Goal: Task Accomplishment & Management: Manage account settings

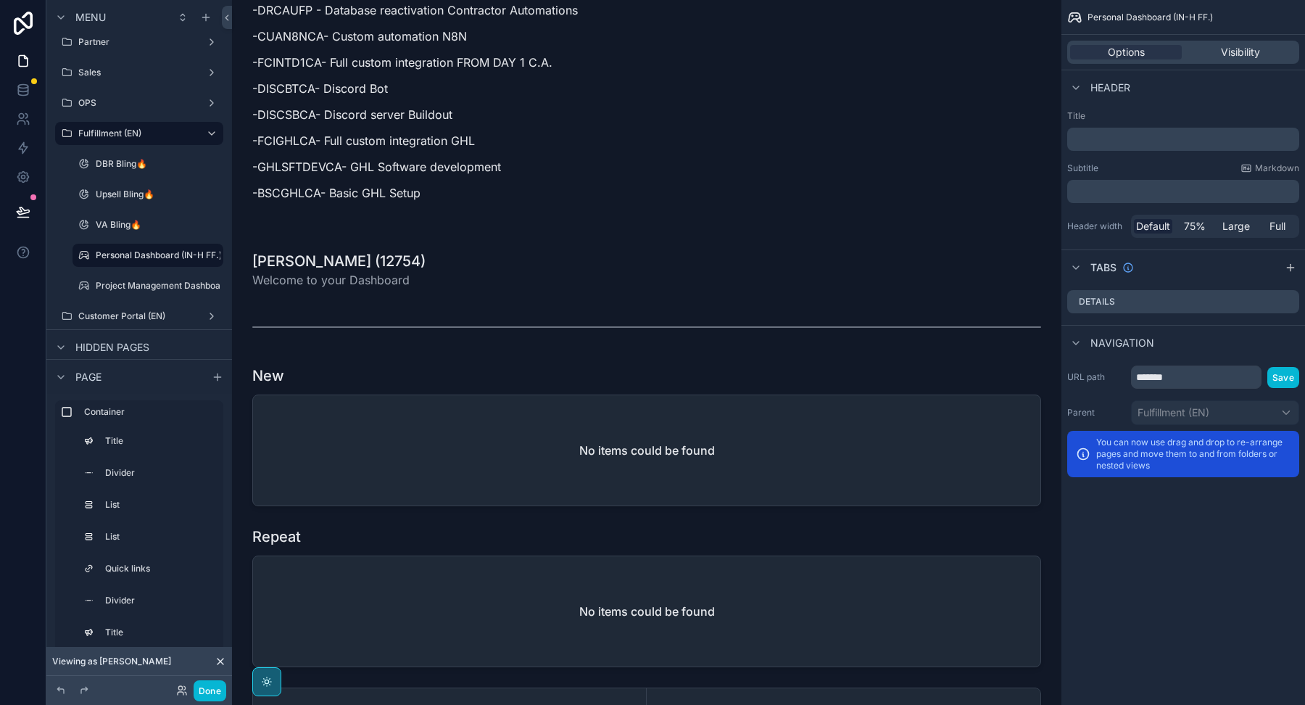
scroll to position [3085, 0]
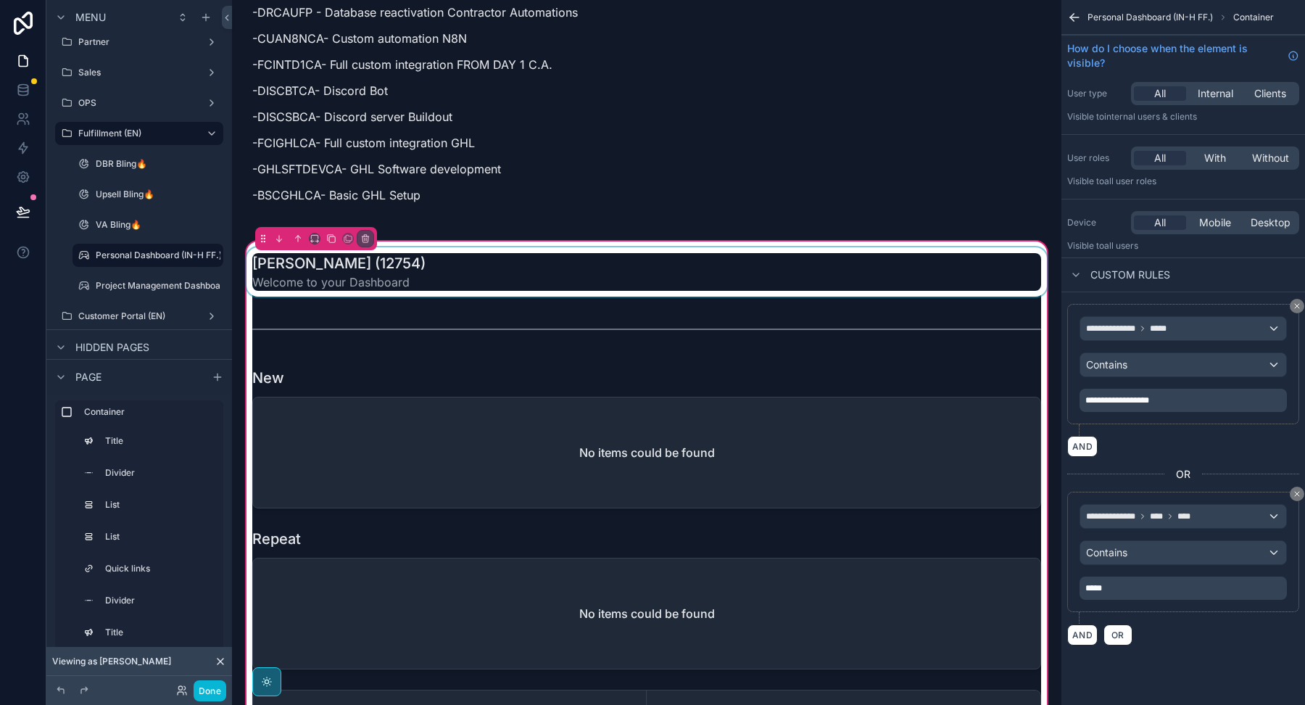
click at [550, 247] on div "scrollable content" at bounding box center [647, 271] width 806 height 49
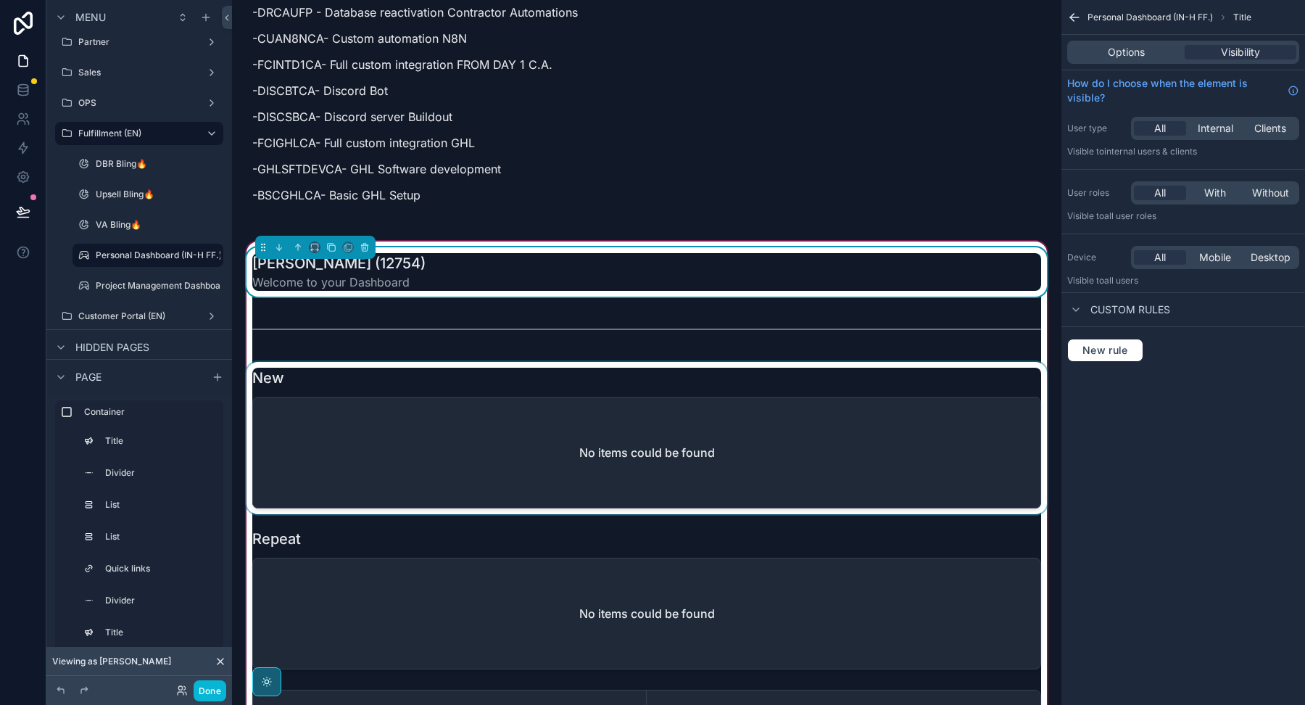
drag, startPoint x: 708, startPoint y: 249, endPoint x: 637, endPoint y: 412, distance: 177.9
click at [708, 253] on div "Kenjie B. (12754) Welcome to your Dashboard" at bounding box center [646, 272] width 789 height 38
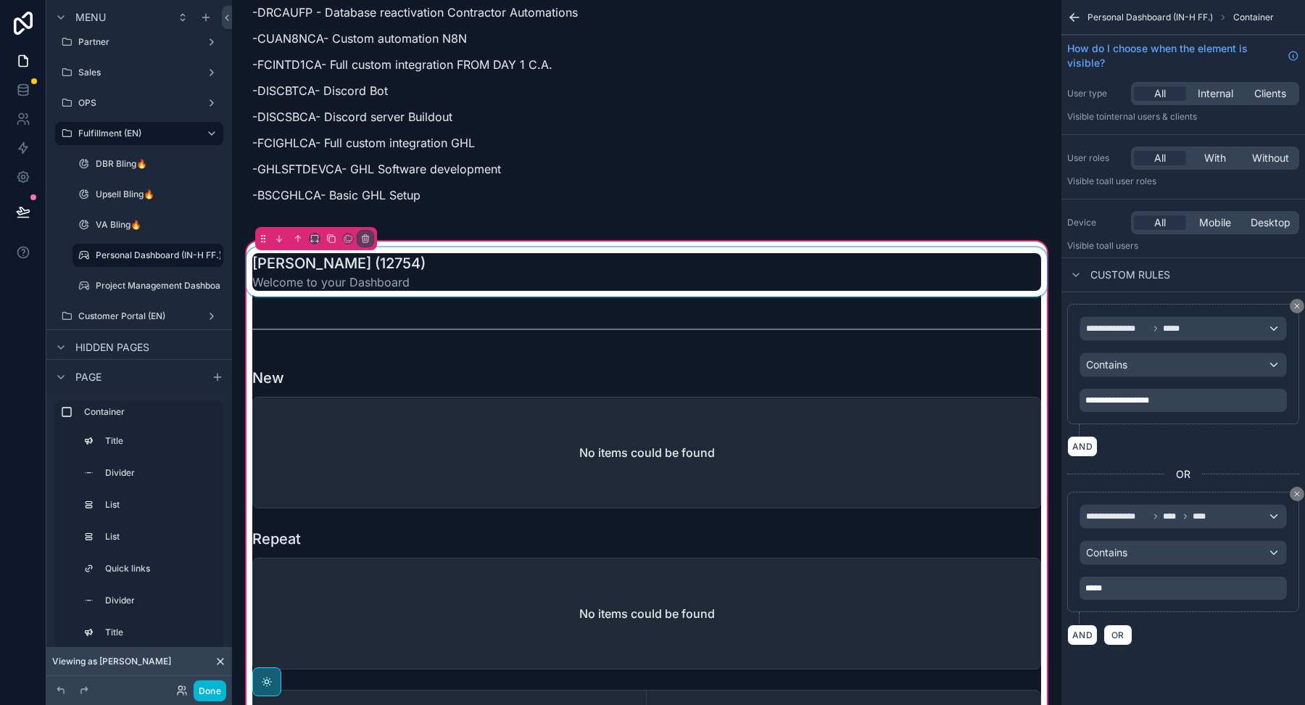
click at [624, 258] on div "scrollable content" at bounding box center [647, 271] width 806 height 49
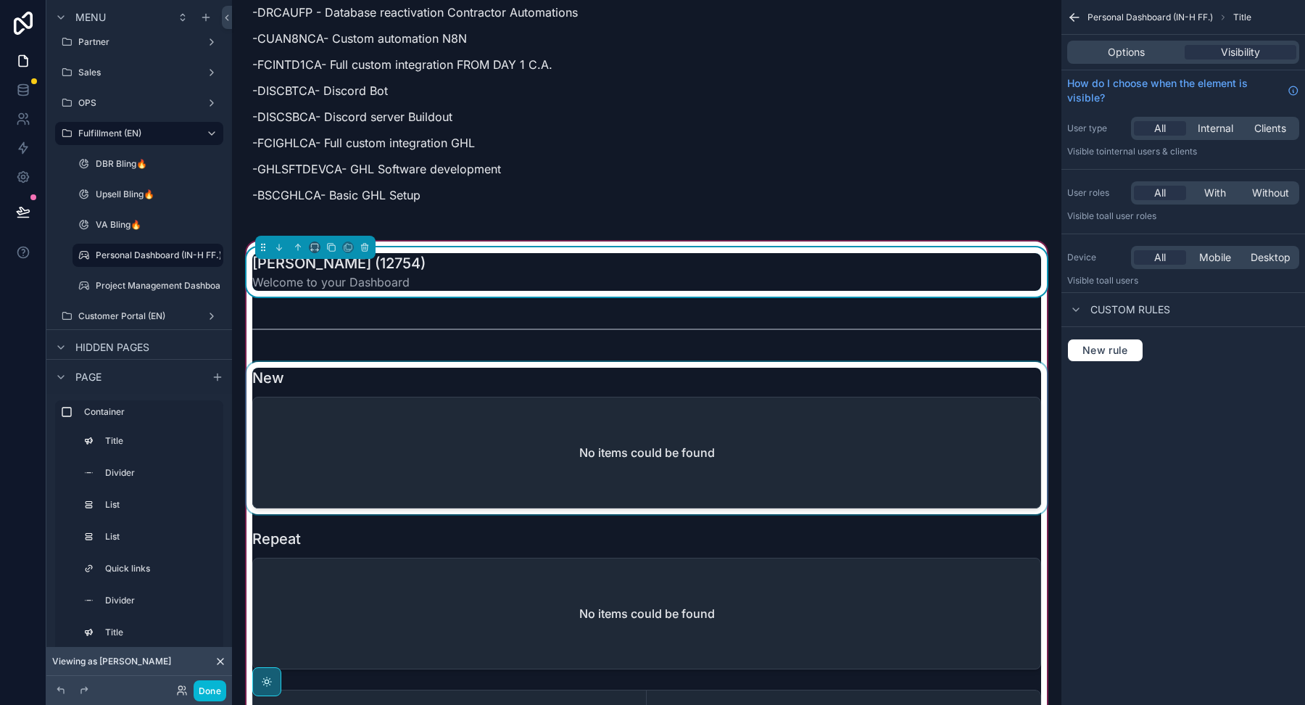
scroll to position [3105, 0]
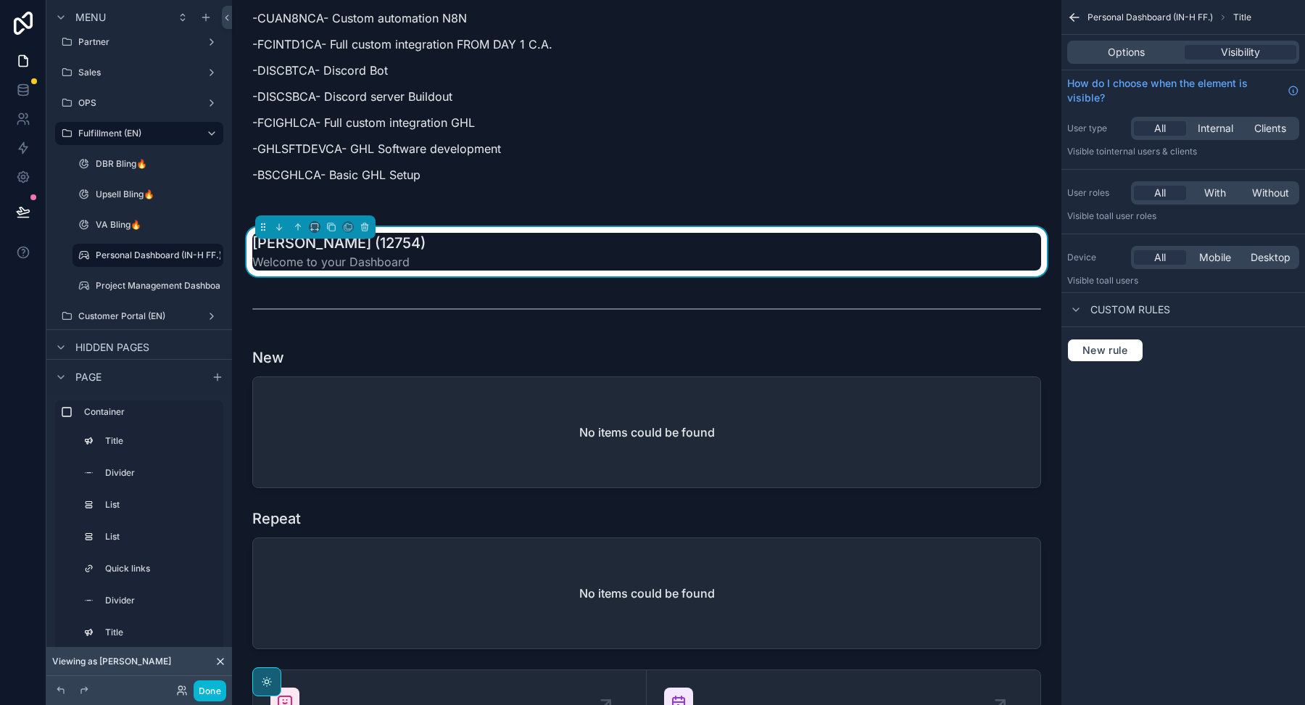
click at [1135, 41] on div "Options Visibility" at bounding box center [1183, 52] width 232 height 23
click at [1128, 51] on span "Options" at bounding box center [1126, 52] width 37 height 15
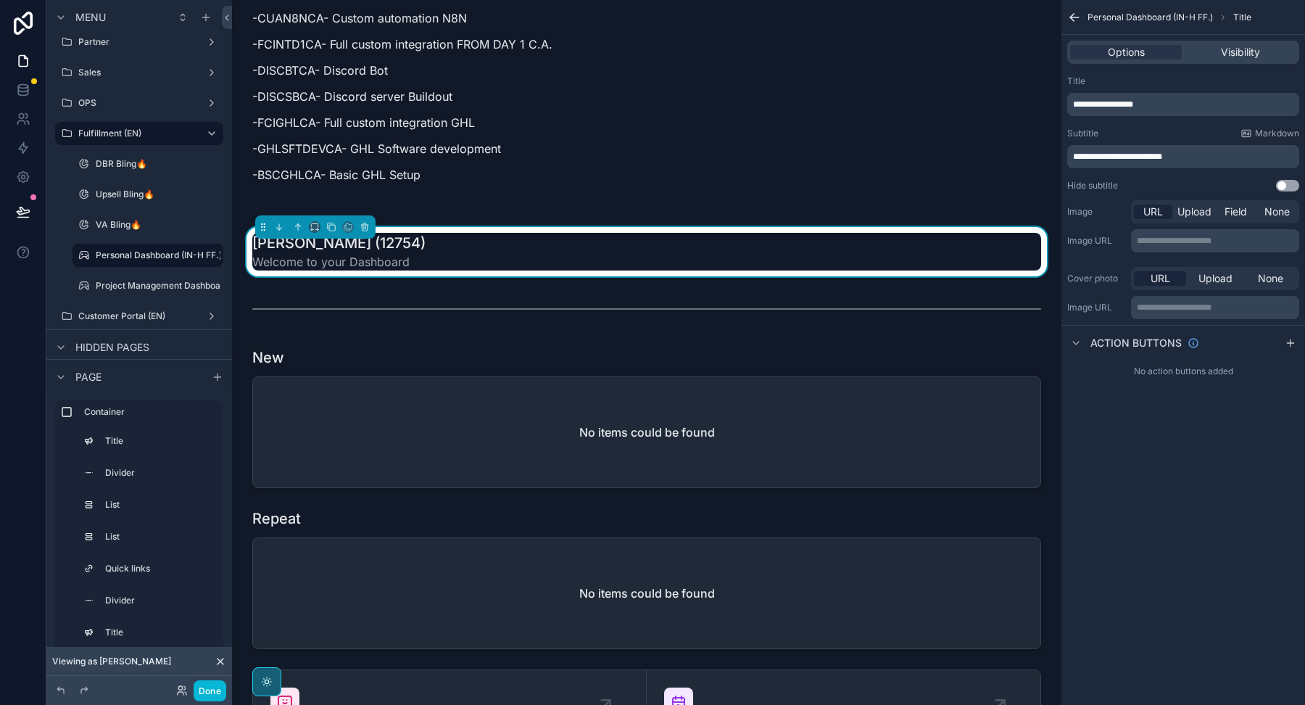
click at [1123, 104] on span "**********" at bounding box center [1103, 104] width 60 height 9
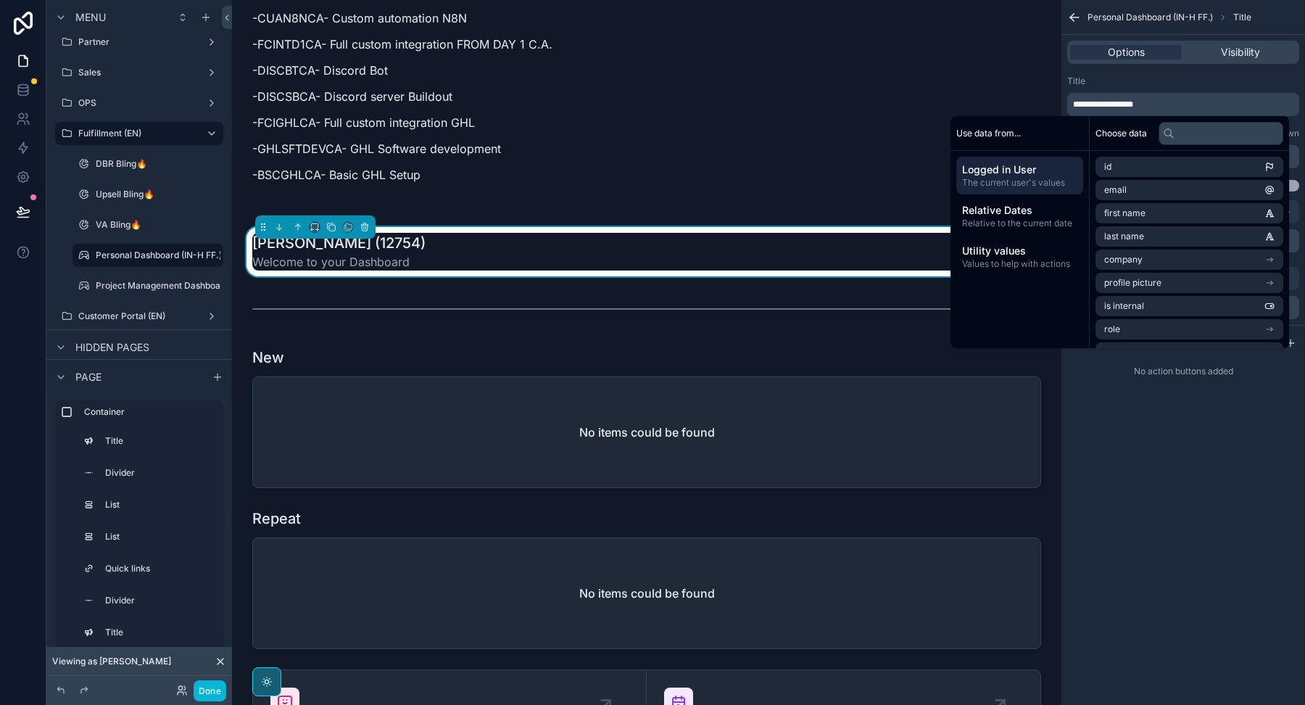
click at [1129, 103] on span "**********" at bounding box center [1103, 104] width 60 height 9
click at [1171, 78] on div "Title" at bounding box center [1183, 81] width 232 height 12
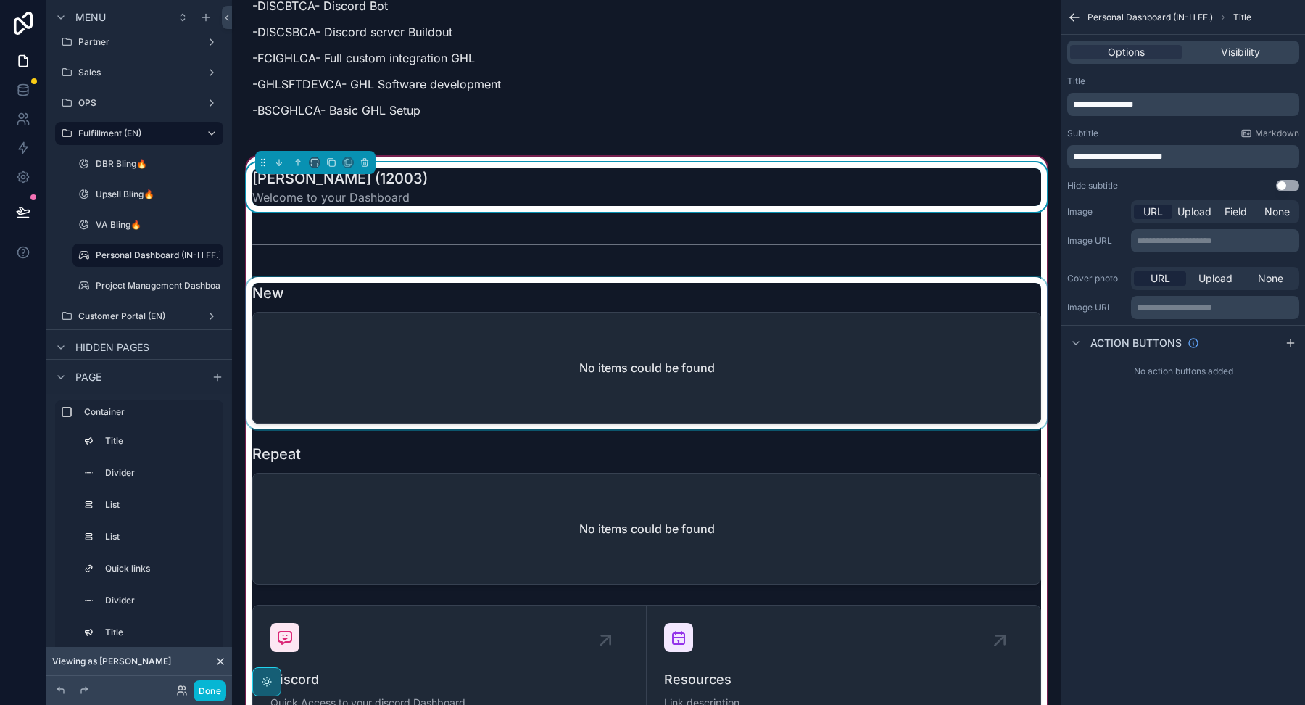
scroll to position [3174, 0]
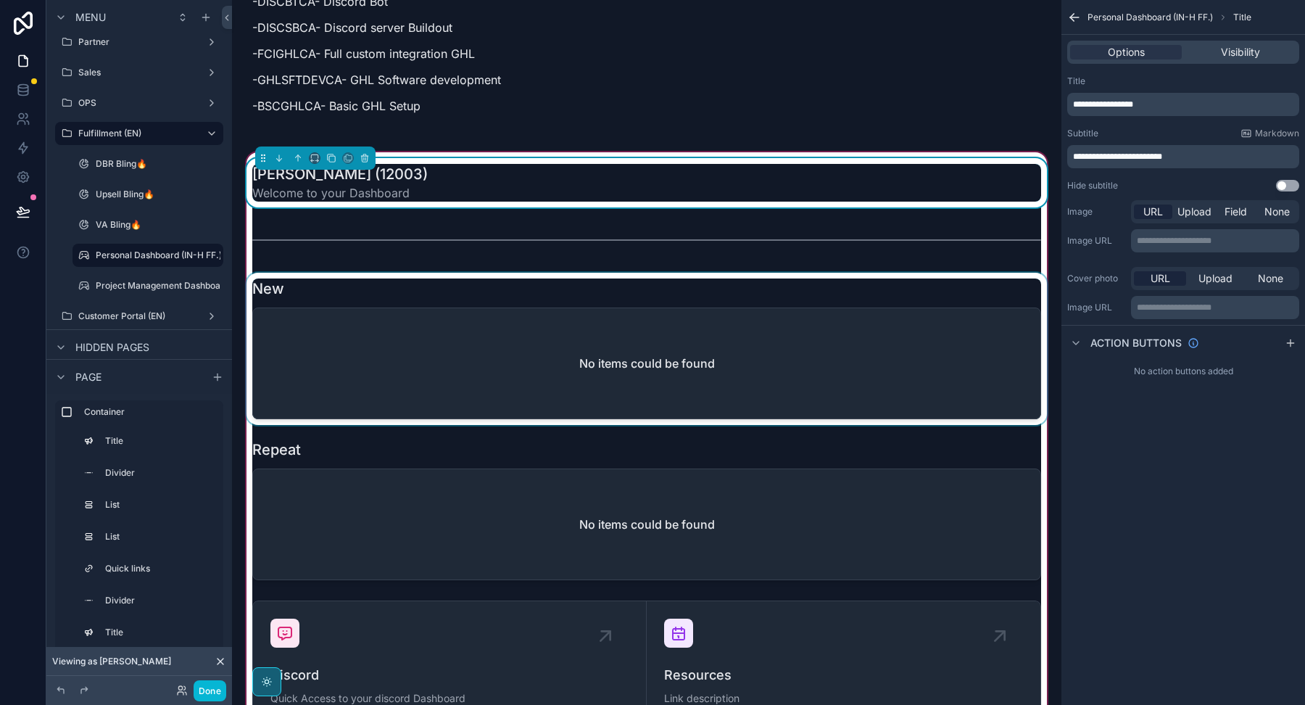
click at [594, 371] on div "scrollable content" at bounding box center [647, 349] width 806 height 152
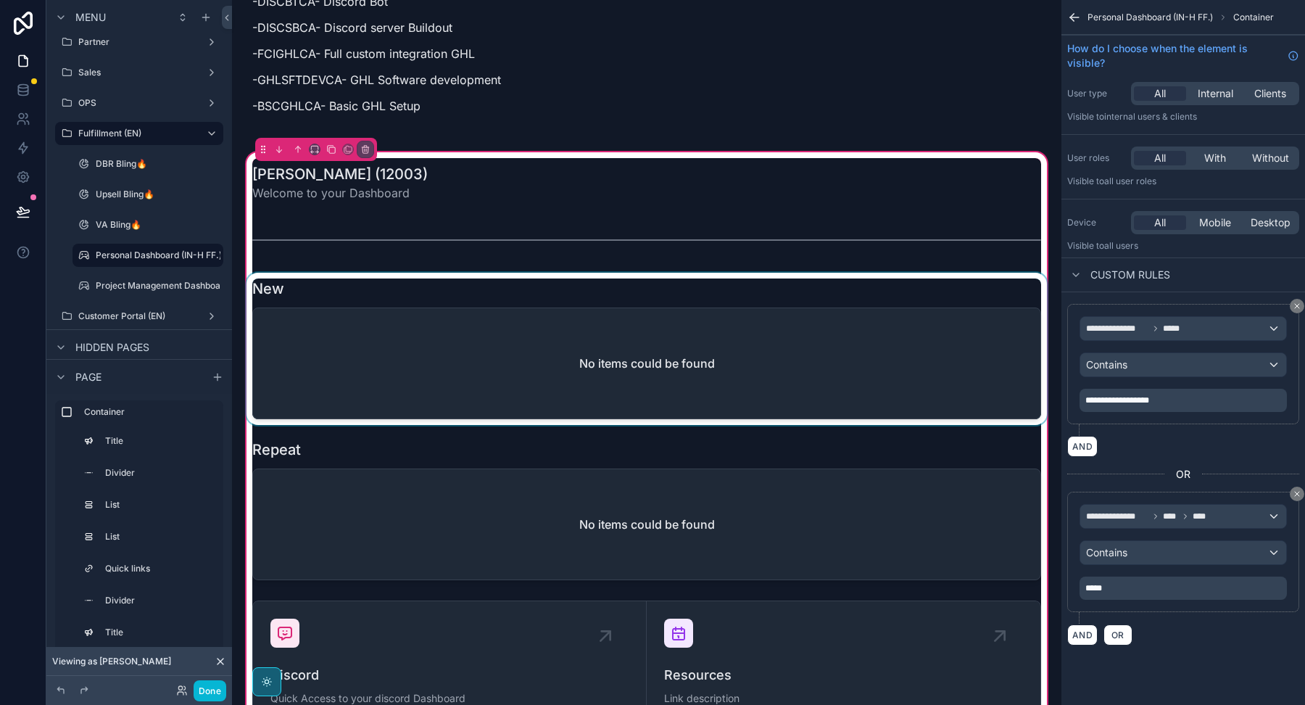
click at [798, 277] on div "scrollable content" at bounding box center [647, 349] width 806 height 152
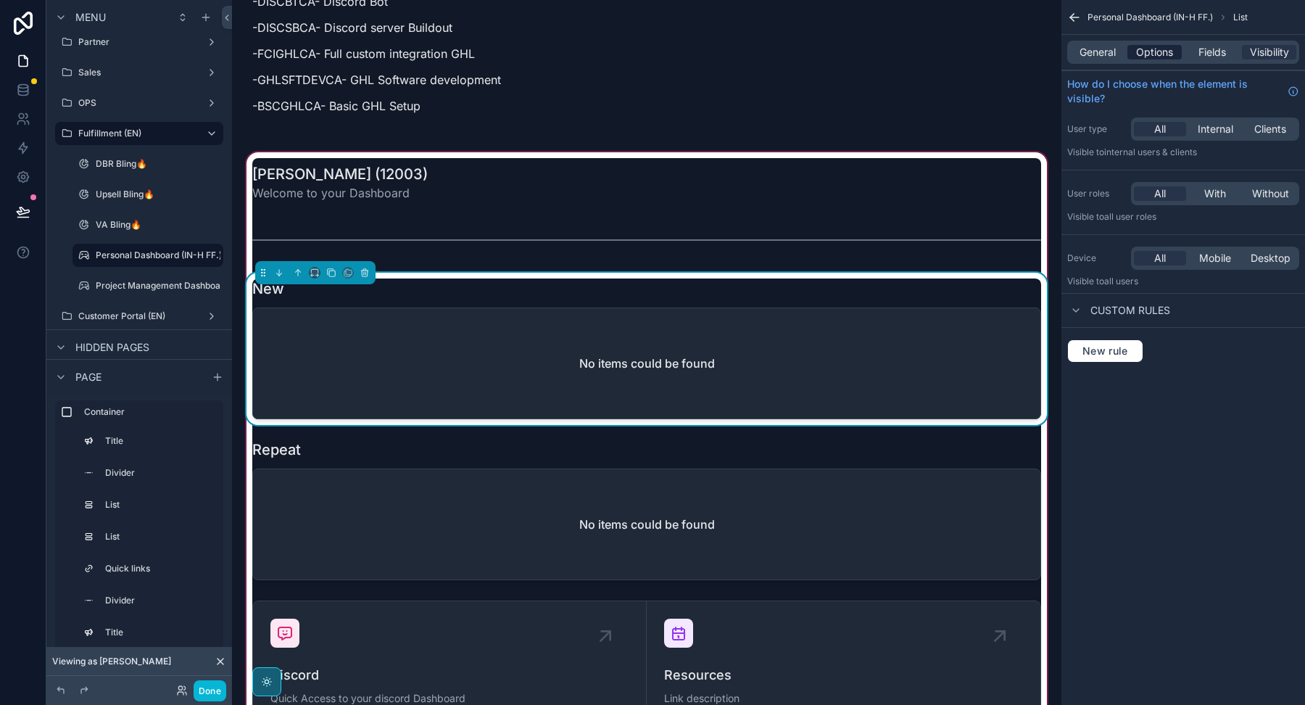
click at [1159, 49] on span "Options" at bounding box center [1154, 52] width 37 height 15
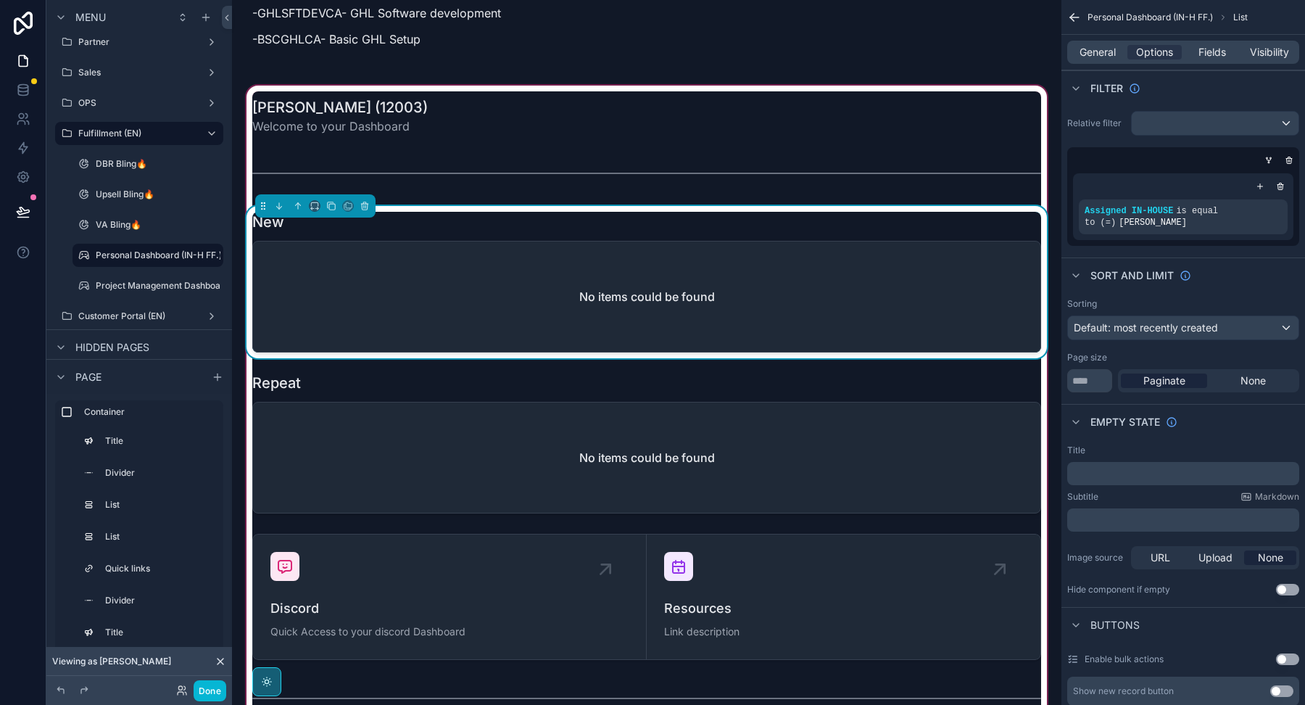
scroll to position [3250, 0]
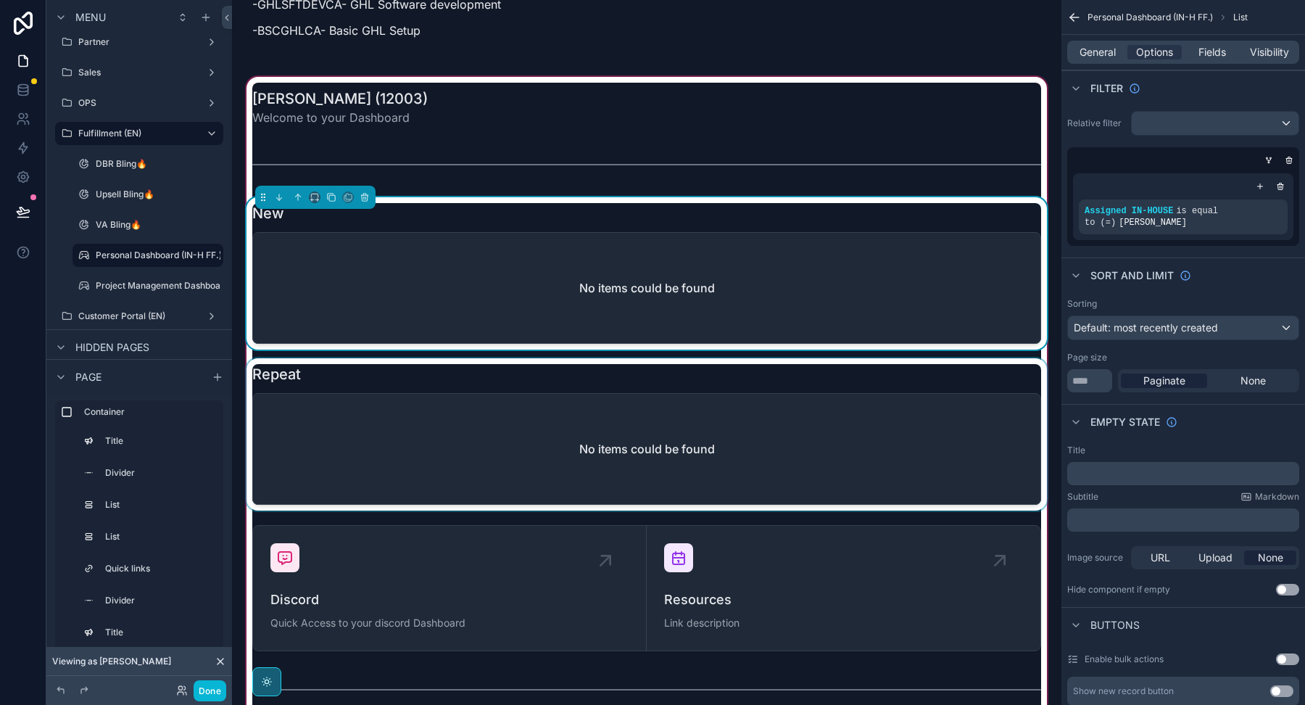
click at [785, 376] on div "scrollable content" at bounding box center [647, 434] width 806 height 152
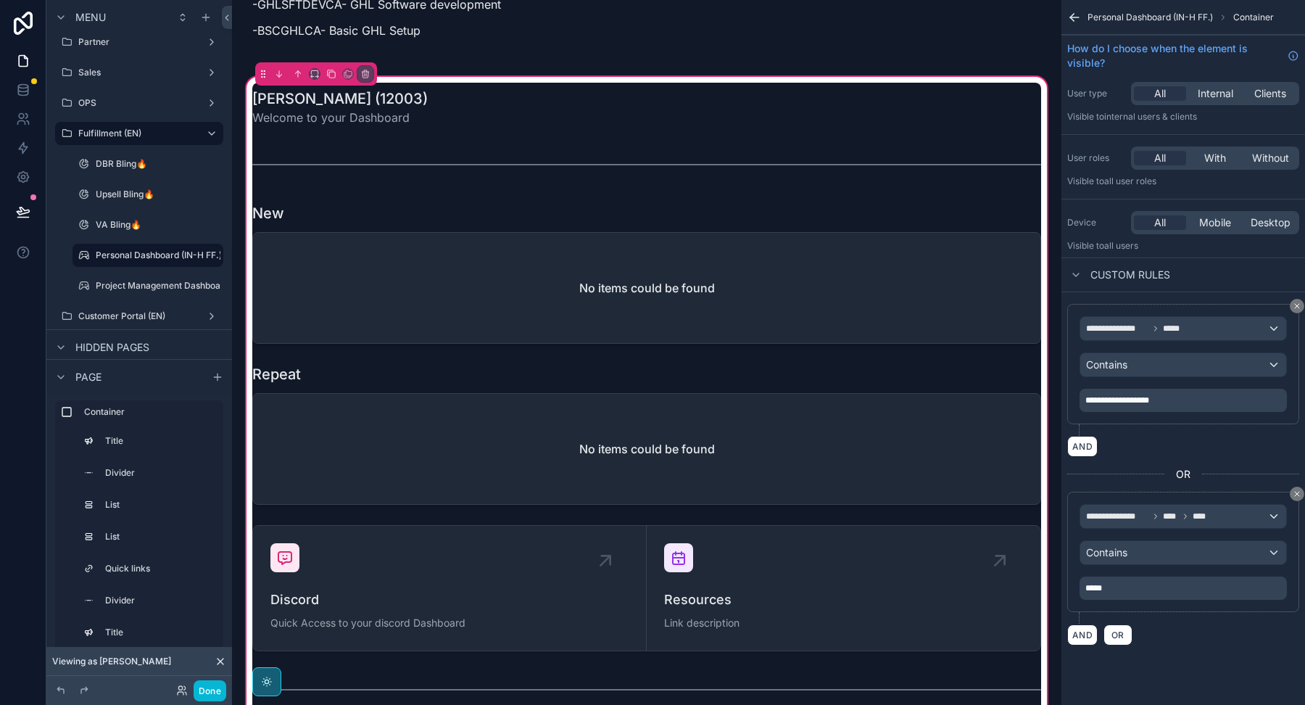
click at [796, 358] on div "scrollable content" at bounding box center [647, 434] width 806 height 152
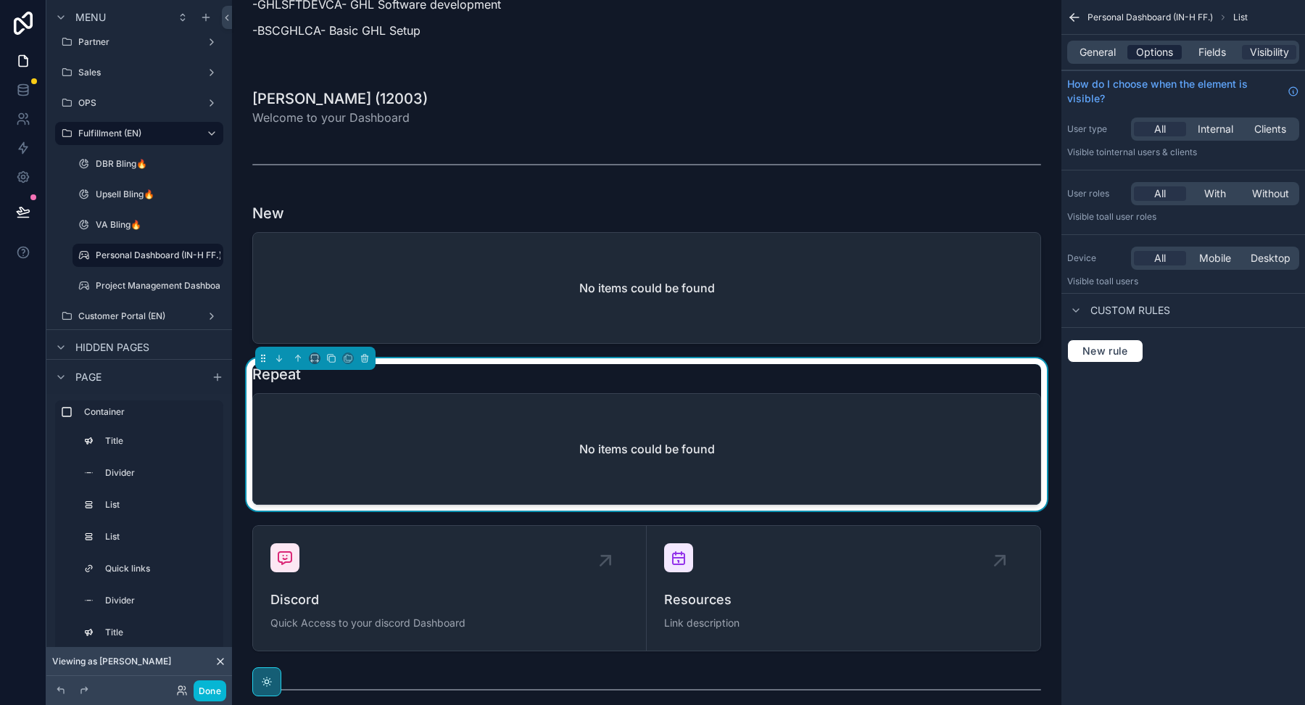
click at [1146, 49] on span "Options" at bounding box center [1154, 52] width 37 height 15
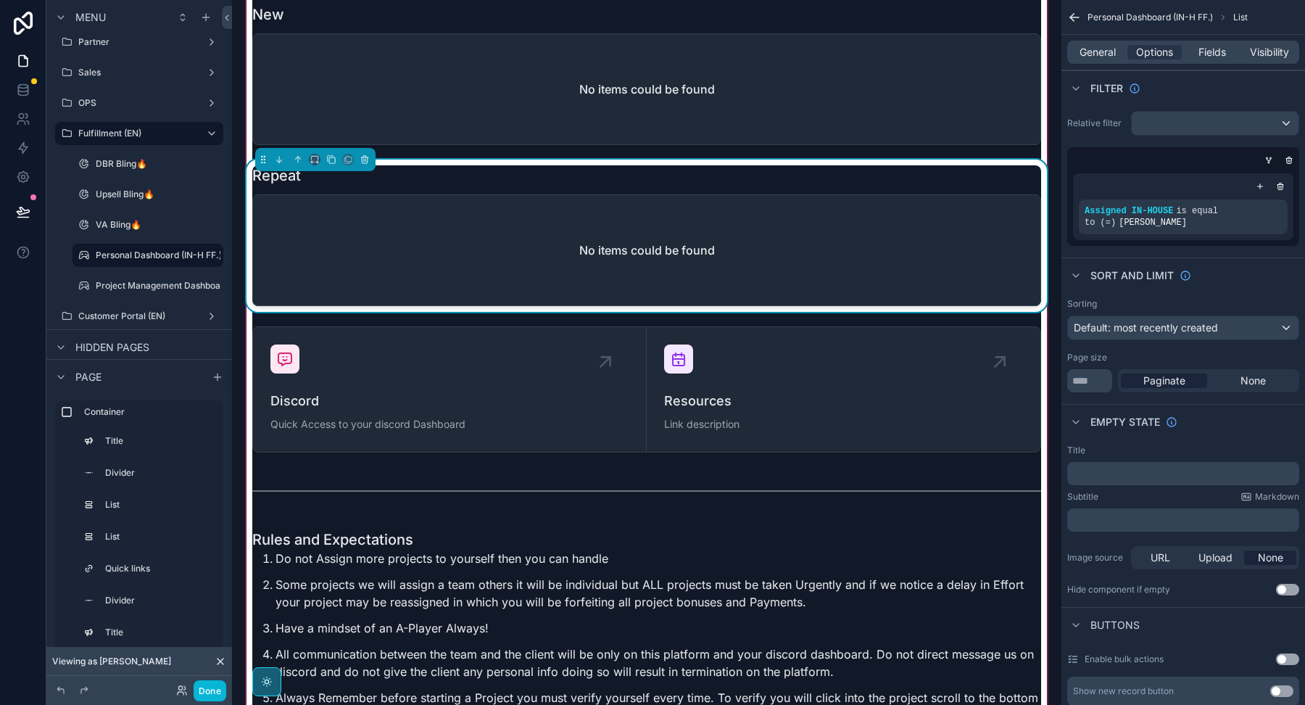
scroll to position [3427, 0]
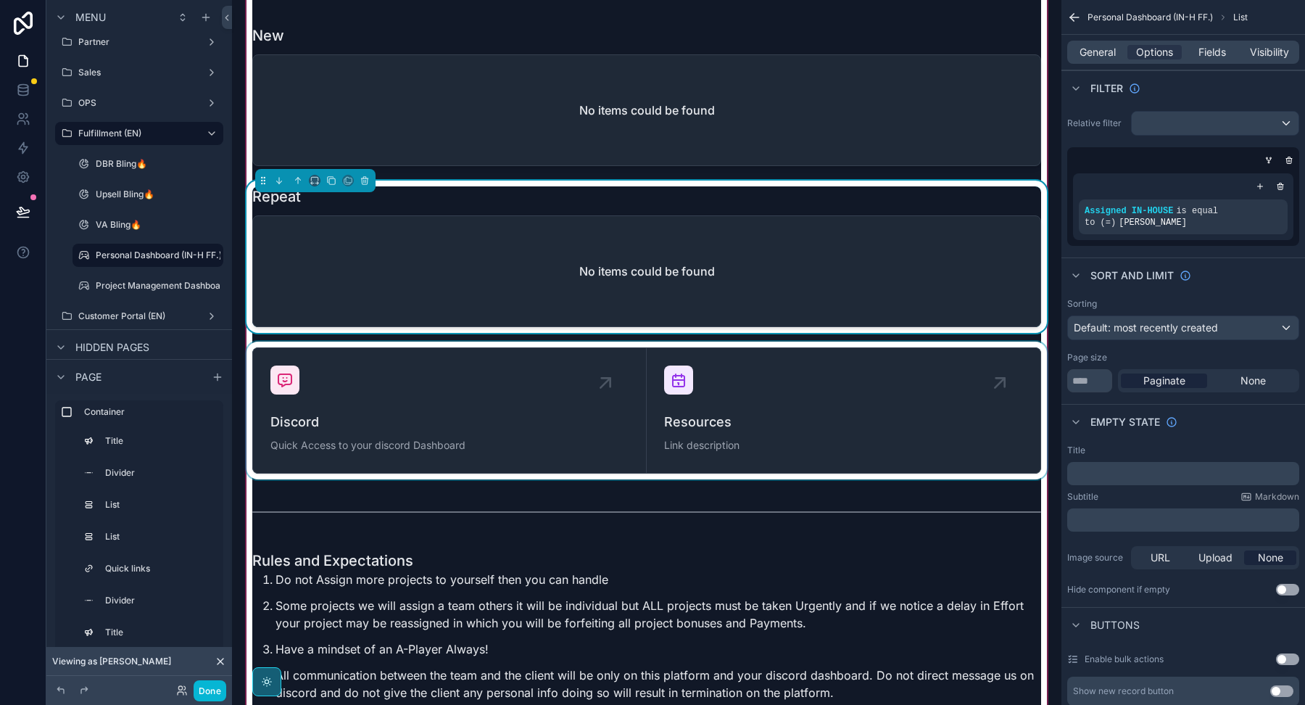
click at [563, 399] on div "scrollable content" at bounding box center [647, 410] width 806 height 138
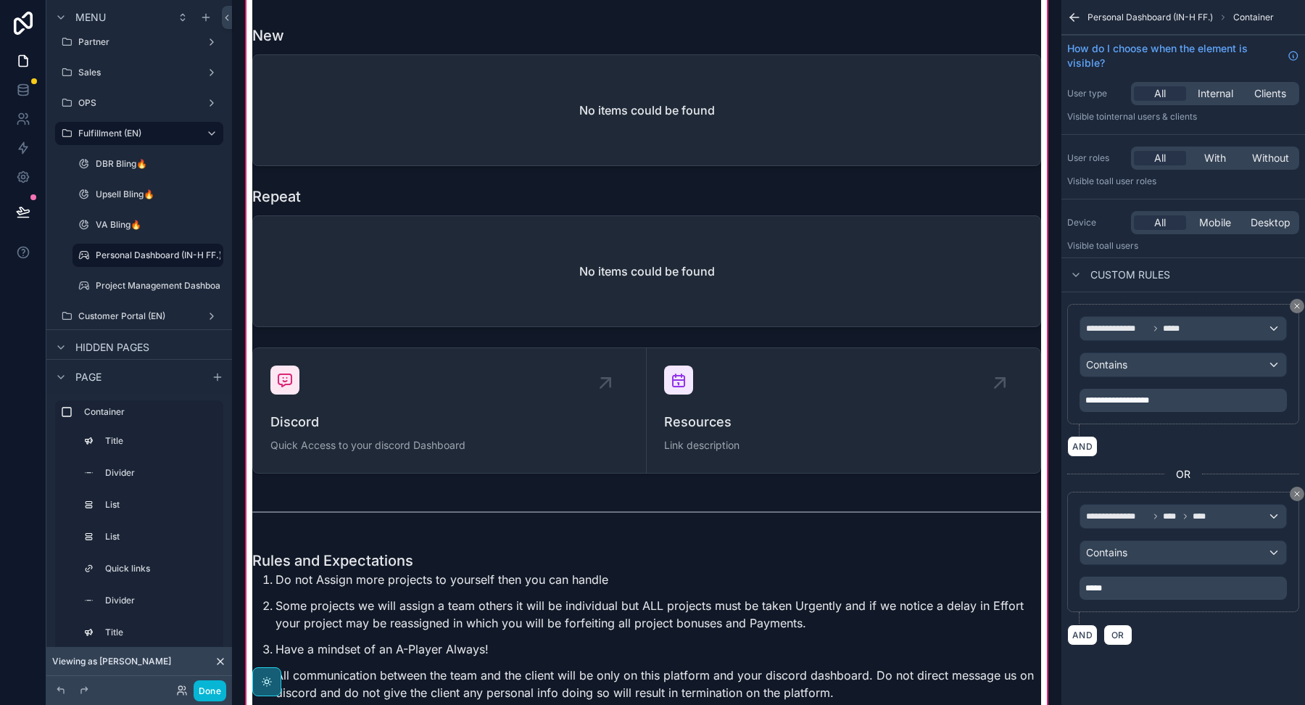
click at [571, 341] on div "scrollable content" at bounding box center [647, 410] width 806 height 138
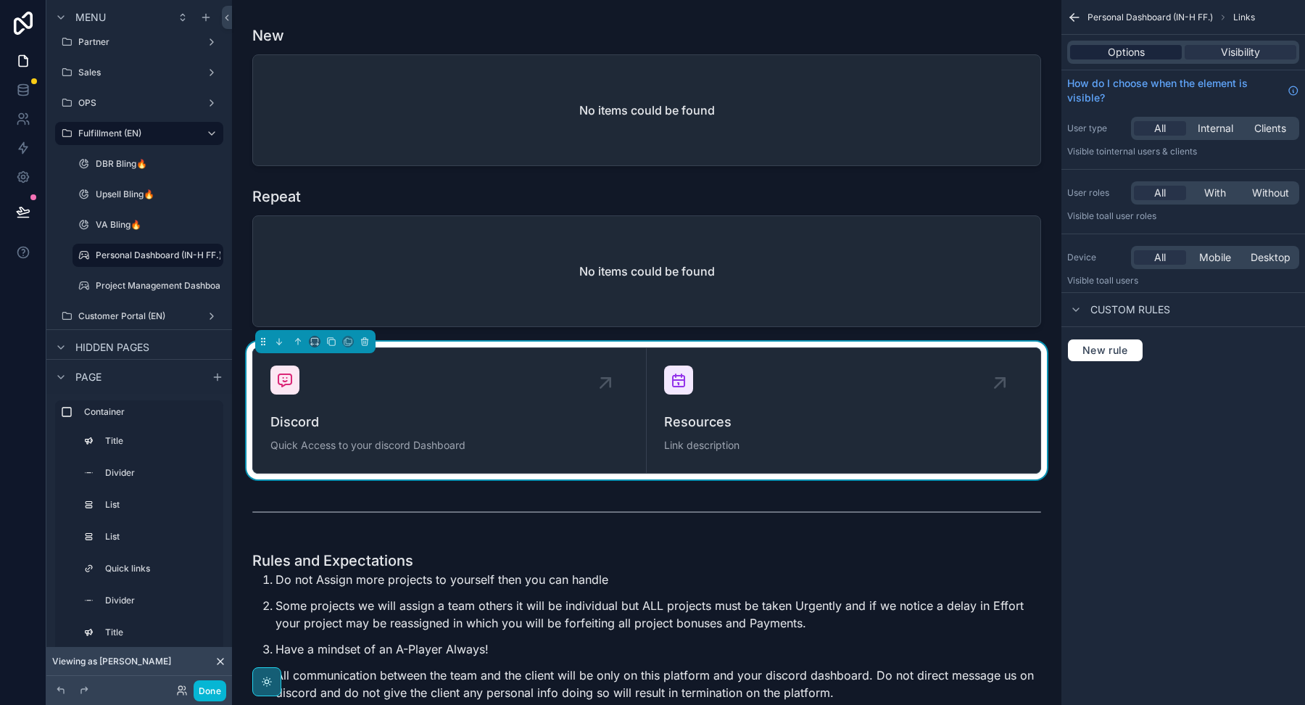
click at [1114, 51] on span "Options" at bounding box center [1126, 52] width 37 height 15
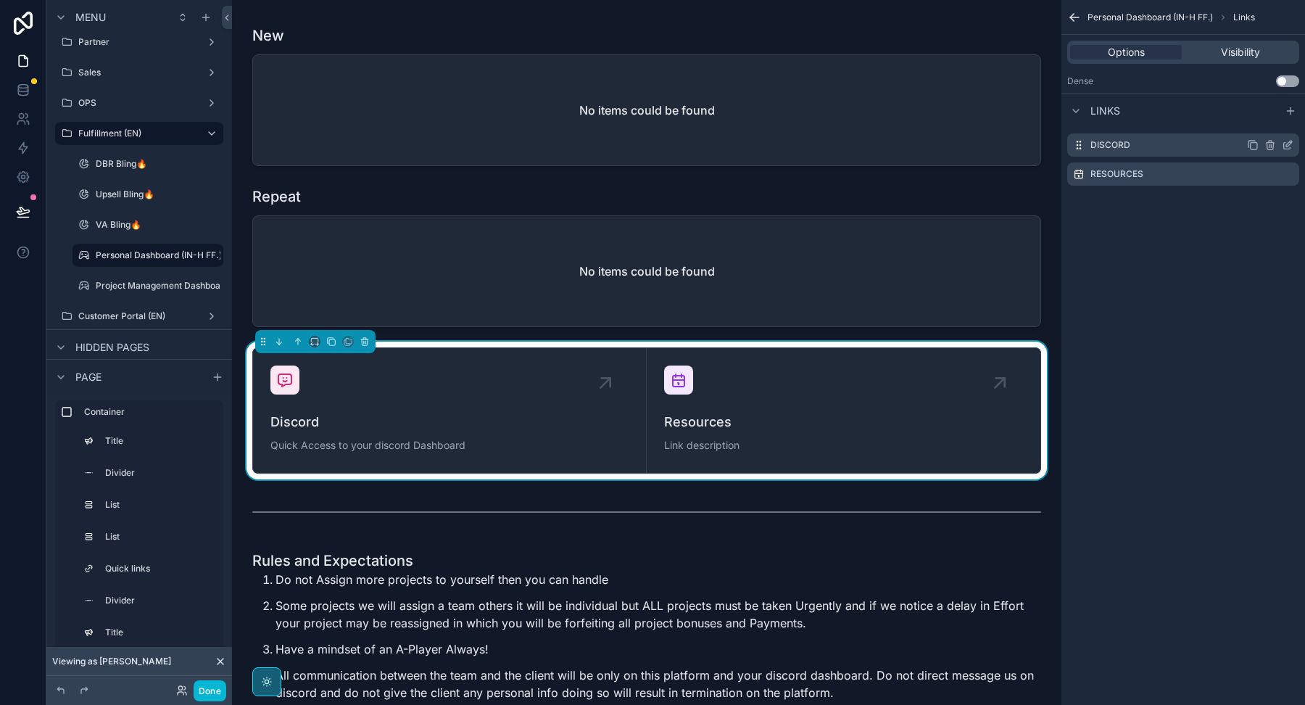
click at [1298, 143] on div "Discord" at bounding box center [1183, 144] width 232 height 23
click at [1287, 143] on icon "scrollable content" at bounding box center [1289, 144] width 6 height 6
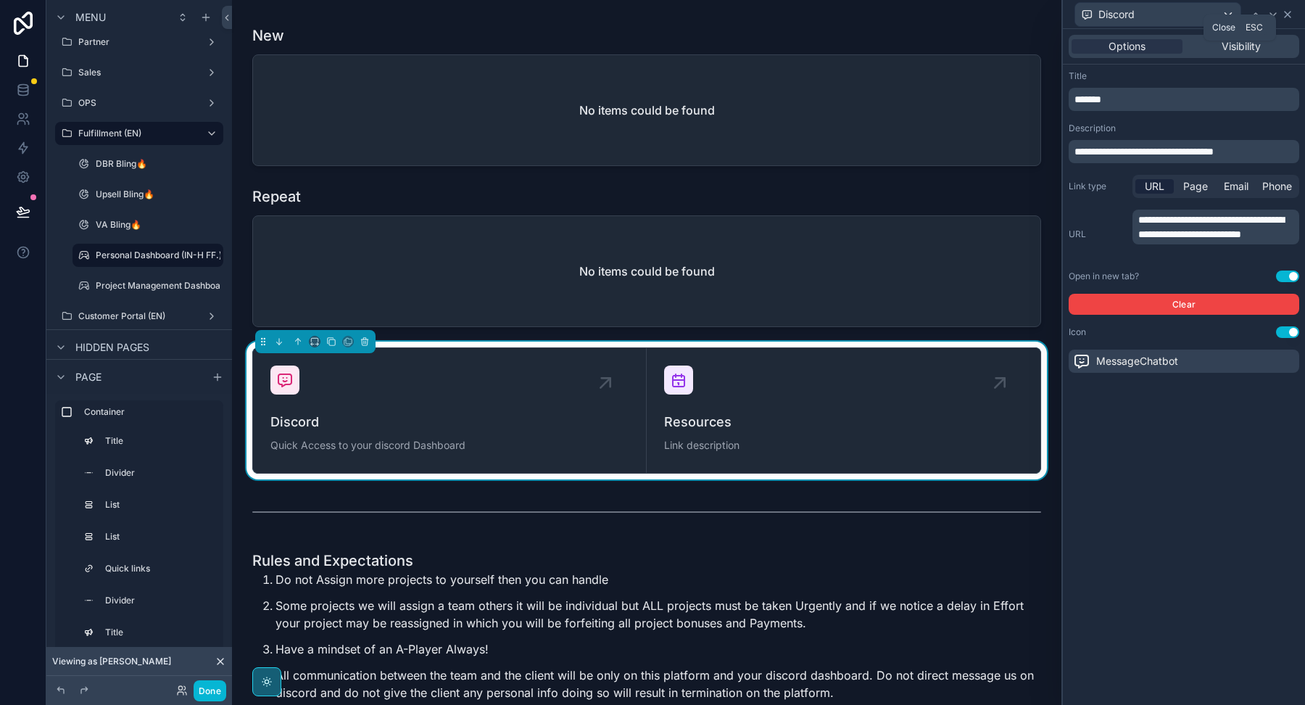
click at [1283, 15] on icon at bounding box center [1288, 15] width 12 height 12
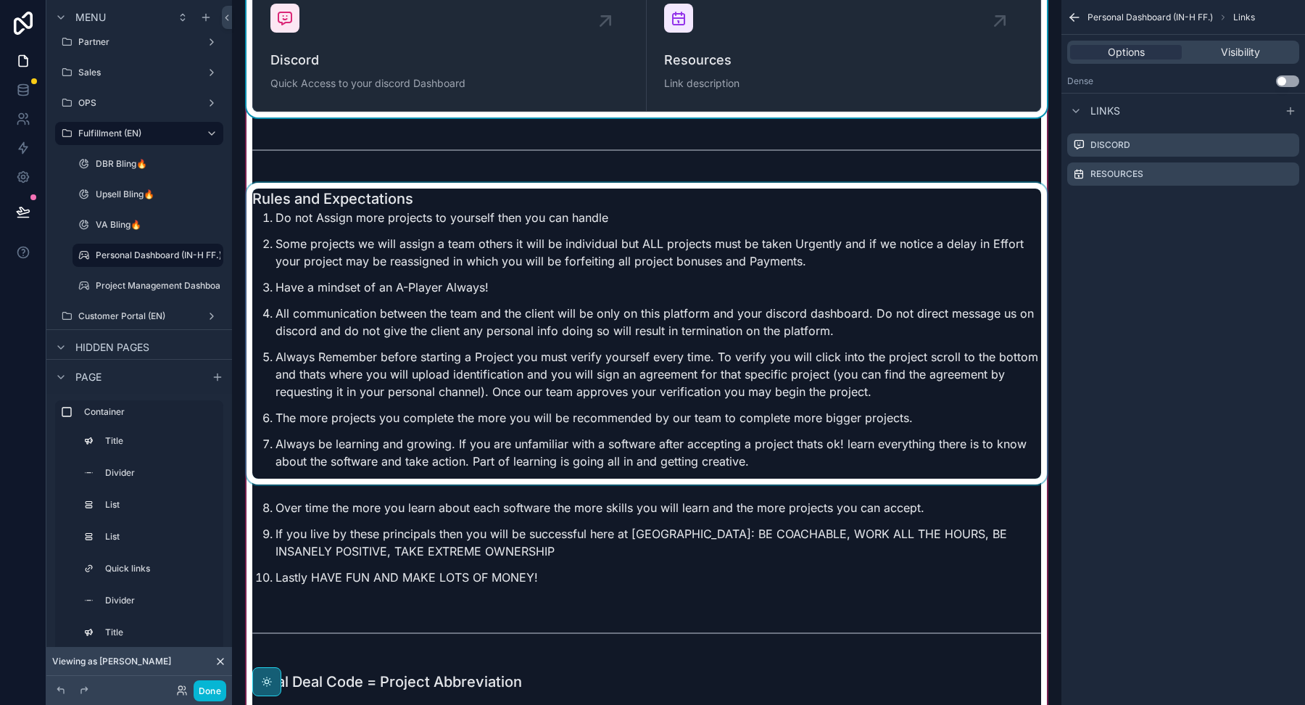
scroll to position [3365, 0]
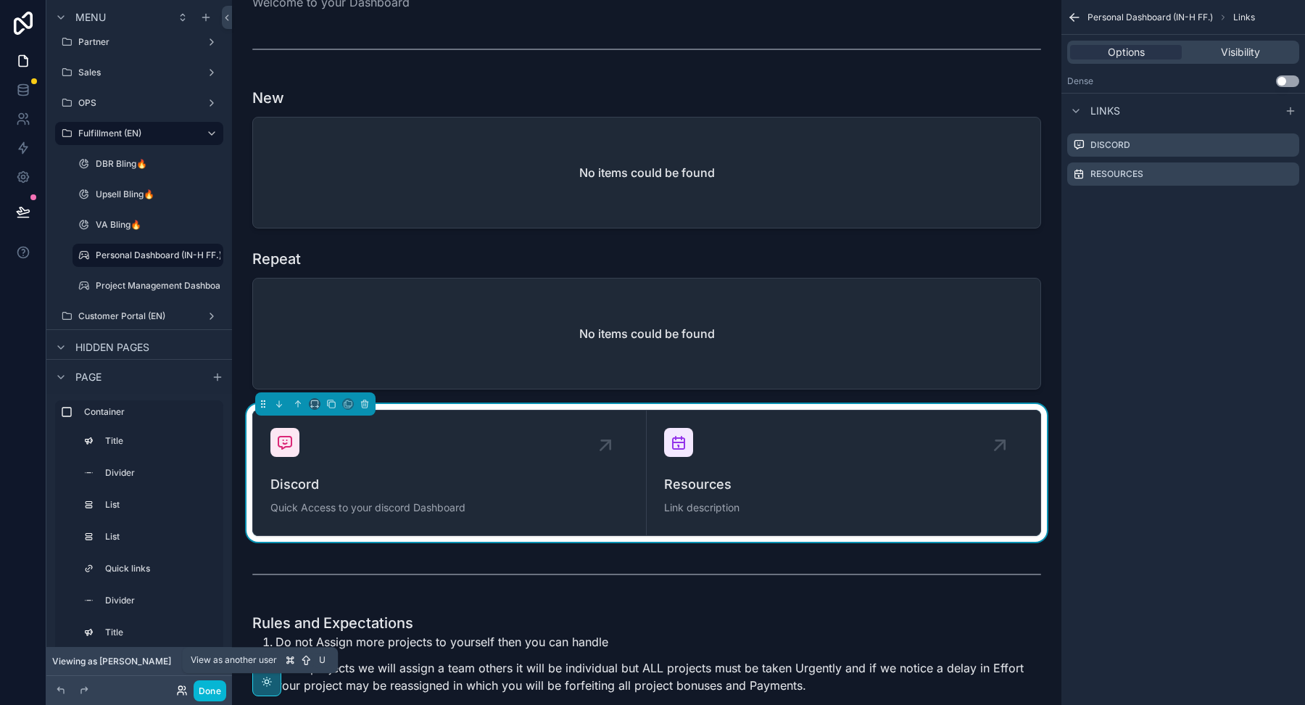
click at [181, 688] on icon at bounding box center [182, 690] width 12 height 12
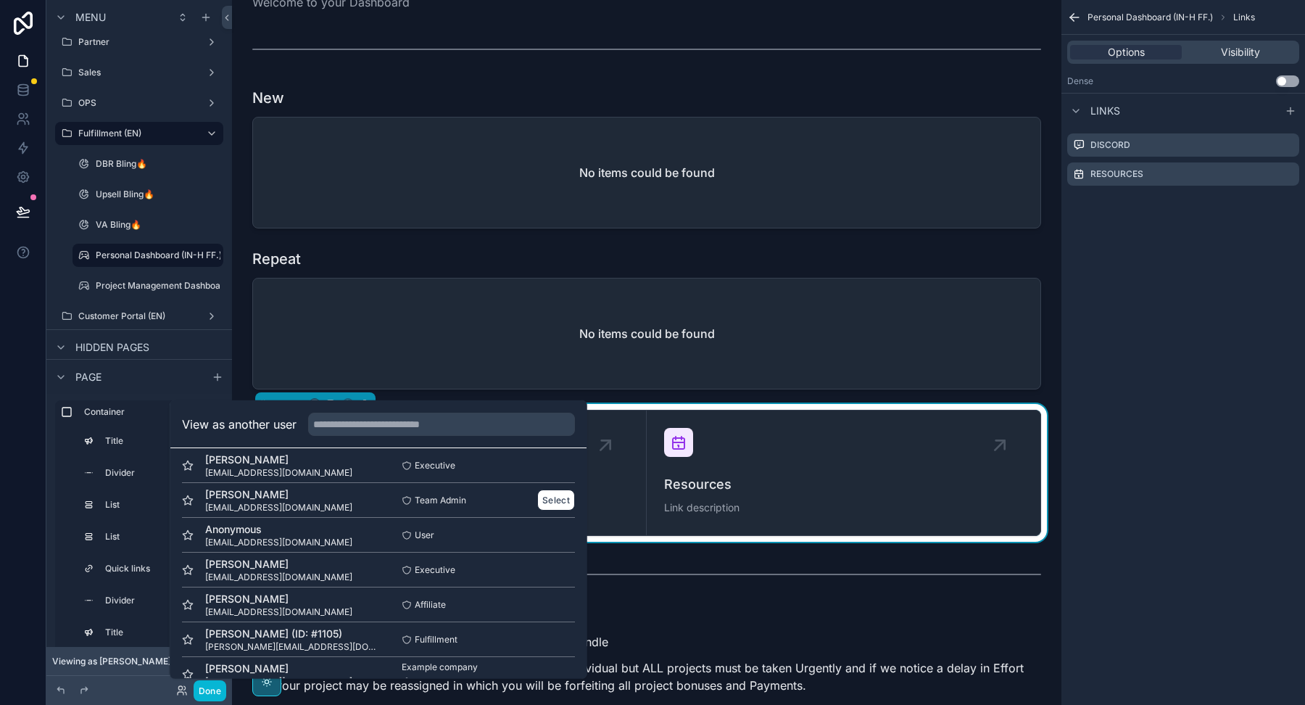
scroll to position [71, 0]
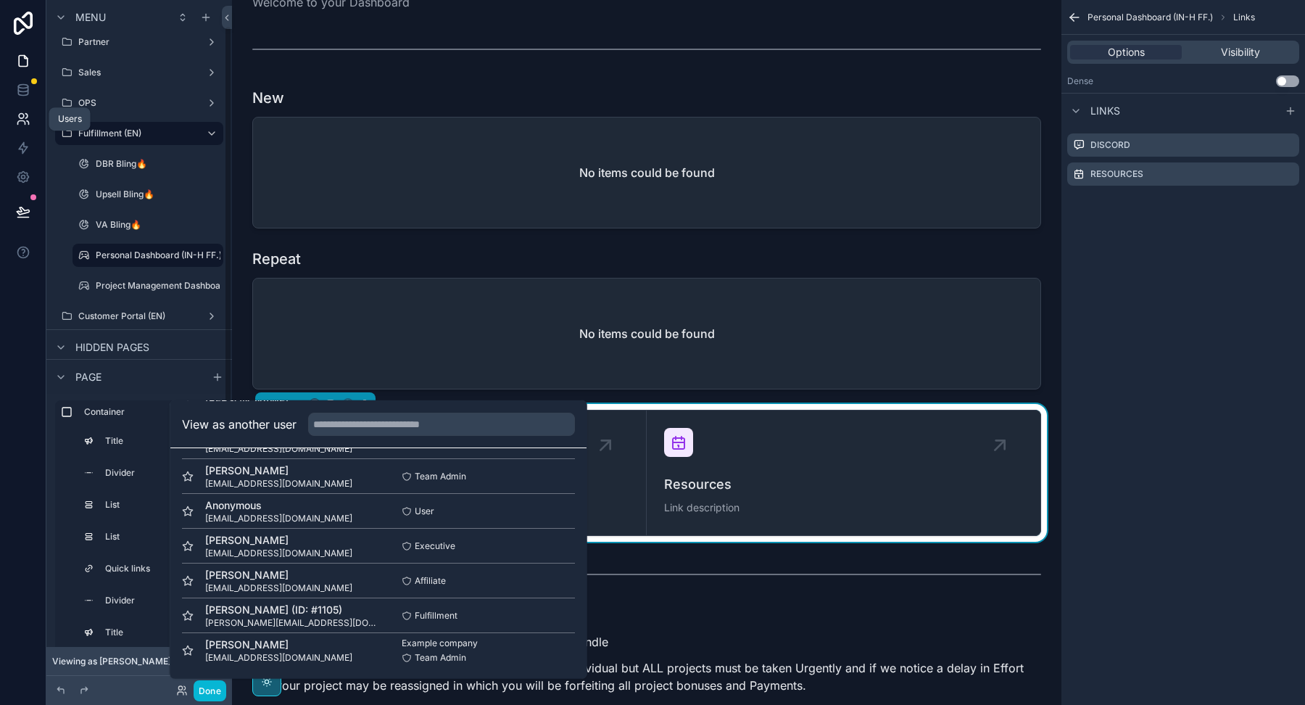
click at [25, 115] on icon at bounding box center [23, 119] width 15 height 15
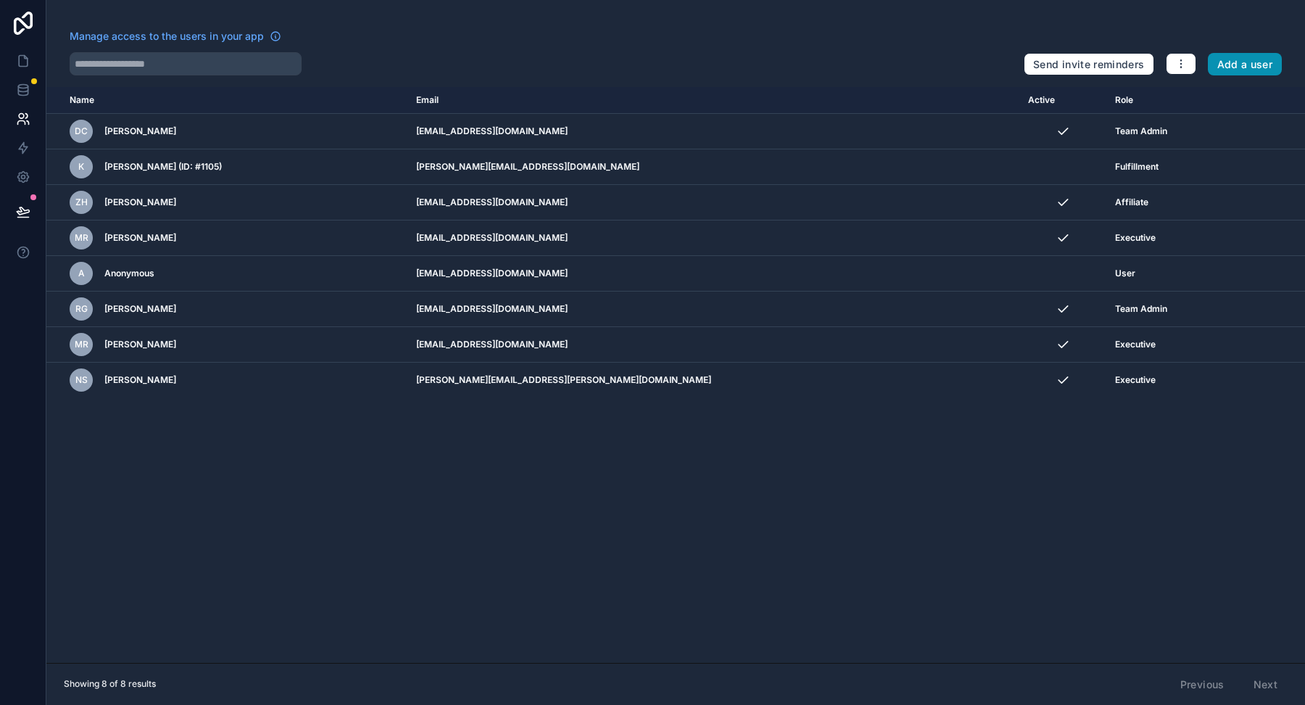
click at [1227, 64] on button "Add a user" at bounding box center [1245, 64] width 75 height 23
click at [1244, 62] on button "Add a user" at bounding box center [1245, 64] width 75 height 23
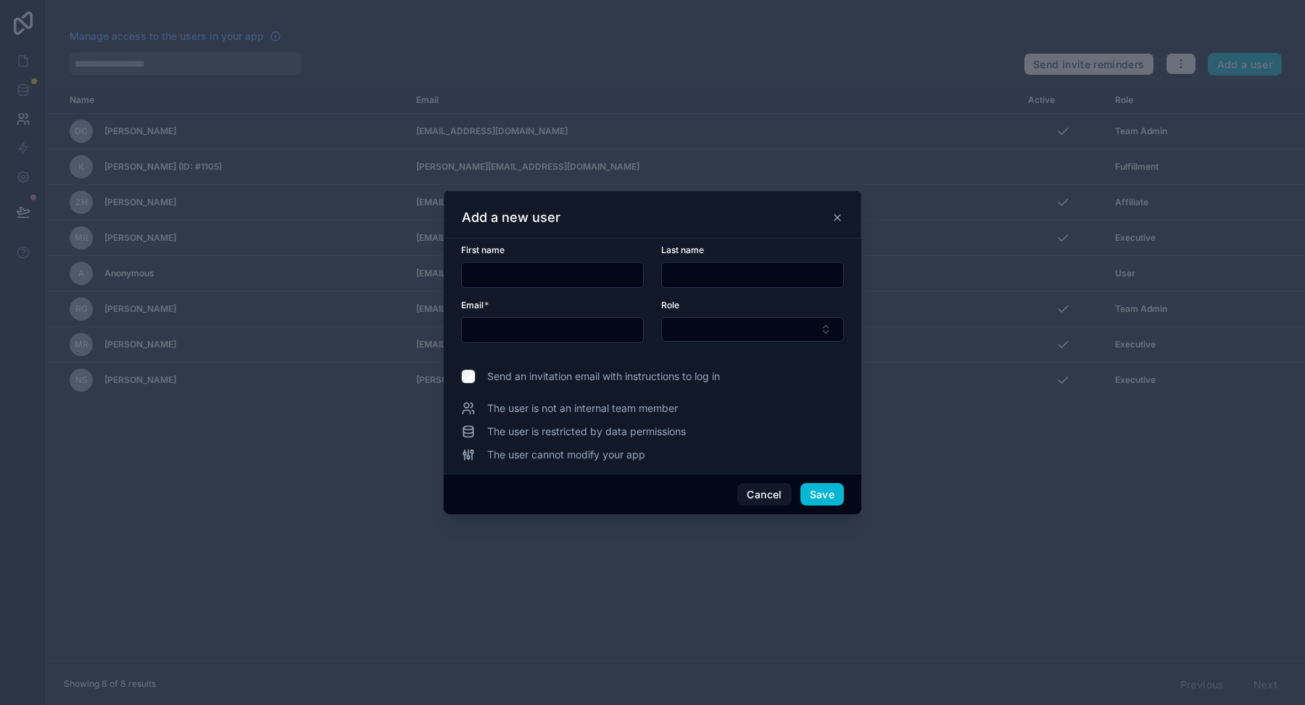
click at [502, 331] on input "text" at bounding box center [552, 330] width 181 height 20
paste input "**********"
type input "**********"
click at [500, 272] on input "text" at bounding box center [552, 275] width 181 height 20
type input "*****"
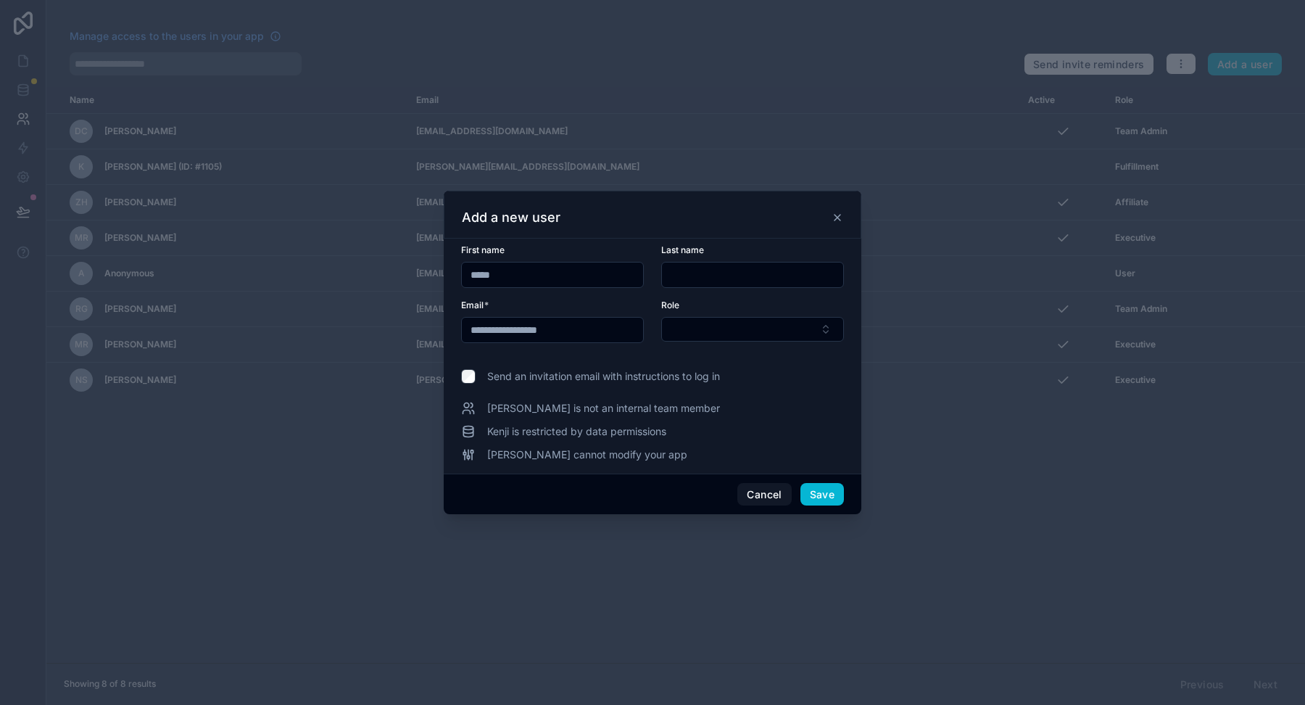
click at [723, 286] on div at bounding box center [752, 275] width 183 height 26
click at [722, 276] on input "text" at bounding box center [752, 275] width 181 height 20
type input "******"
click at [704, 329] on button "Select Button" at bounding box center [752, 329] width 183 height 25
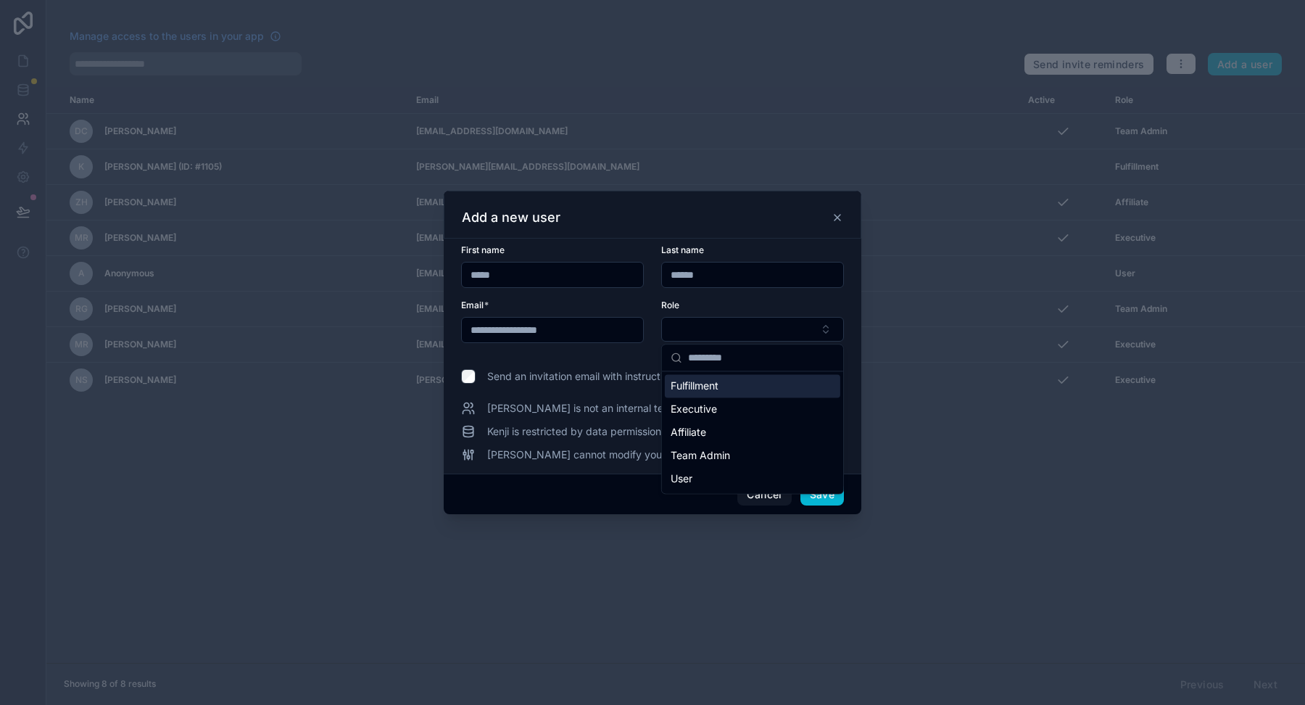
click at [689, 385] on span "Fulfillment" at bounding box center [695, 385] width 48 height 15
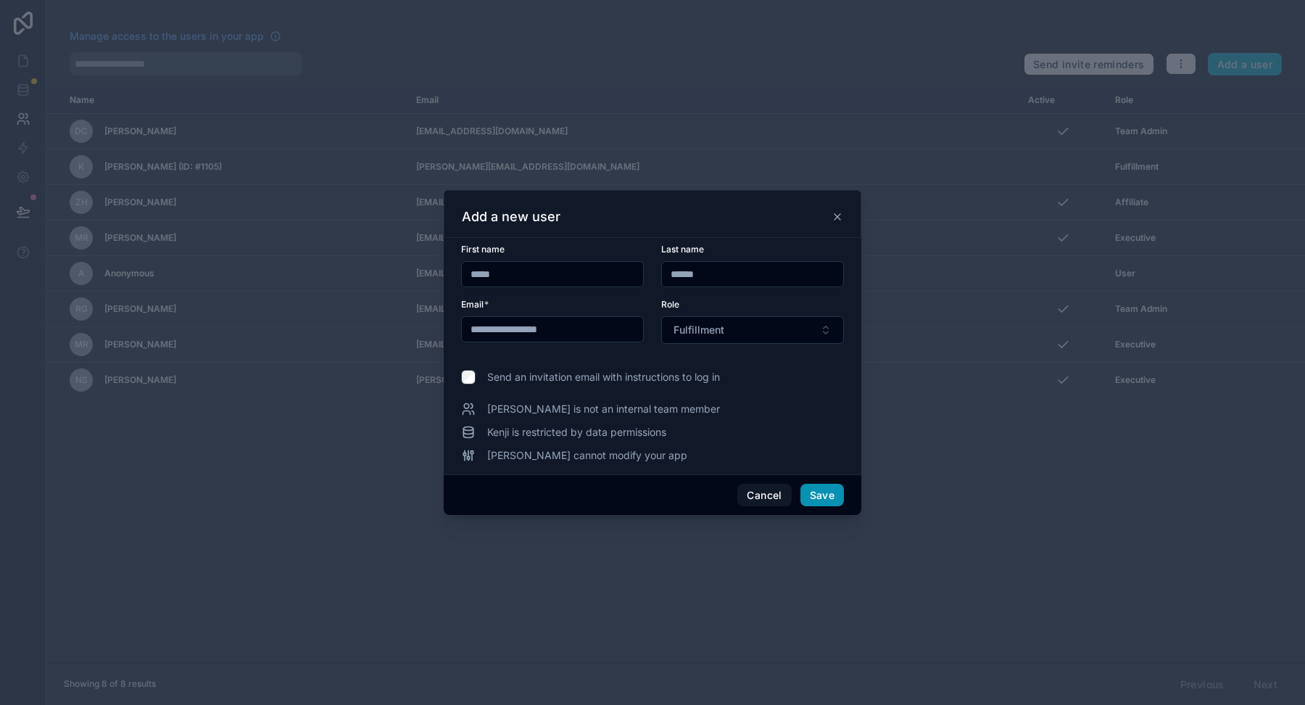
click at [825, 491] on button "Save" at bounding box center [822, 495] width 44 height 23
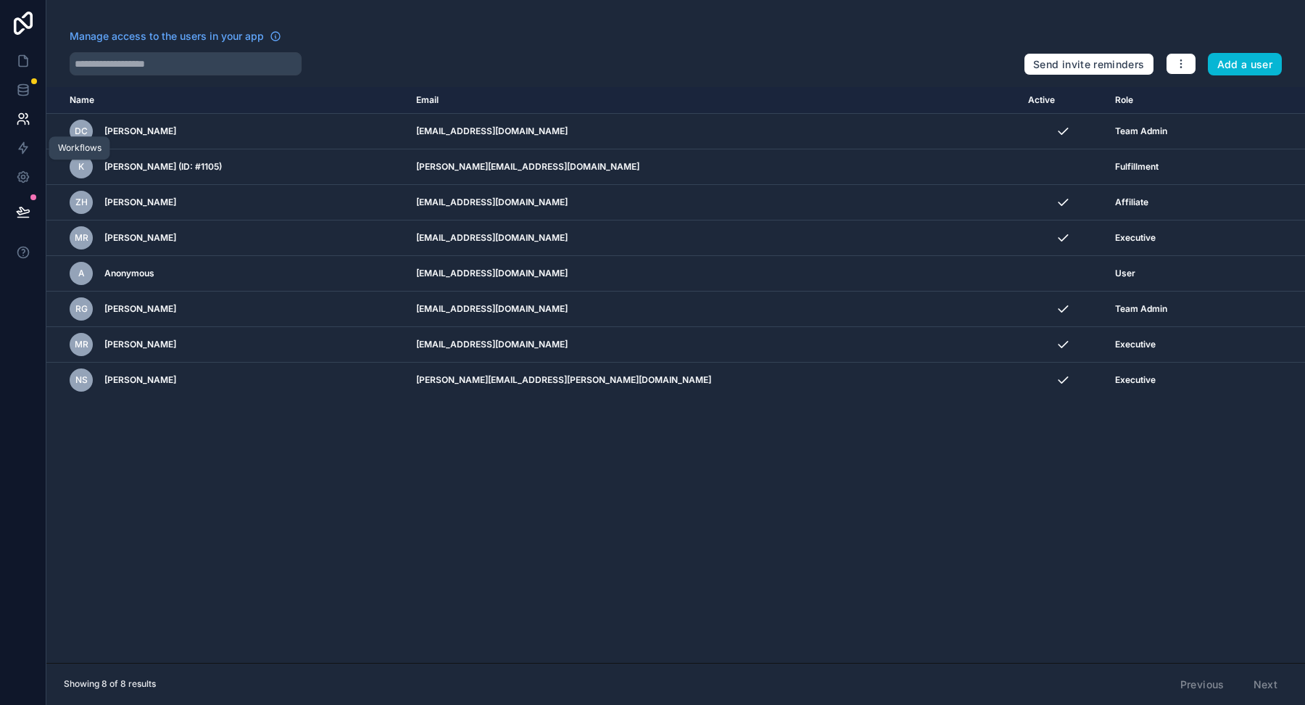
click at [20, 115] on icon at bounding box center [23, 119] width 15 height 15
click at [25, 63] on icon at bounding box center [23, 61] width 15 height 15
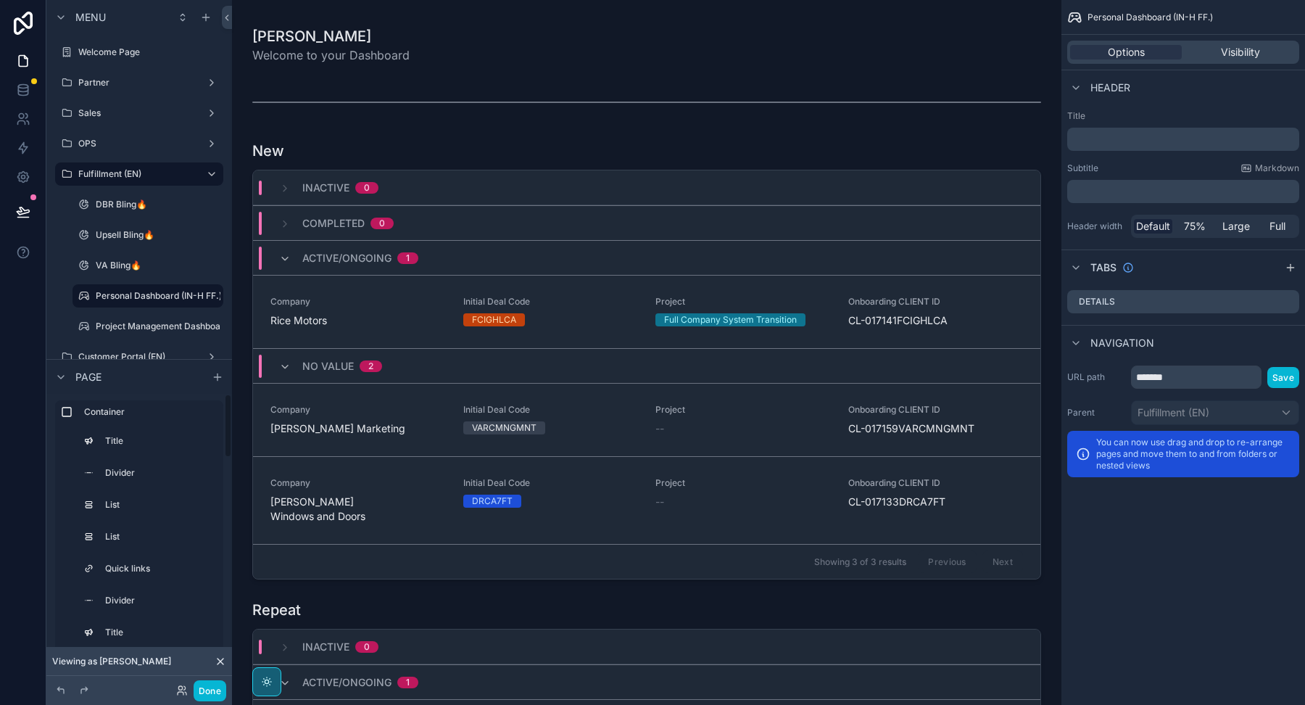
click at [192, 692] on div "Done" at bounding box center [197, 690] width 58 height 21
click at [176, 691] on icon at bounding box center [182, 690] width 12 height 12
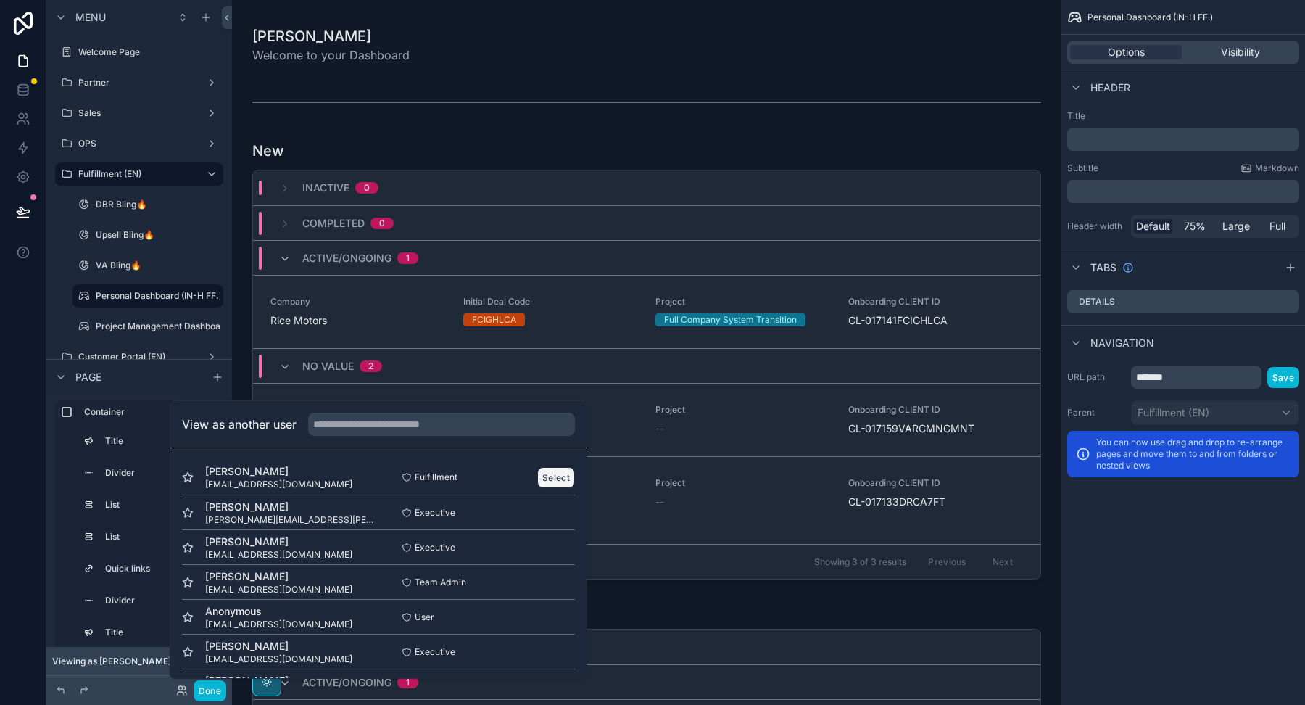
click at [558, 479] on button "Select" at bounding box center [556, 476] width 38 height 21
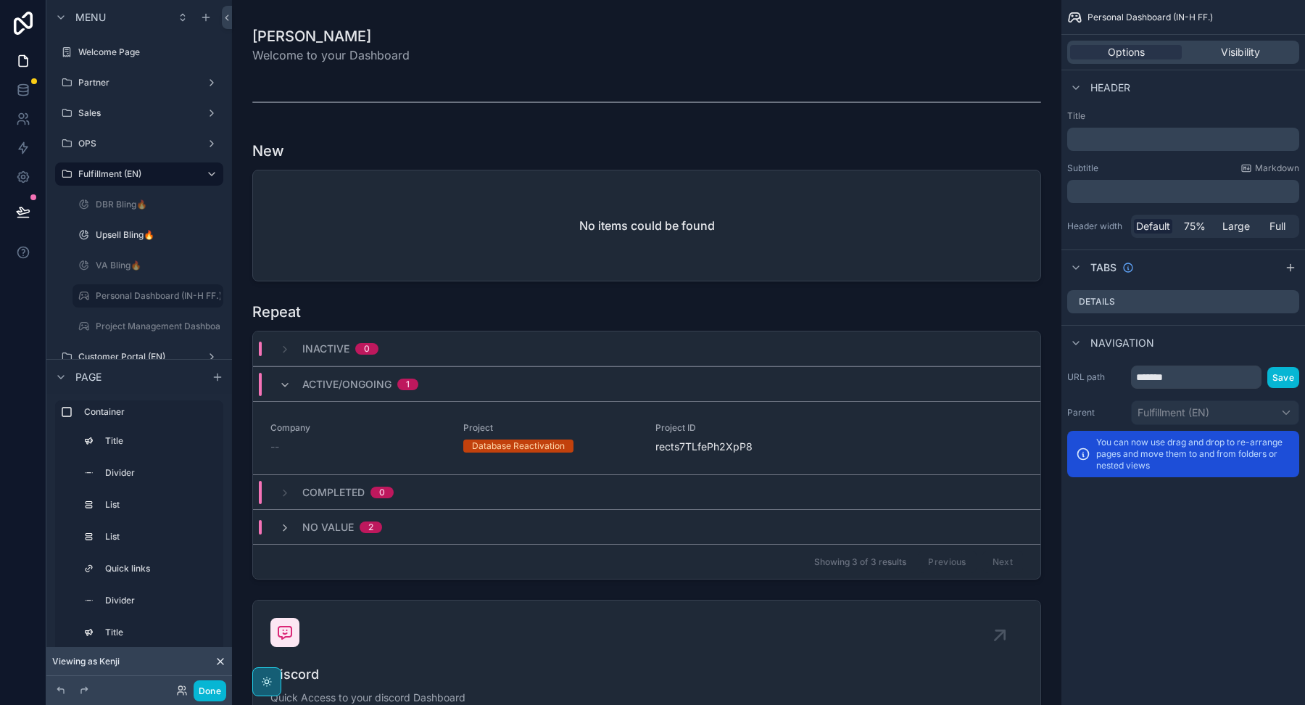
click at [0, 704] on nordpass-portal at bounding box center [0, 705] width 0 height 0
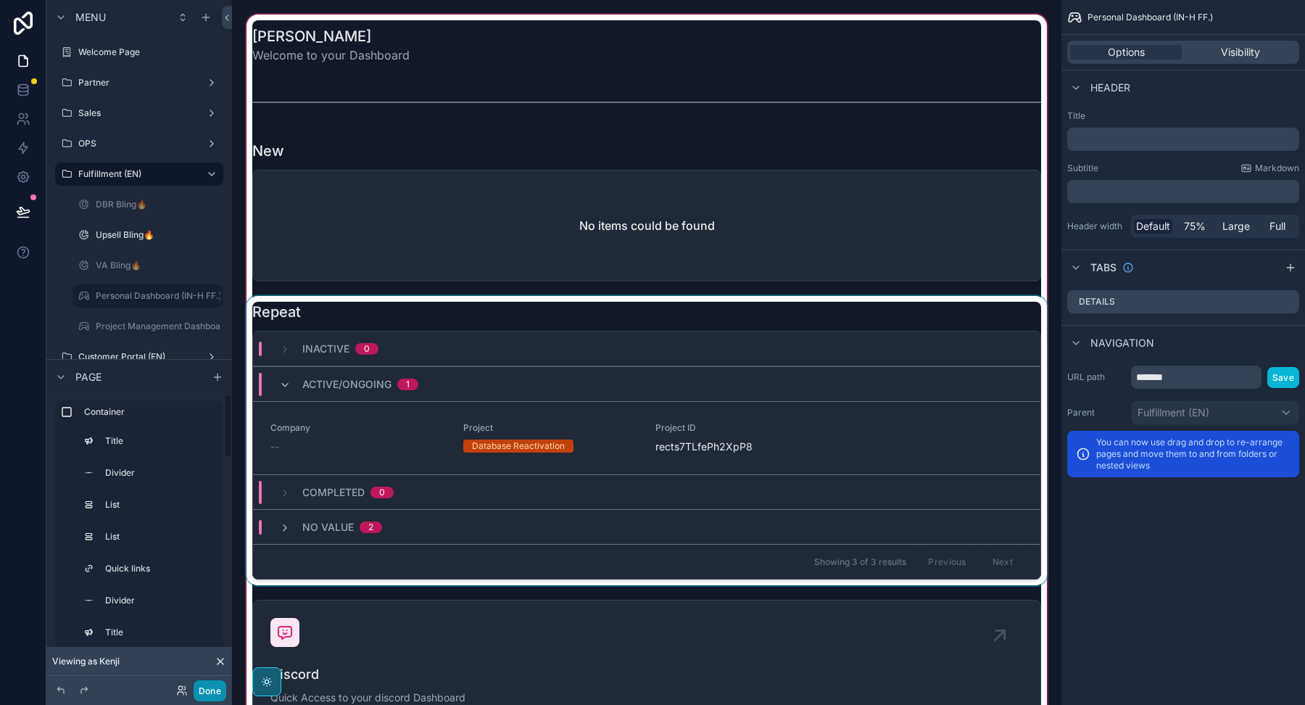
click at [209, 680] on button "Done" at bounding box center [210, 690] width 33 height 21
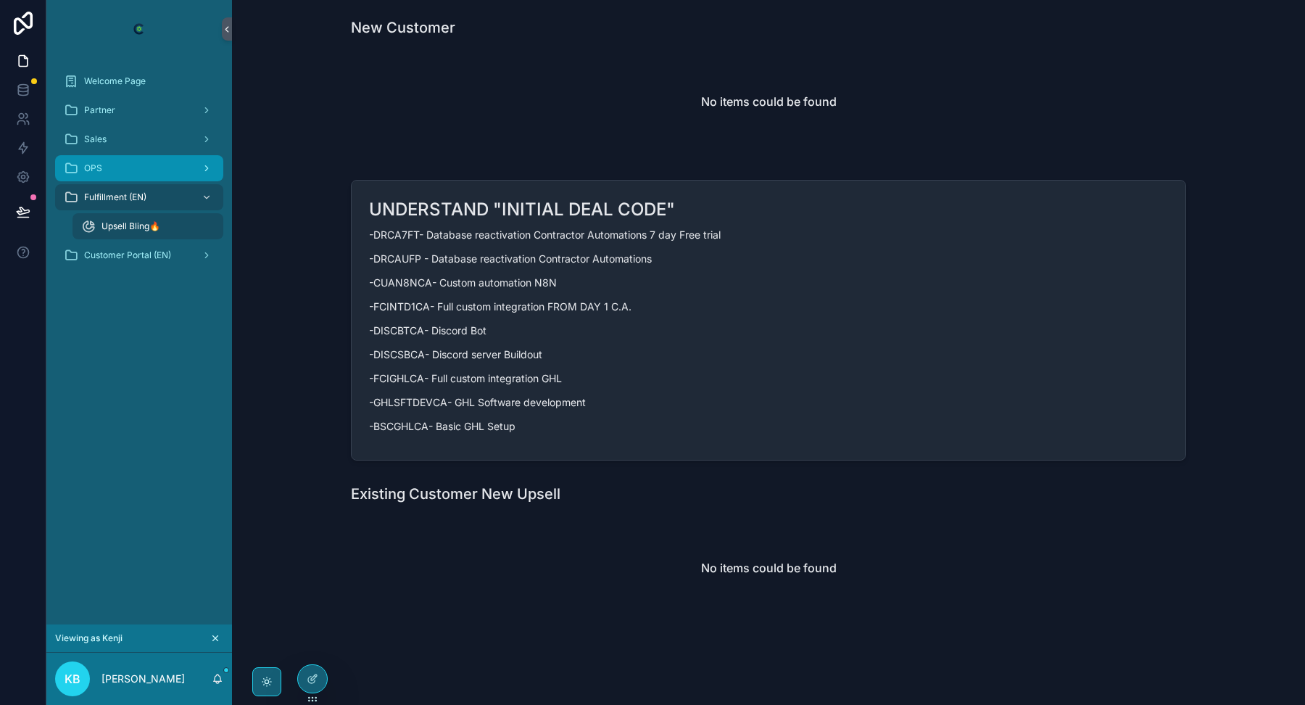
click at [120, 173] on div "OPS" at bounding box center [139, 168] width 151 height 23
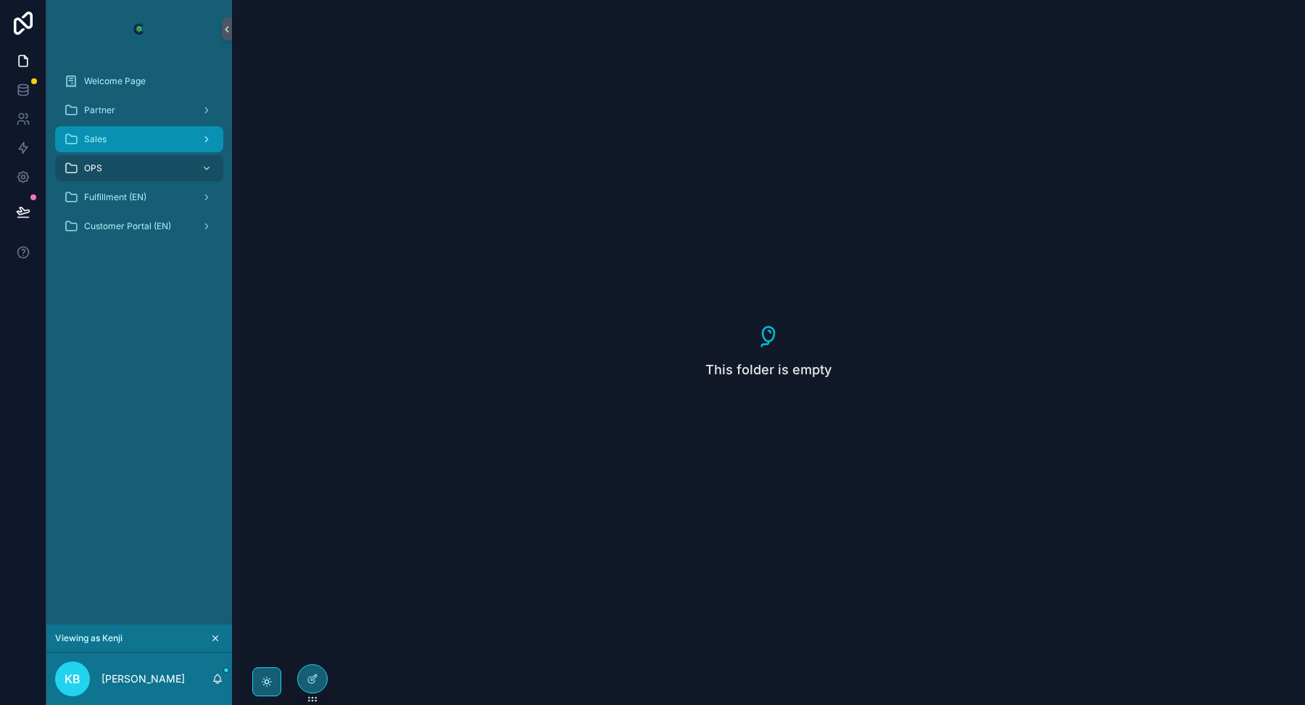
click at [122, 138] on div "Sales" at bounding box center [139, 139] width 151 height 23
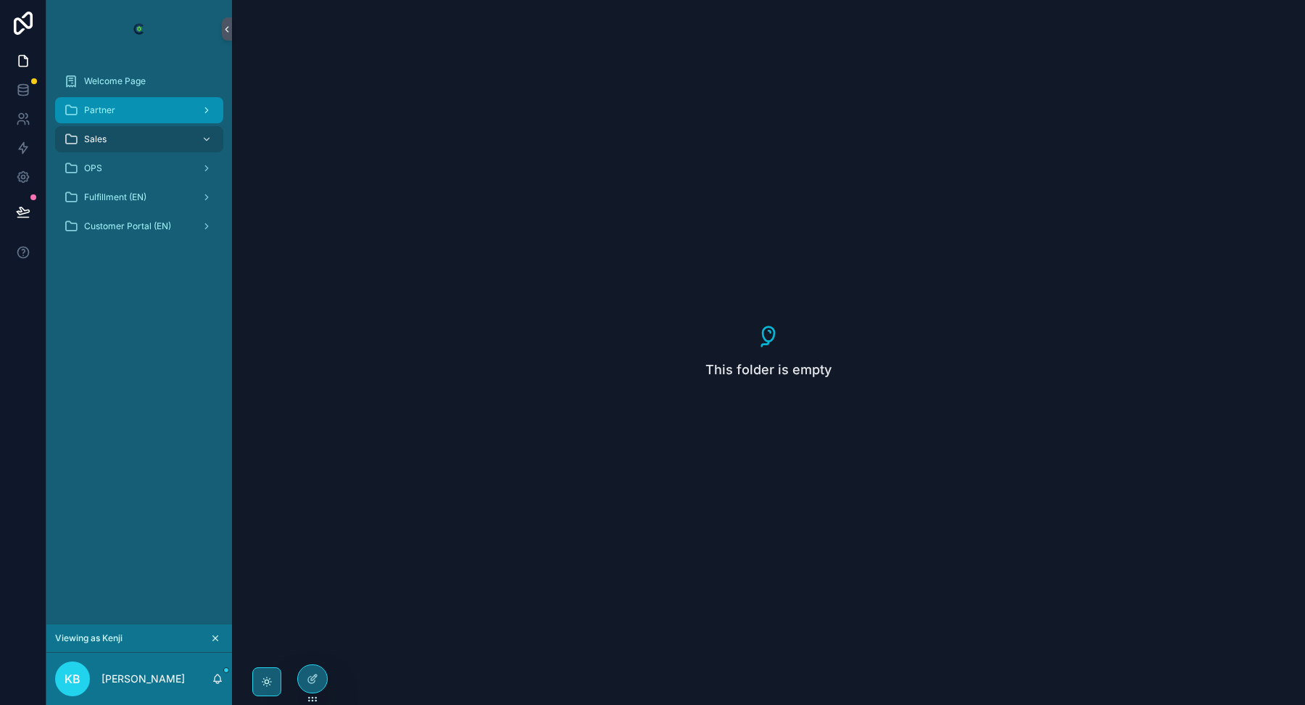
click at [130, 104] on div "Partner" at bounding box center [139, 110] width 151 height 23
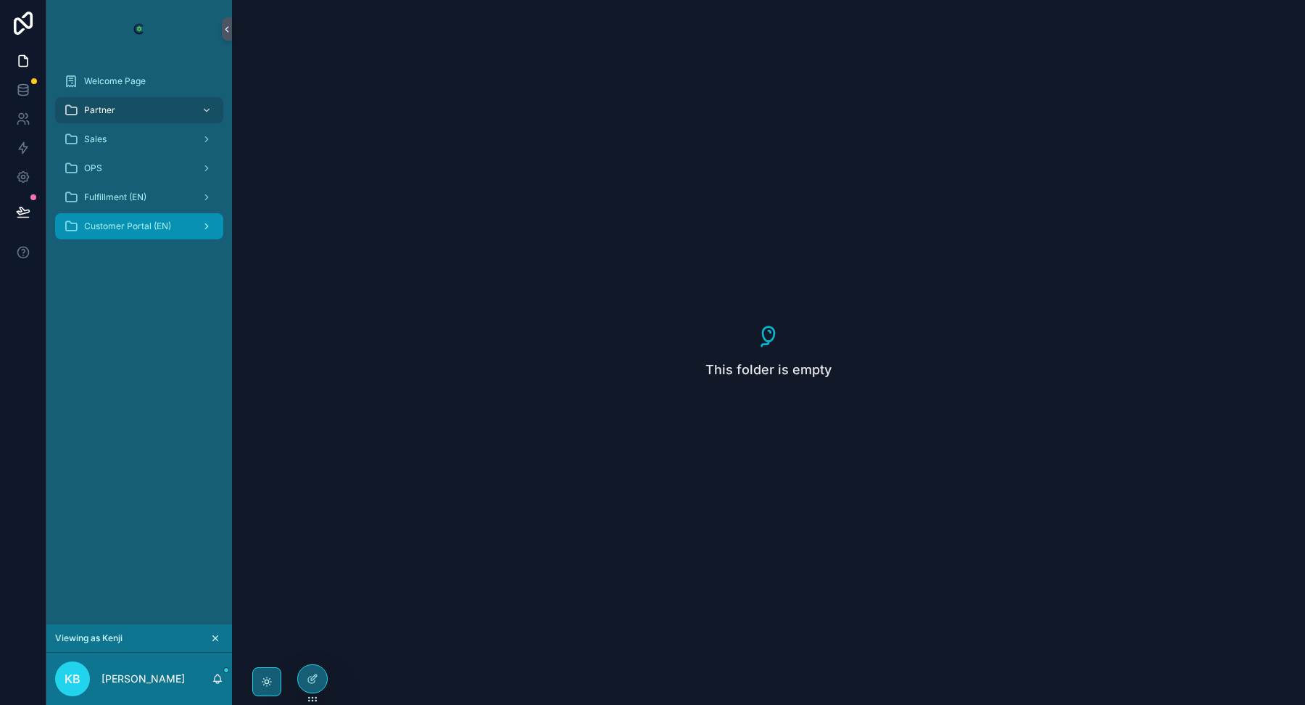
click at [119, 233] on div "Customer Portal (EN)" at bounding box center [139, 226] width 151 height 23
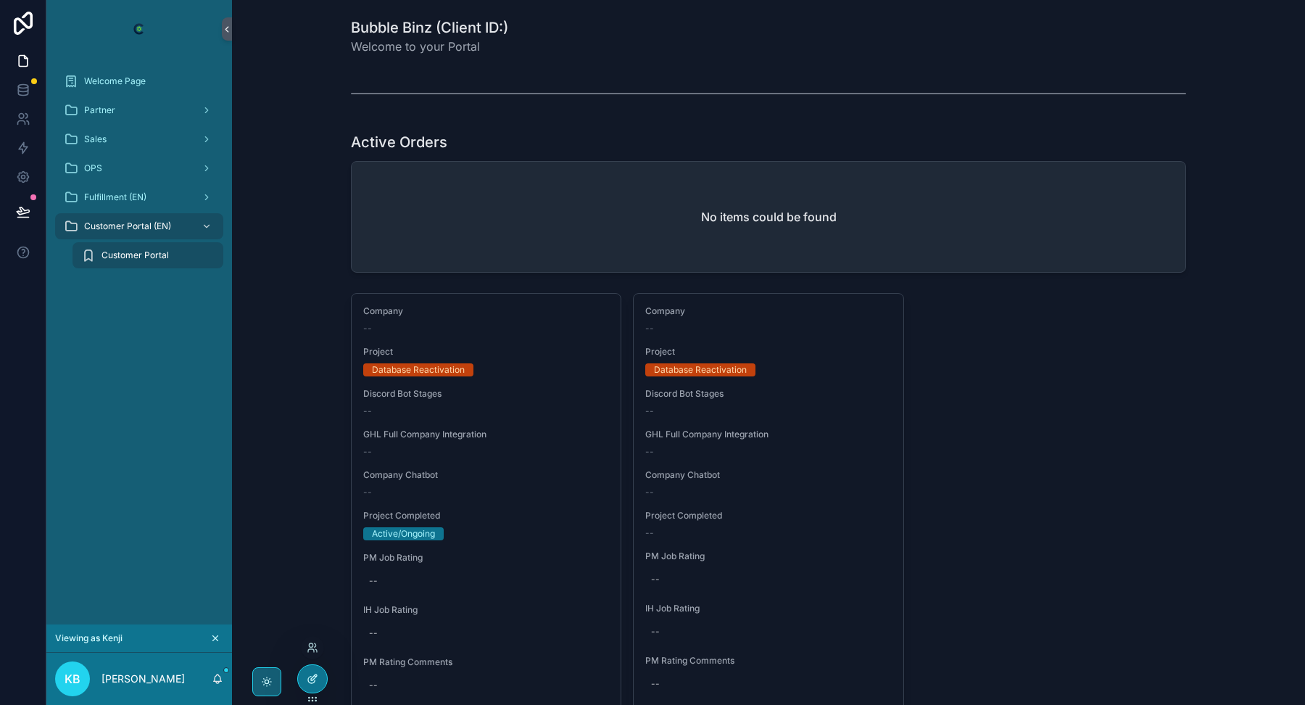
click at [315, 676] on icon at bounding box center [315, 675] width 1 height 1
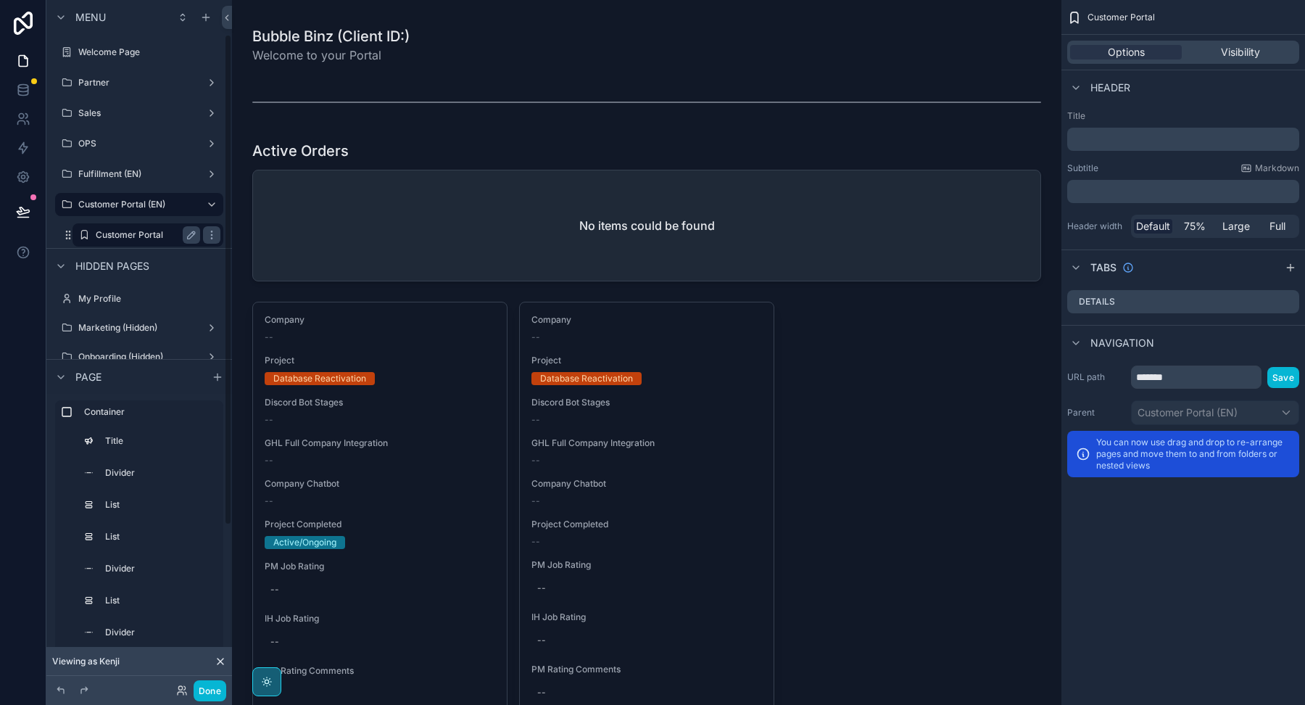
scroll to position [48, 0]
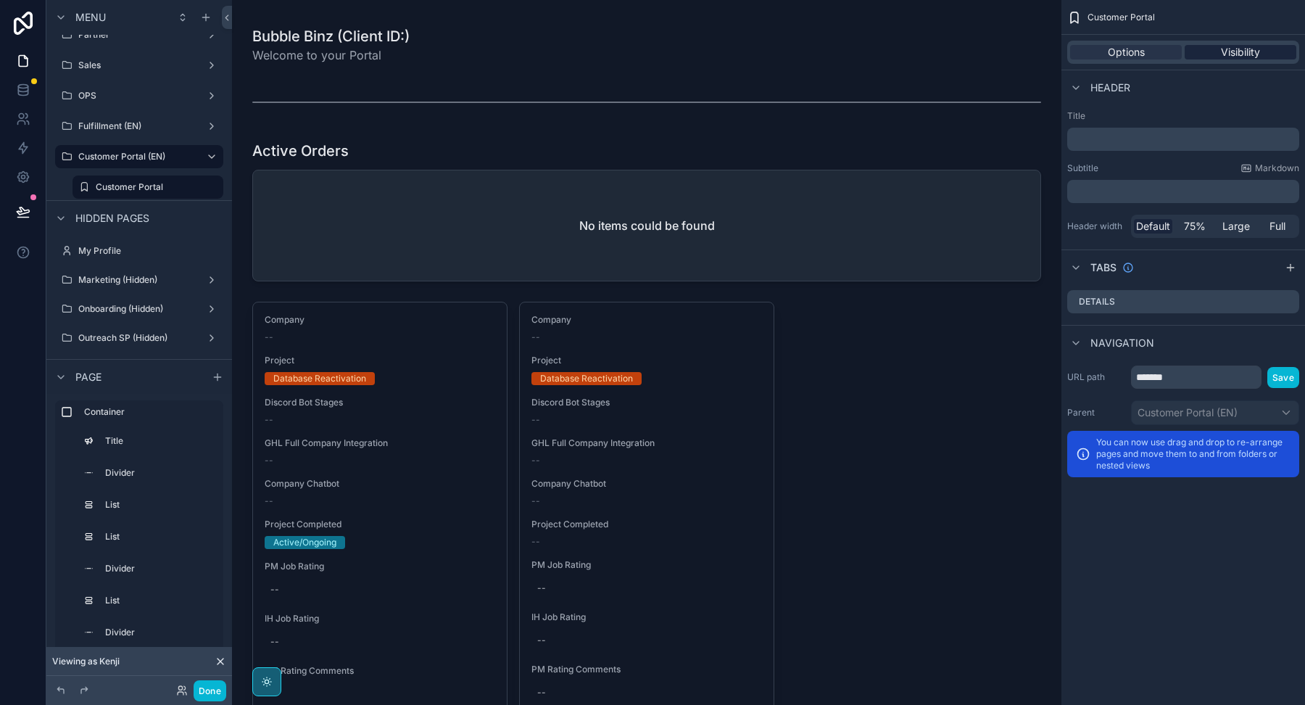
click at [1237, 49] on span "Visibility" at bounding box center [1240, 52] width 39 height 15
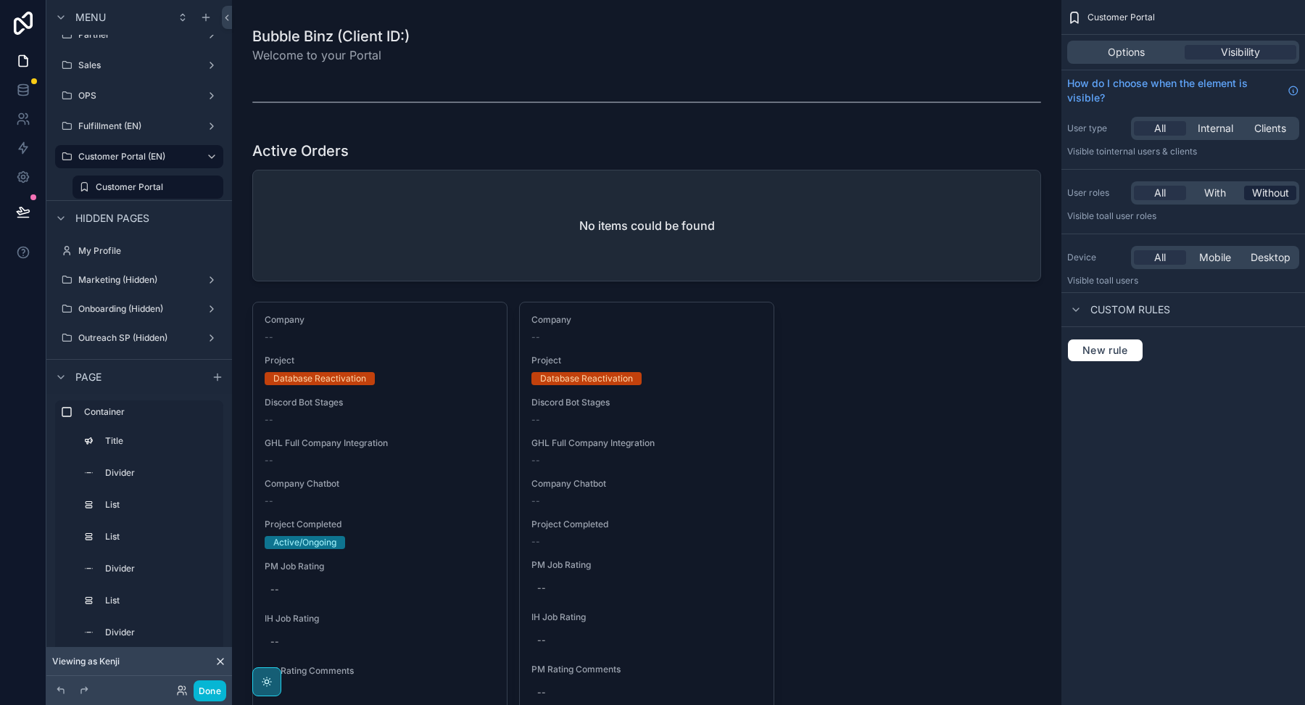
click at [1258, 196] on span "Without" at bounding box center [1270, 193] width 37 height 15
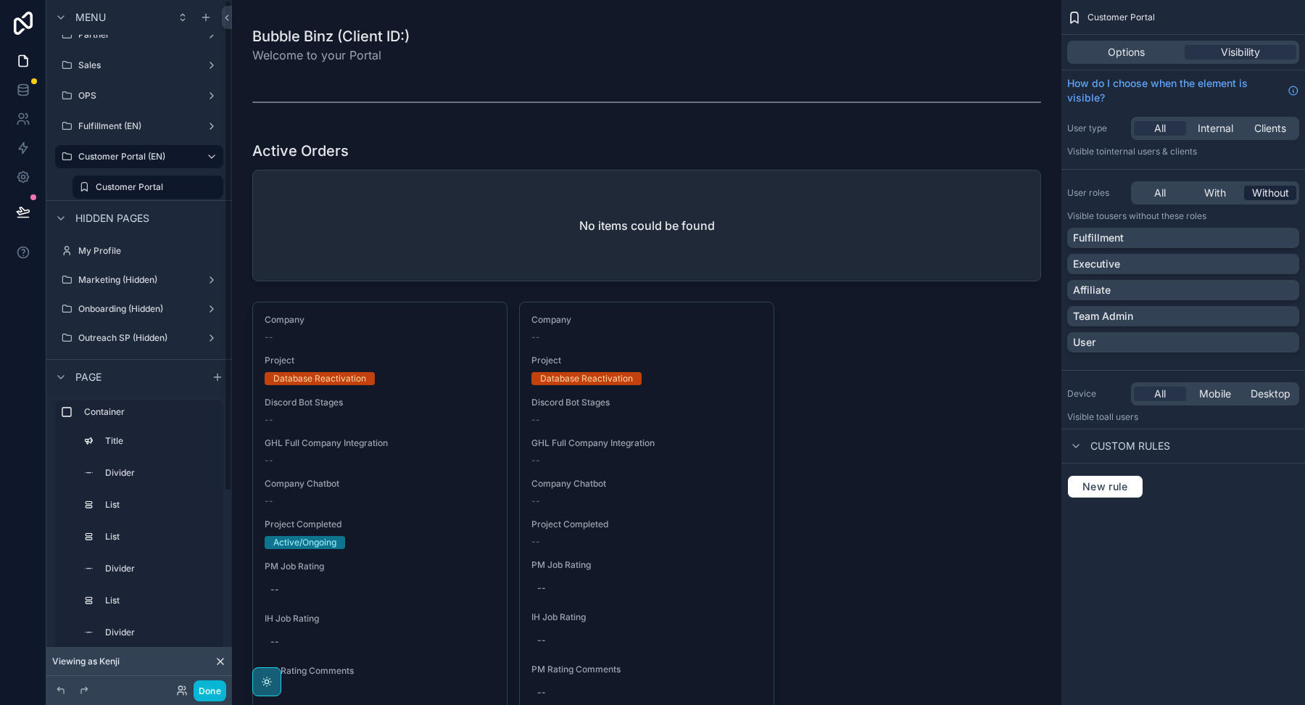
scroll to position [0, 0]
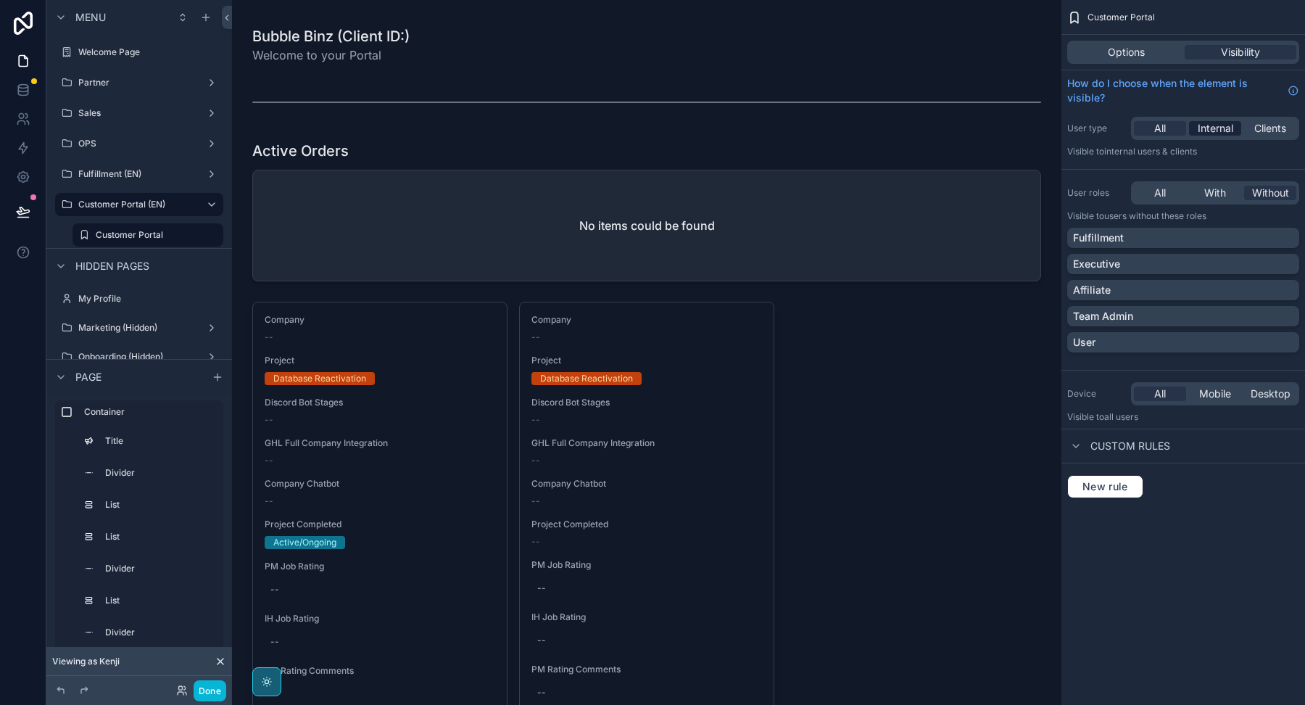
click at [1218, 126] on span "Internal" at bounding box center [1216, 128] width 36 height 15
click at [1261, 124] on span "Clients" at bounding box center [1270, 128] width 32 height 15
click at [1155, 190] on span "All" at bounding box center [1160, 193] width 12 height 15
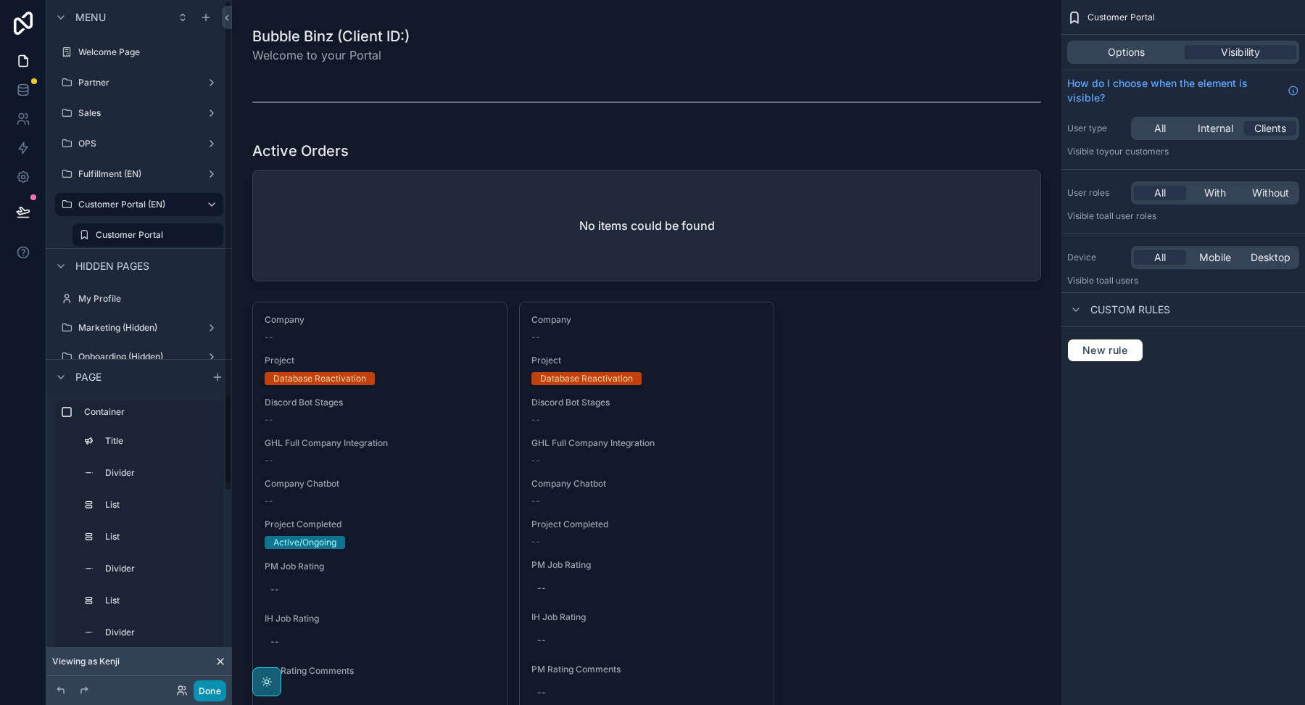
click at [215, 696] on button "Done" at bounding box center [210, 690] width 33 height 21
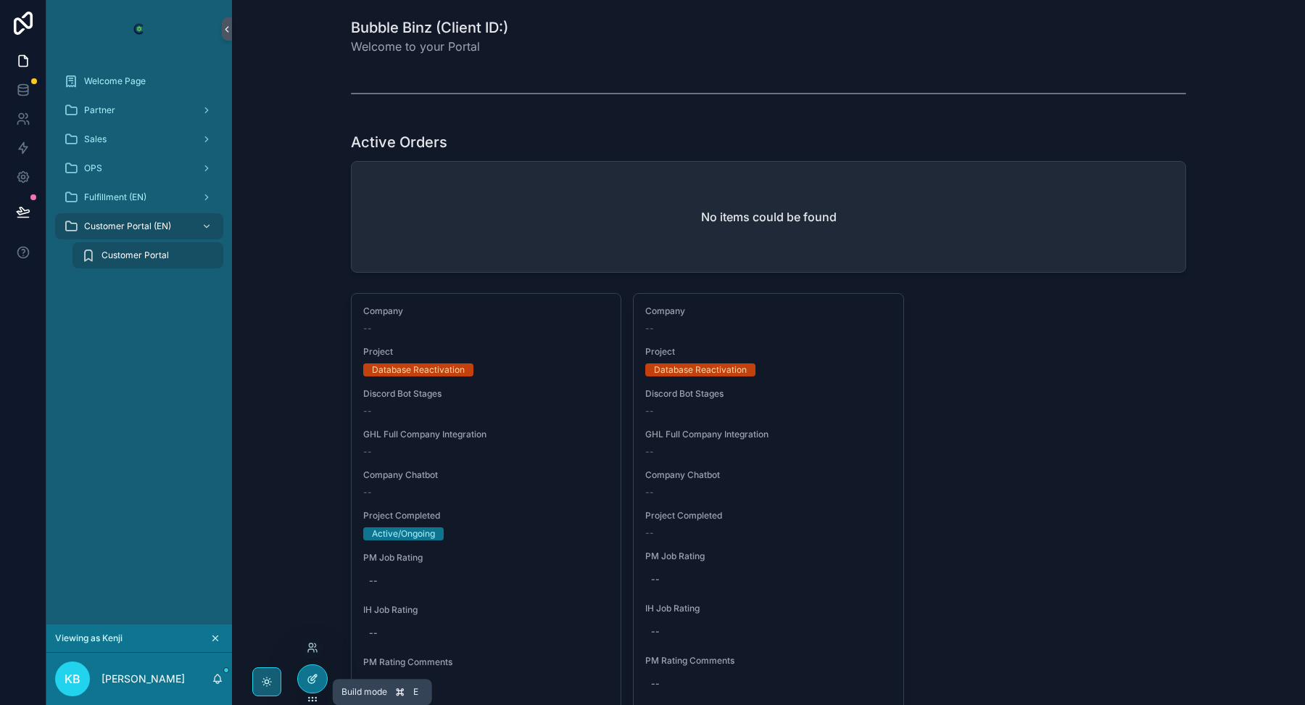
click at [313, 679] on icon at bounding box center [313, 679] width 12 height 12
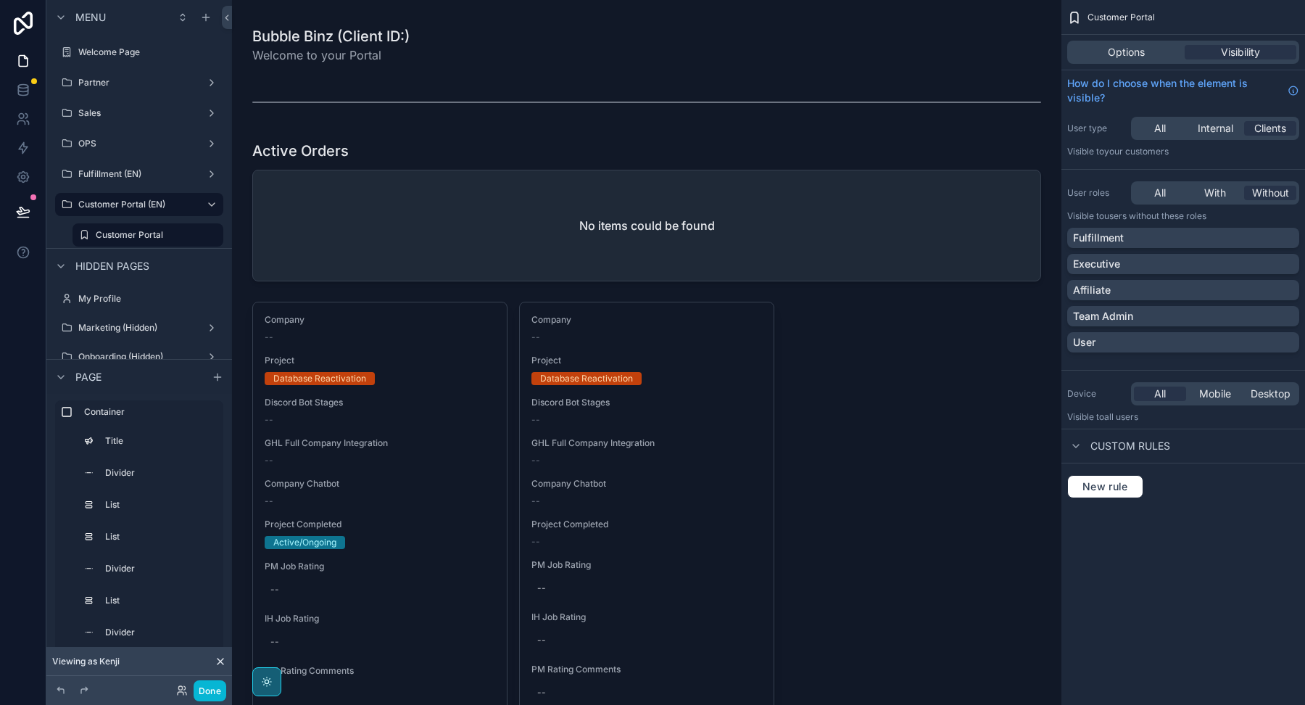
click at [1174, 249] on div "Fulfillment Executive Affiliate Team Admin User" at bounding box center [1183, 293] width 232 height 131
click at [1173, 239] on div "Fulfillment" at bounding box center [1183, 238] width 220 height 15
click at [1172, 263] on div "Executive" at bounding box center [1183, 264] width 220 height 15
click at [1167, 291] on div "Affiliate" at bounding box center [1183, 290] width 220 height 15
click at [1114, 342] on div "User" at bounding box center [1183, 342] width 220 height 15
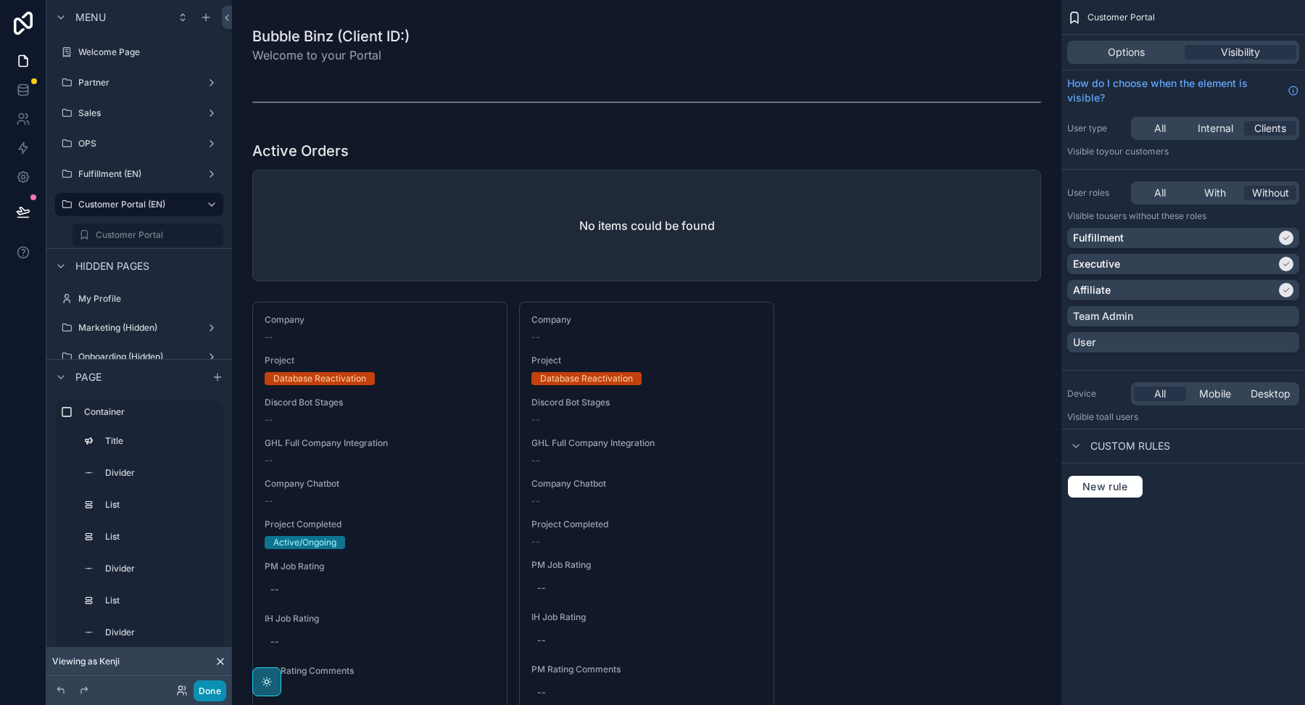
click at [209, 689] on button "Done" at bounding box center [210, 690] width 33 height 21
click at [206, 687] on button "Done" at bounding box center [210, 690] width 33 height 21
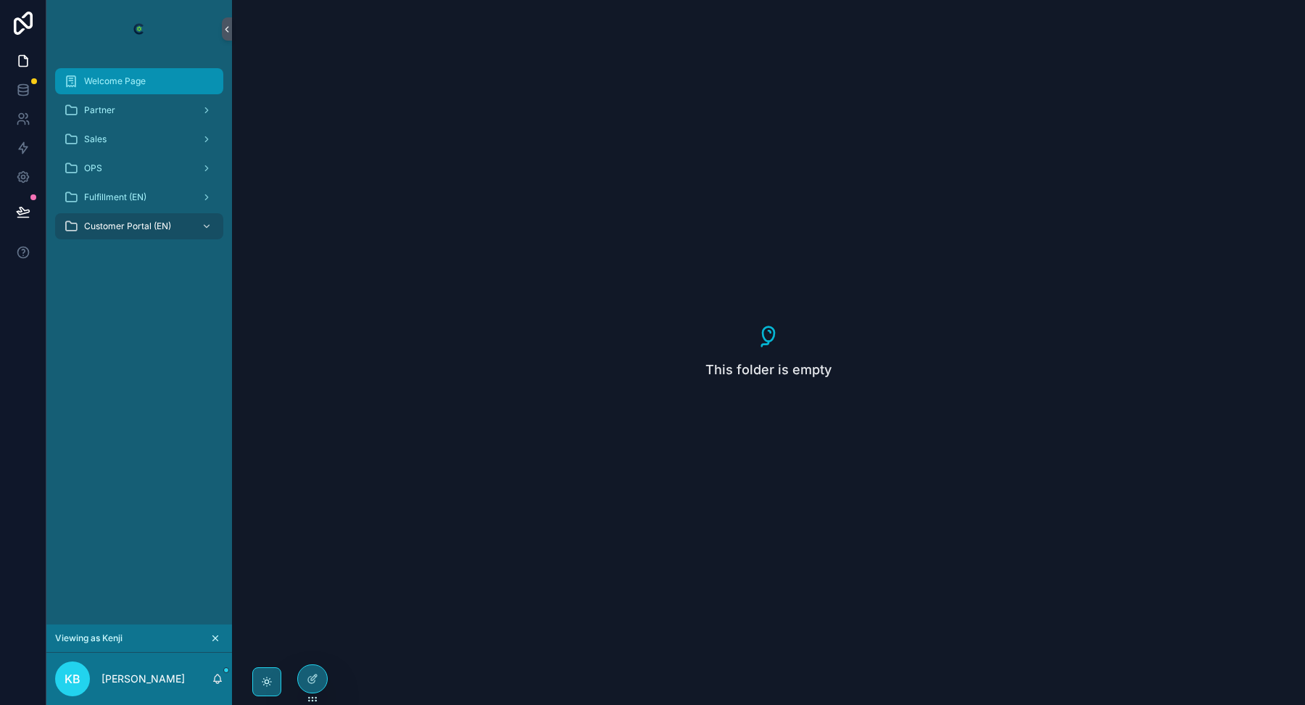
click at [129, 75] on span "Welcome Page" at bounding box center [115, 81] width 62 height 12
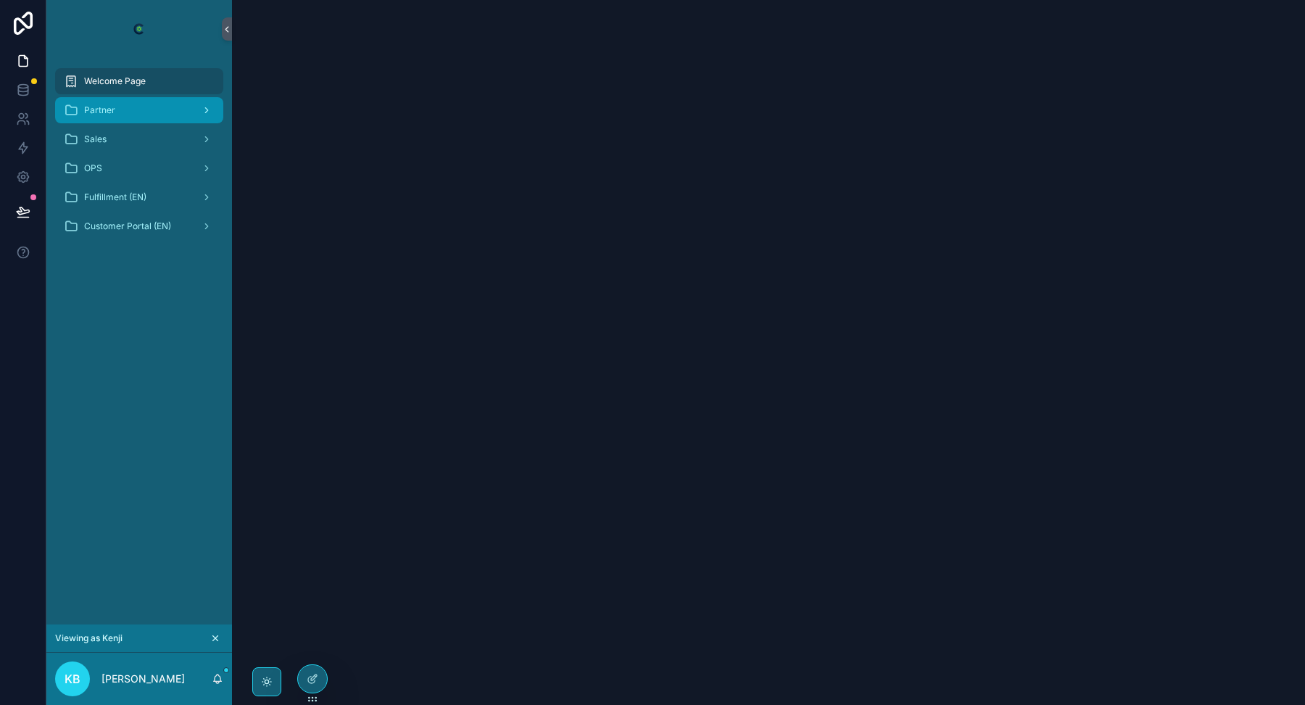
click at [120, 109] on div "Partner" at bounding box center [139, 110] width 151 height 23
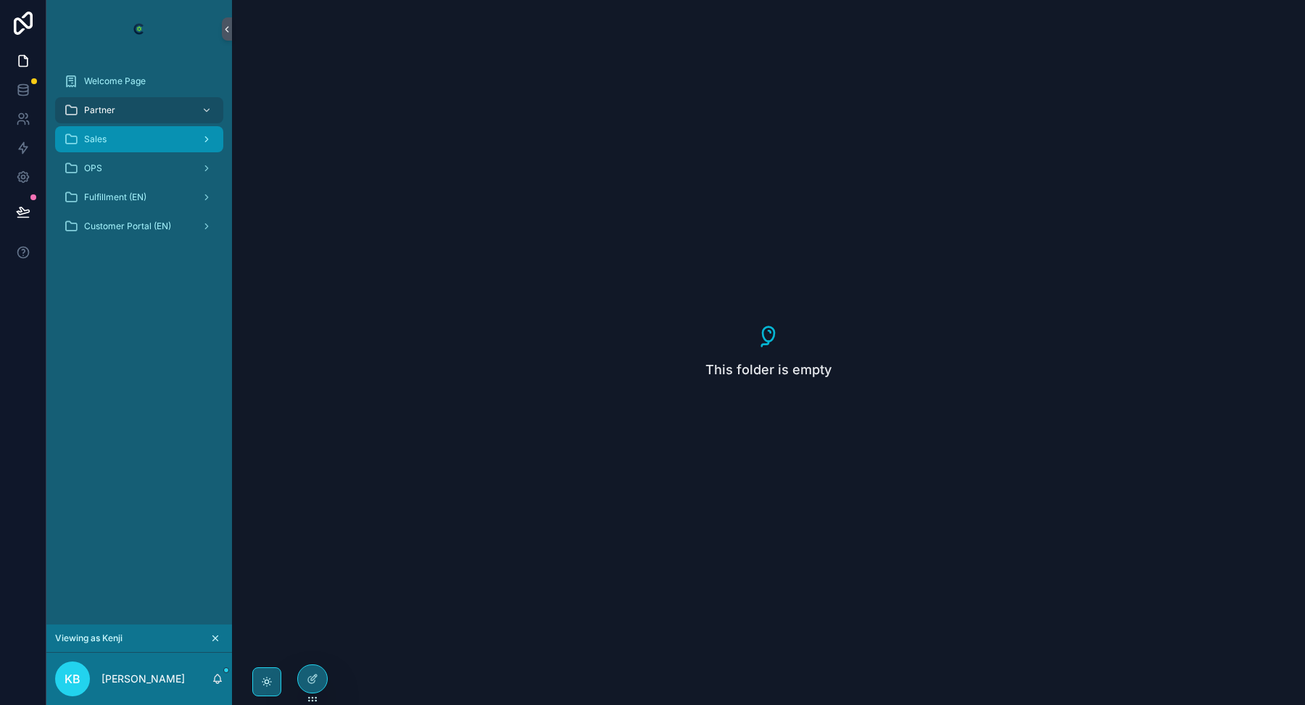
click at [123, 143] on div "Sales" at bounding box center [139, 139] width 151 height 23
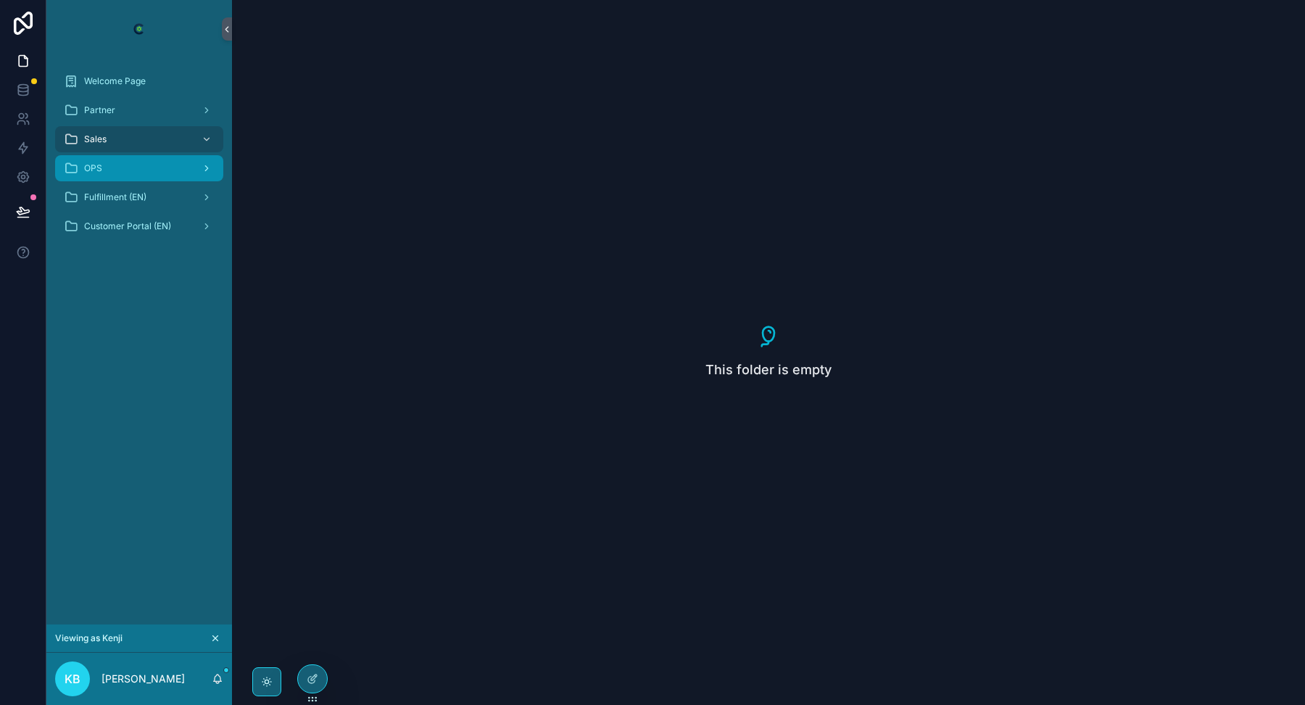
click at [123, 167] on div "OPS" at bounding box center [139, 168] width 151 height 23
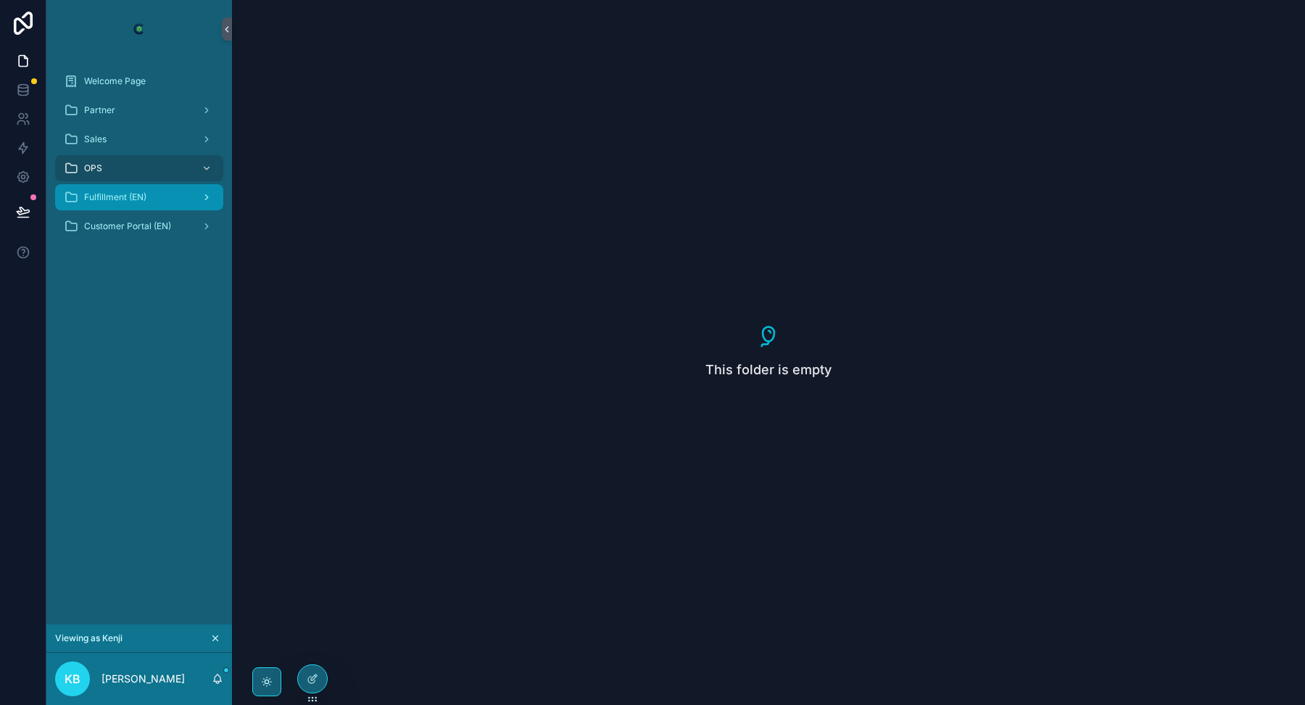
click at [122, 195] on span "Fulfillment (EN)" at bounding box center [115, 197] width 62 height 12
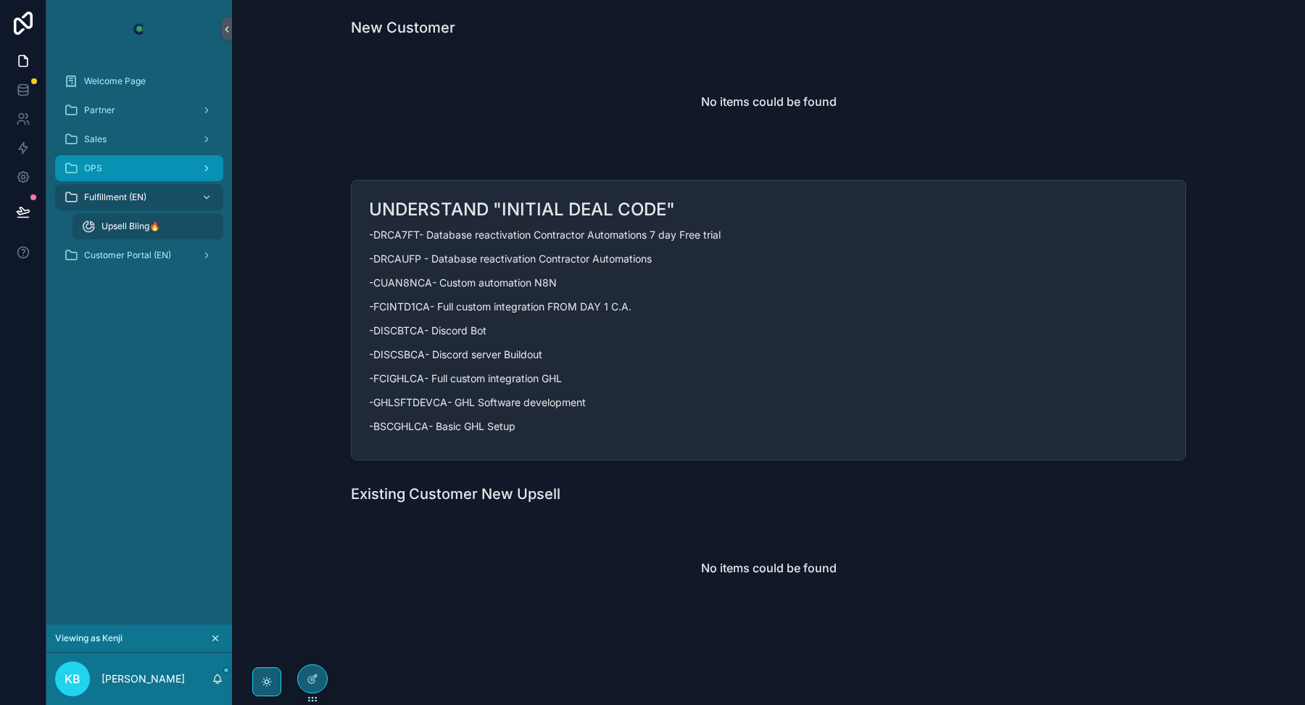
click at [135, 175] on div "OPS" at bounding box center [139, 168] width 151 height 23
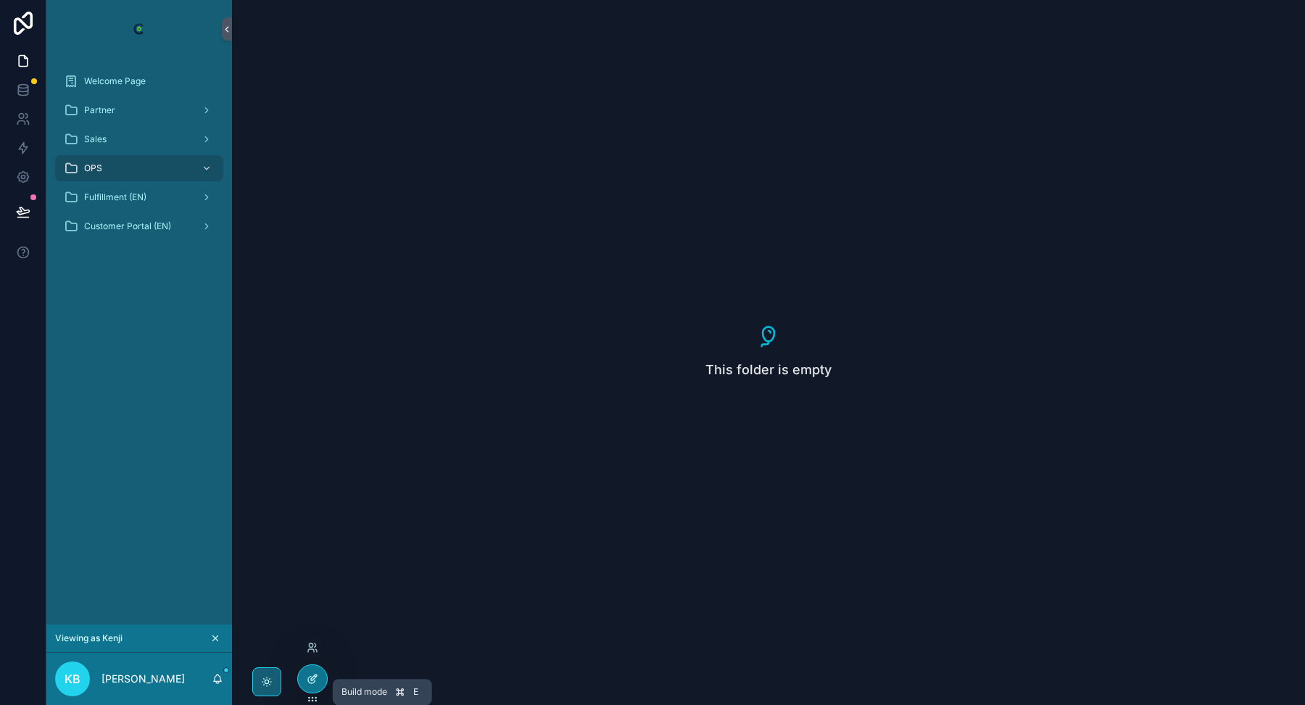
click at [310, 673] on icon at bounding box center [313, 679] width 12 height 12
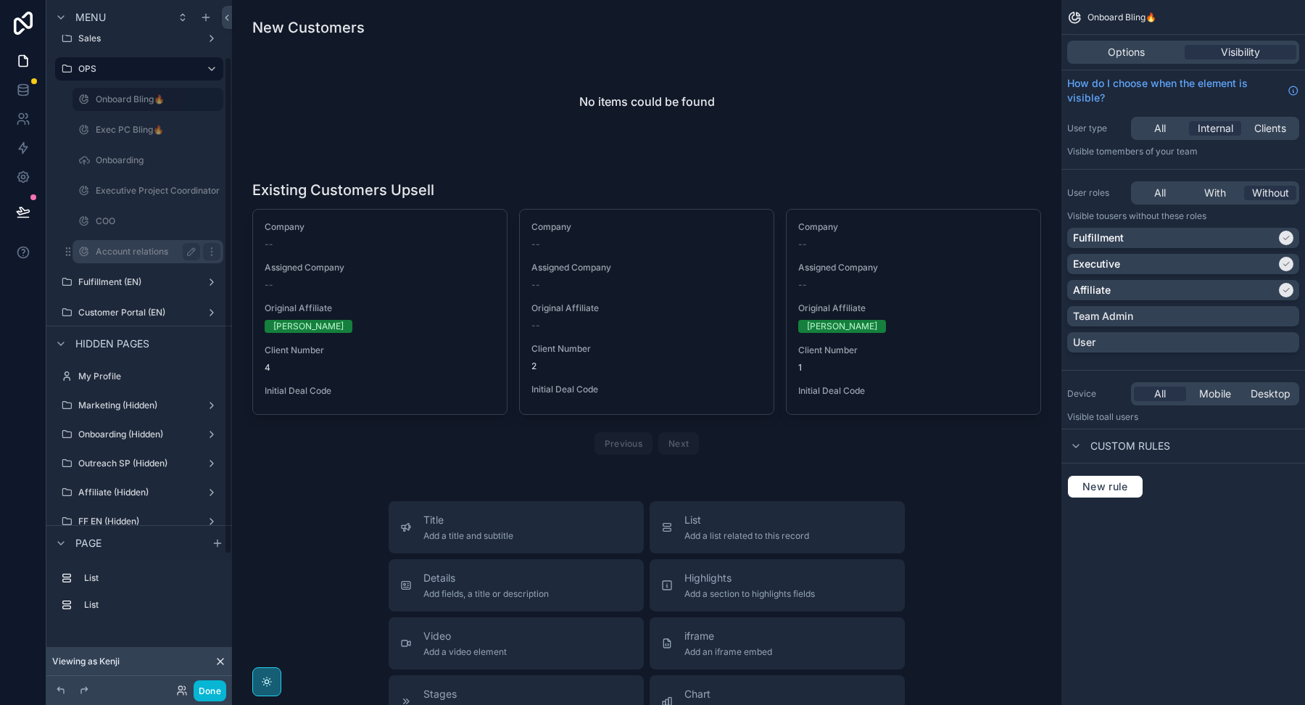
scroll to position [88, 0]
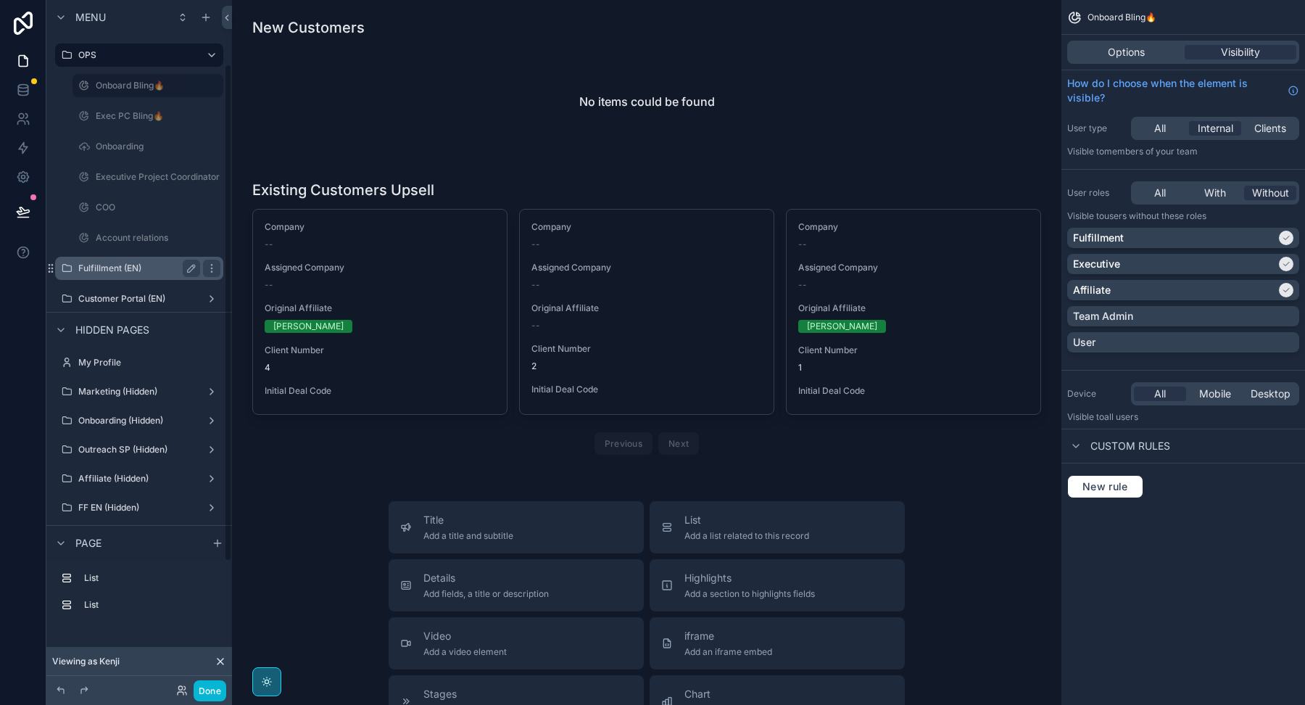
click at [154, 271] on label "Fulfillment (EN)" at bounding box center [136, 268] width 116 height 12
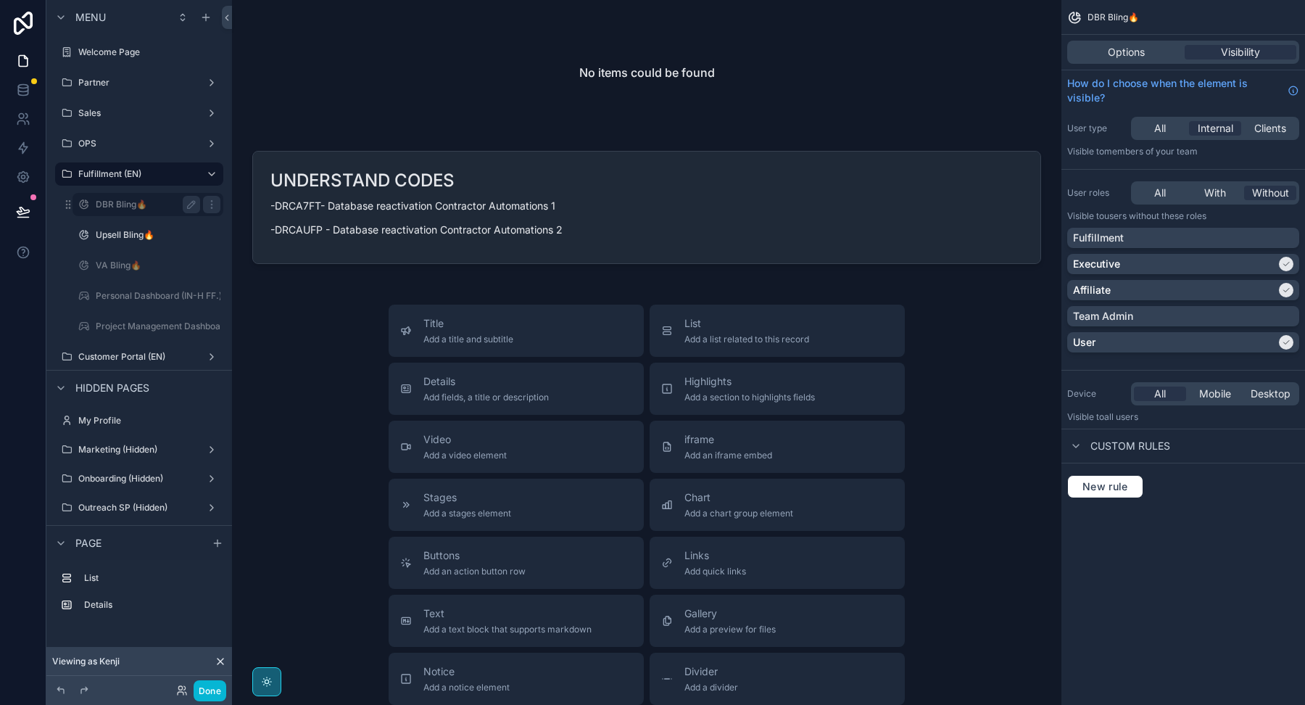
click at [154, 204] on label "DBR Bling🔥" at bounding box center [145, 205] width 99 height 12
click at [1173, 238] on div "Fulfillment" at bounding box center [1183, 238] width 220 height 15
click at [1181, 228] on div "Fulfillment" at bounding box center [1183, 238] width 232 height 20
click at [1213, 242] on div "Fulfillment" at bounding box center [1183, 238] width 220 height 15
click at [1213, 241] on div "Fulfillment" at bounding box center [1174, 238] width 203 height 15
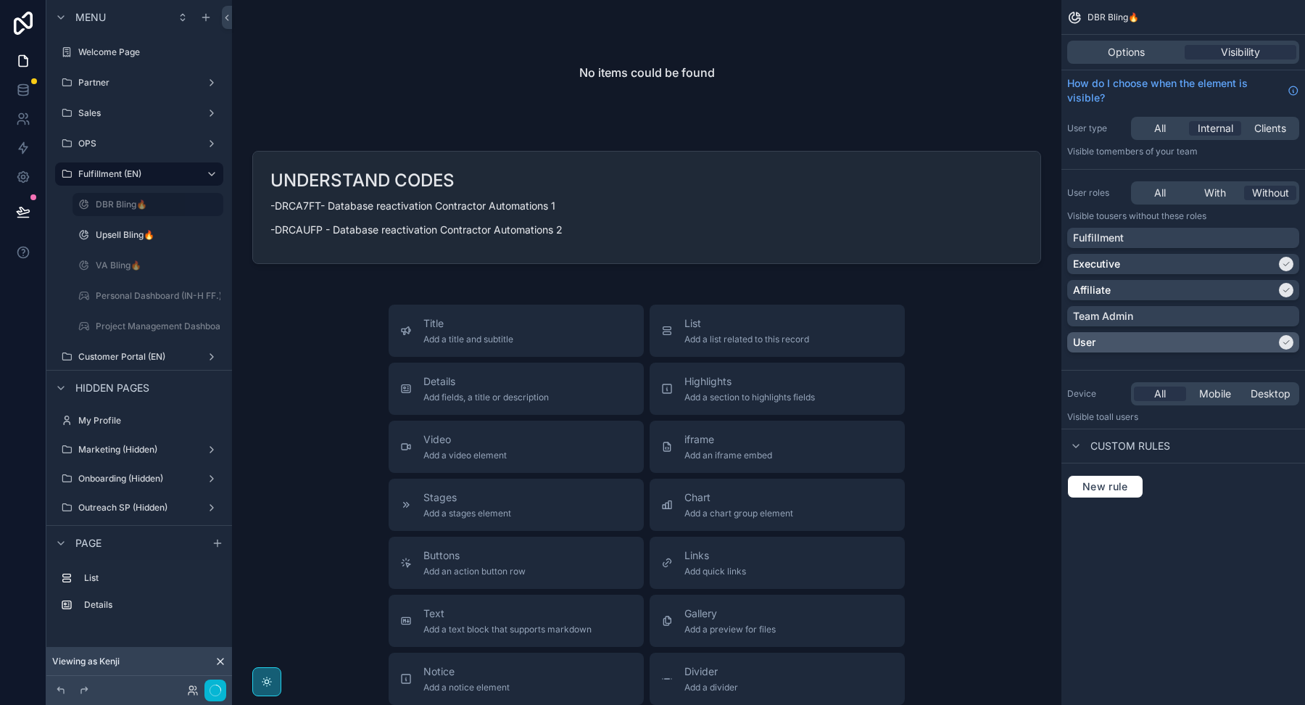
click at [1202, 347] on div "User" at bounding box center [1174, 342] width 203 height 15
click at [1202, 344] on div "User" at bounding box center [1183, 342] width 220 height 15
click at [1202, 339] on div "User" at bounding box center [1174, 342] width 203 height 15
click at [1193, 343] on div "User" at bounding box center [1183, 342] width 220 height 15
click at [1217, 192] on span "With" at bounding box center [1215, 193] width 22 height 15
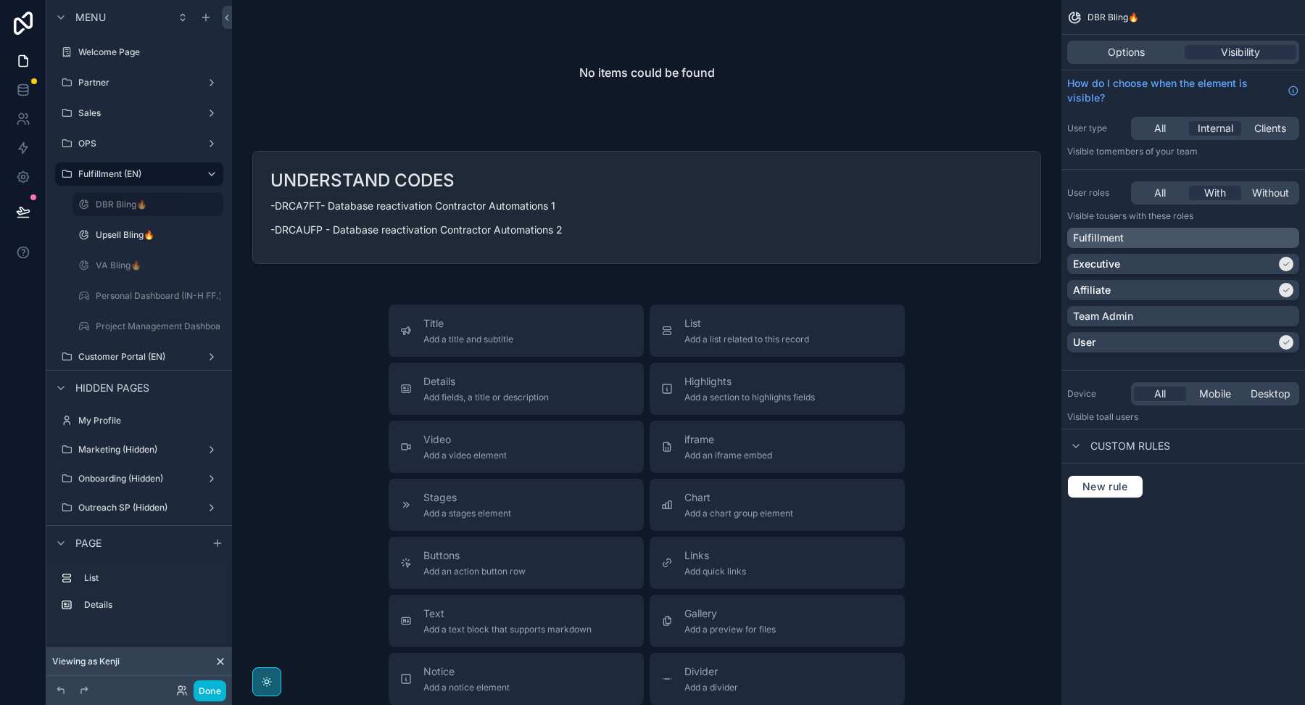
click at [1206, 234] on div "Fulfillment" at bounding box center [1183, 238] width 220 height 15
click at [1206, 242] on div "Fulfillment" at bounding box center [1174, 238] width 203 height 15
click at [1255, 194] on span "Without" at bounding box center [1270, 193] width 37 height 15
click at [1213, 128] on span "Internal" at bounding box center [1216, 128] width 36 height 15
click at [1165, 133] on span "All" at bounding box center [1160, 128] width 12 height 15
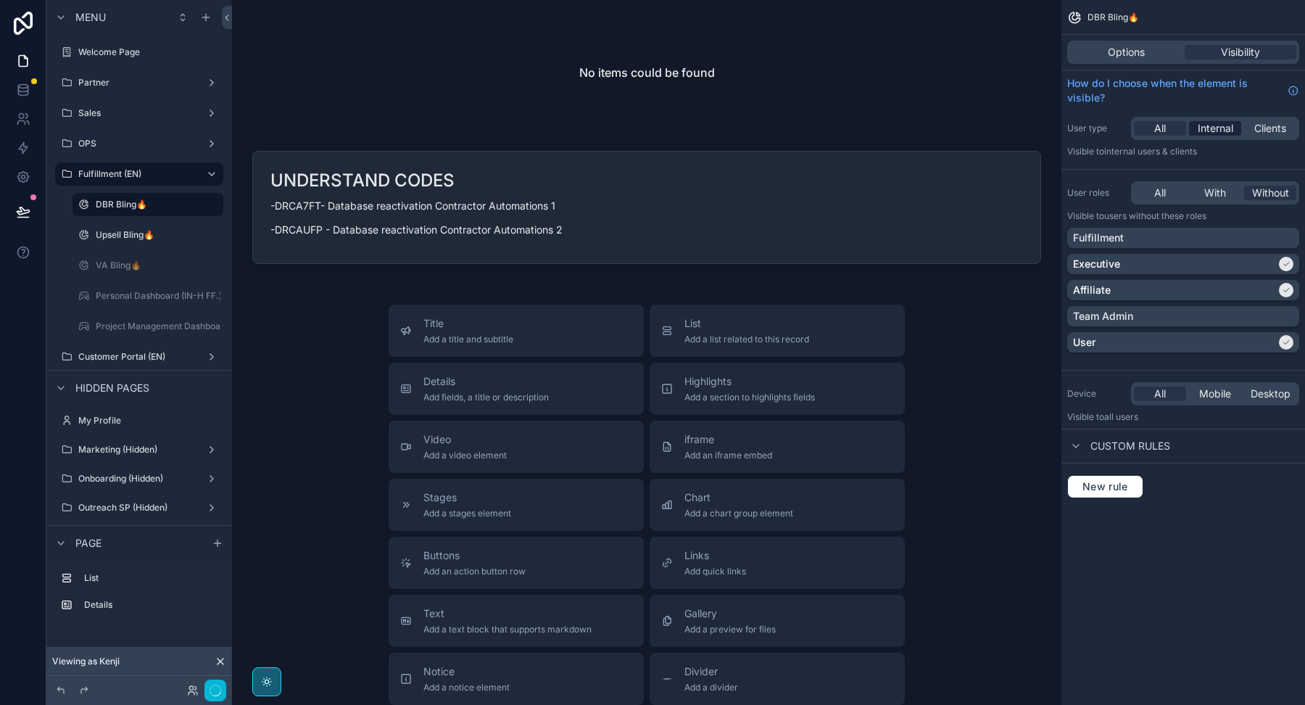
click at [1223, 131] on span "Internal" at bounding box center [1216, 128] width 36 height 15
click at [1222, 129] on span "Internal" at bounding box center [1216, 128] width 36 height 15
click at [1176, 126] on div "All" at bounding box center [1160, 128] width 52 height 15
click at [1222, 123] on span "Internal" at bounding box center [1216, 128] width 36 height 15
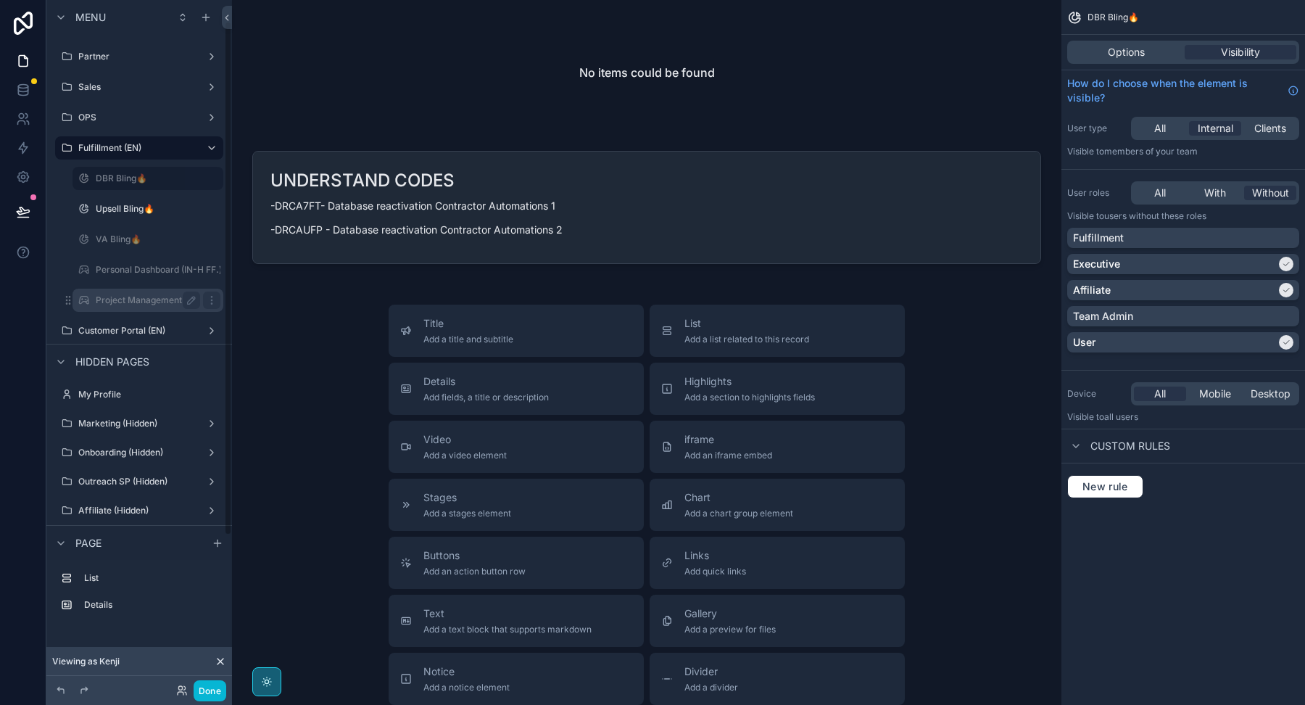
scroll to position [29, 0]
click at [160, 265] on label "Personal Dashboard (IN-H FF.)" at bounding box center [159, 267] width 126 height 12
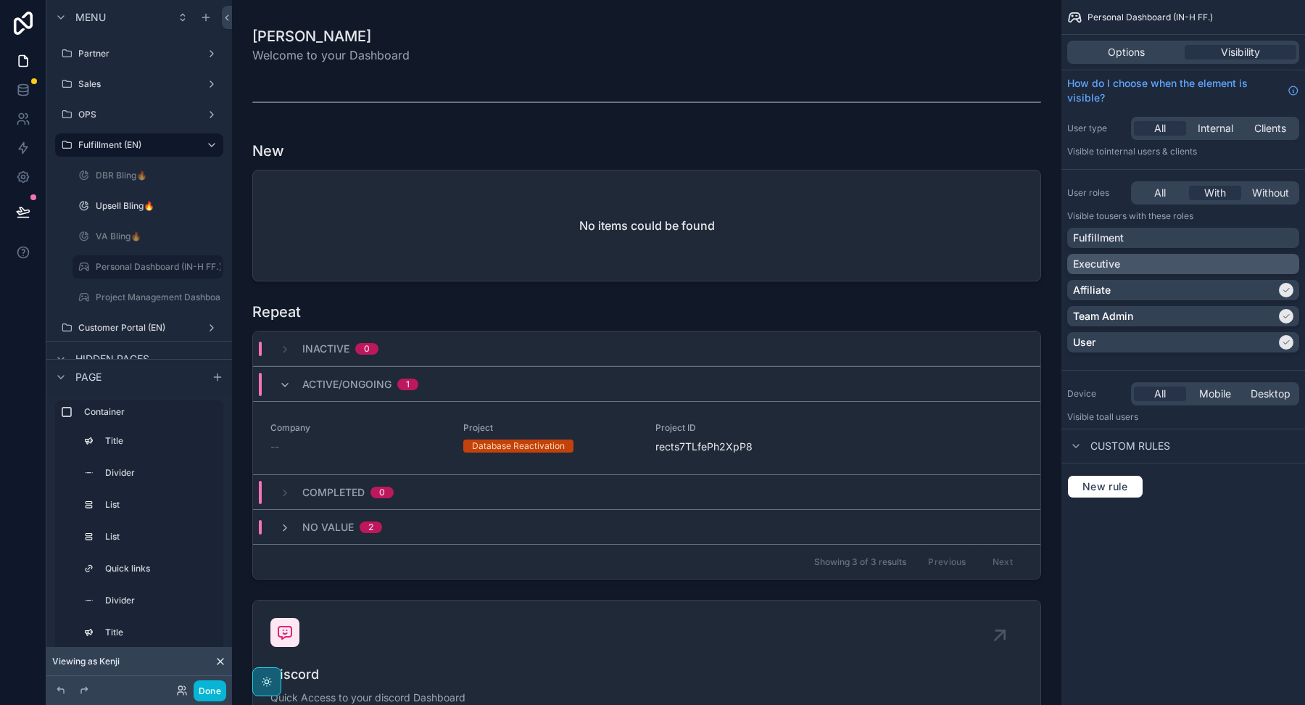
drag, startPoint x: 1213, startPoint y: 240, endPoint x: 1206, endPoint y: 270, distance: 31.1
click at [1213, 240] on div "Fulfillment" at bounding box center [1183, 238] width 220 height 15
click at [1201, 233] on div "Fulfillment" at bounding box center [1174, 238] width 203 height 15
click at [1272, 193] on span "Without" at bounding box center [1270, 193] width 37 height 15
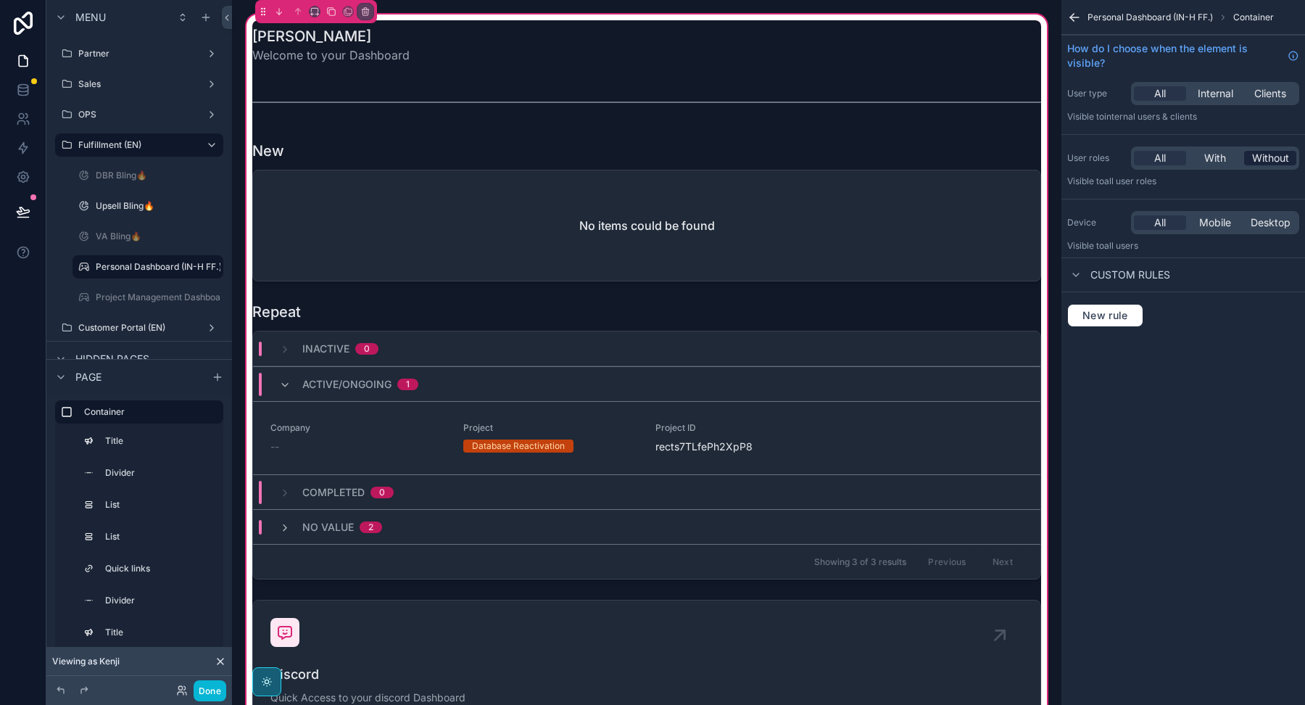
click at [1272, 155] on span "Without" at bounding box center [1270, 158] width 37 height 15
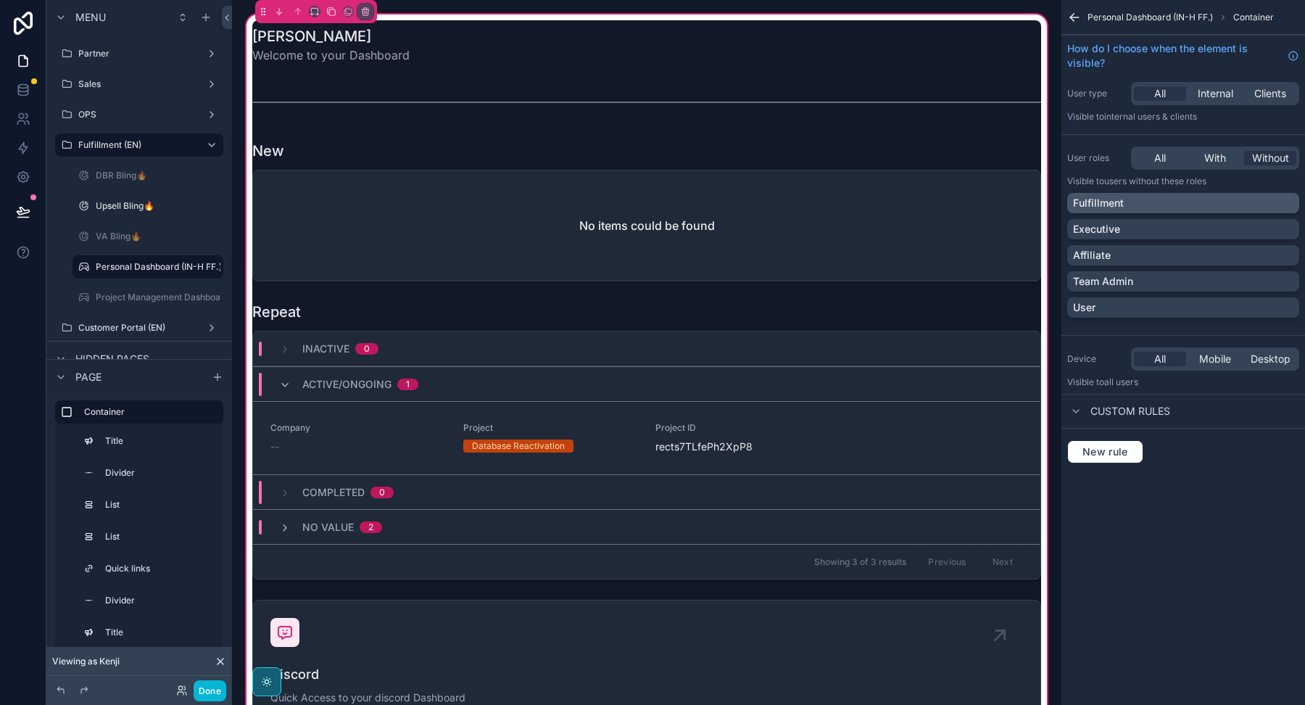
click at [1201, 204] on div "Fulfillment" at bounding box center [1183, 203] width 220 height 15
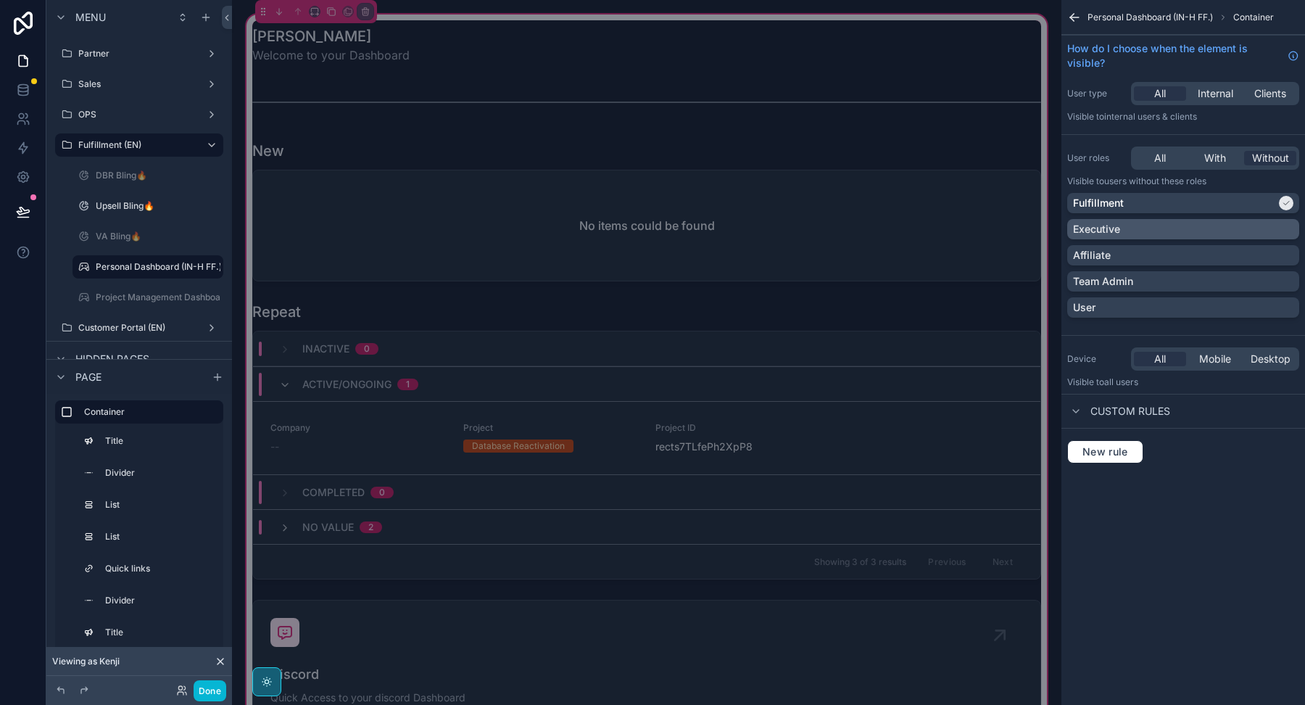
click at [1194, 223] on div "Executive" at bounding box center [1183, 229] width 220 height 15
click at [1185, 259] on div "Affiliate" at bounding box center [1183, 255] width 220 height 15
click at [1173, 310] on div "User" at bounding box center [1183, 307] width 220 height 15
click at [1195, 278] on div "Team Admin" at bounding box center [1183, 281] width 220 height 15
click at [1173, 281] on div "Team Admin" at bounding box center [1183, 281] width 220 height 15
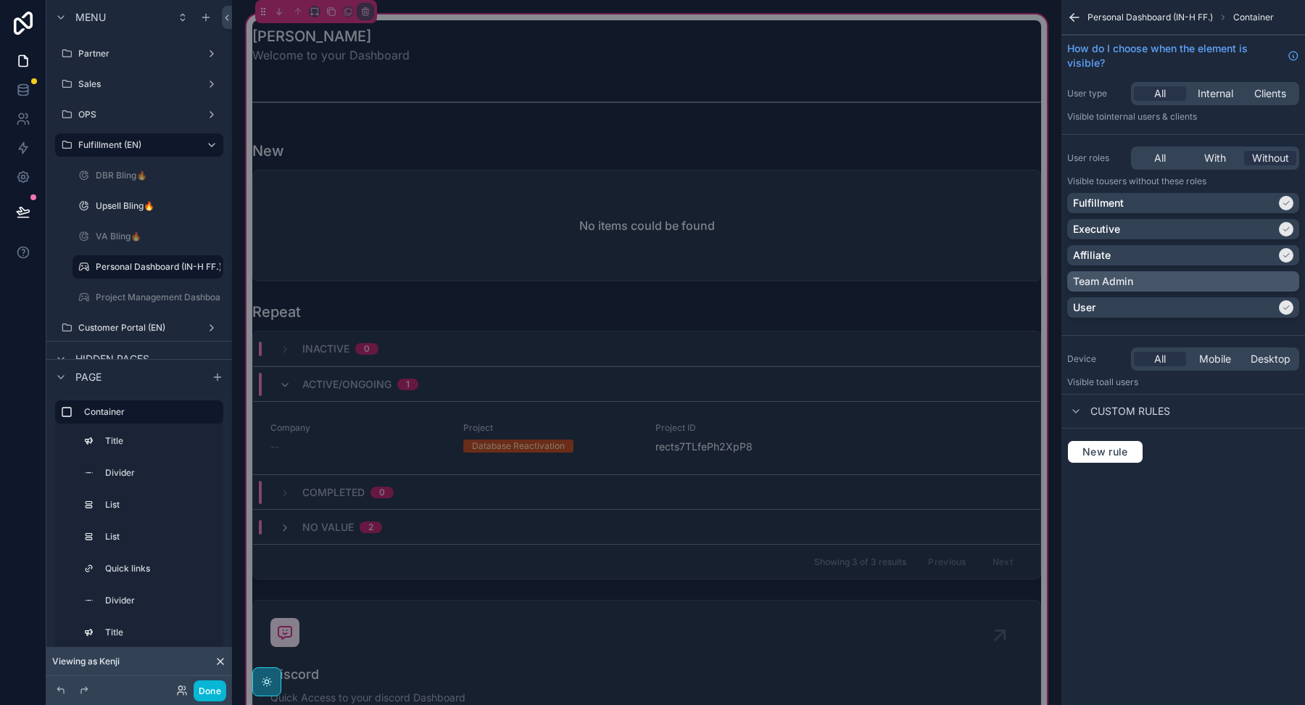
click at [1188, 278] on div "Team Admin" at bounding box center [1183, 281] width 220 height 15
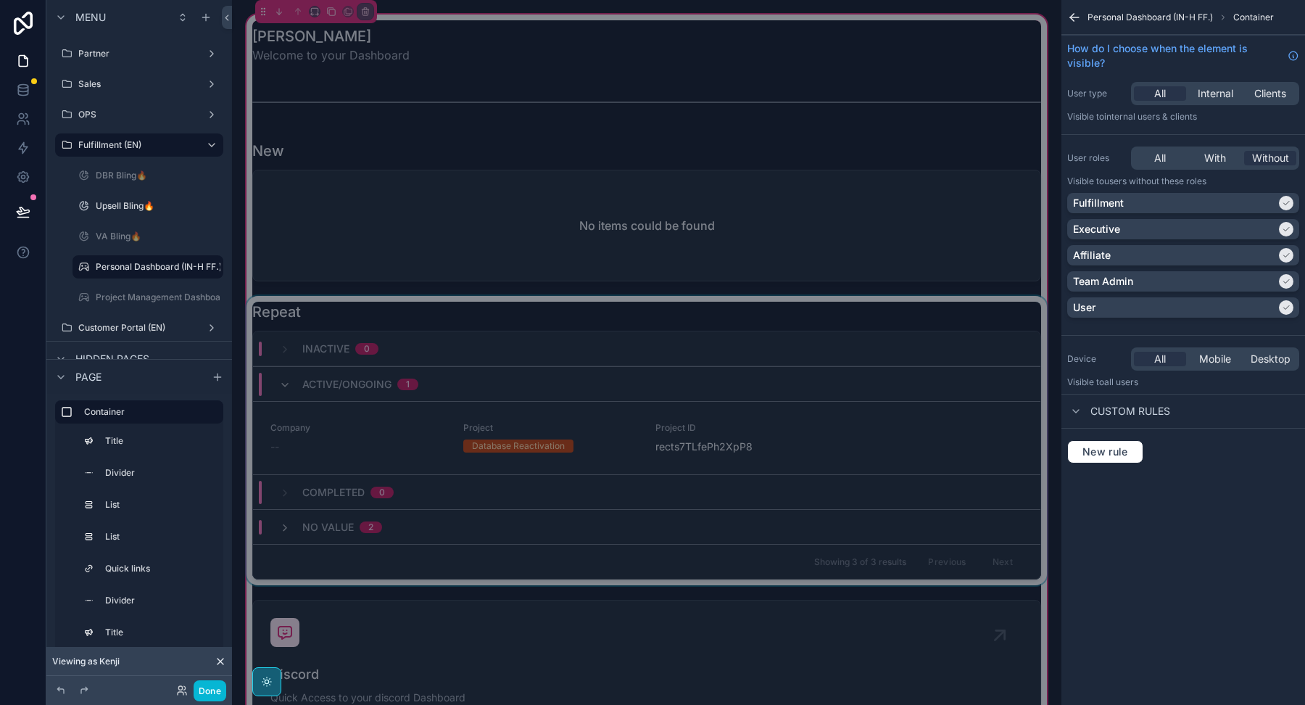
scroll to position [44, 0]
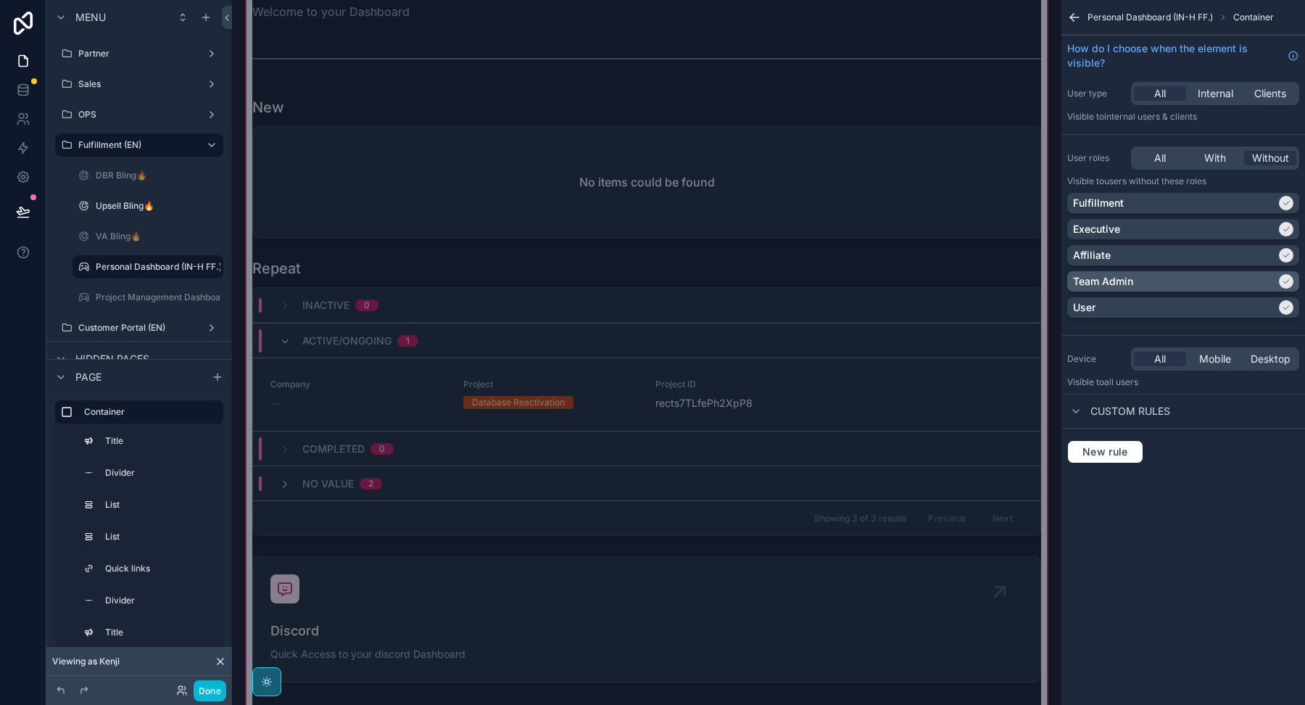
click at [1214, 280] on div "Team Admin" at bounding box center [1174, 281] width 203 height 15
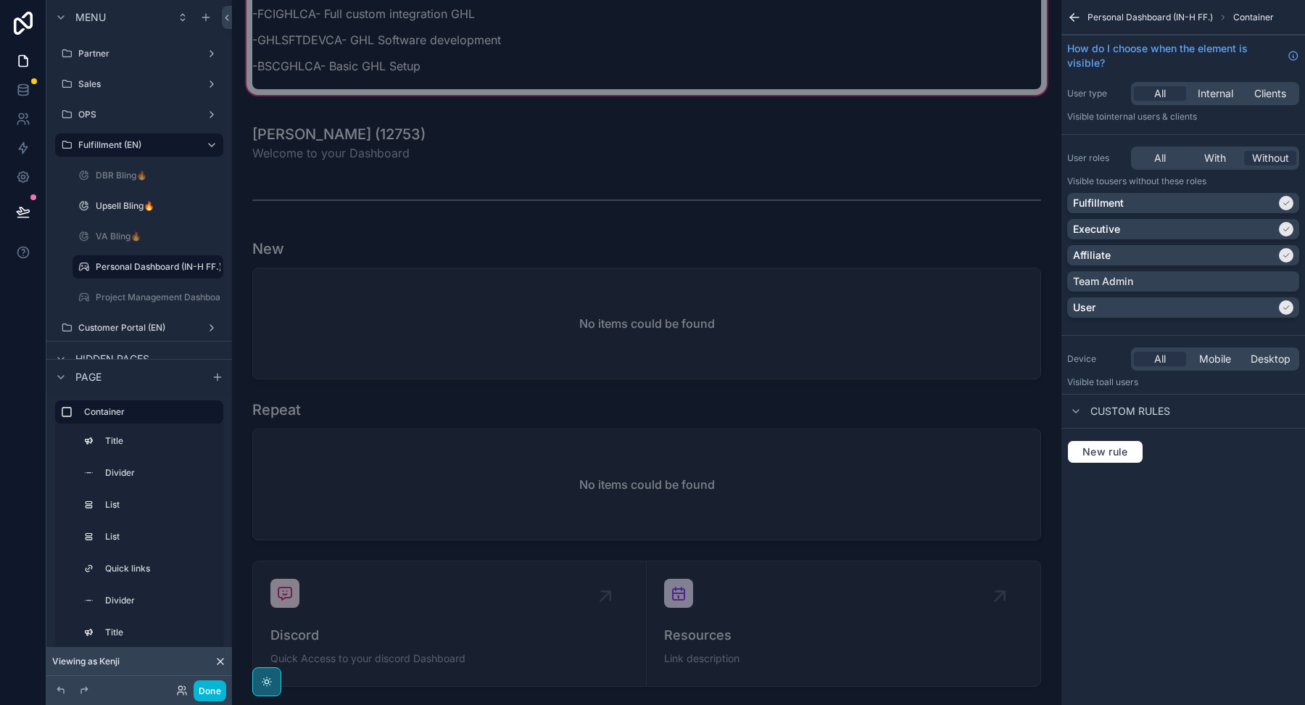
scroll to position [1477, 0]
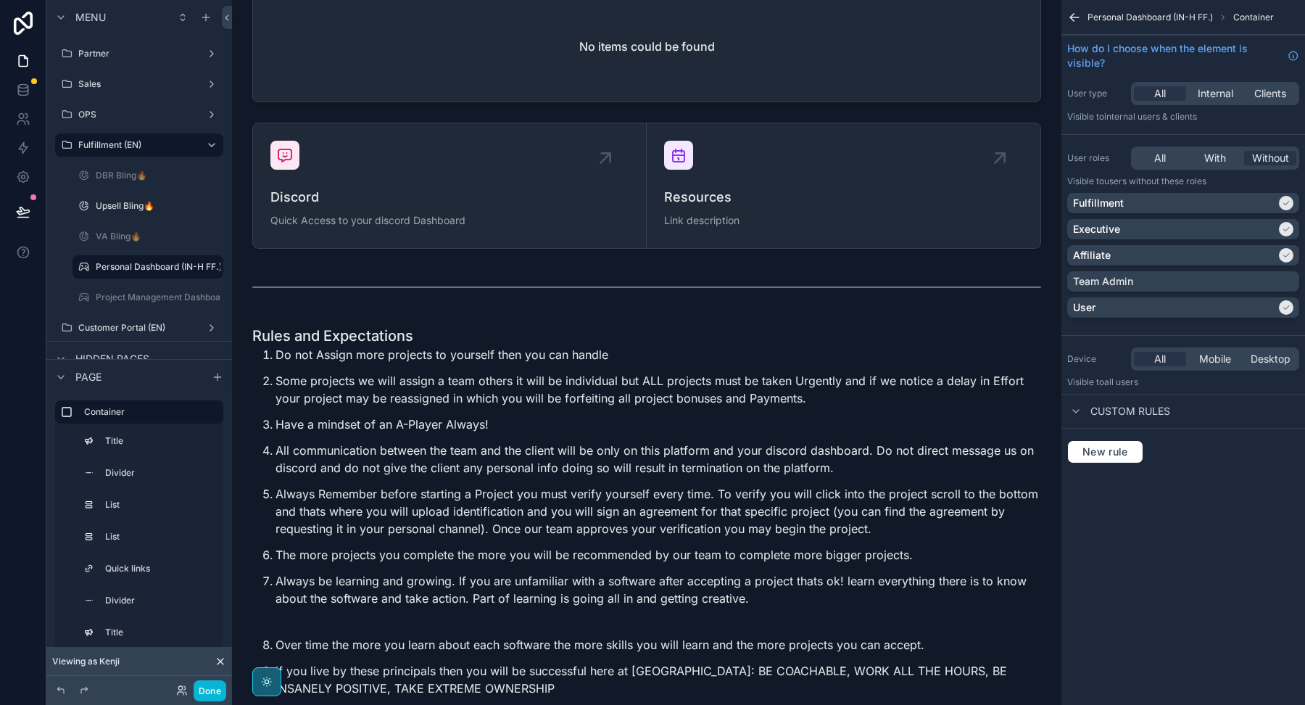
scroll to position [3174, 0]
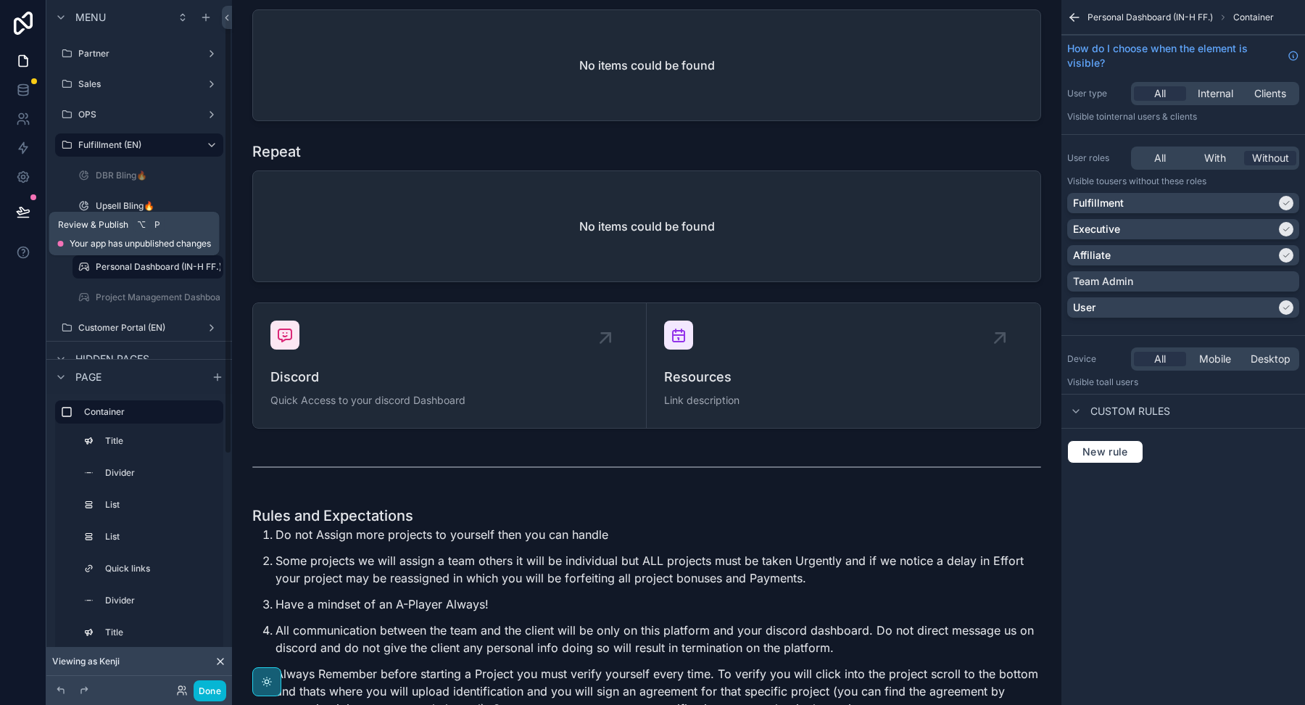
click at [20, 212] on icon at bounding box center [23, 211] width 15 height 15
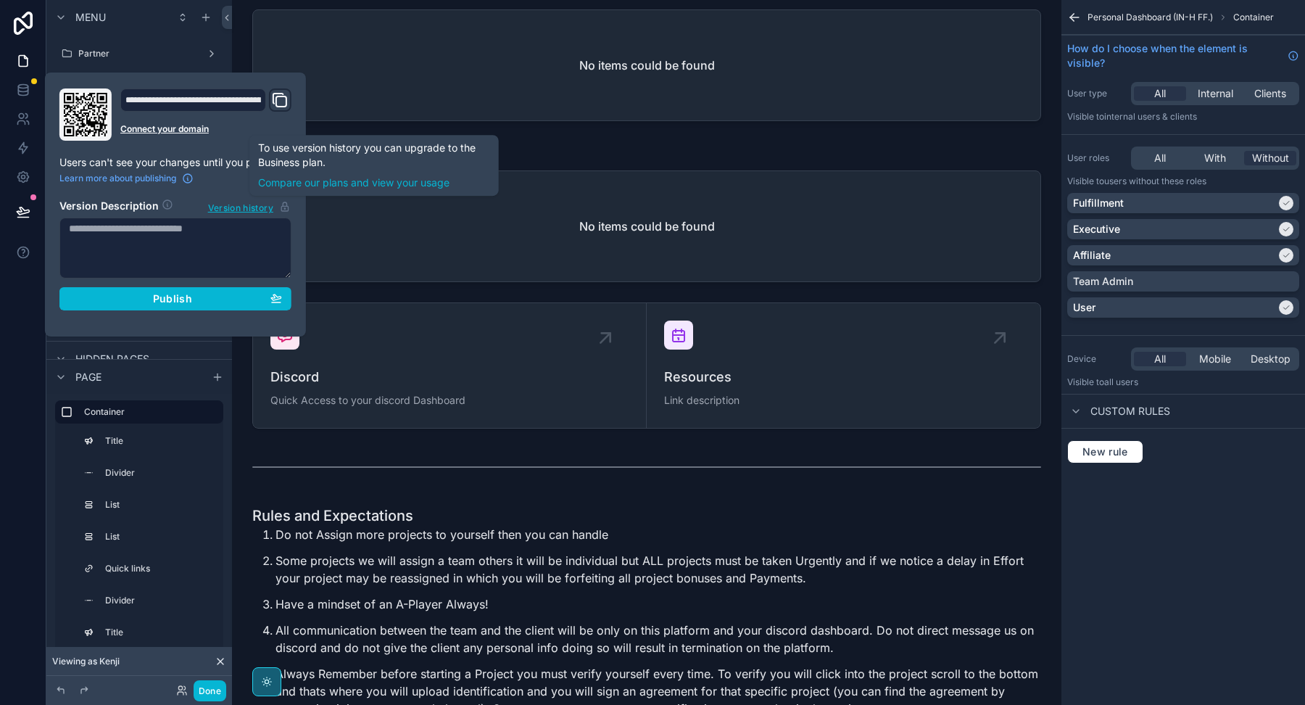
click at [228, 305] on div "Menu Welcome Page Partner Sales OPS Fulfillment (EN) DBR Bling🔥 Upsell Bling🔥 V…" at bounding box center [139, 343] width 186 height 687
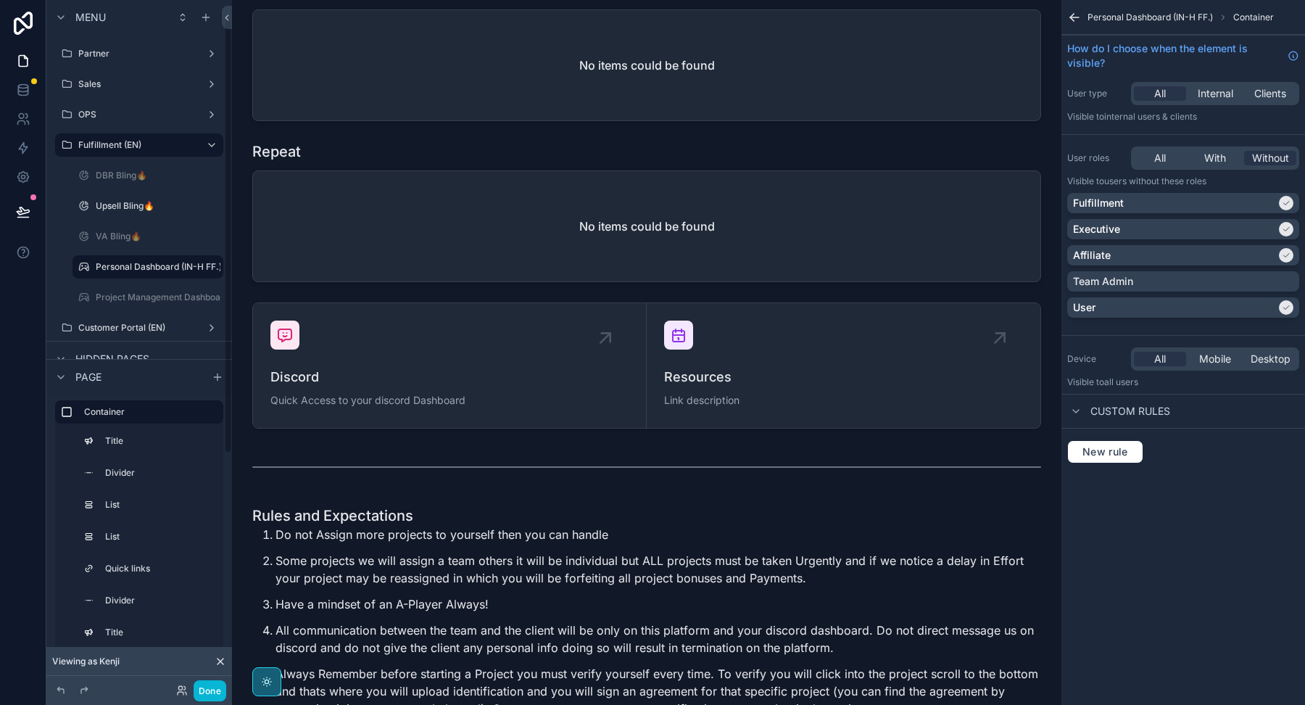
scroll to position [28, 0]
click at [22, 218] on icon at bounding box center [23, 211] width 15 height 15
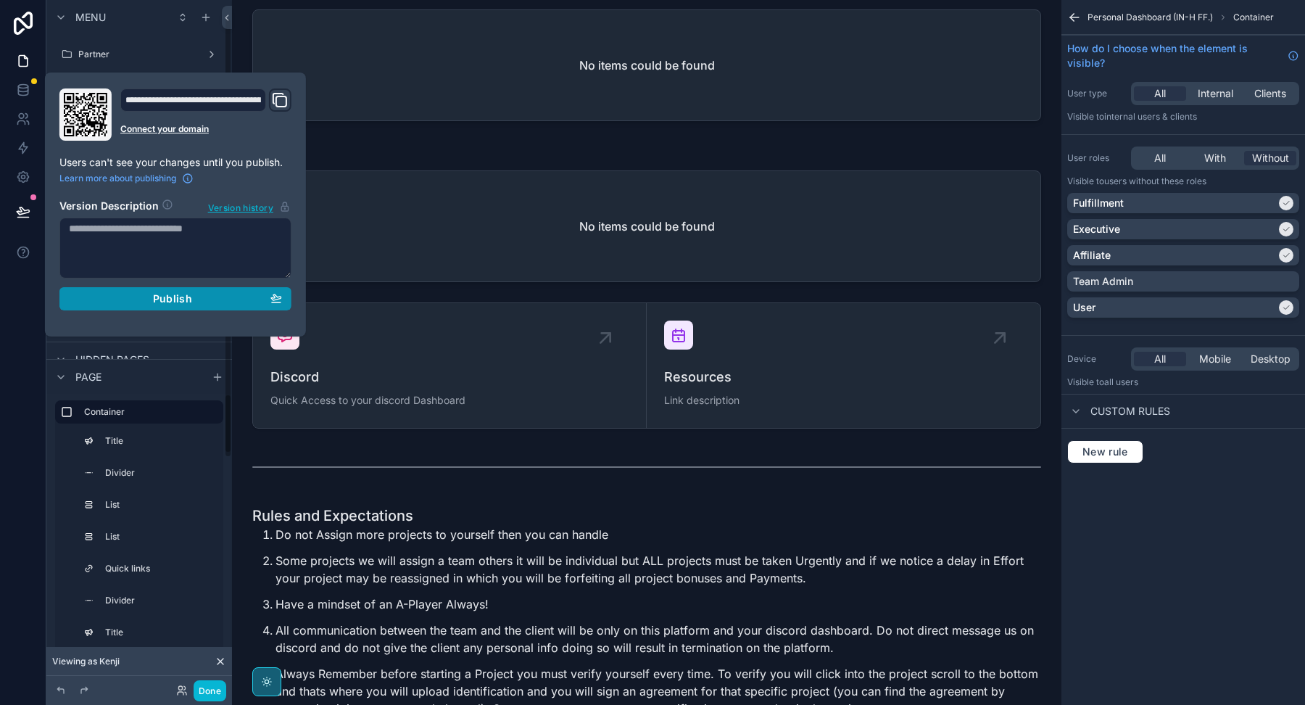
click at [189, 295] on span "Publish" at bounding box center [172, 298] width 39 height 13
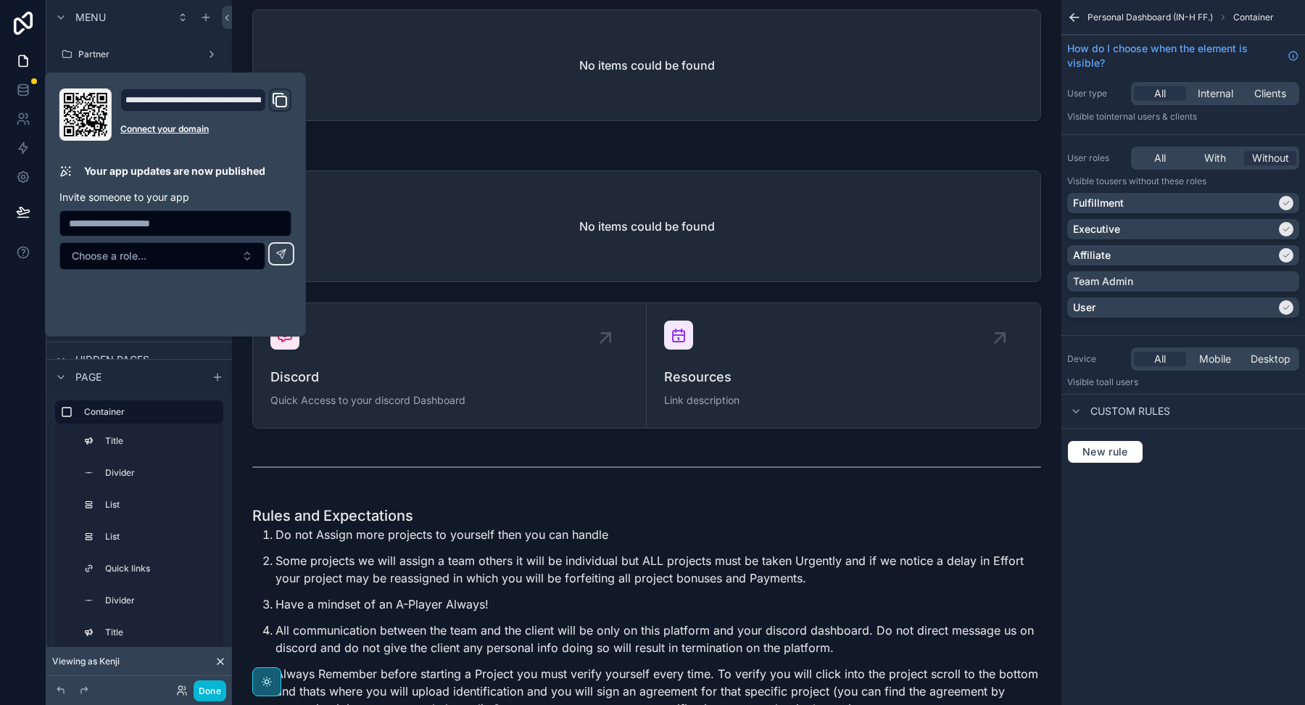
click at [388, 126] on div "scrollable content" at bounding box center [647, 564] width 806 height 1427
click at [393, 123] on div "scrollable content" at bounding box center [647, 564] width 806 height 1427
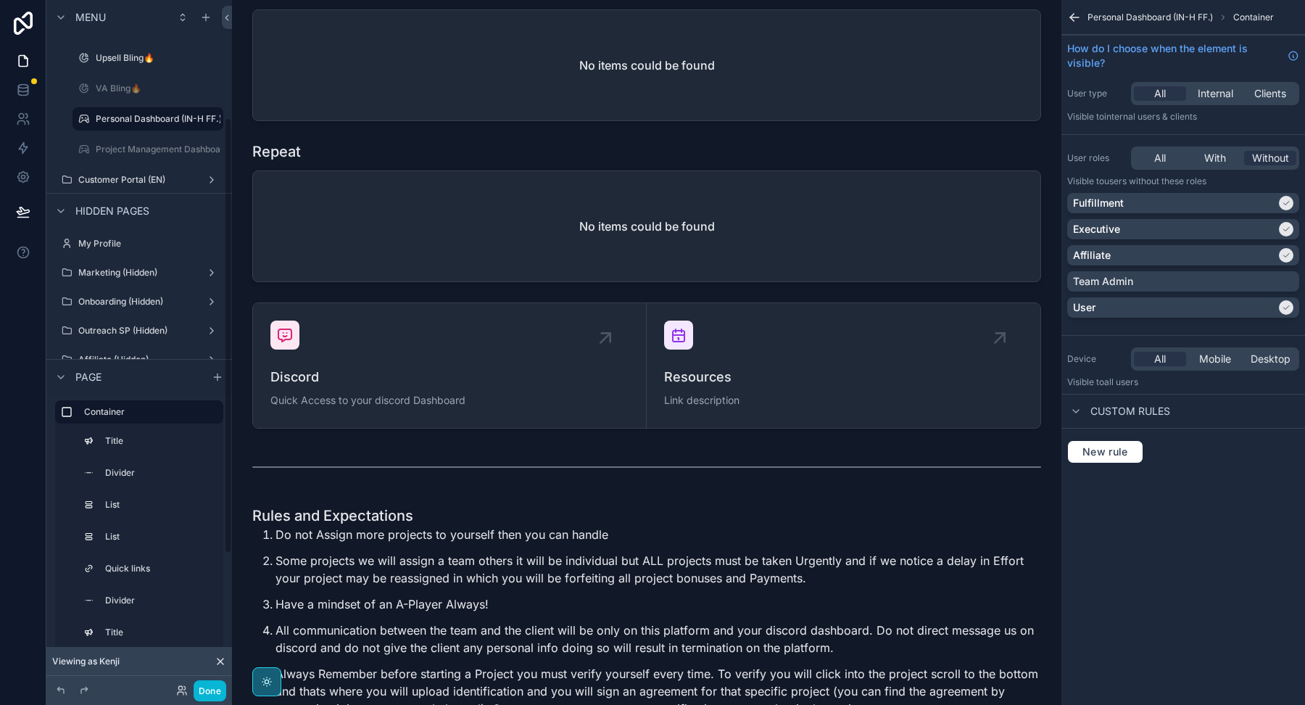
scroll to position [188, 0]
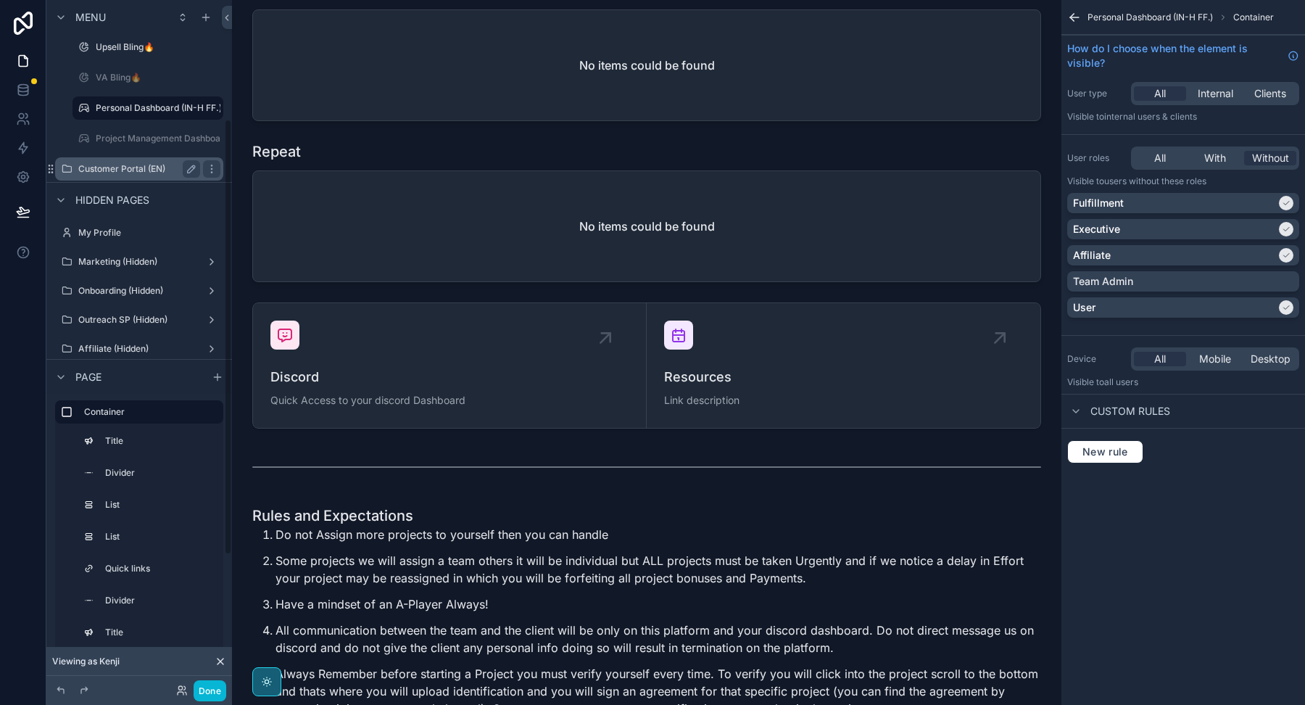
click at [133, 165] on label "Customer Portal (EN)" at bounding box center [136, 169] width 116 height 12
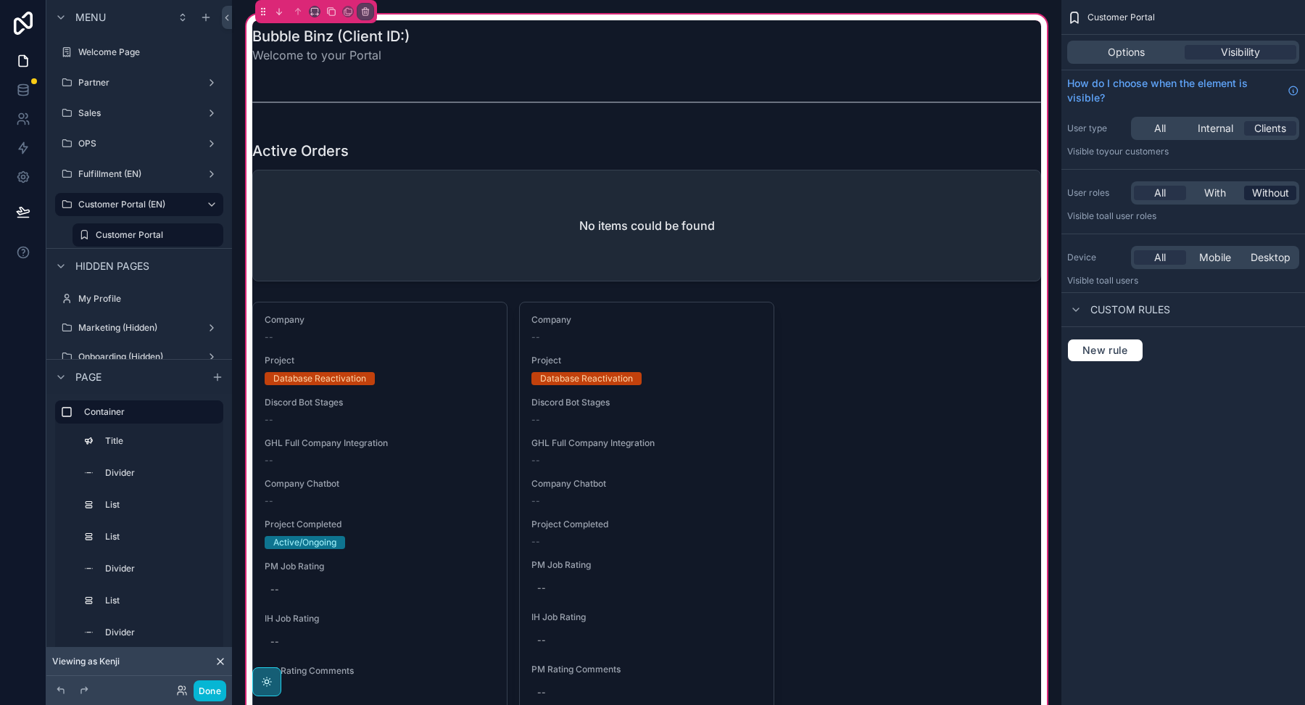
click at [1267, 186] on span "Without" at bounding box center [1270, 193] width 37 height 15
click at [1267, 189] on span "Without" at bounding box center [1270, 193] width 37 height 15
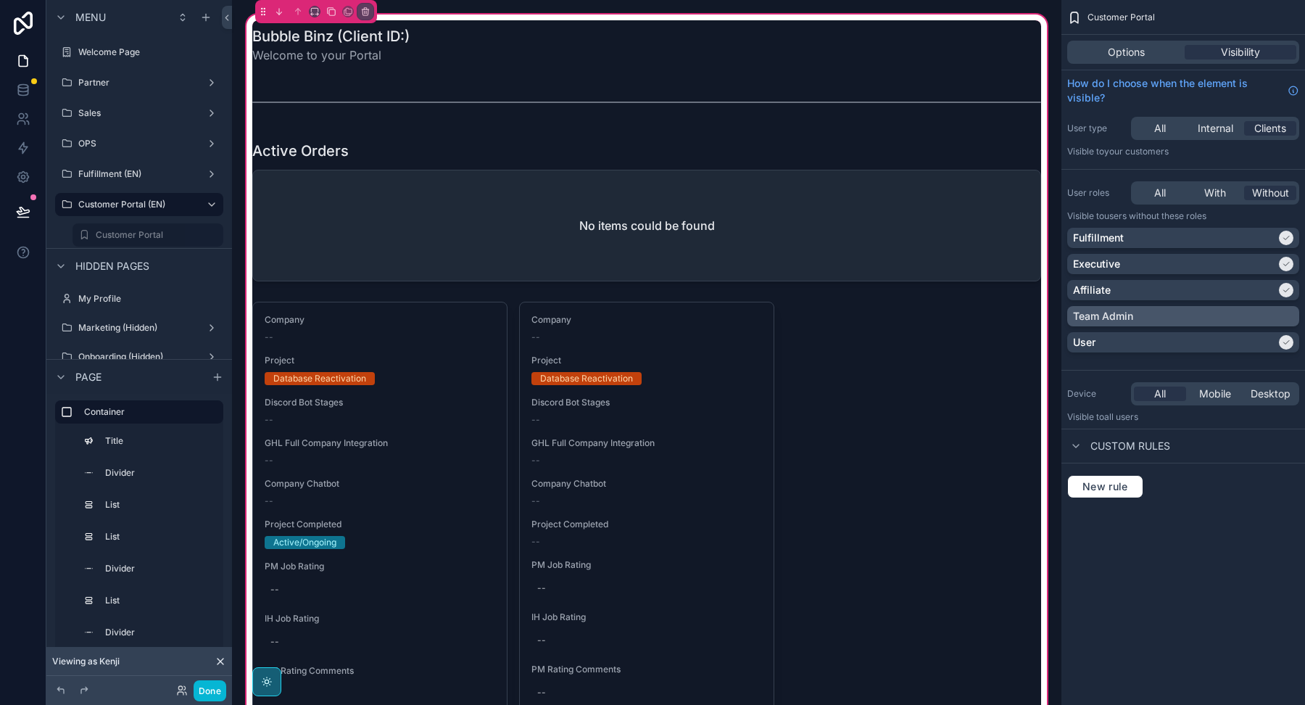
click at [1193, 310] on div "Team Admin" at bounding box center [1183, 316] width 220 height 15
click at [1193, 310] on div "Team Admin" at bounding box center [1174, 316] width 203 height 15
click at [1241, 314] on div "Team Admin" at bounding box center [1174, 316] width 203 height 15
click at [218, 690] on button "Done" at bounding box center [210, 690] width 33 height 21
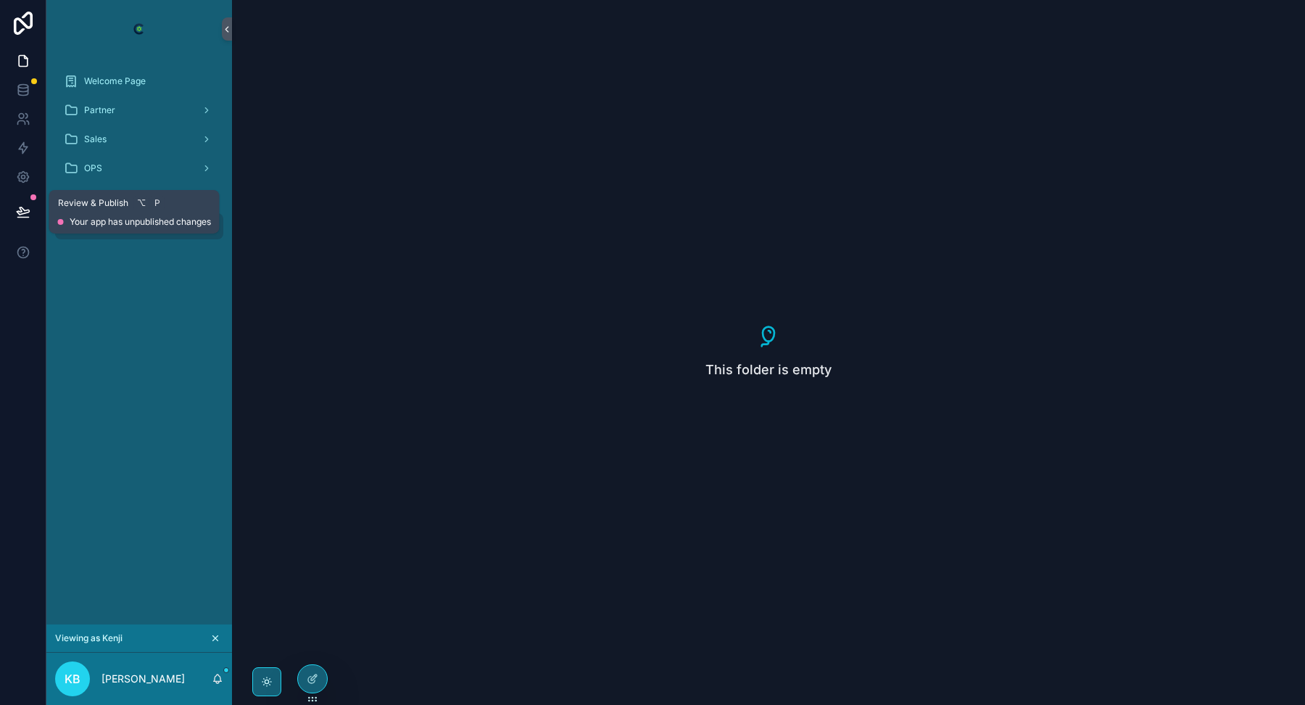
click at [22, 211] on icon at bounding box center [23, 211] width 15 height 15
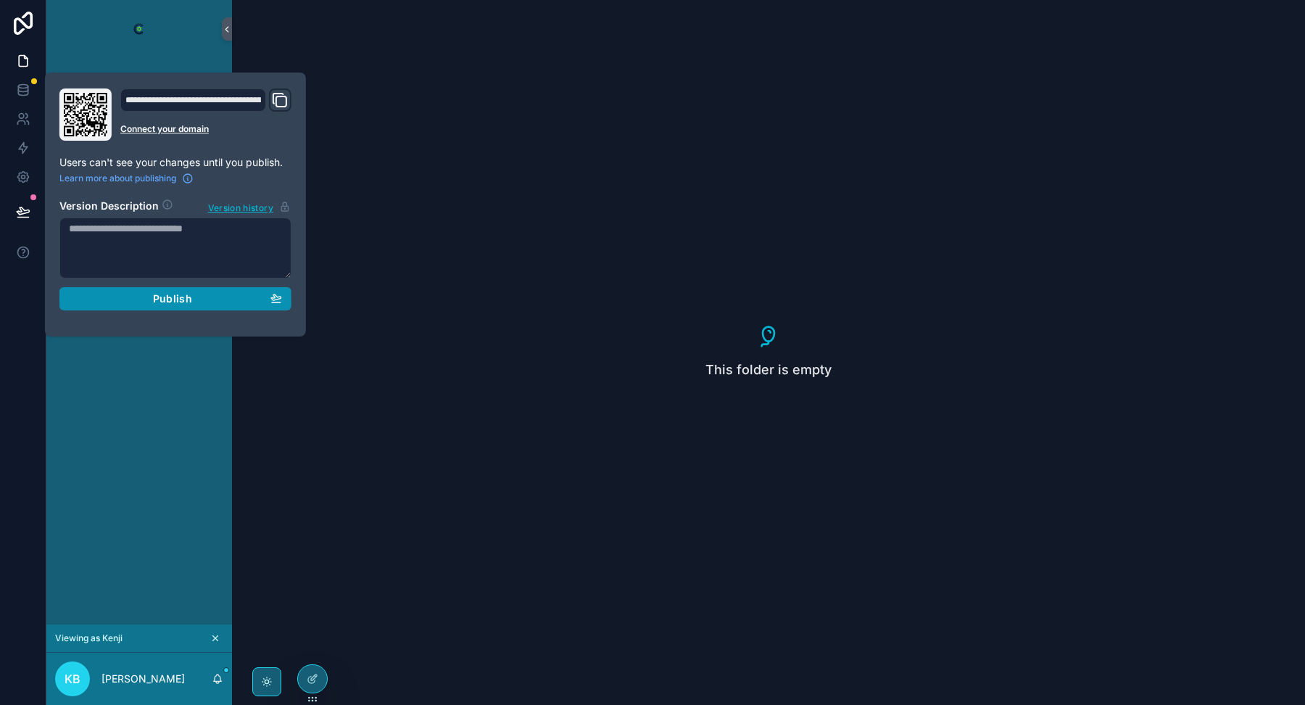
click at [123, 302] on div "Publish" at bounding box center [175, 298] width 213 height 13
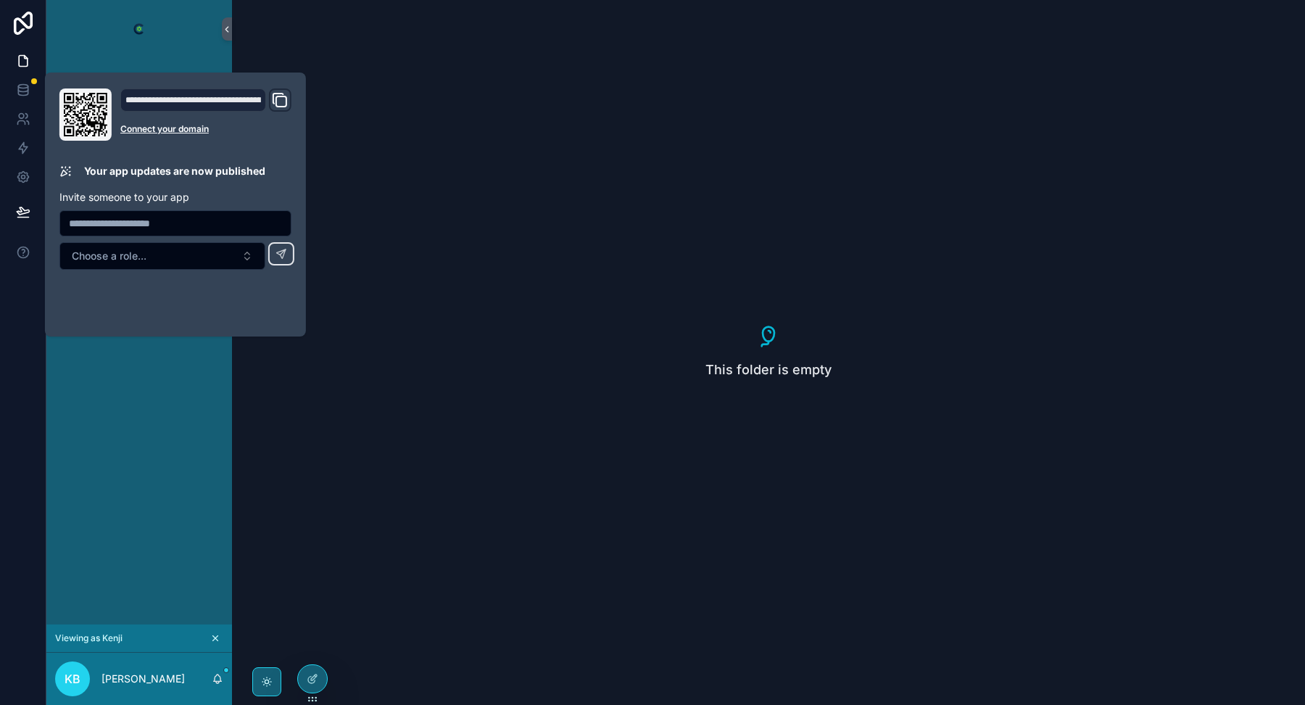
click at [162, 424] on div "Welcome Page Partner Sales OPS Fulfillment (EN) Customer Portal (EN)" at bounding box center [139, 341] width 186 height 566
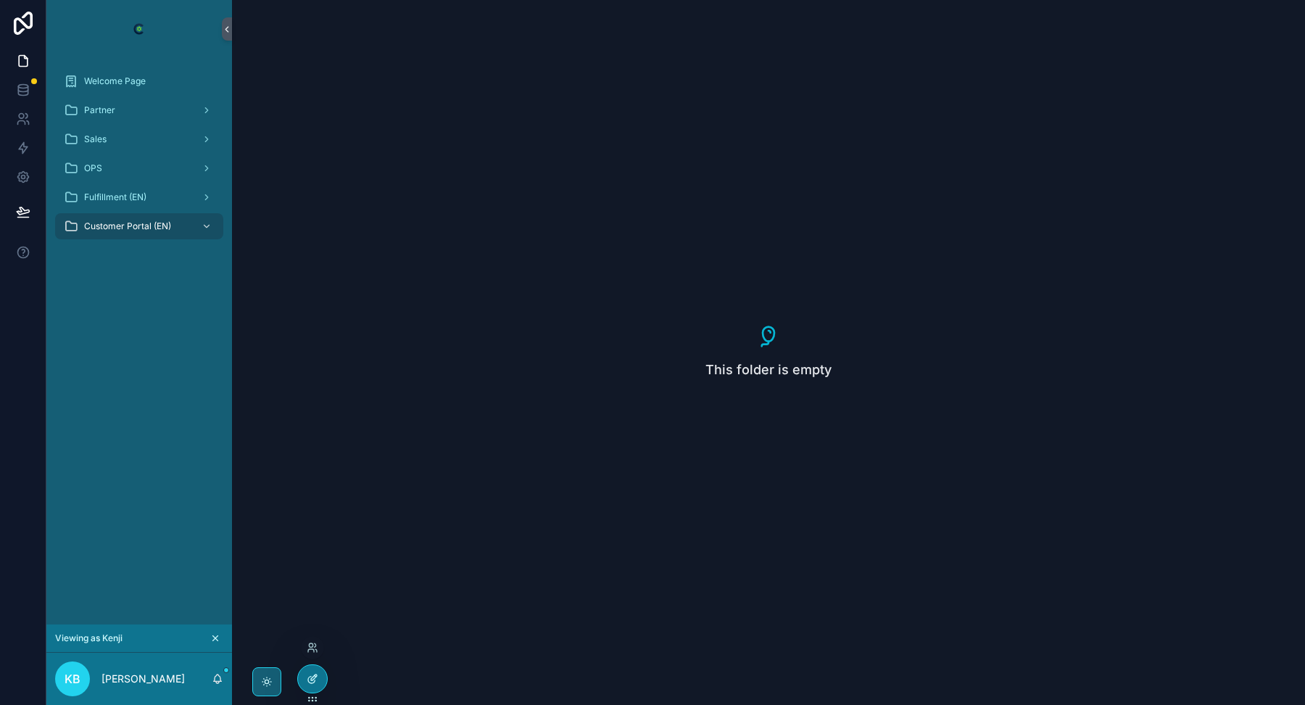
click at [315, 678] on icon at bounding box center [313, 679] width 12 height 12
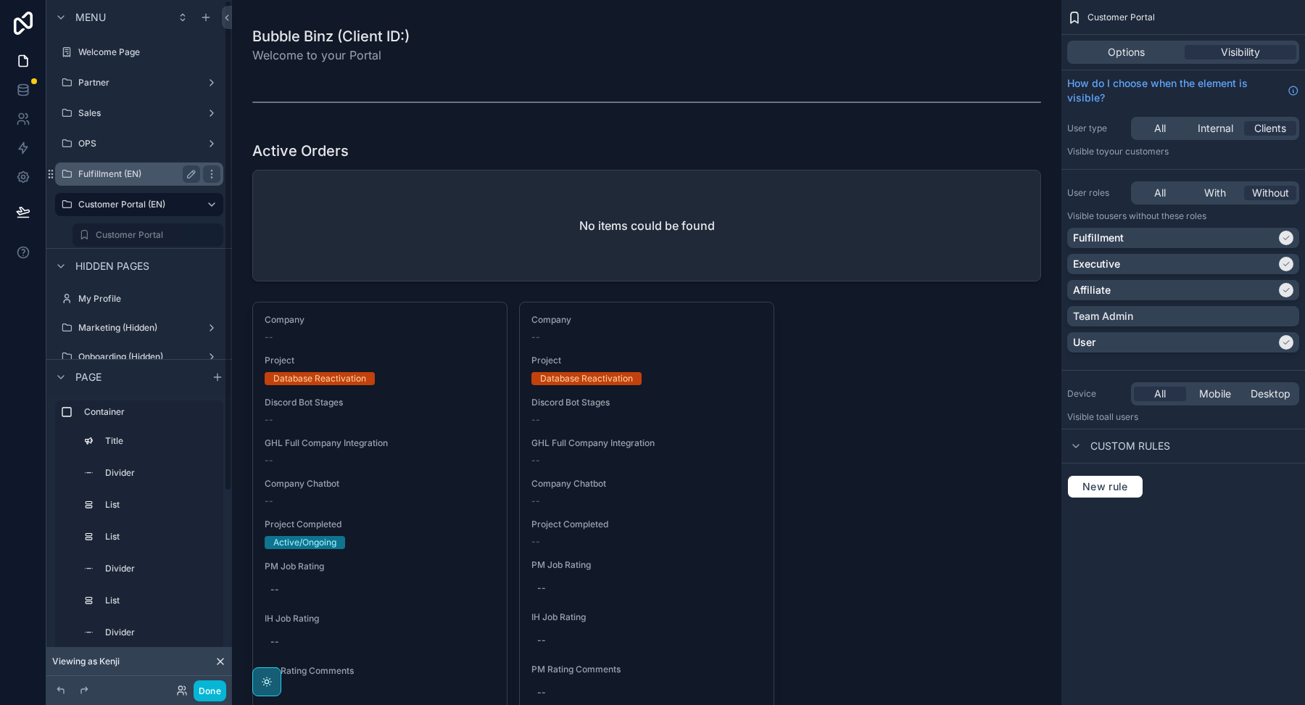
click at [128, 178] on label "Fulfillment (EN)" at bounding box center [136, 174] width 116 height 12
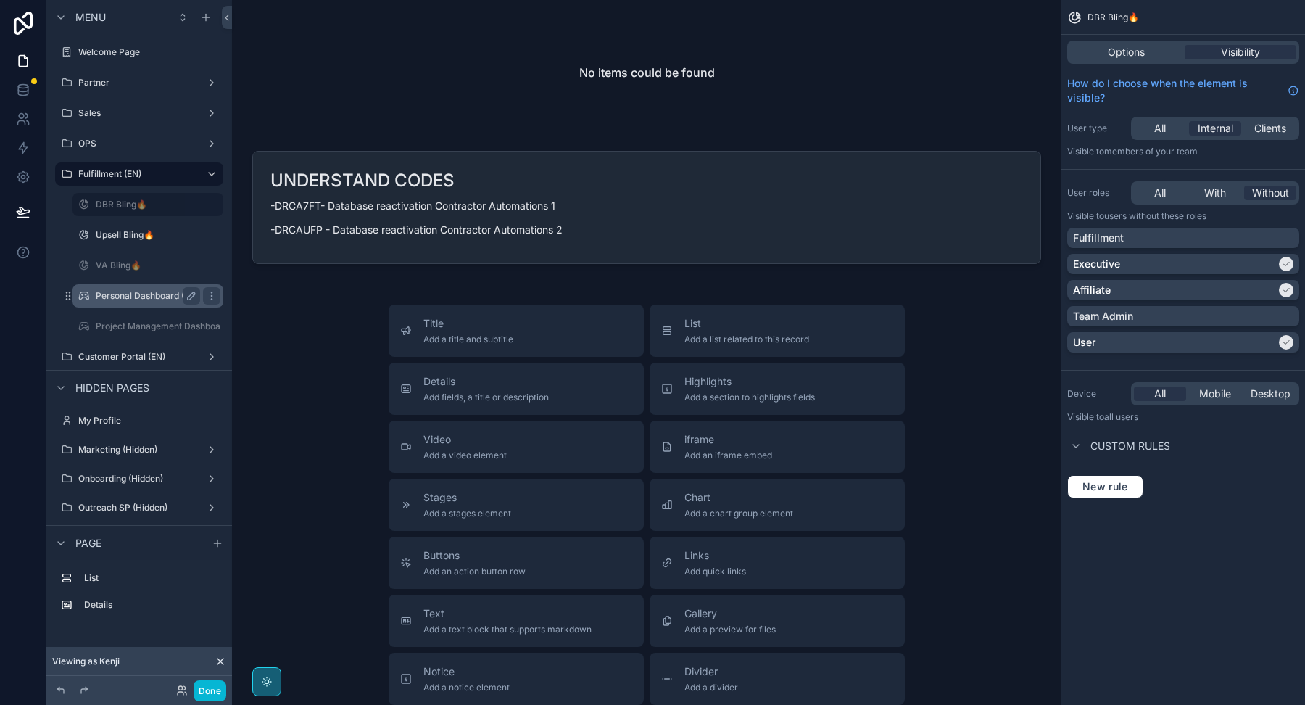
click at [129, 301] on div "Personal Dashboard (IN-H FF.)" at bounding box center [148, 295] width 104 height 17
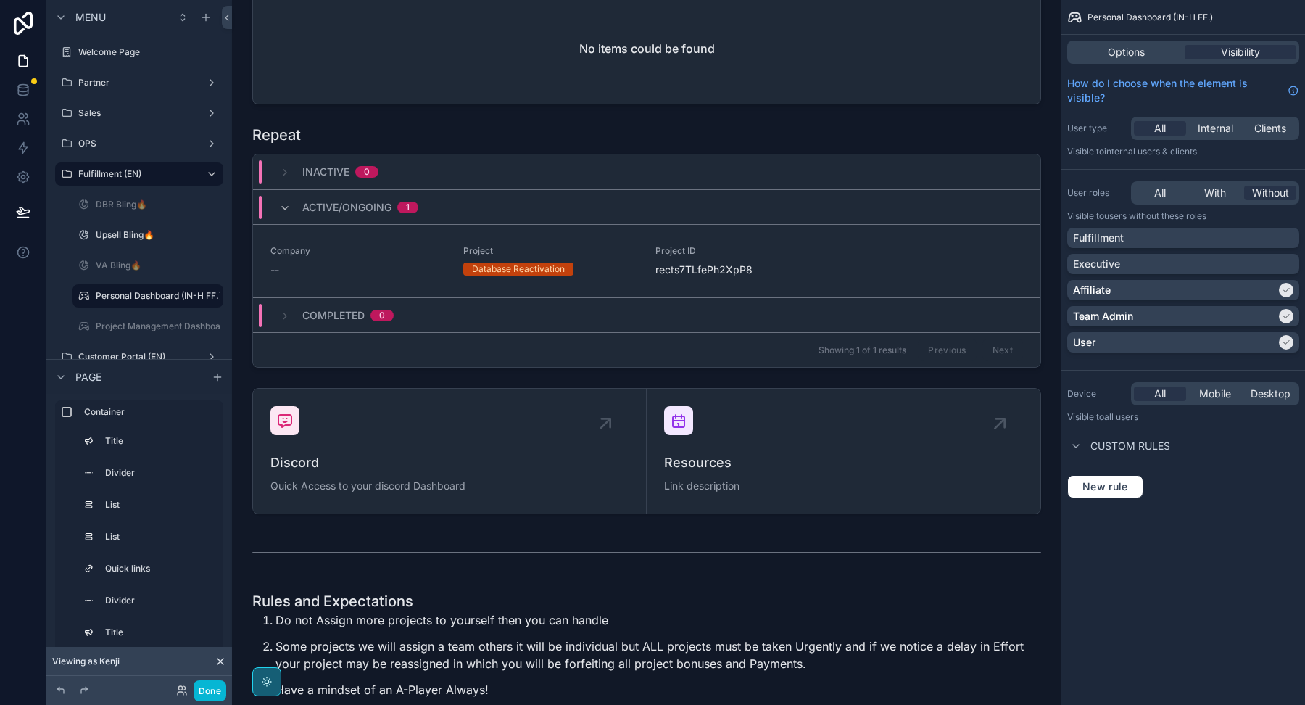
scroll to position [3162, 0]
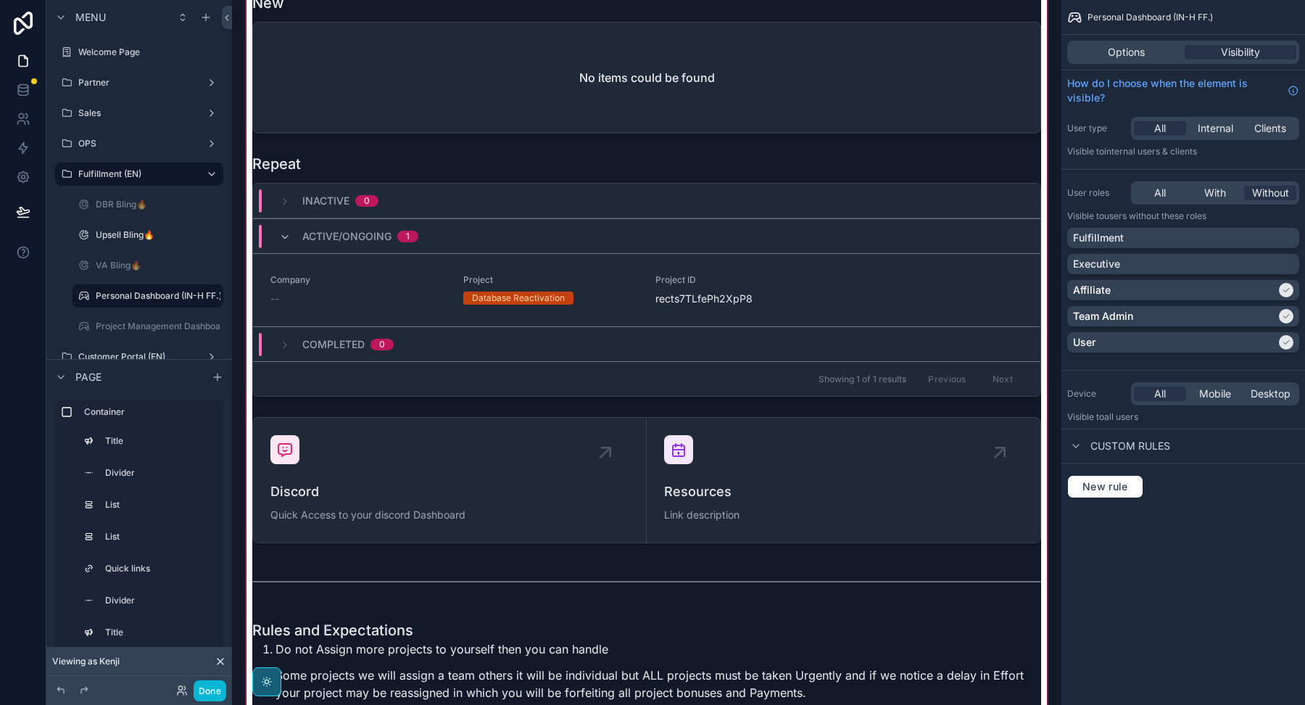
click at [438, 290] on div "scrollable content" at bounding box center [647, 628] width 806 height 1529
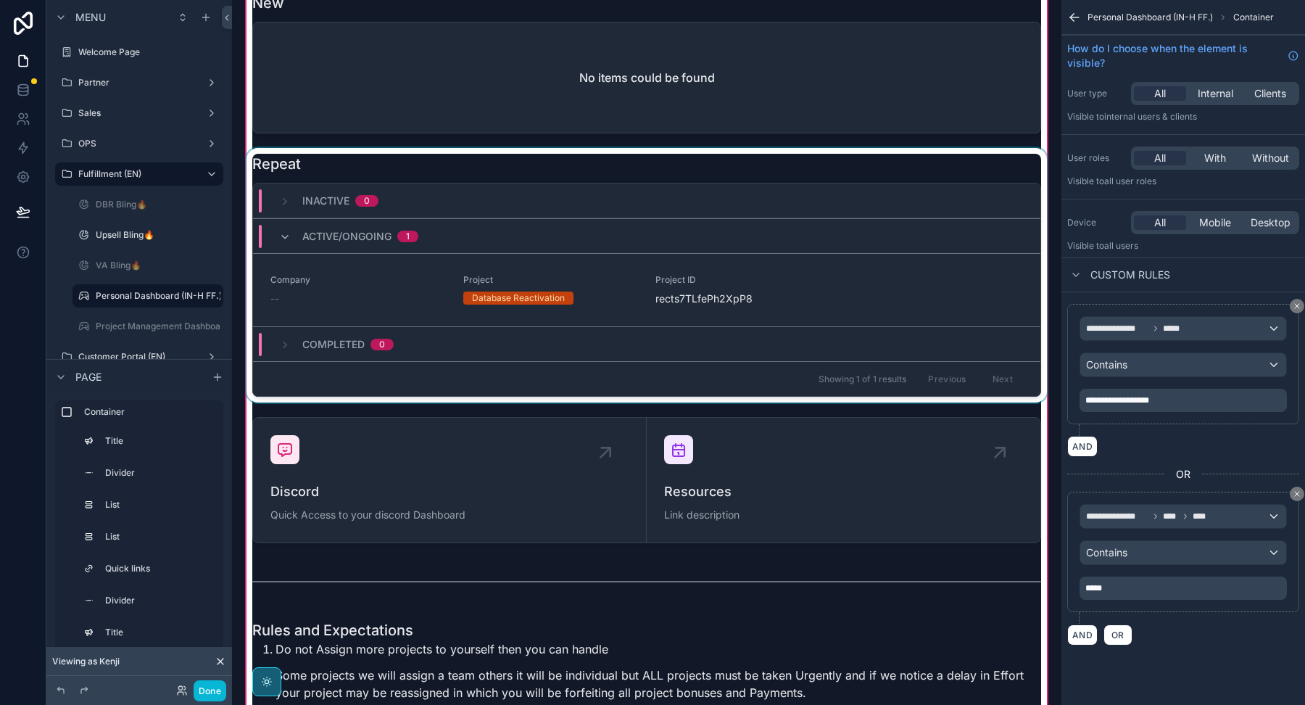
click at [552, 159] on div "scrollable content" at bounding box center [647, 275] width 806 height 254
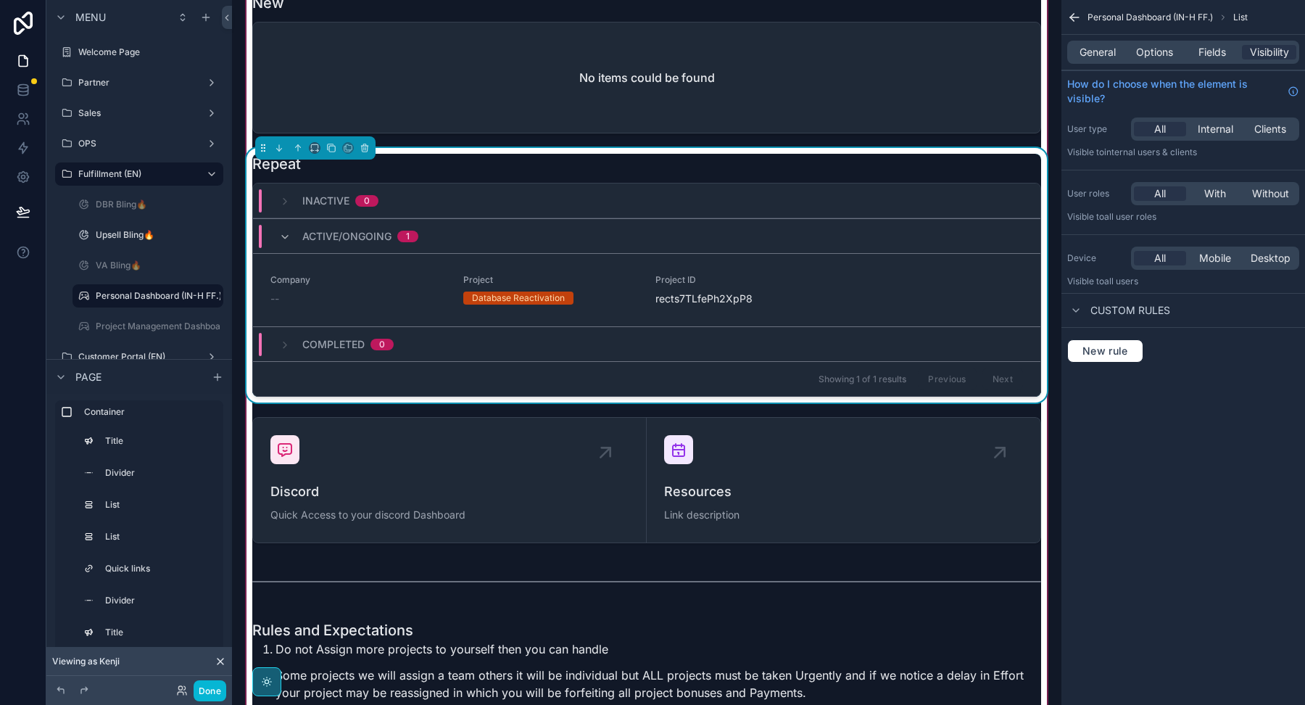
click at [555, 161] on div "Repeat" at bounding box center [646, 164] width 789 height 20
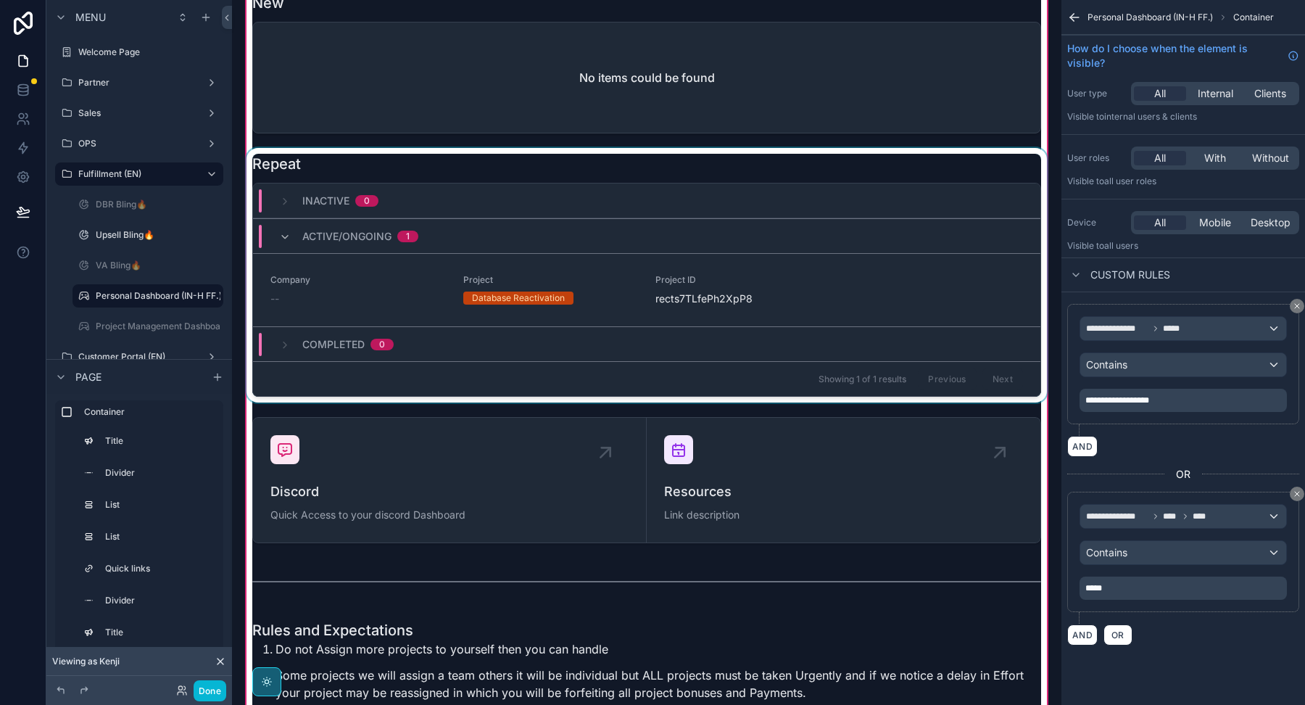
click at [849, 164] on div "scrollable content" at bounding box center [647, 275] width 806 height 254
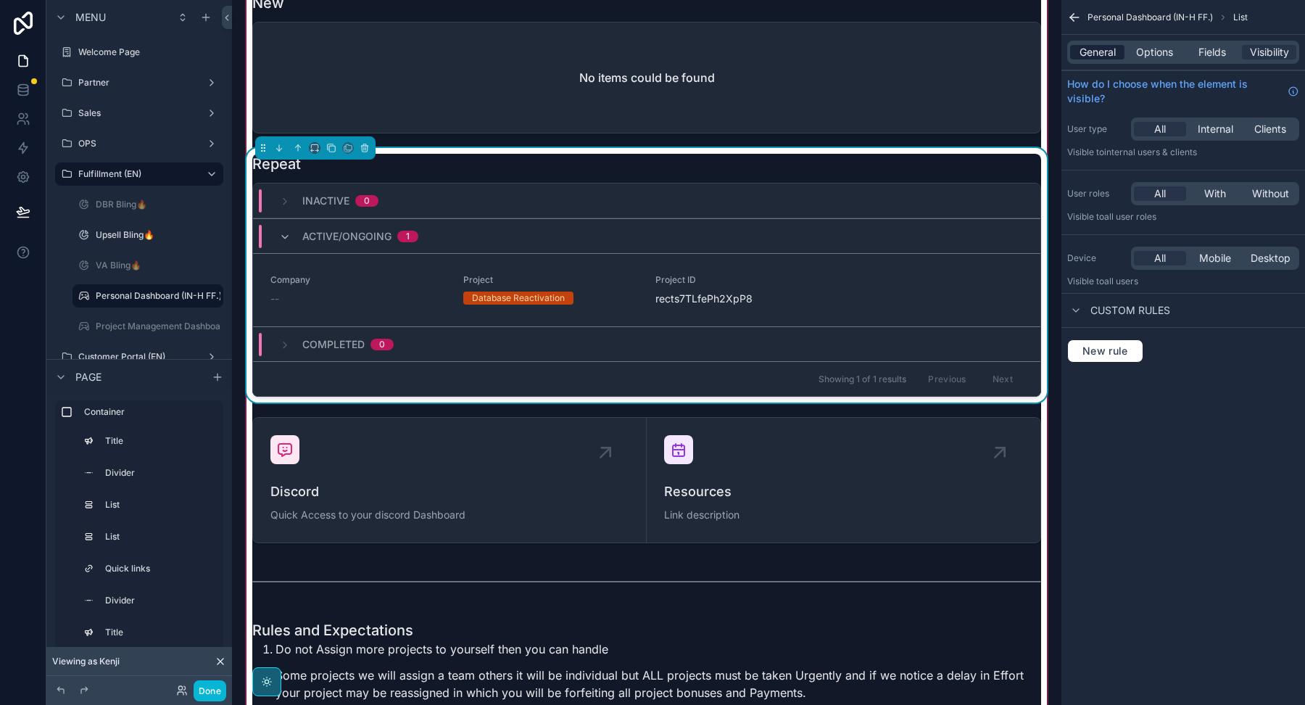
click at [1096, 45] on span "General" at bounding box center [1098, 52] width 36 height 15
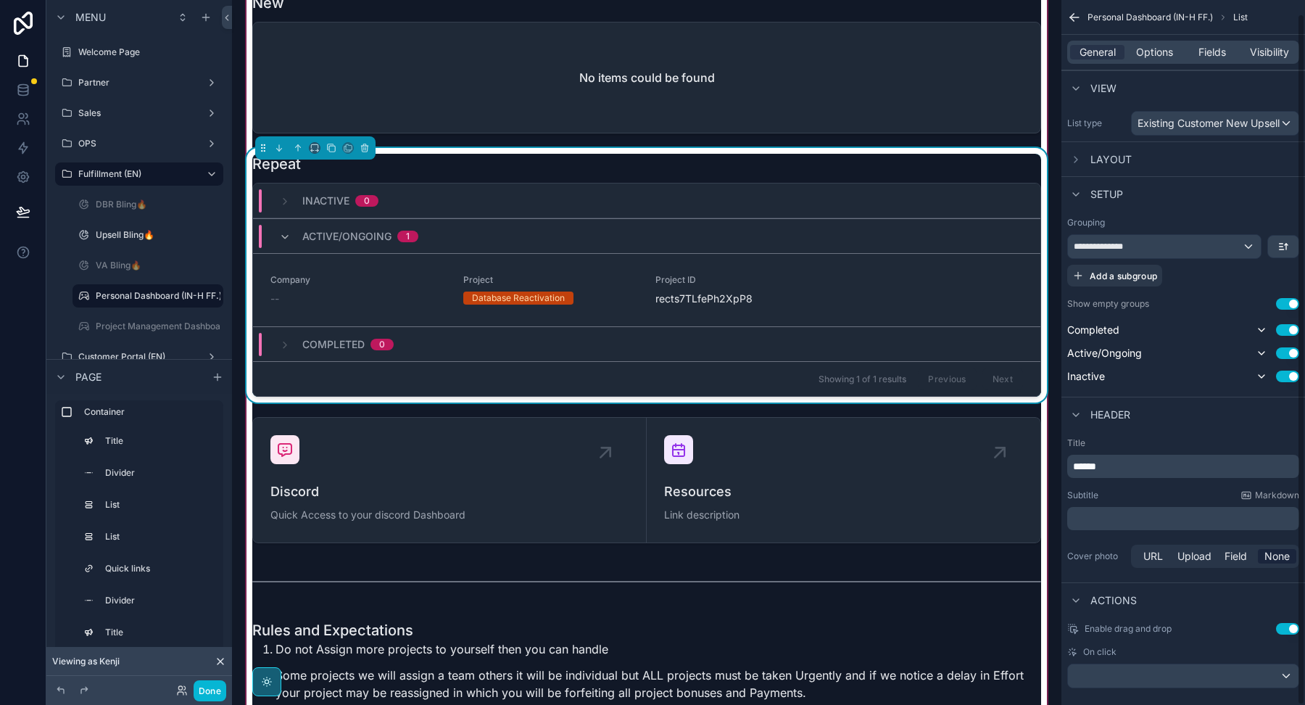
scroll to position [15, 0]
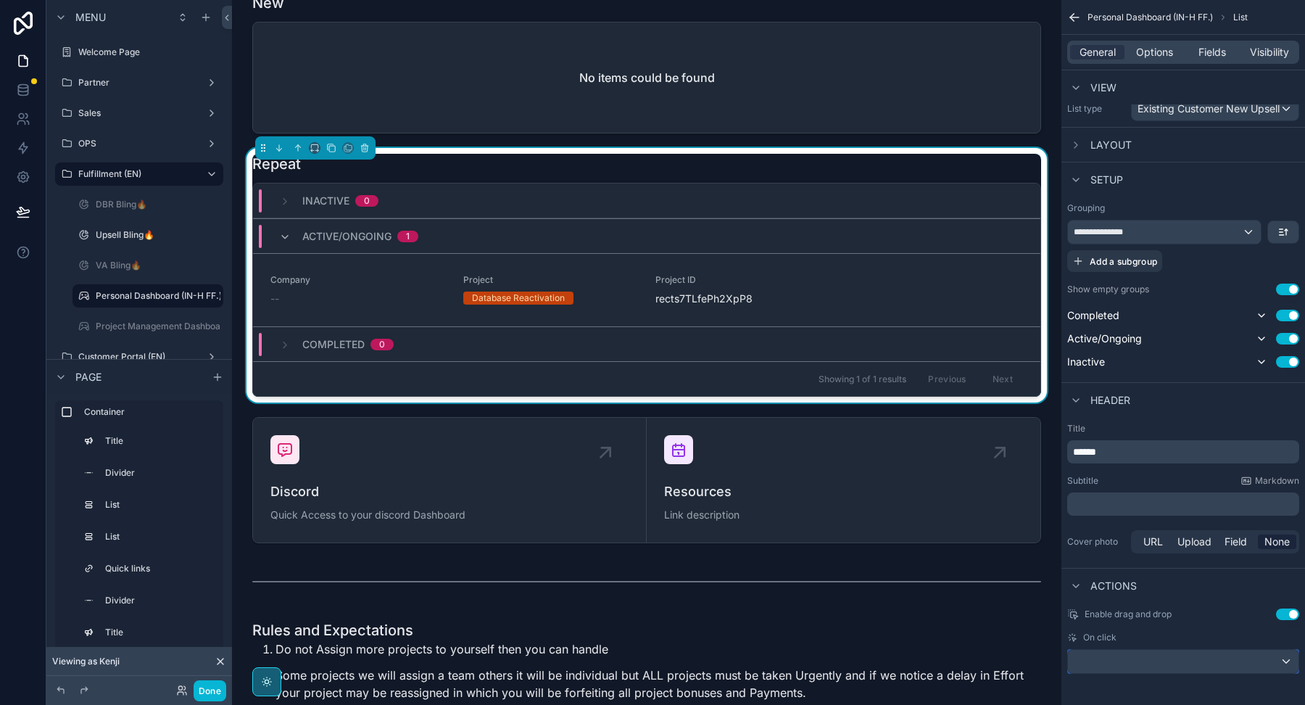
click at [1150, 663] on div "scrollable content" at bounding box center [1183, 661] width 231 height 23
click at [1136, 661] on div "scrollable content" at bounding box center [1183, 661] width 231 height 23
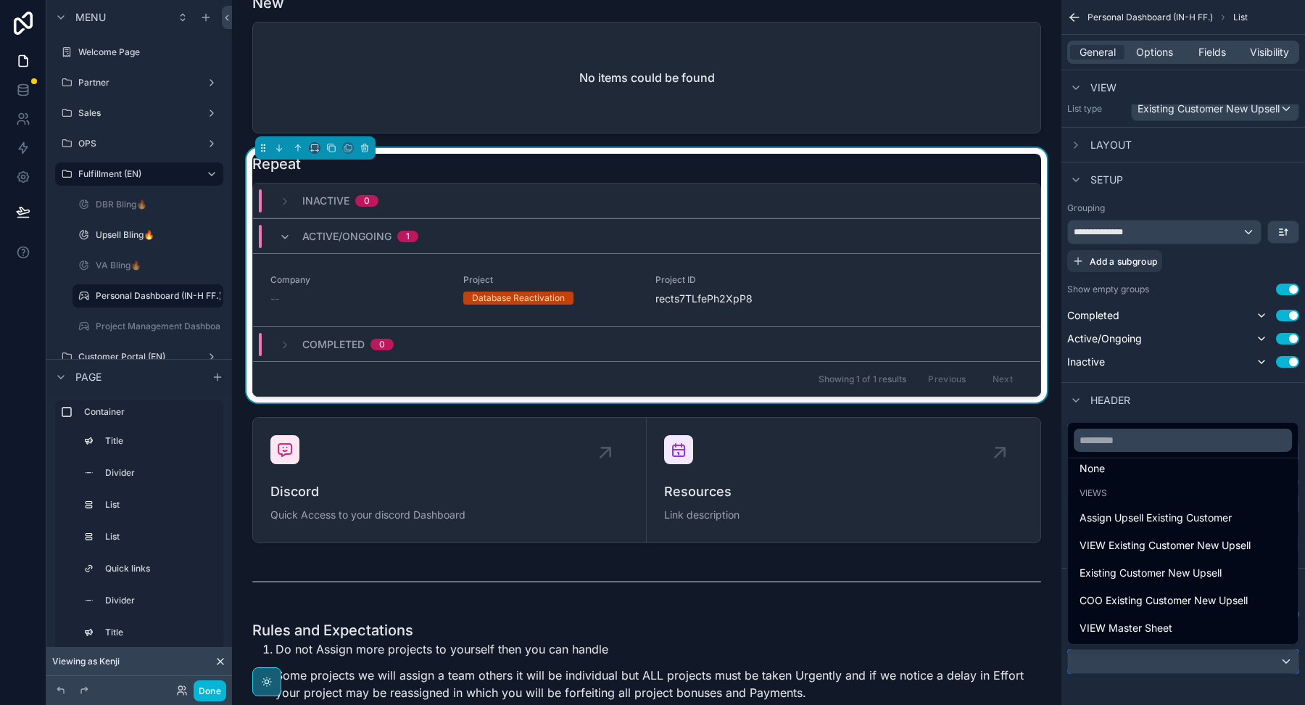
scroll to position [36, 0]
click at [126, 288] on div "scrollable content" at bounding box center [652, 352] width 1305 height 705
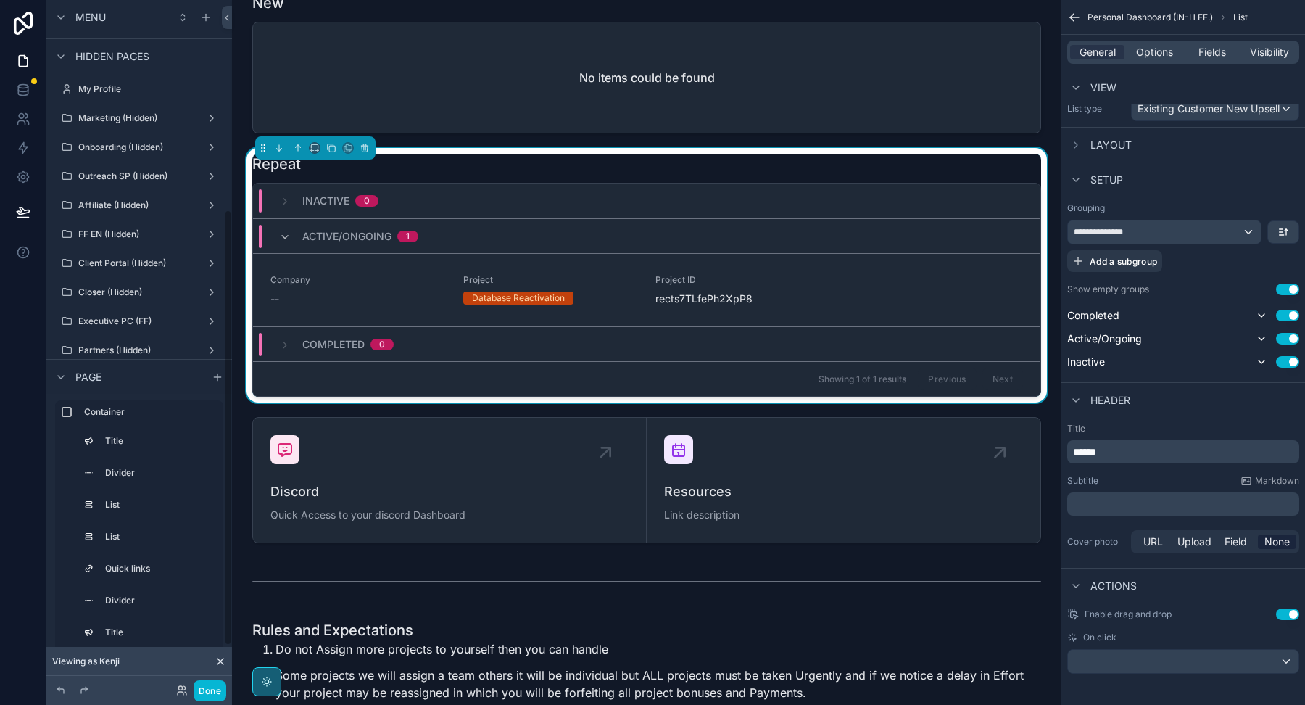
scroll to position [336, 0]
click at [123, 228] on label "FF EN (Hidden)" at bounding box center [136, 230] width 116 height 12
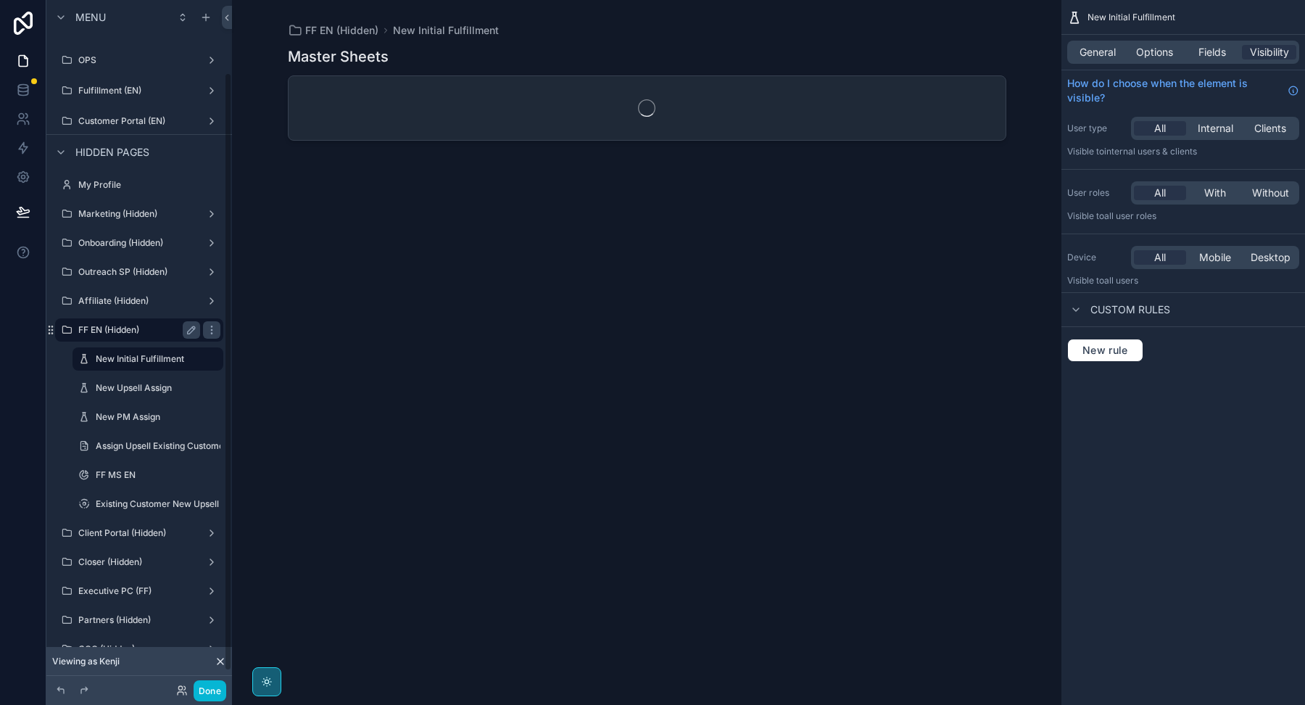
scroll to position [103, 0]
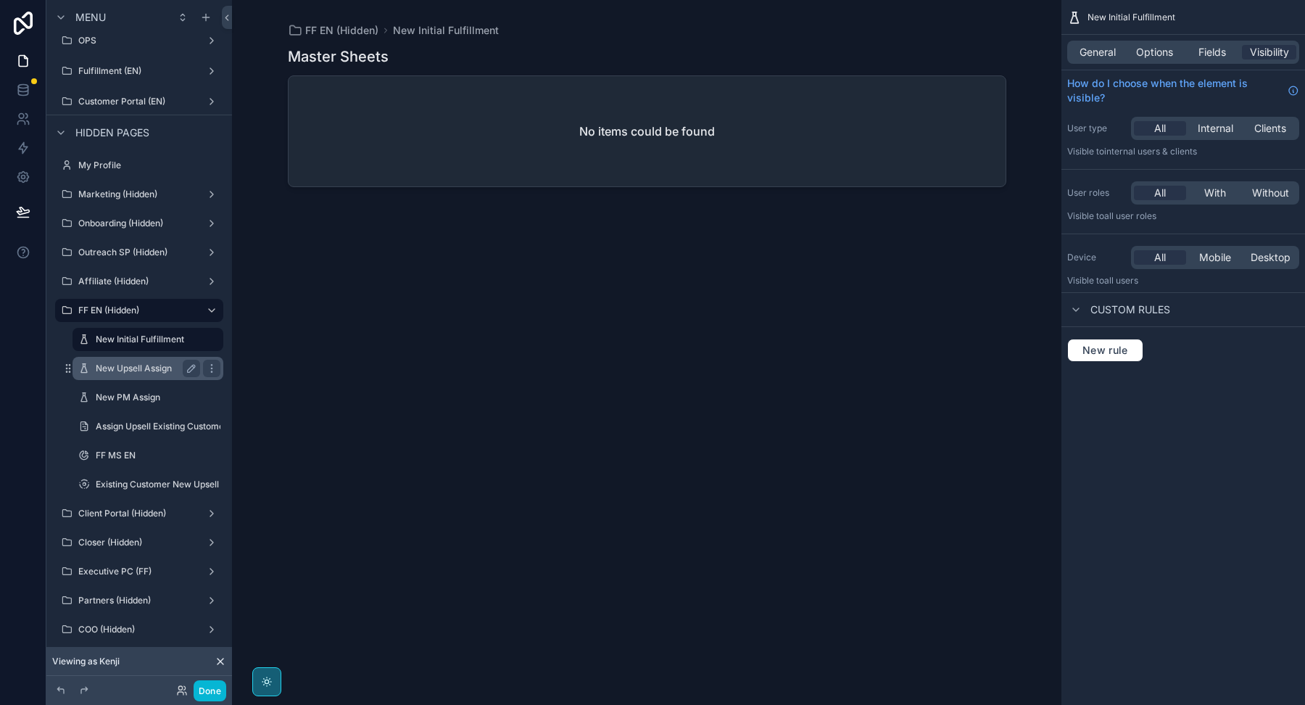
click at [141, 363] on label "New Upsell Assign" at bounding box center [145, 369] width 99 height 12
click at [139, 339] on label "New Initial Fulfillment" at bounding box center [145, 340] width 99 height 12
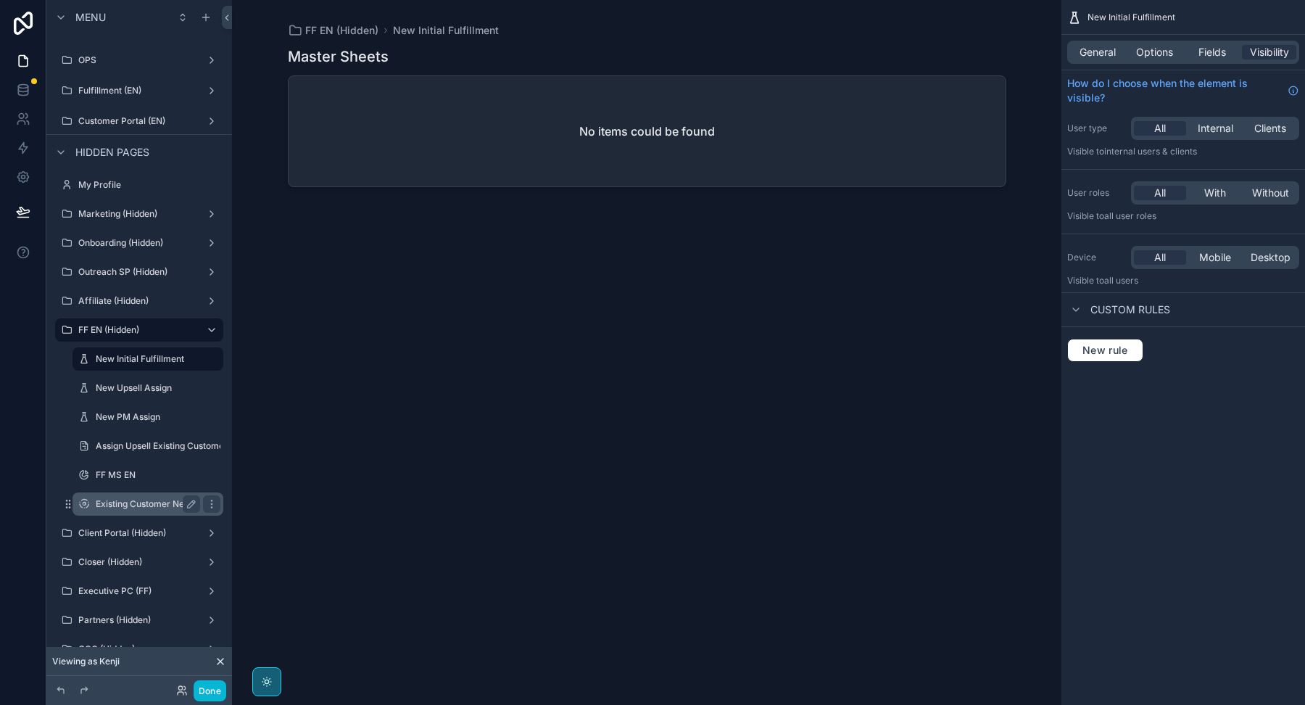
click at [132, 502] on label "Existing Customer New Upsell" at bounding box center [157, 504] width 123 height 12
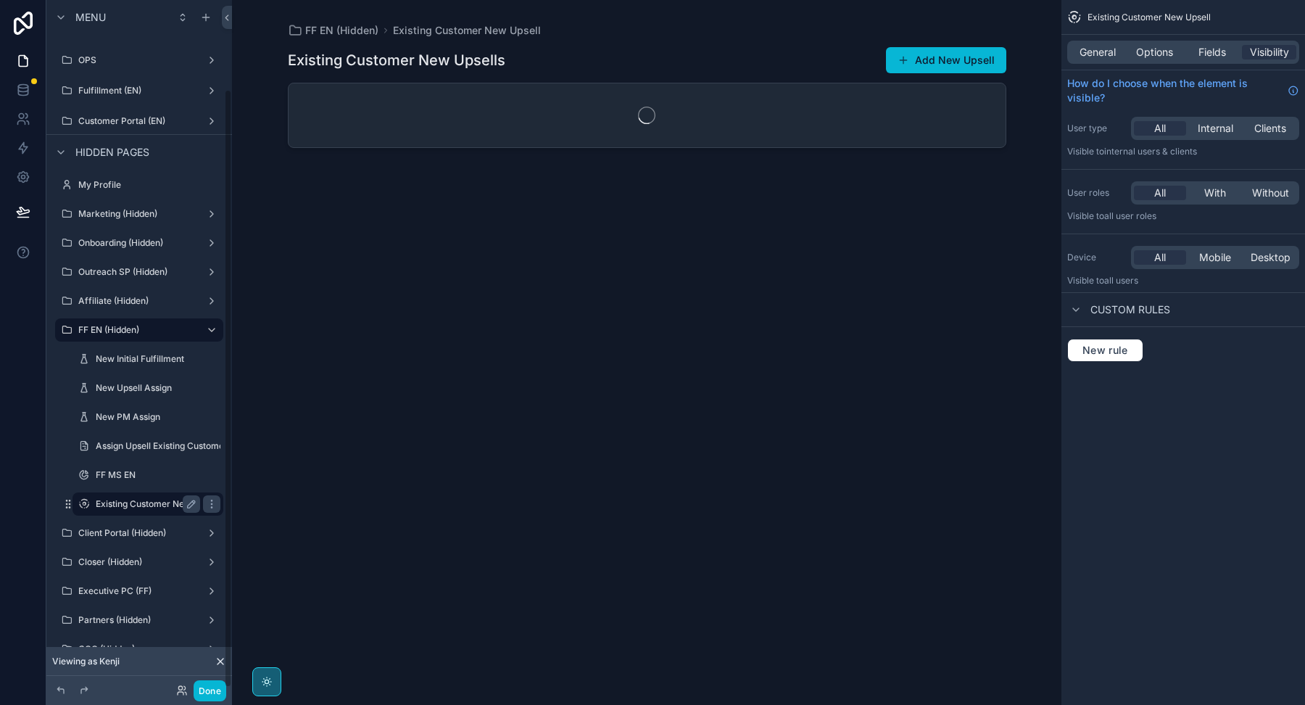
scroll to position [103, 0]
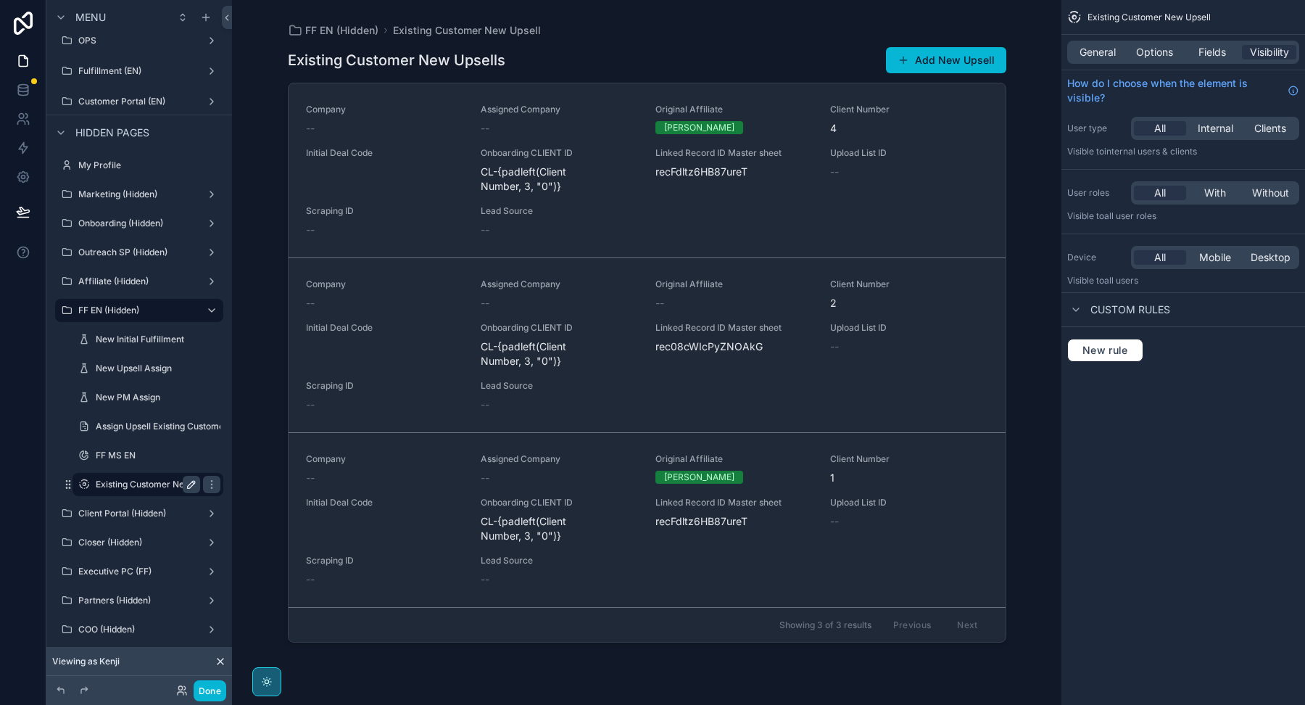
click at [192, 481] on icon "scrollable content" at bounding box center [193, 482] width 2 height 2
click at [102, 481] on input "**********" at bounding box center [136, 484] width 81 height 17
type input "**********"
click at [206, 487] on icon "scrollable content" at bounding box center [212, 485] width 12 height 12
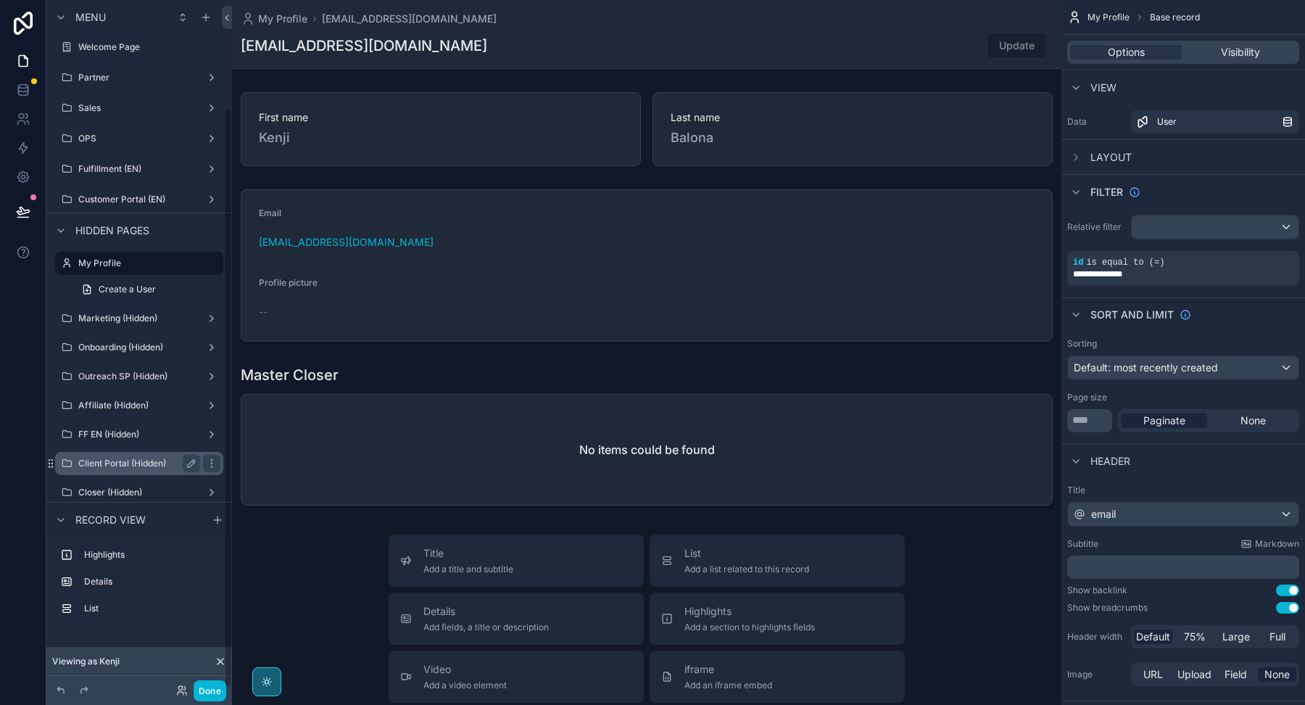
scroll to position [129, 0]
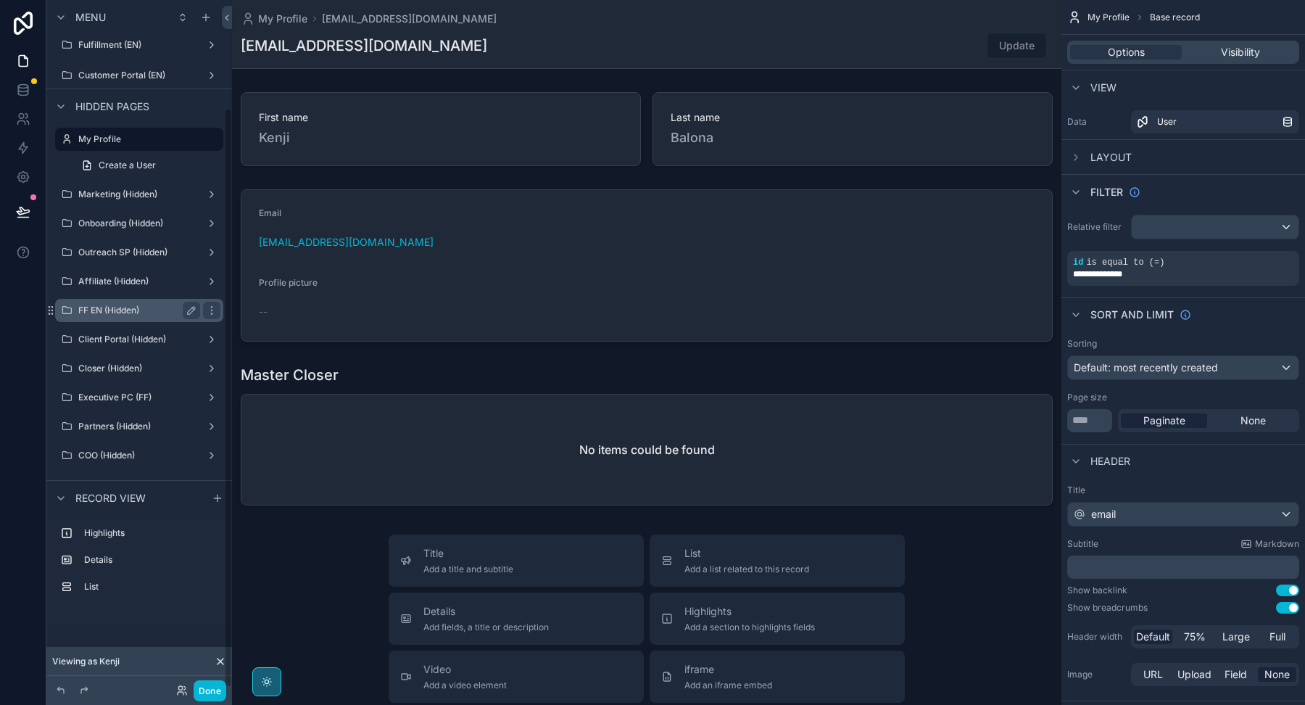
click at [116, 311] on label "FF EN (Hidden)" at bounding box center [136, 311] width 116 height 12
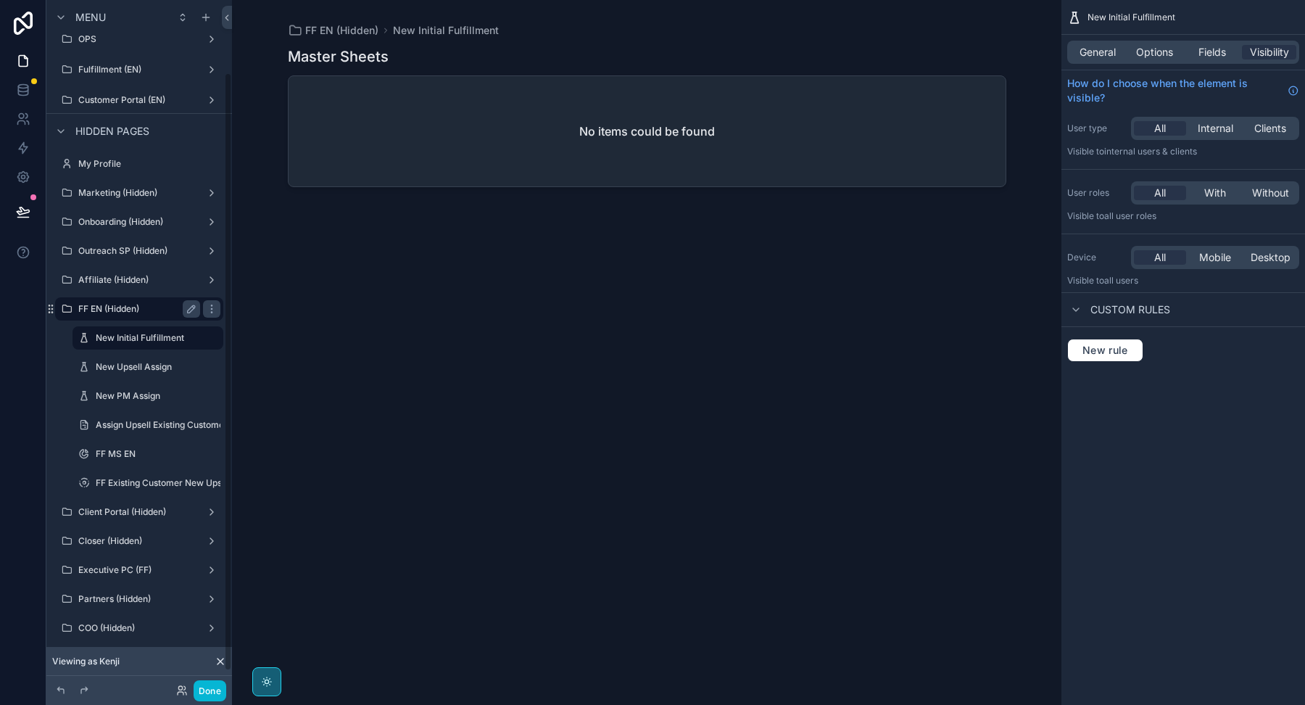
scroll to position [83, 0]
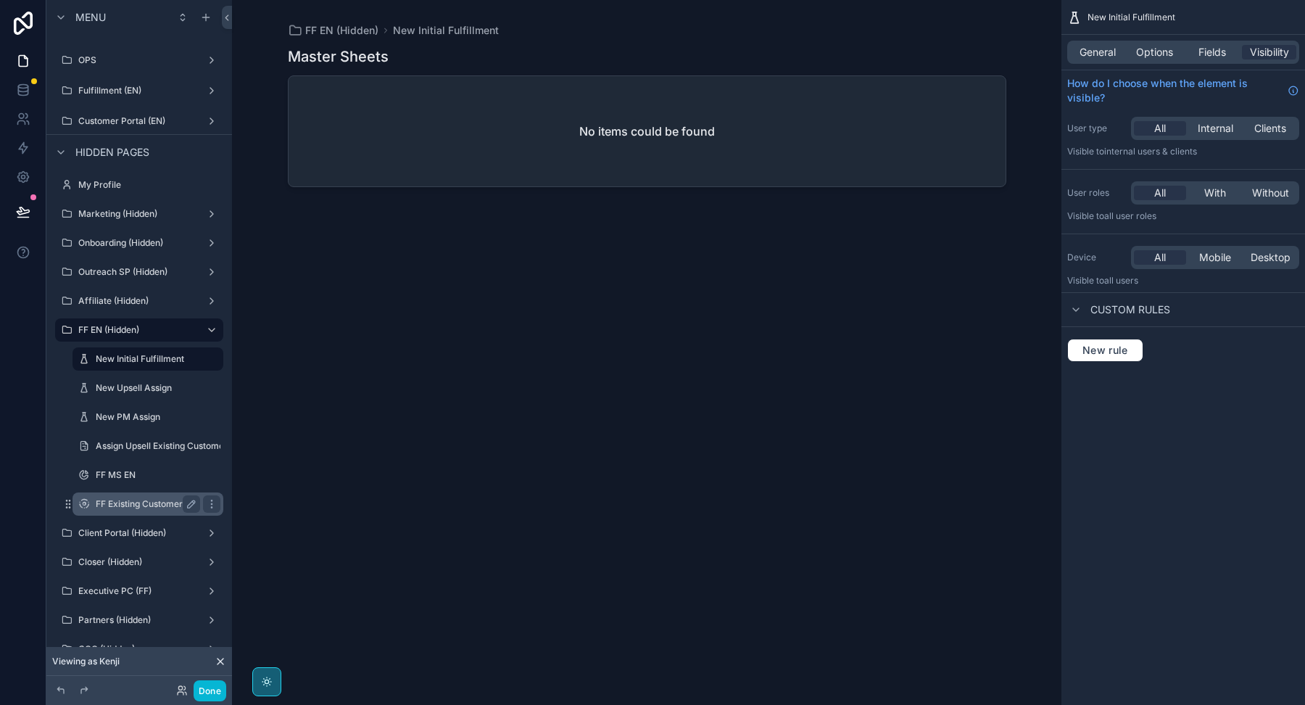
click at [123, 500] on label "FF Existing Customer New Upsell" at bounding box center [164, 504] width 136 height 12
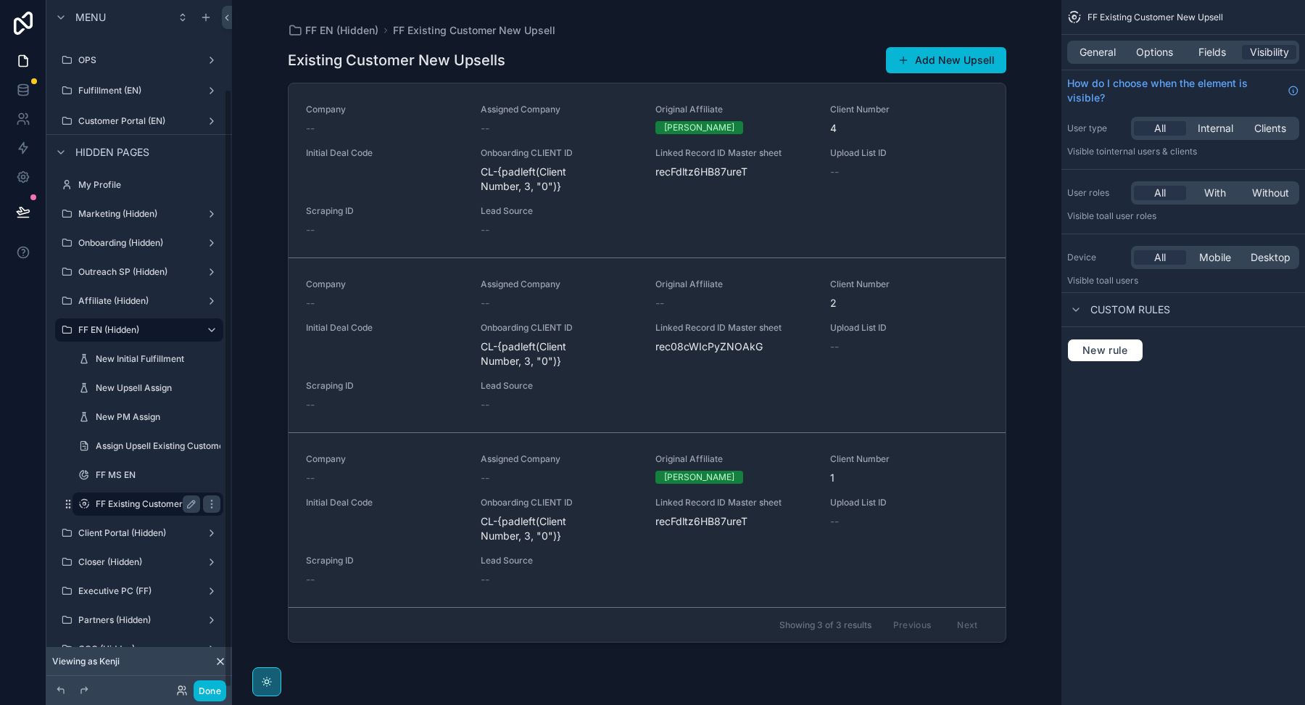
scroll to position [103, 0]
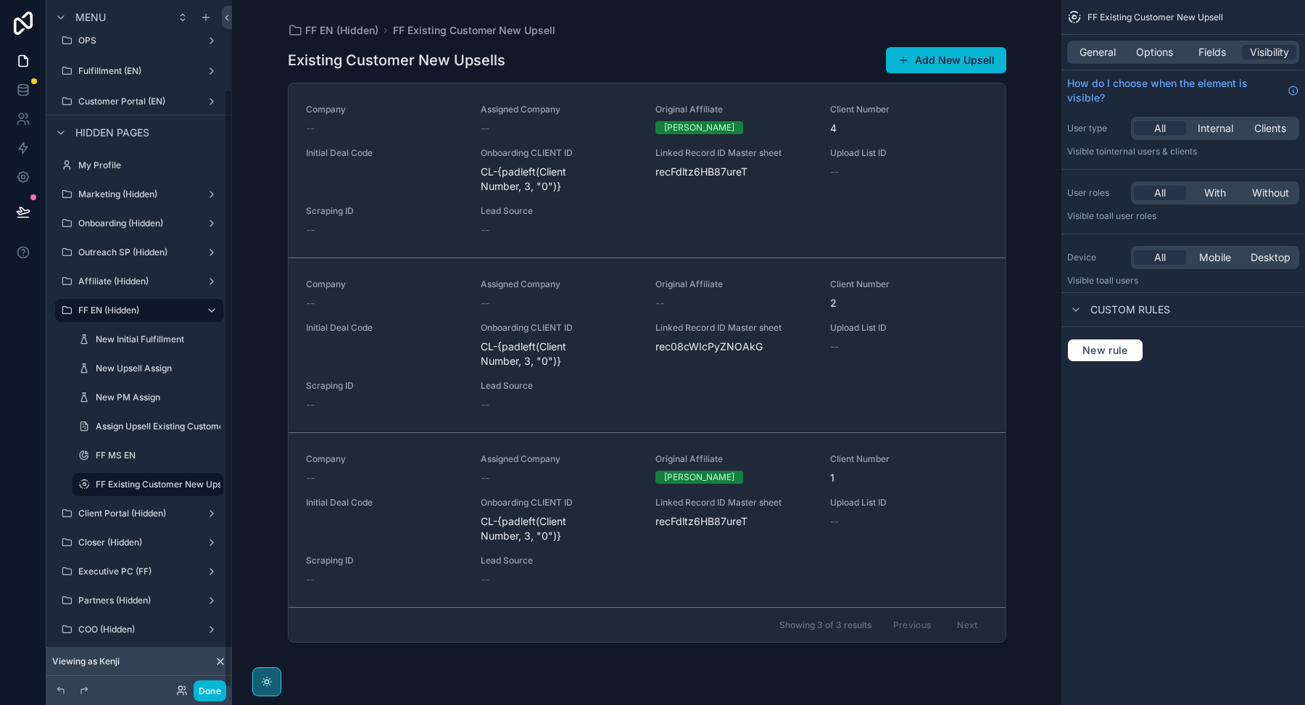
click at [423, 177] on div "scrollable content" at bounding box center [647, 343] width 742 height 687
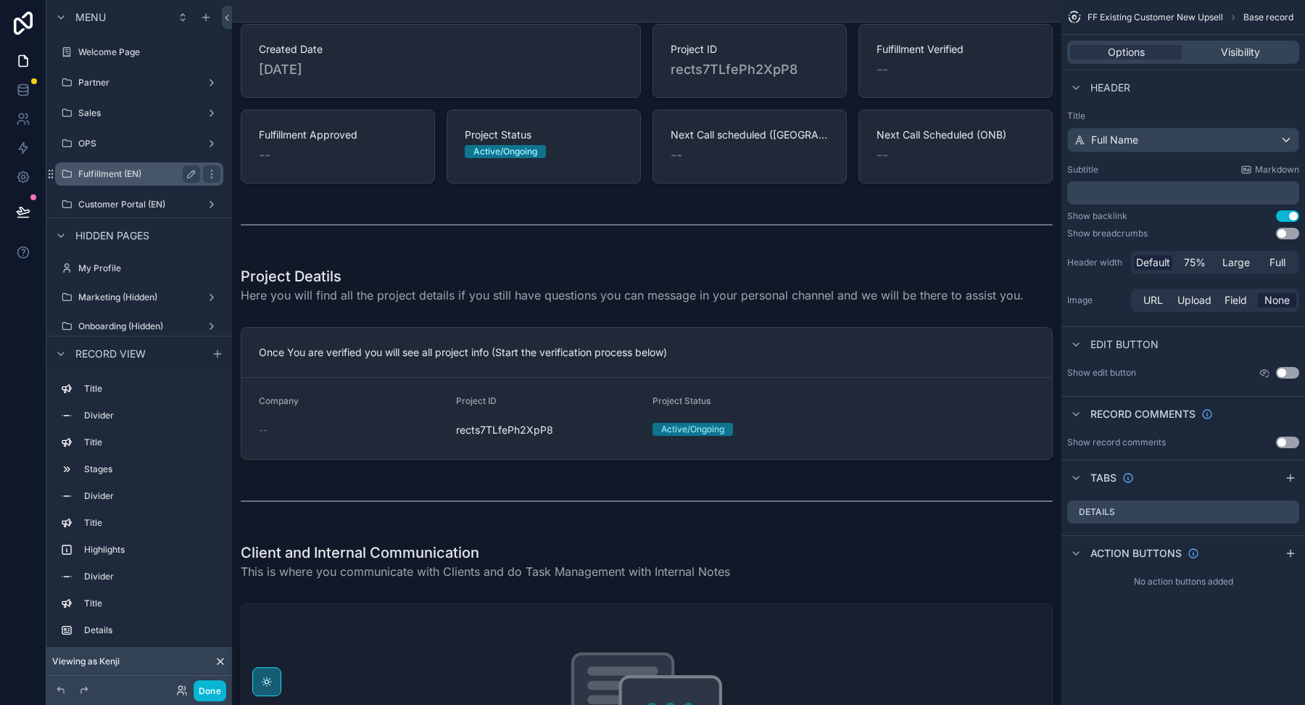
click at [156, 175] on label "Fulfillment (EN)" at bounding box center [136, 174] width 116 height 12
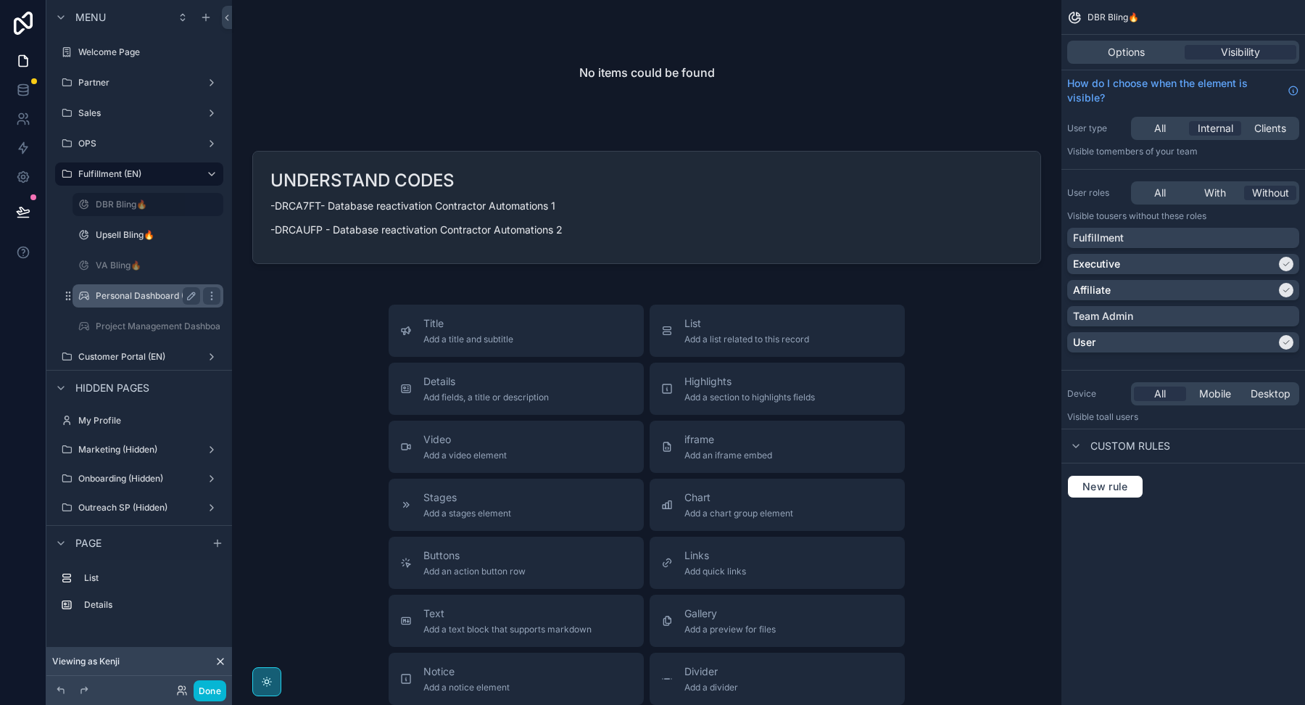
click at [138, 291] on label "Personal Dashboard (IN-H FF.)" at bounding box center [159, 296] width 126 height 12
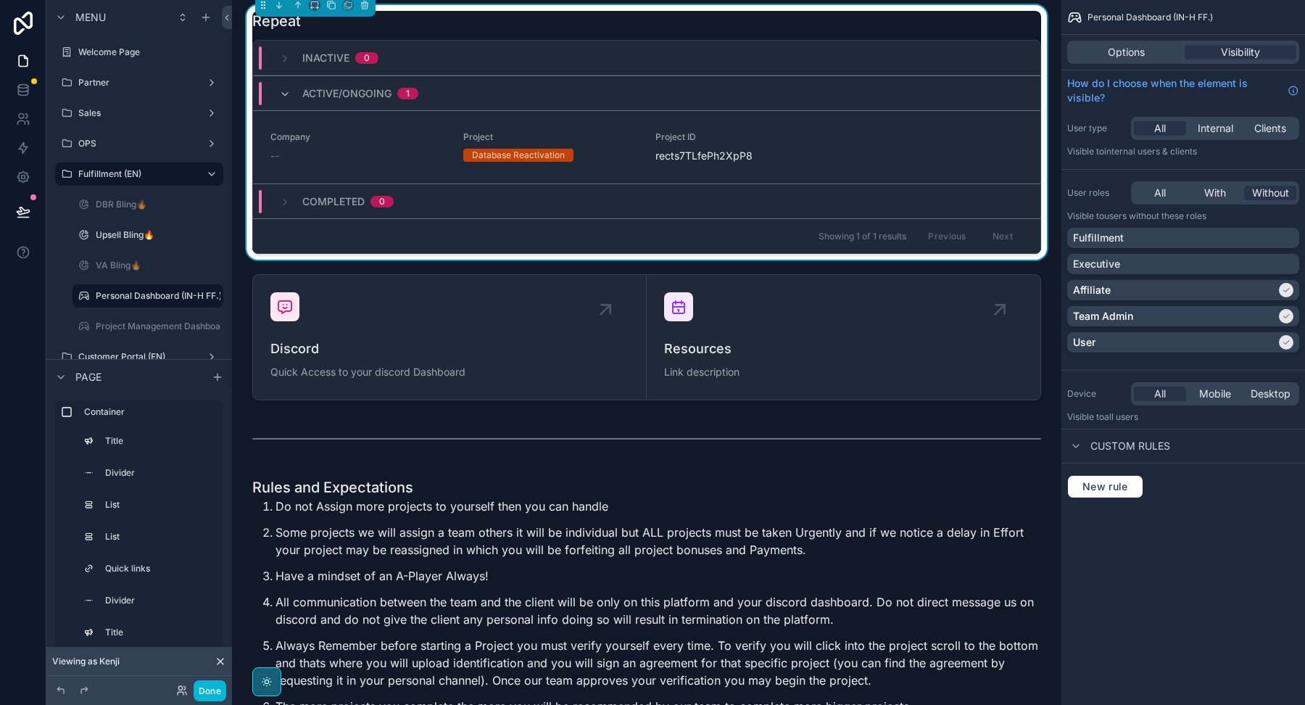
scroll to position [3224, 0]
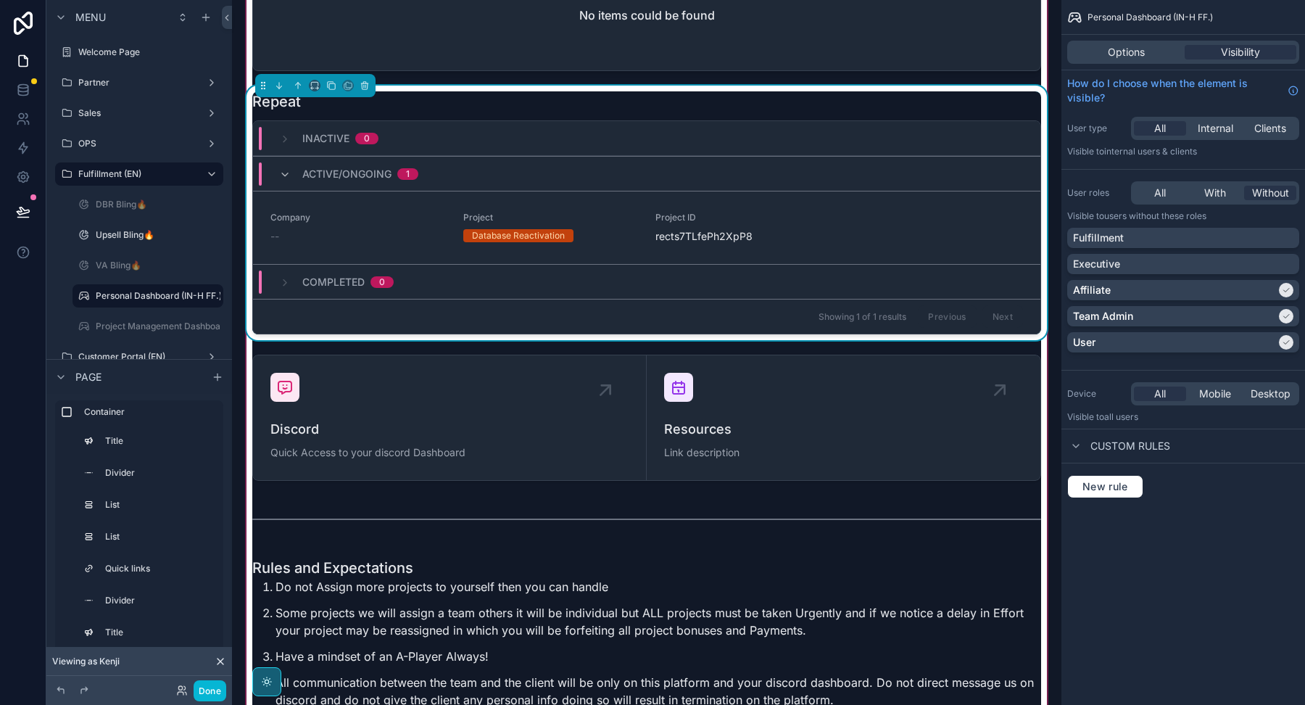
click at [566, 99] on div "Repeat" at bounding box center [646, 101] width 789 height 20
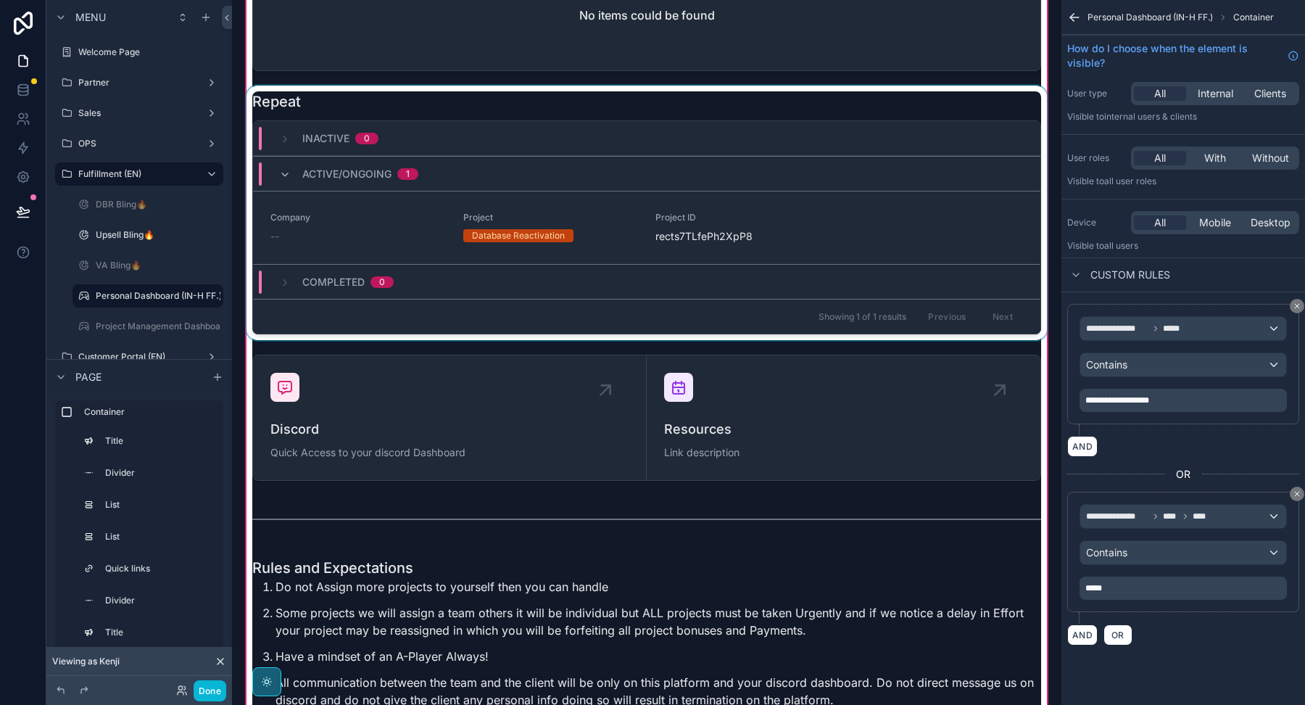
click at [775, 103] on div "scrollable content" at bounding box center [647, 213] width 806 height 254
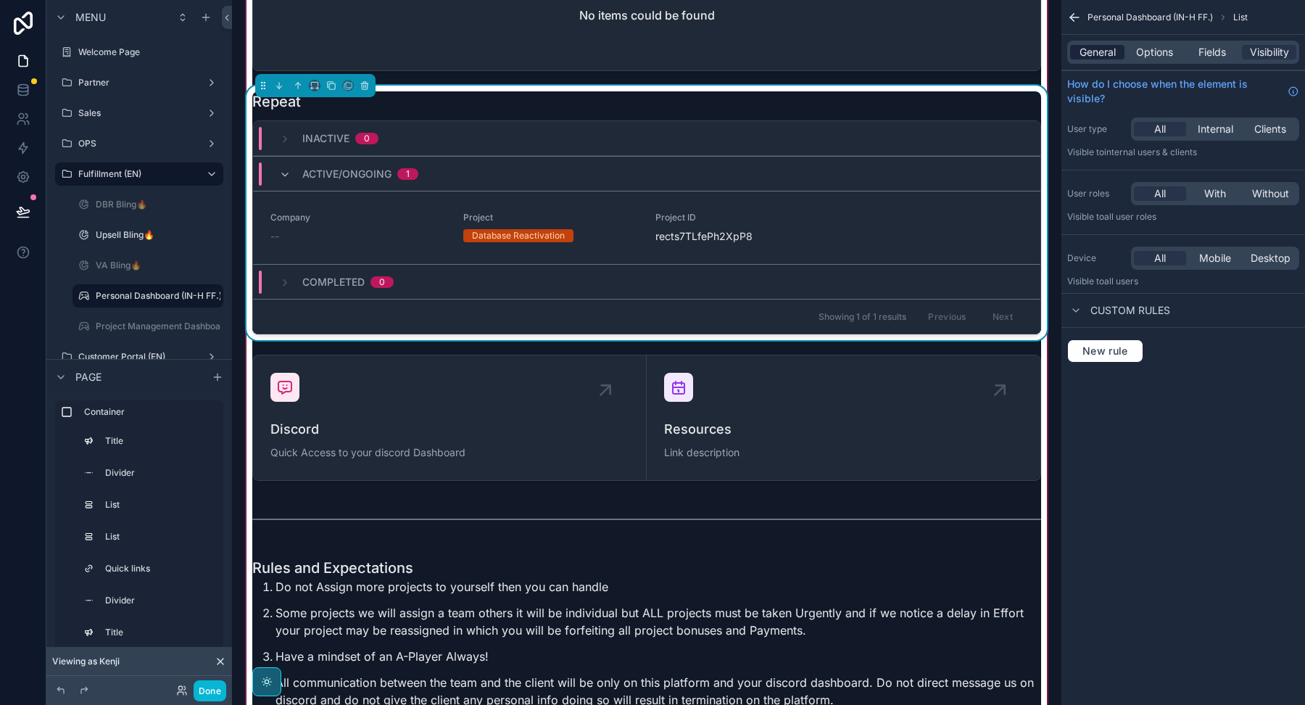
click at [1094, 57] on span "General" at bounding box center [1098, 52] width 36 height 15
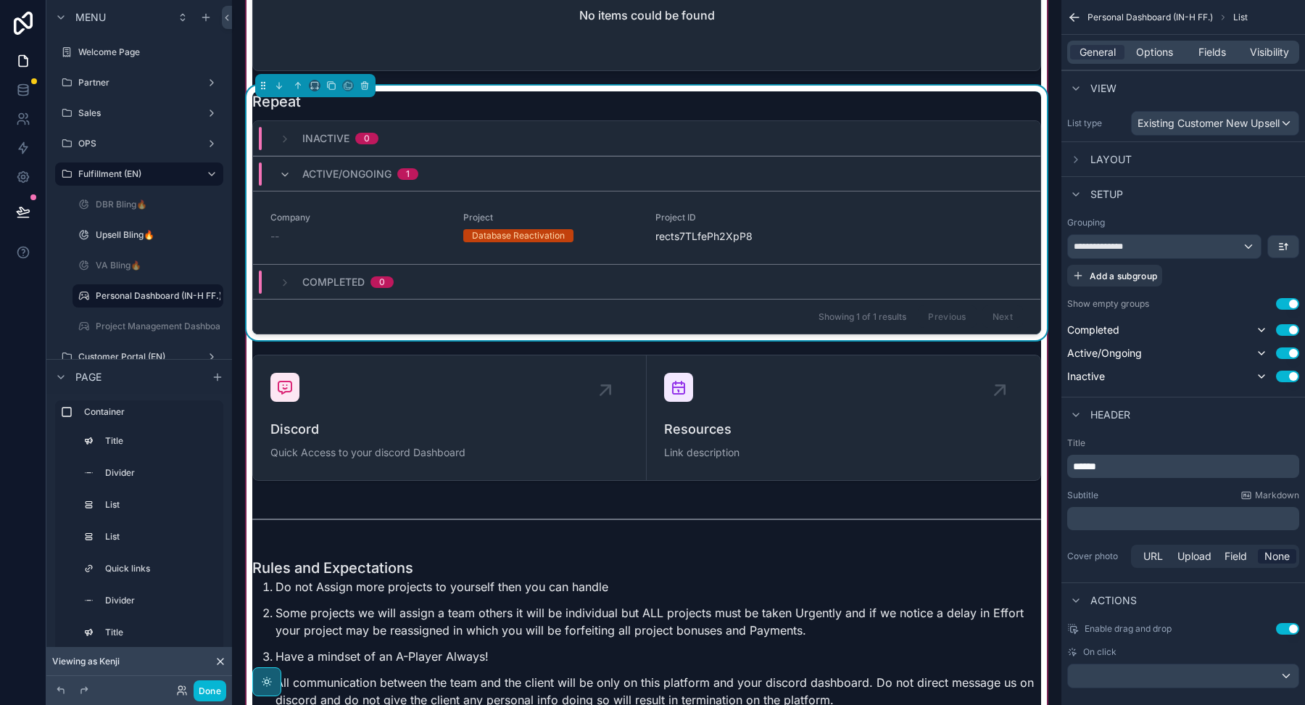
scroll to position [15, 0]
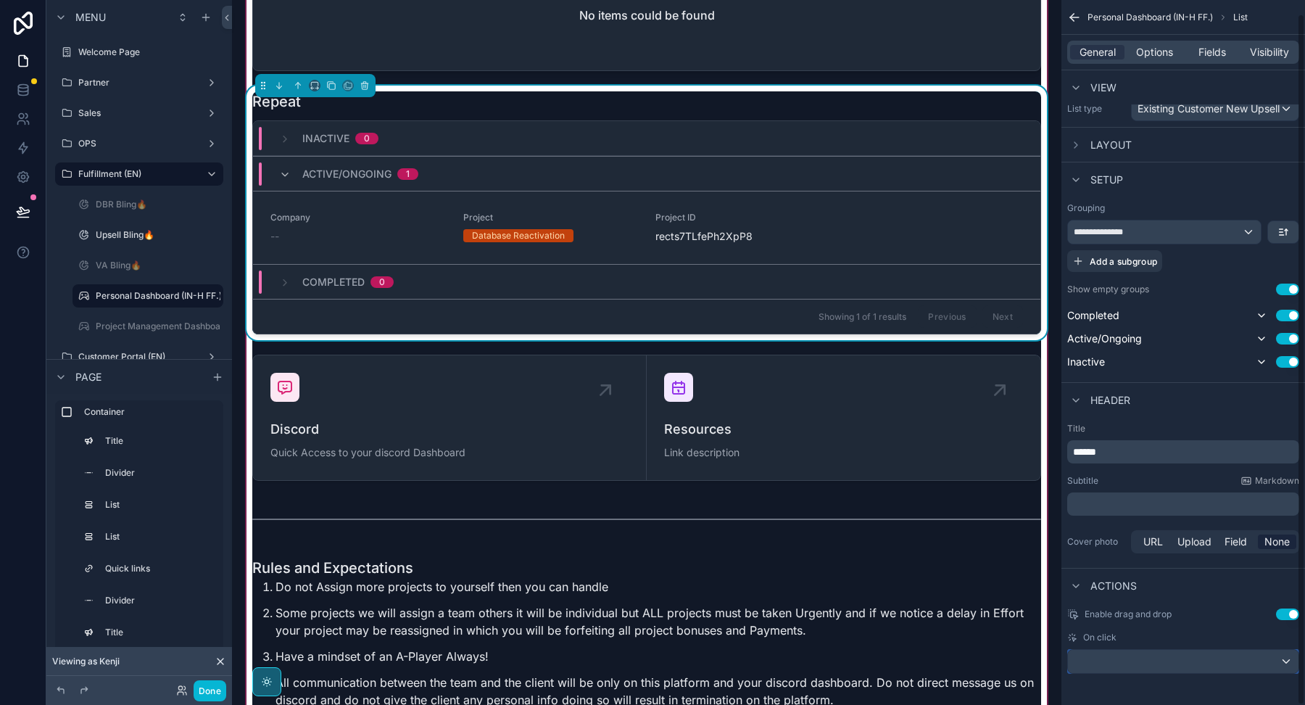
click at [1127, 658] on div "scrollable content" at bounding box center [1183, 661] width 231 height 23
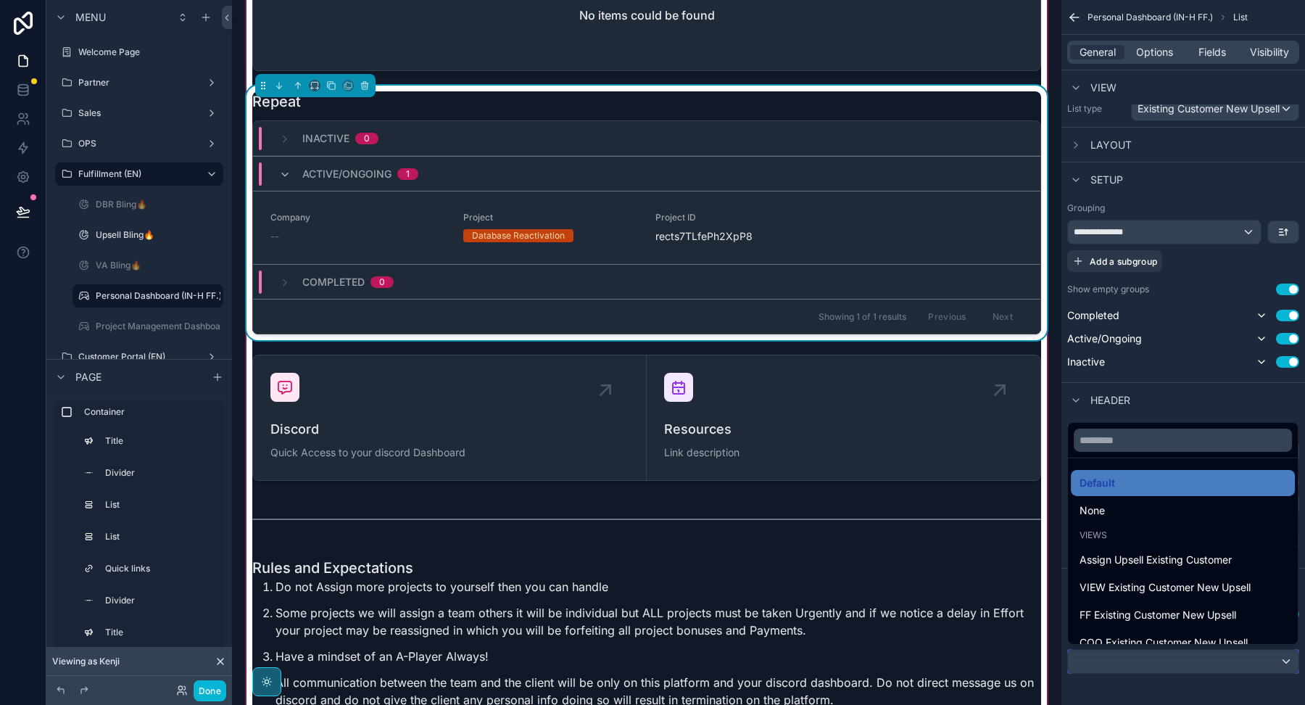
scroll to position [26, 0]
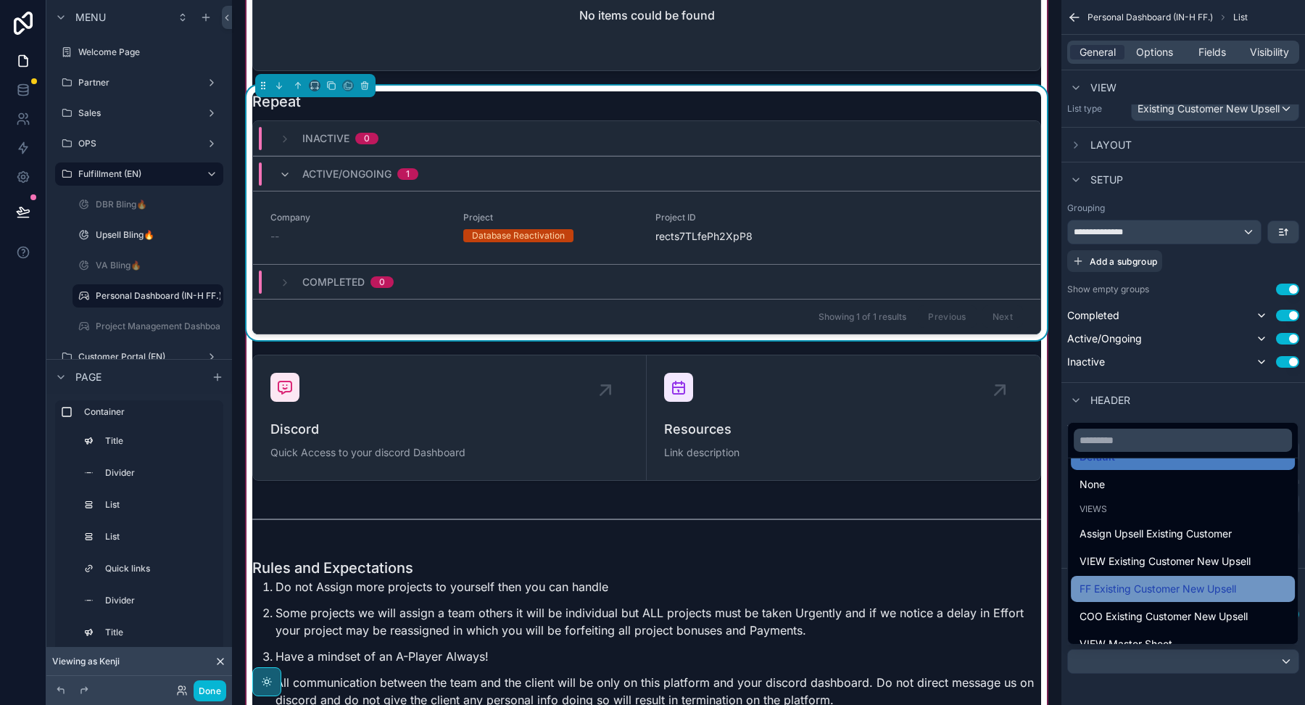
click at [1127, 592] on span "FF Existing Customer New Upsell" at bounding box center [1158, 588] width 157 height 17
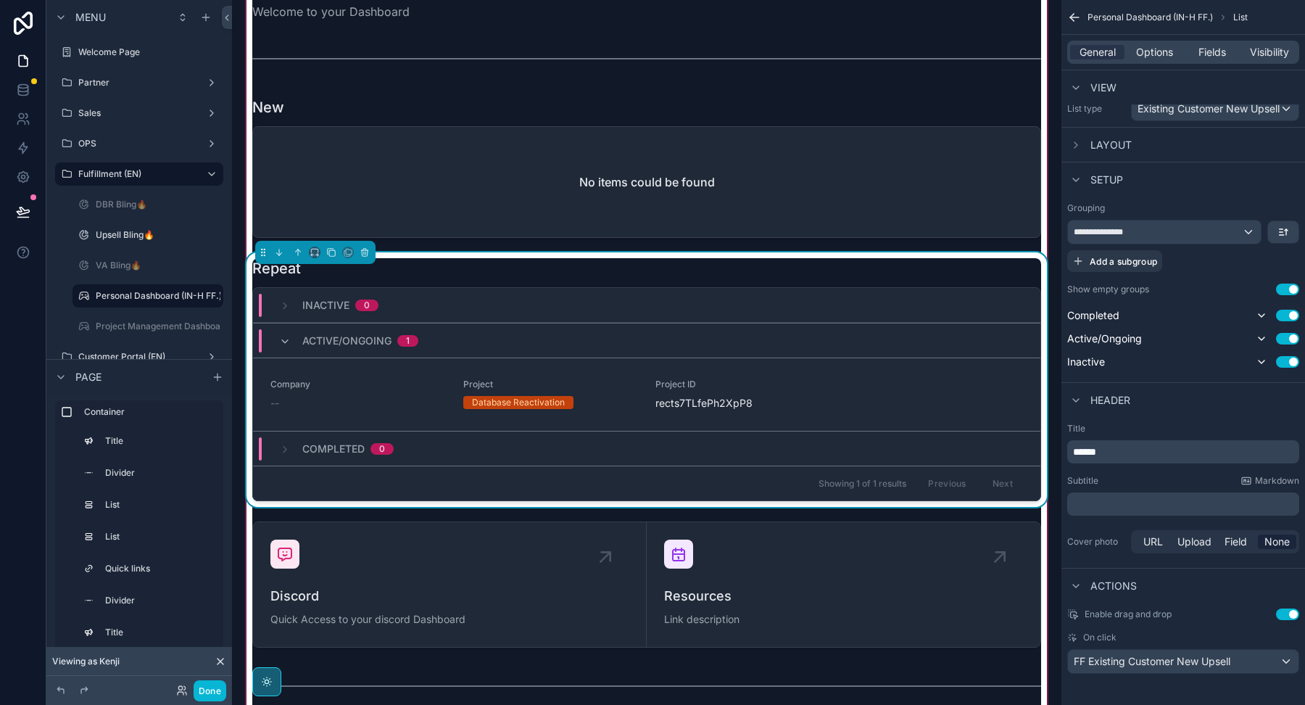
scroll to position [3054, 0]
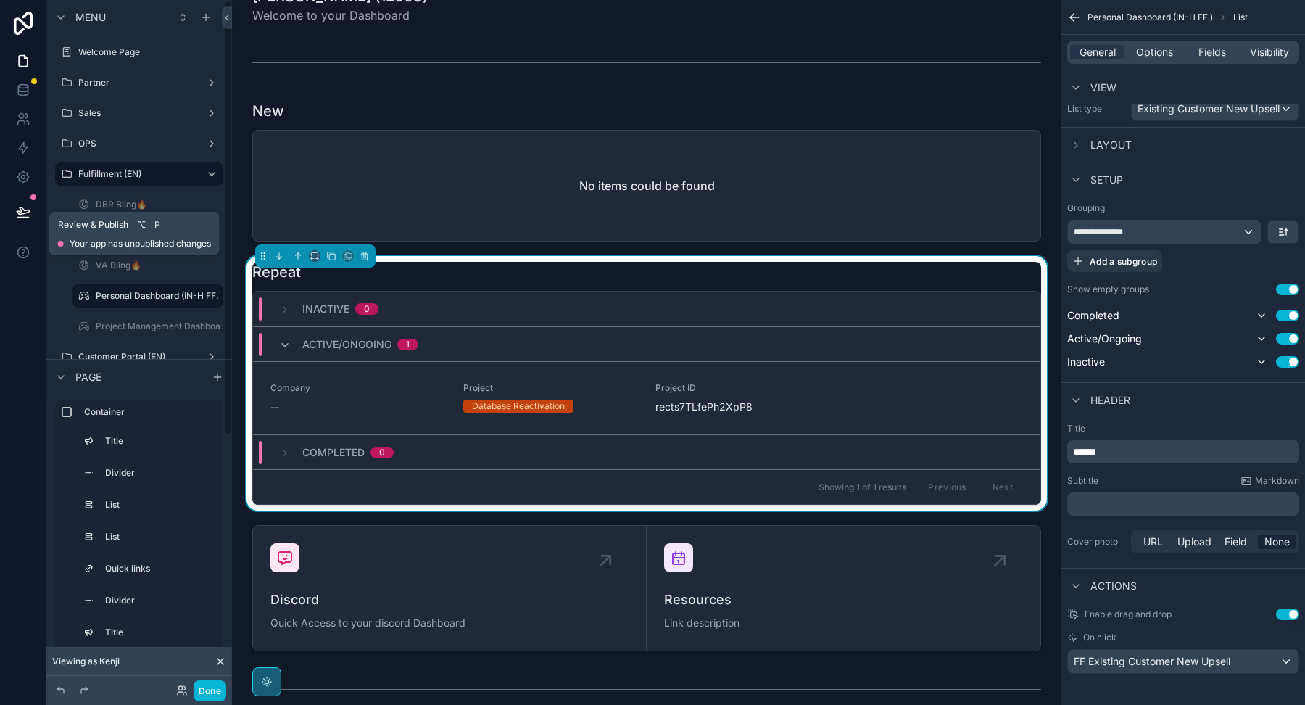
click at [10, 210] on button at bounding box center [23, 211] width 32 height 41
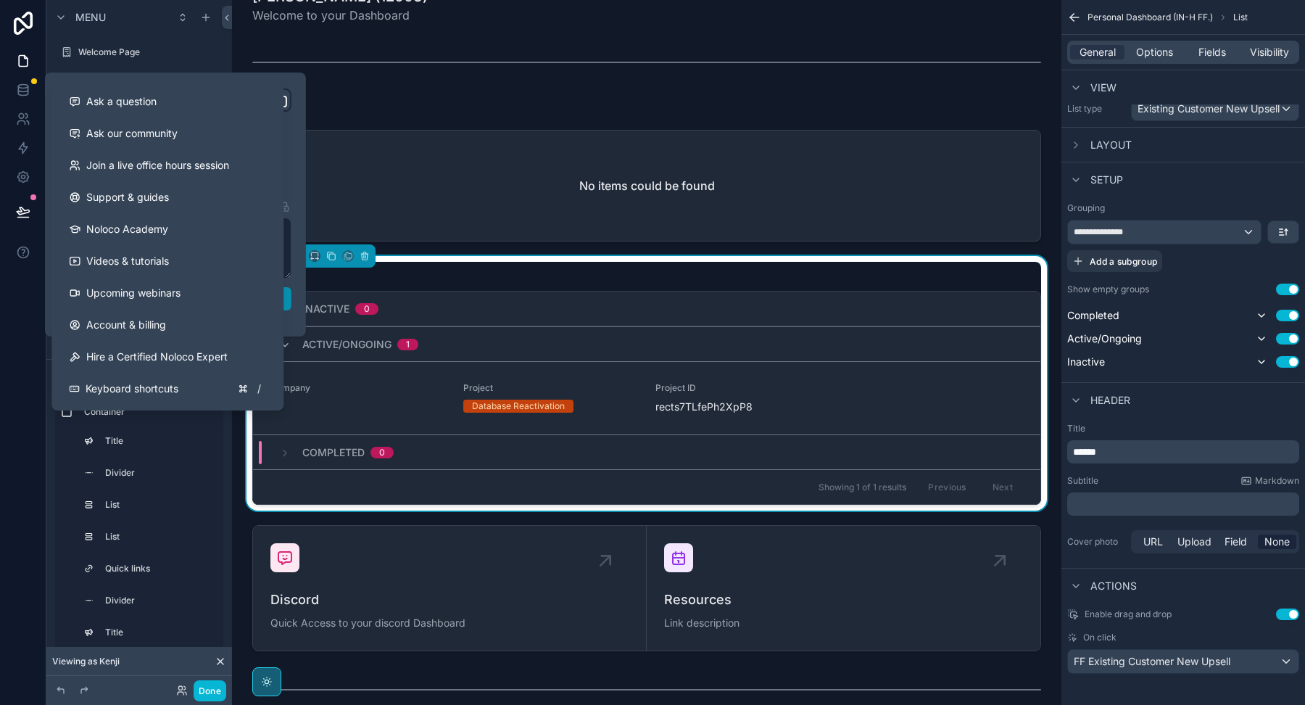
click at [289, 302] on button "Publish" at bounding box center [175, 298] width 232 height 23
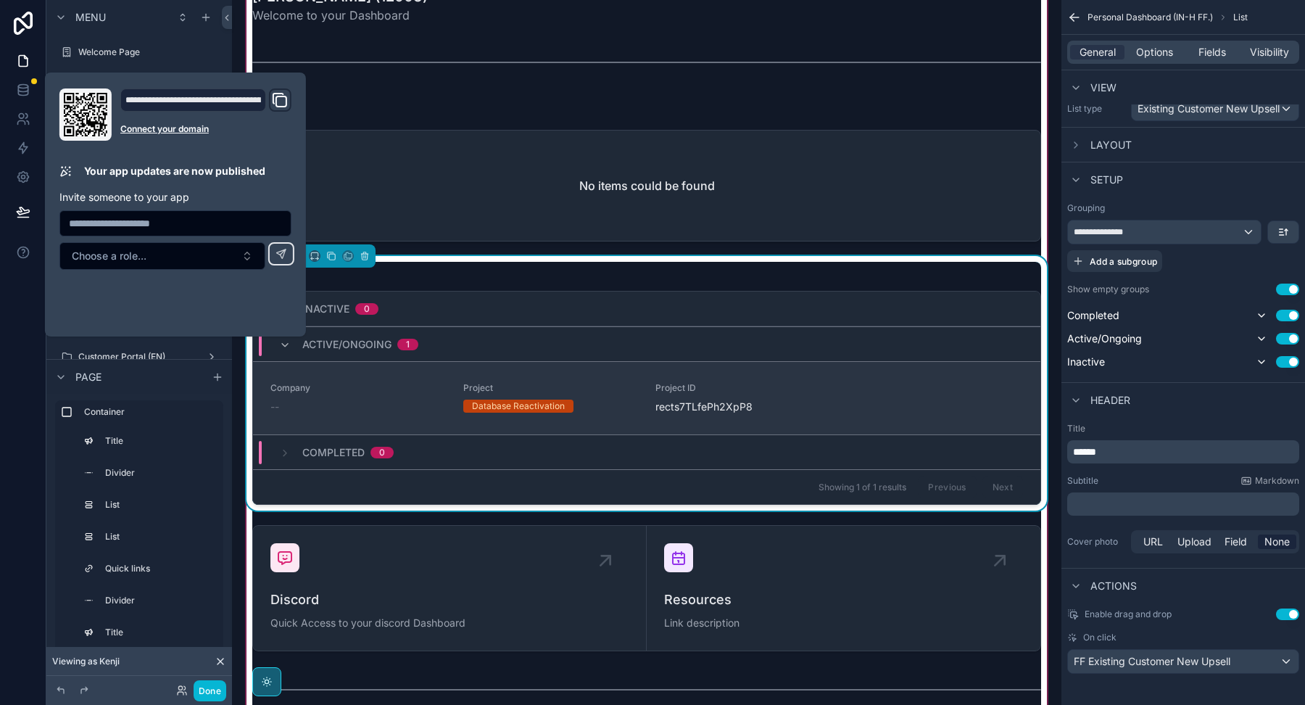
scroll to position [3049, 0]
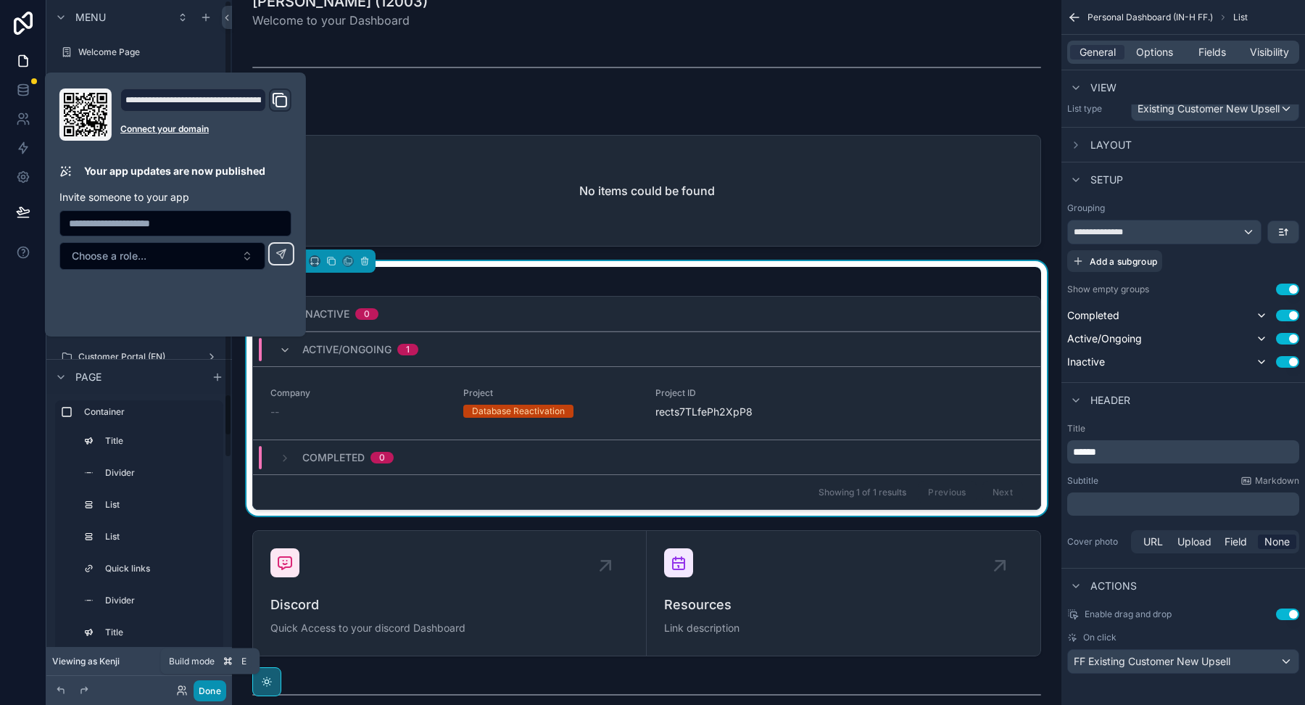
click at [204, 684] on button "Done" at bounding box center [210, 690] width 33 height 21
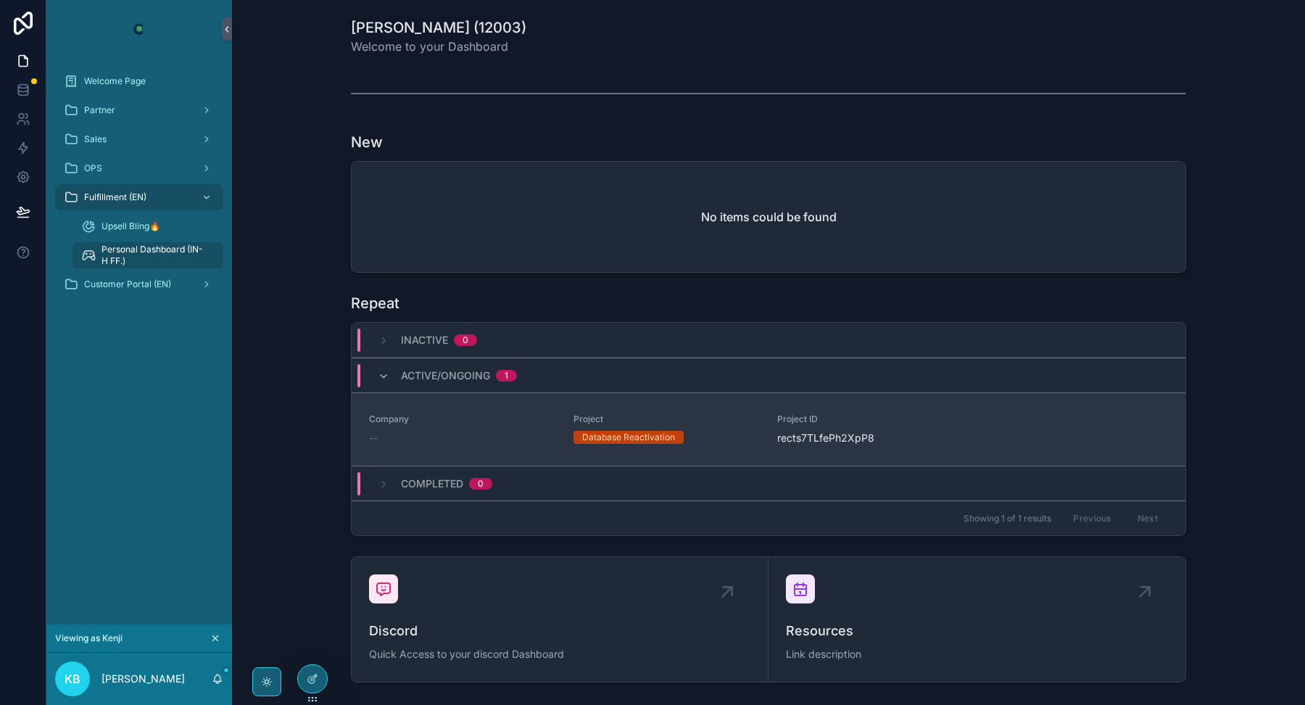
click at [410, 423] on div "Company --" at bounding box center [462, 429] width 187 height 32
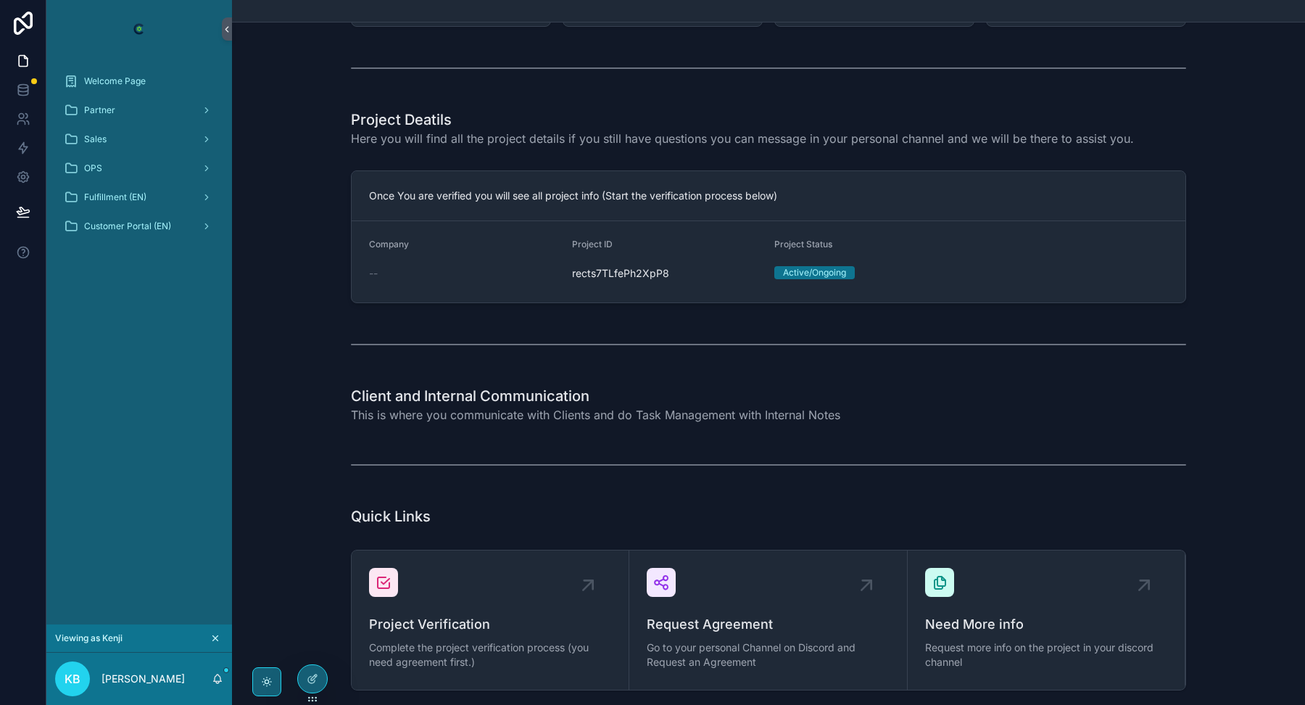
scroll to position [570, 0]
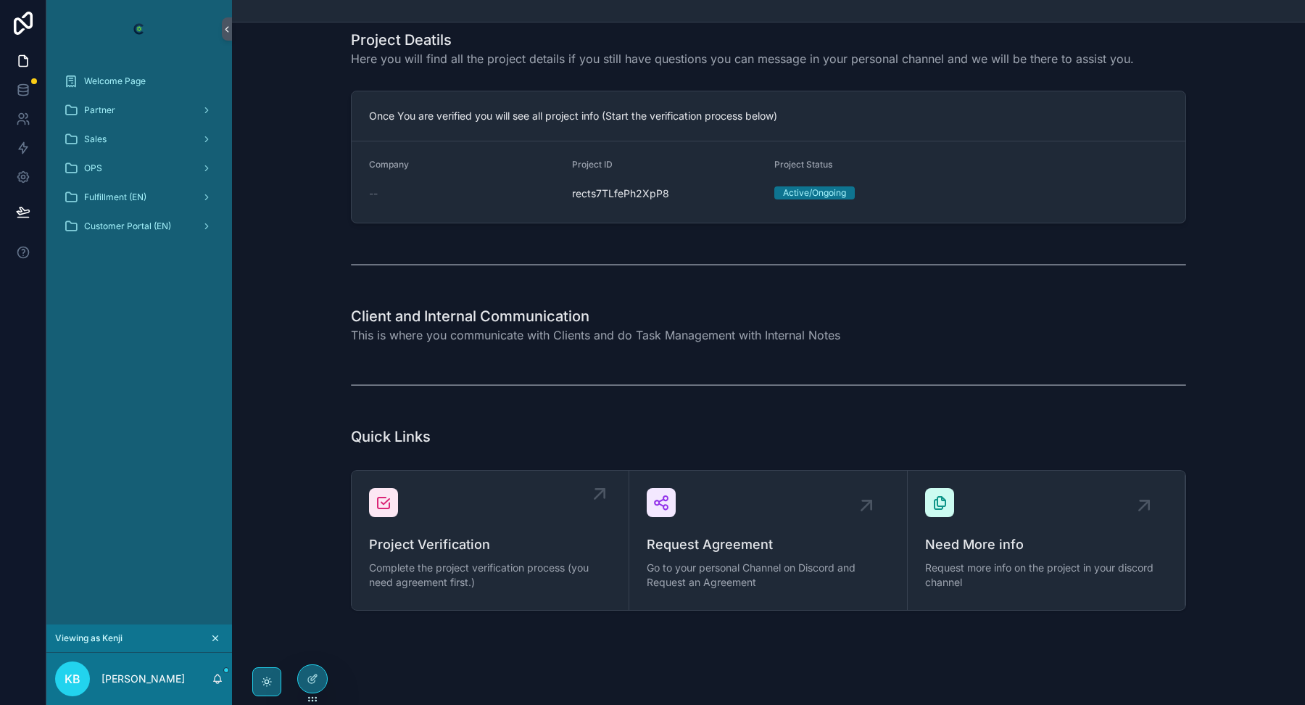
click at [517, 534] on span "Project Verification" at bounding box center [490, 544] width 242 height 20
click at [112, 201] on span "Fulfillment (EN)" at bounding box center [115, 197] width 62 height 12
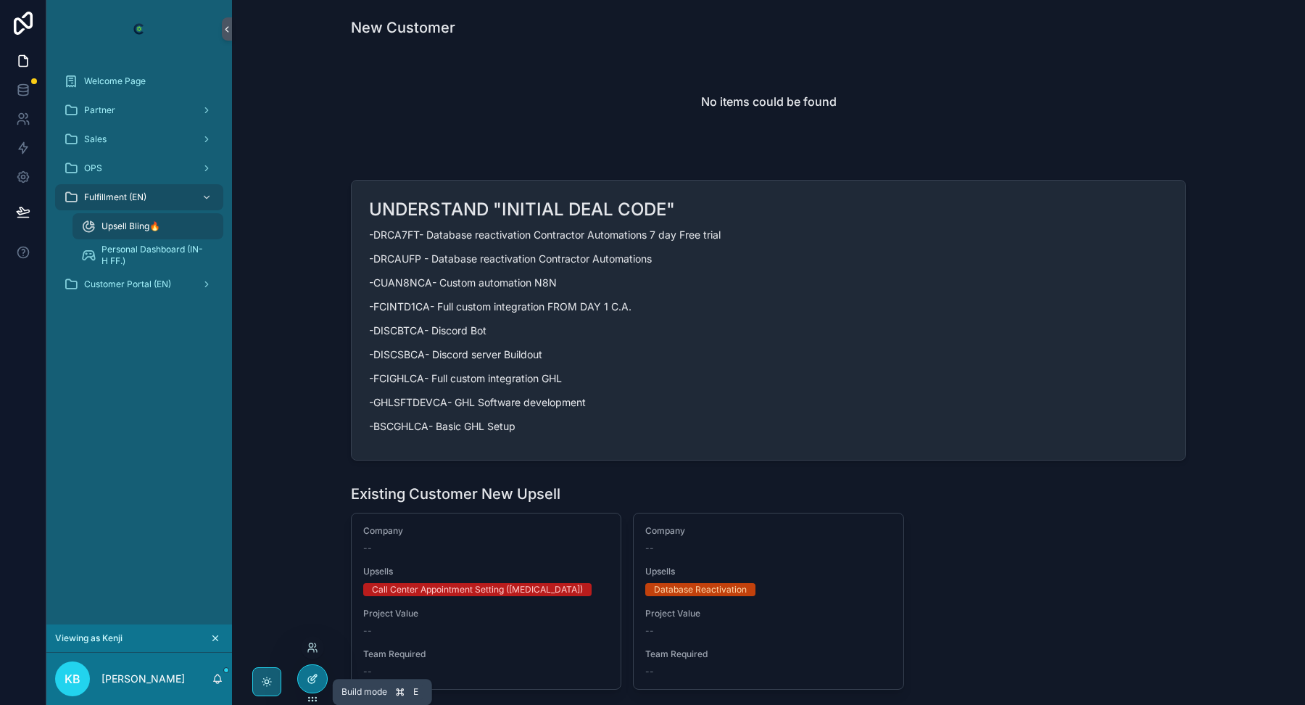
click at [307, 676] on icon at bounding box center [313, 679] width 12 height 12
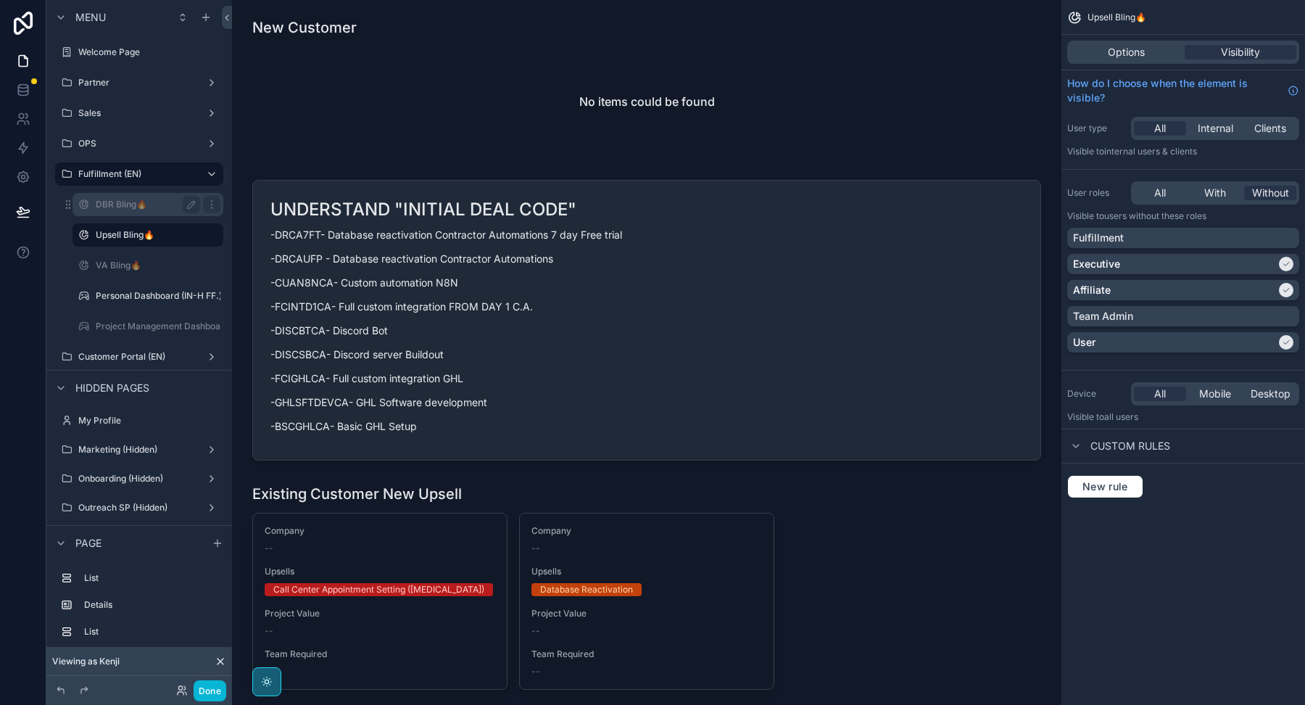
click at [141, 202] on label "DBR Bling🔥" at bounding box center [145, 205] width 99 height 12
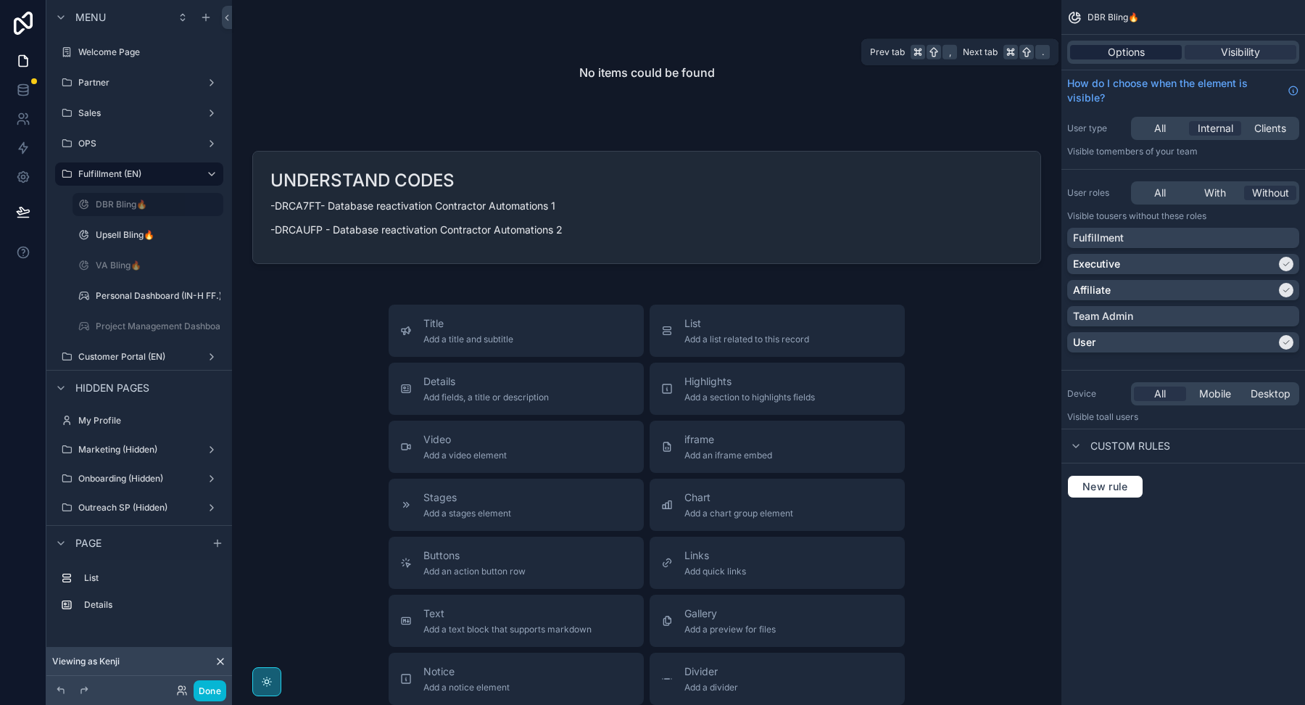
click at [1116, 46] on span "Options" at bounding box center [1126, 52] width 37 height 15
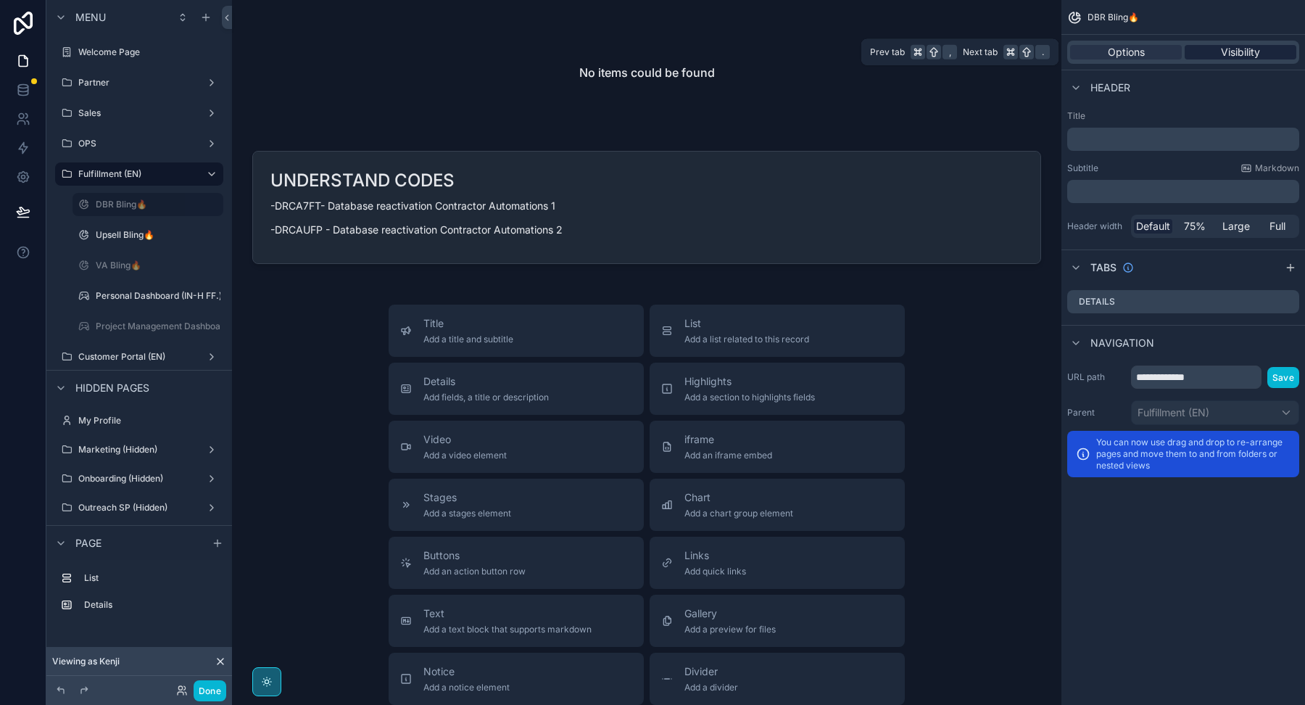
click at [1199, 51] on div "Visibility" at bounding box center [1241, 52] width 112 height 15
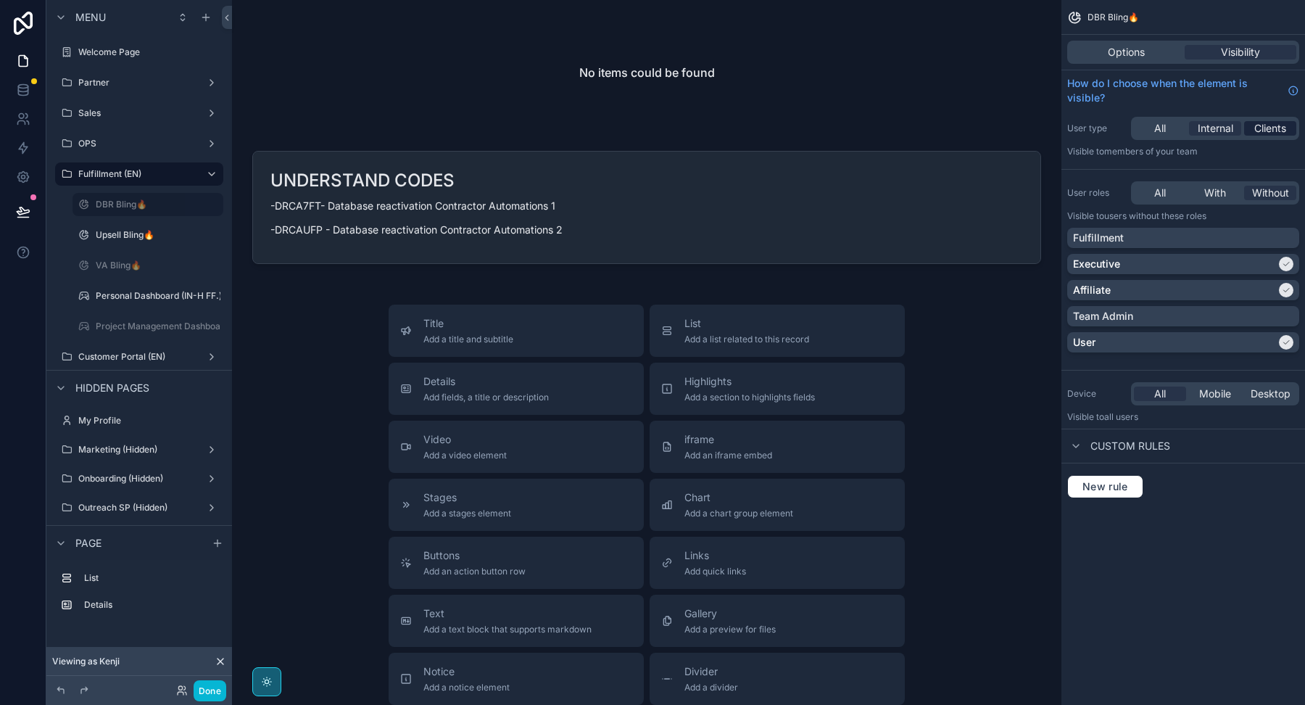
click at [1263, 130] on span "Clients" at bounding box center [1270, 128] width 32 height 15
click at [1213, 128] on span "Internal" at bounding box center [1216, 128] width 36 height 15
click at [1155, 124] on span "All" at bounding box center [1160, 128] width 12 height 15
click at [1205, 128] on span "Internal" at bounding box center [1216, 128] width 36 height 15
click at [112, 229] on label "Upsell Bling🔥" at bounding box center [145, 235] width 99 height 12
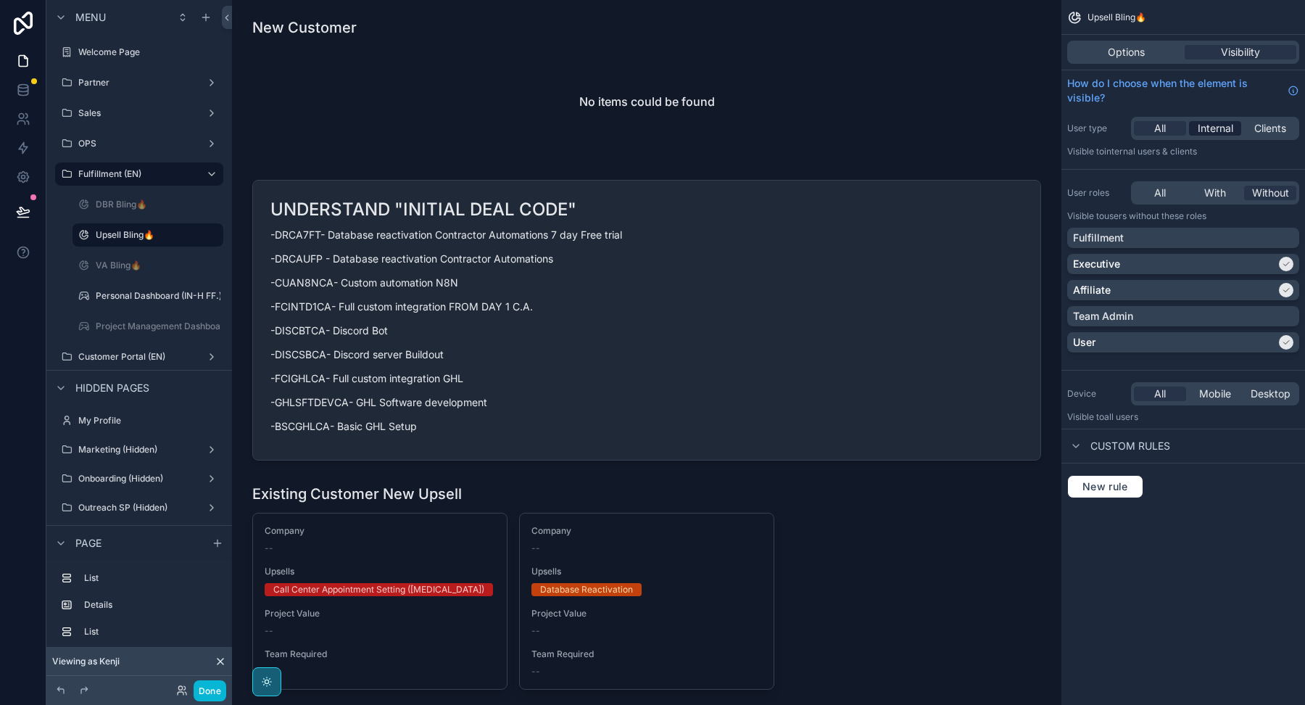
click at [1226, 127] on span "Internal" at bounding box center [1216, 128] width 36 height 15
click at [1159, 125] on span "All" at bounding box center [1160, 128] width 12 height 15
click at [28, 115] on icon at bounding box center [26, 116] width 2 height 4
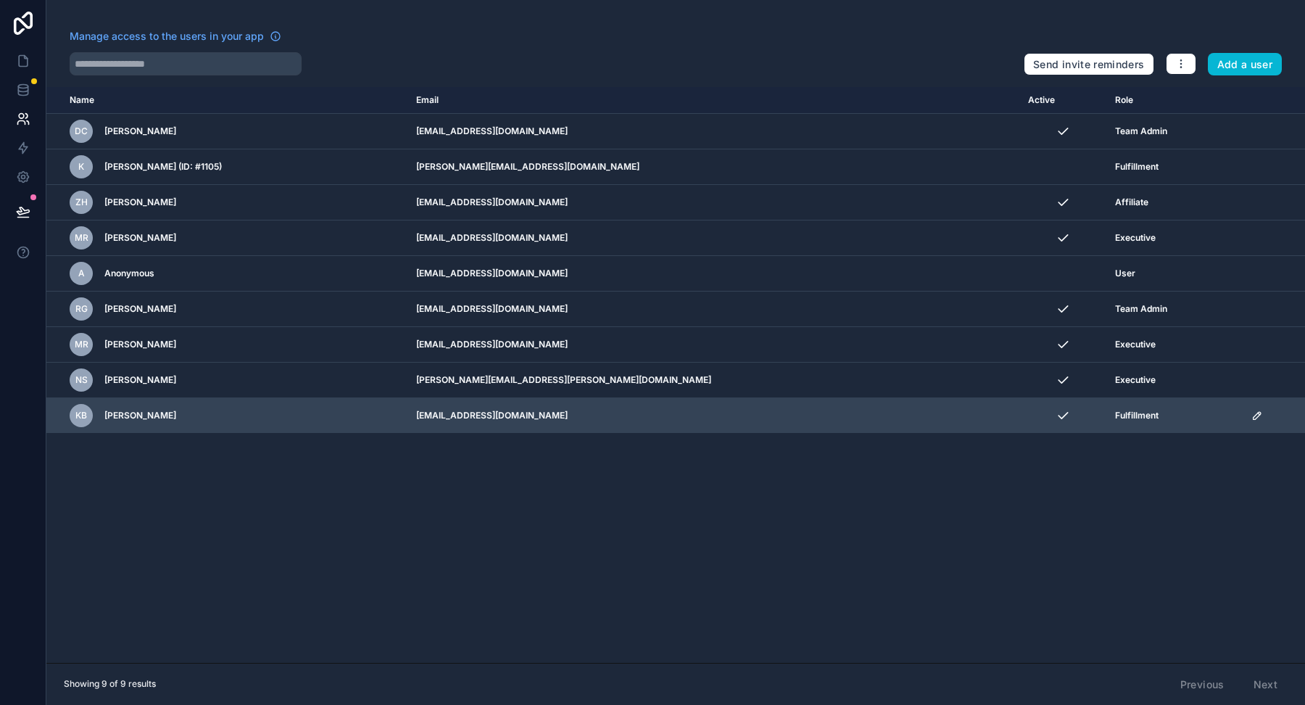
click at [1253, 412] on icon "scrollable content" at bounding box center [1256, 415] width 7 height 7
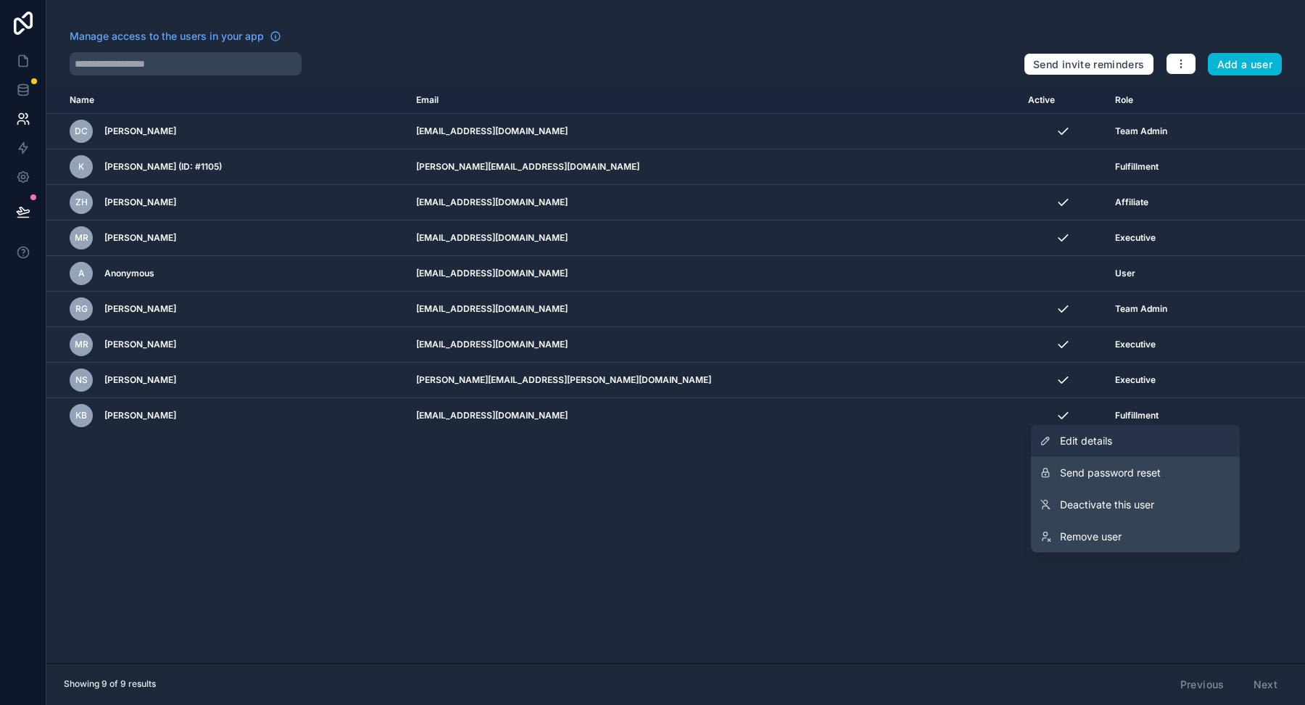
click at [1157, 444] on link "Edit details" at bounding box center [1135, 441] width 209 height 32
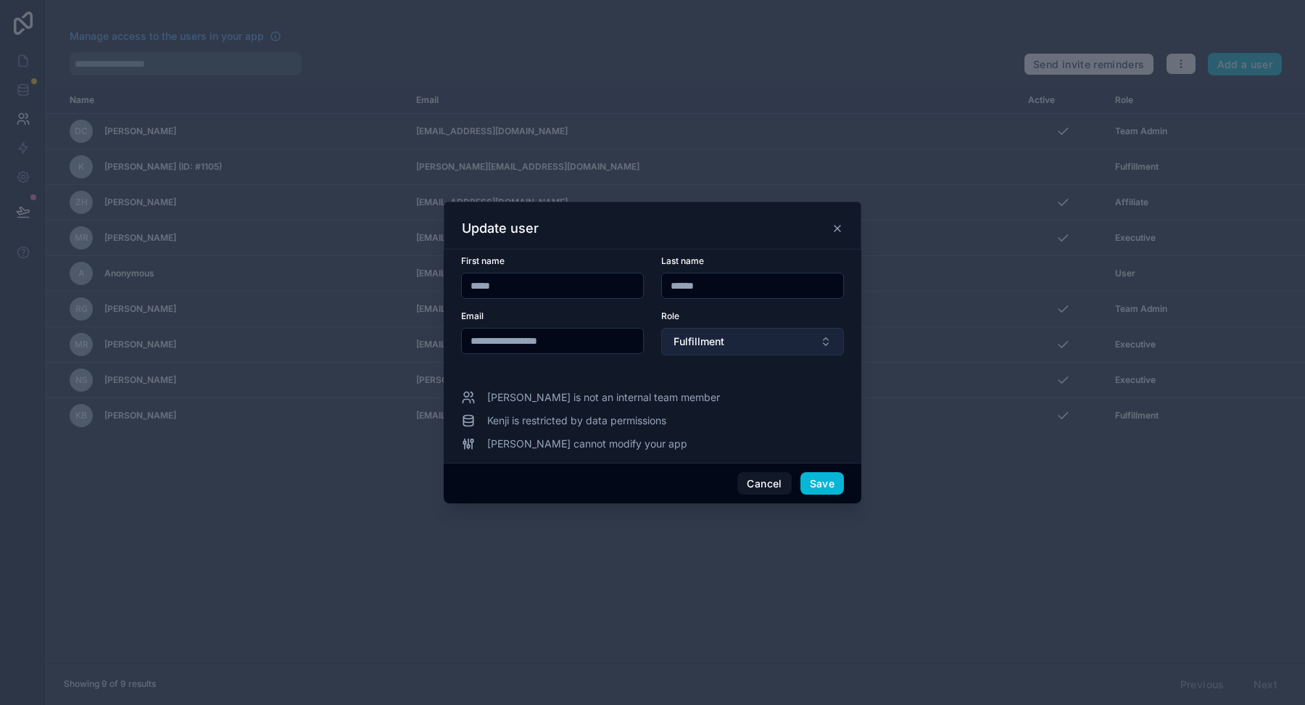
click at [701, 340] on span "Fulfillment" at bounding box center [699, 341] width 51 height 15
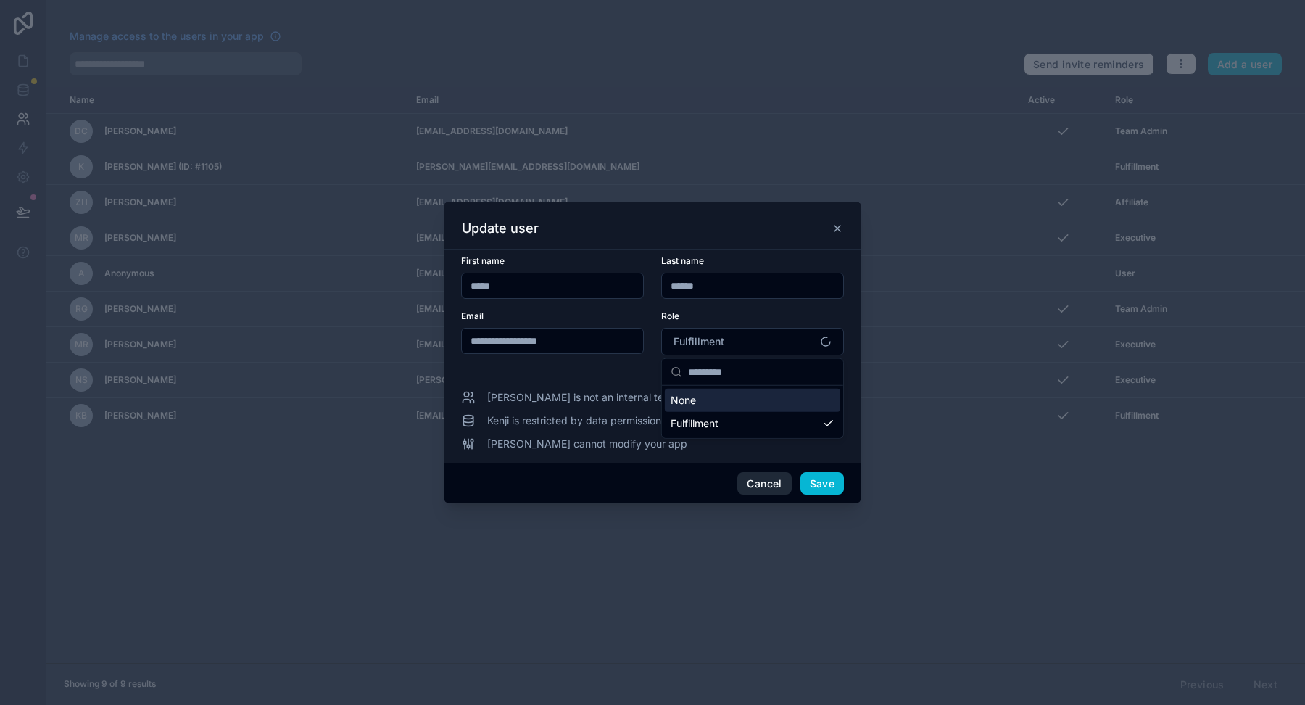
click at [764, 479] on button "Cancel" at bounding box center [764, 483] width 54 height 23
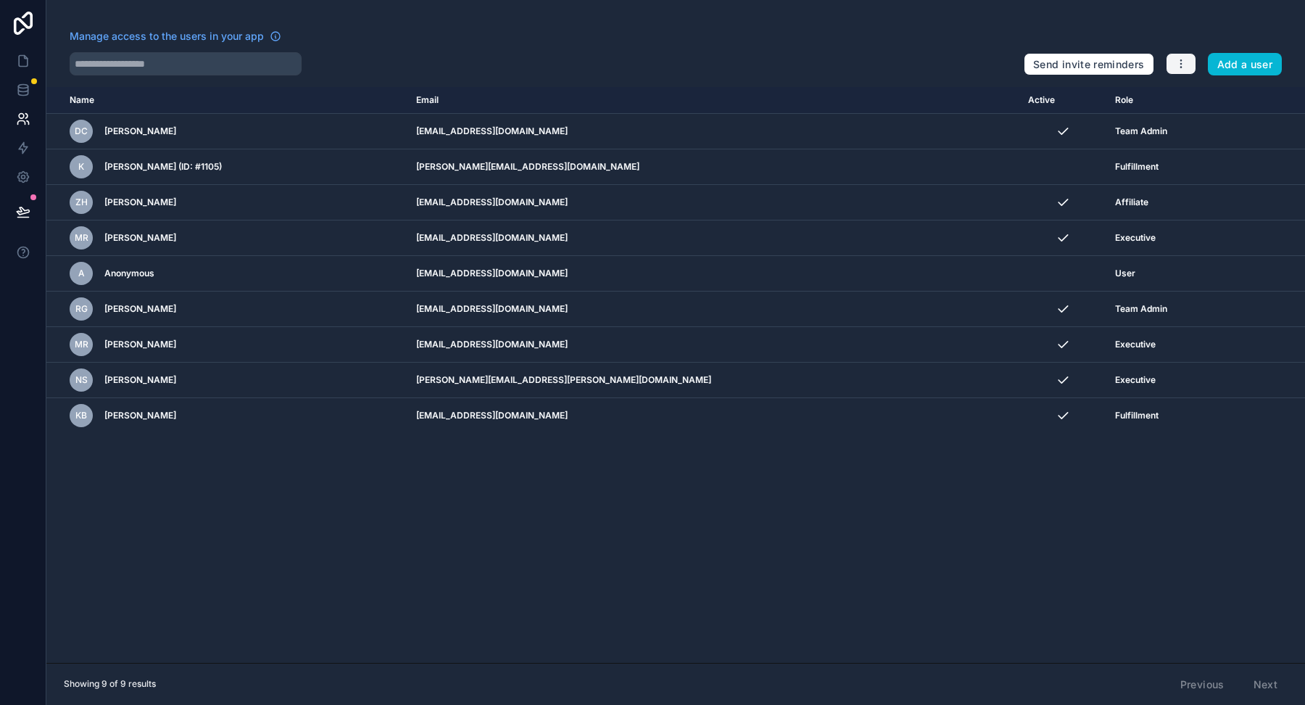
click at [1185, 65] on icon "button" at bounding box center [1181, 64] width 12 height 12
click at [1193, 96] on link "Manage roles" at bounding box center [1217, 97] width 102 height 23
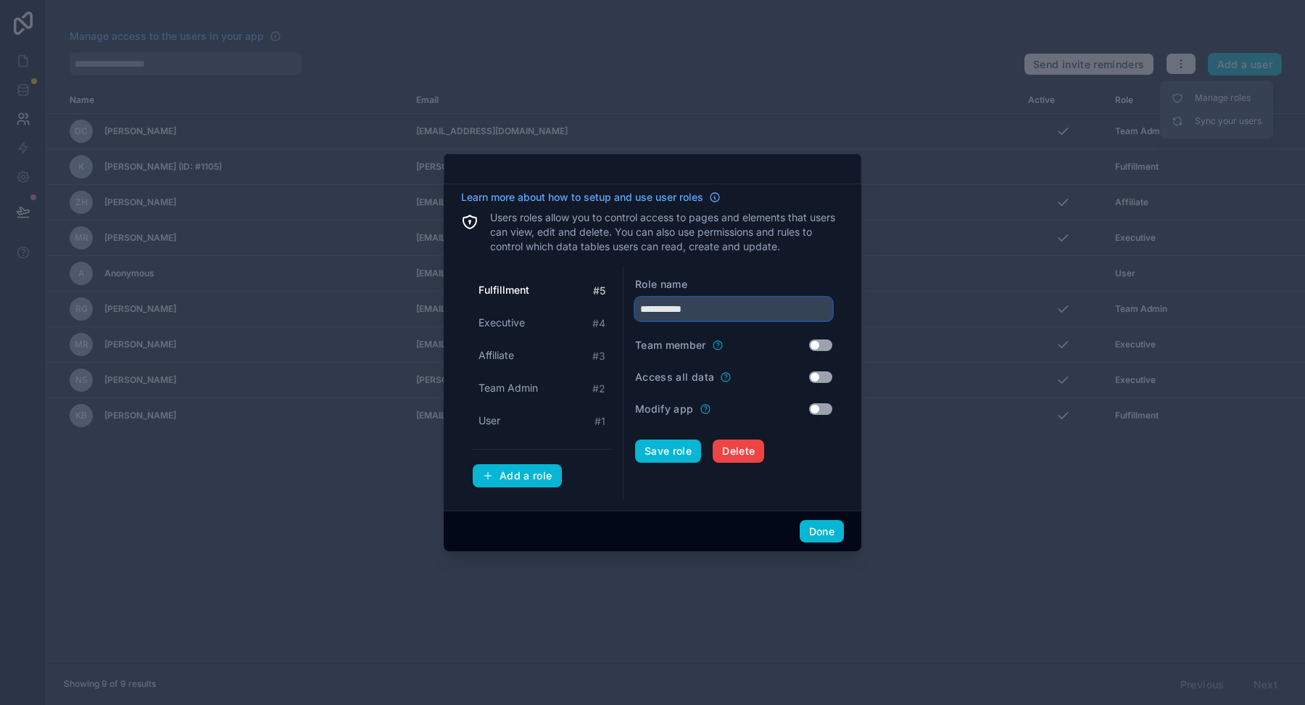
click at [714, 310] on input "**********" at bounding box center [733, 308] width 197 height 23
click at [842, 307] on div "**********" at bounding box center [734, 381] width 220 height 233
click at [773, 310] on input "**********" at bounding box center [733, 308] width 197 height 23
click at [819, 346] on button "Use setting" at bounding box center [820, 345] width 23 height 12
click at [505, 354] on span "Affiliate" at bounding box center [497, 355] width 36 height 15
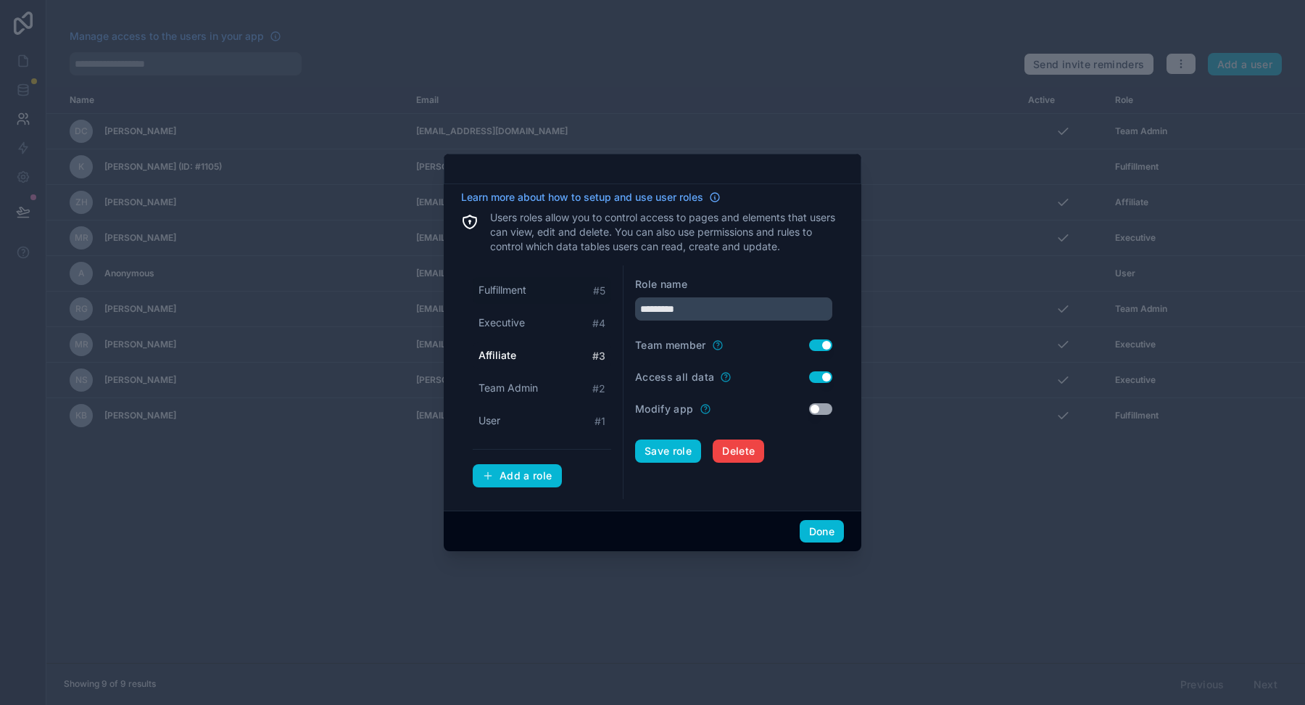
click at [515, 283] on span "Fulfillment" at bounding box center [503, 290] width 48 height 15
type input "**********"
click at [826, 372] on button "Use setting" at bounding box center [820, 377] width 23 height 12
click at [824, 355] on form "**********" at bounding box center [733, 382] width 197 height 210
click at [824, 345] on button "Use setting" at bounding box center [820, 345] width 23 height 12
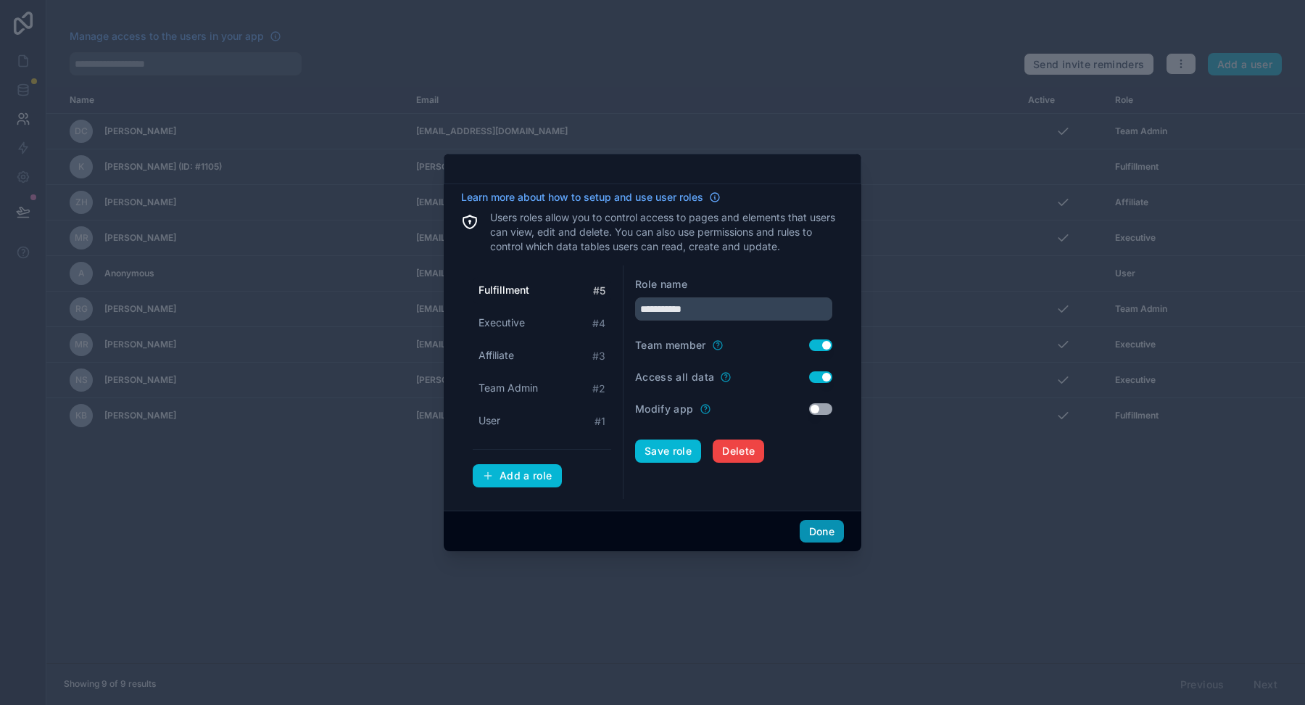
click at [830, 532] on button "Done" at bounding box center [822, 531] width 44 height 23
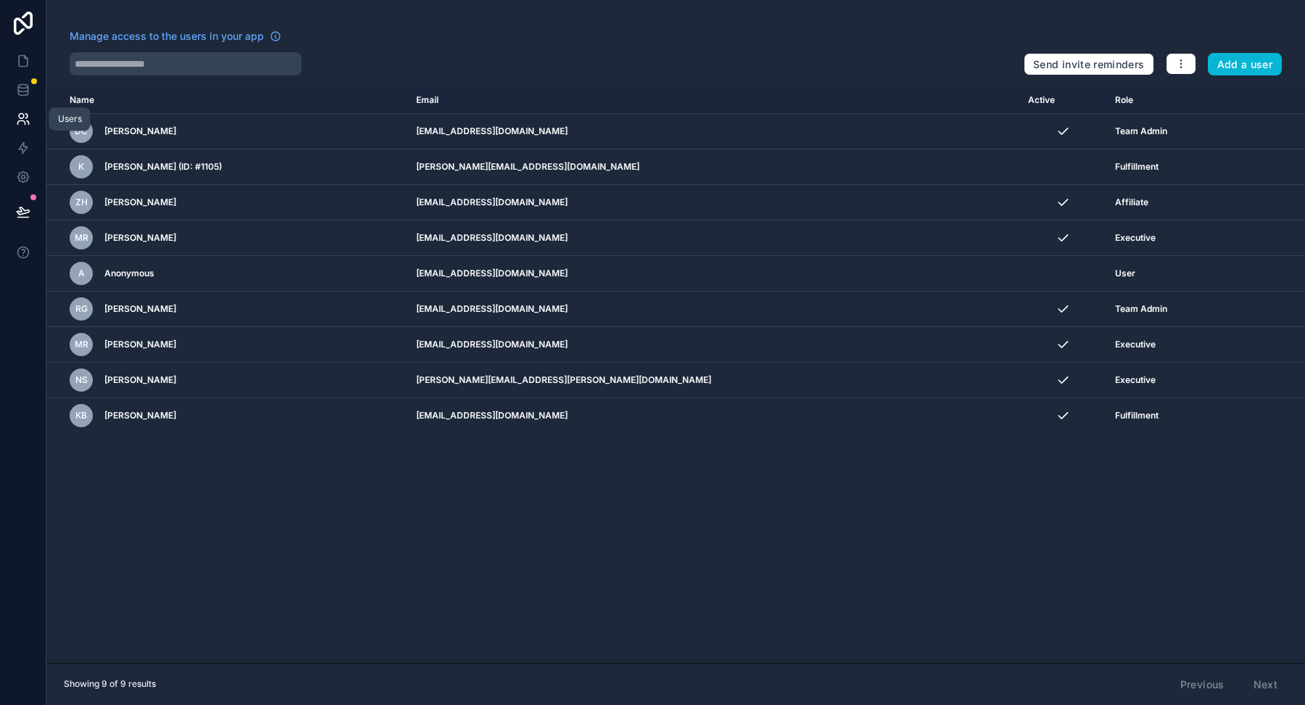
click at [24, 117] on icon at bounding box center [23, 119] width 15 height 15
click at [17, 120] on icon at bounding box center [23, 119] width 15 height 15
click at [28, 48] on link at bounding box center [23, 60] width 46 height 29
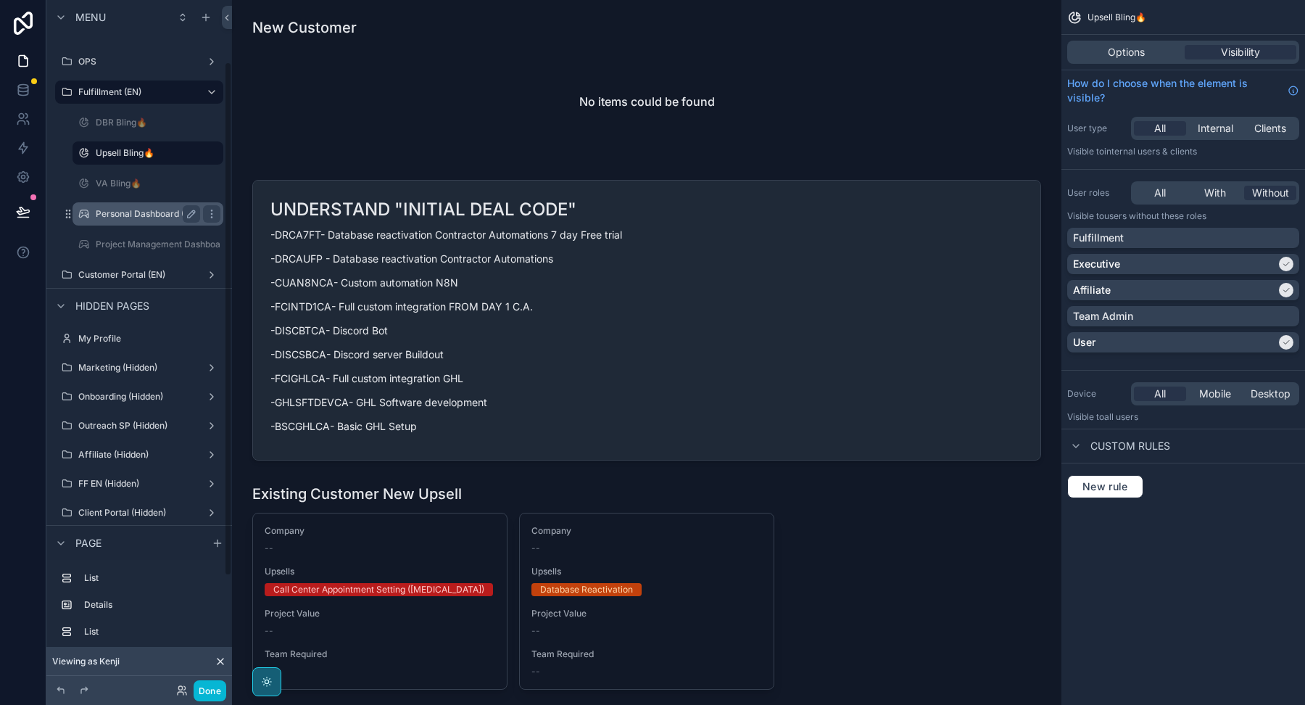
scroll to position [92, 0]
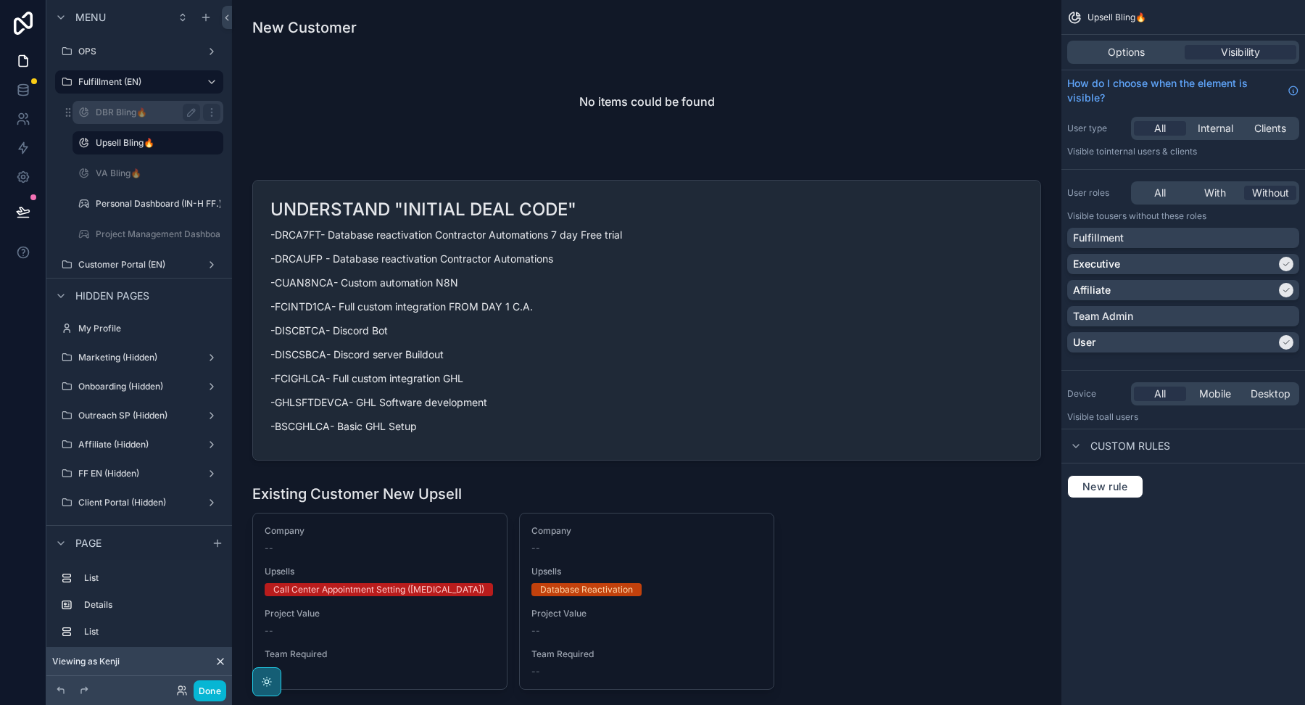
click at [134, 108] on label "DBR Bling🔥" at bounding box center [145, 113] width 99 height 12
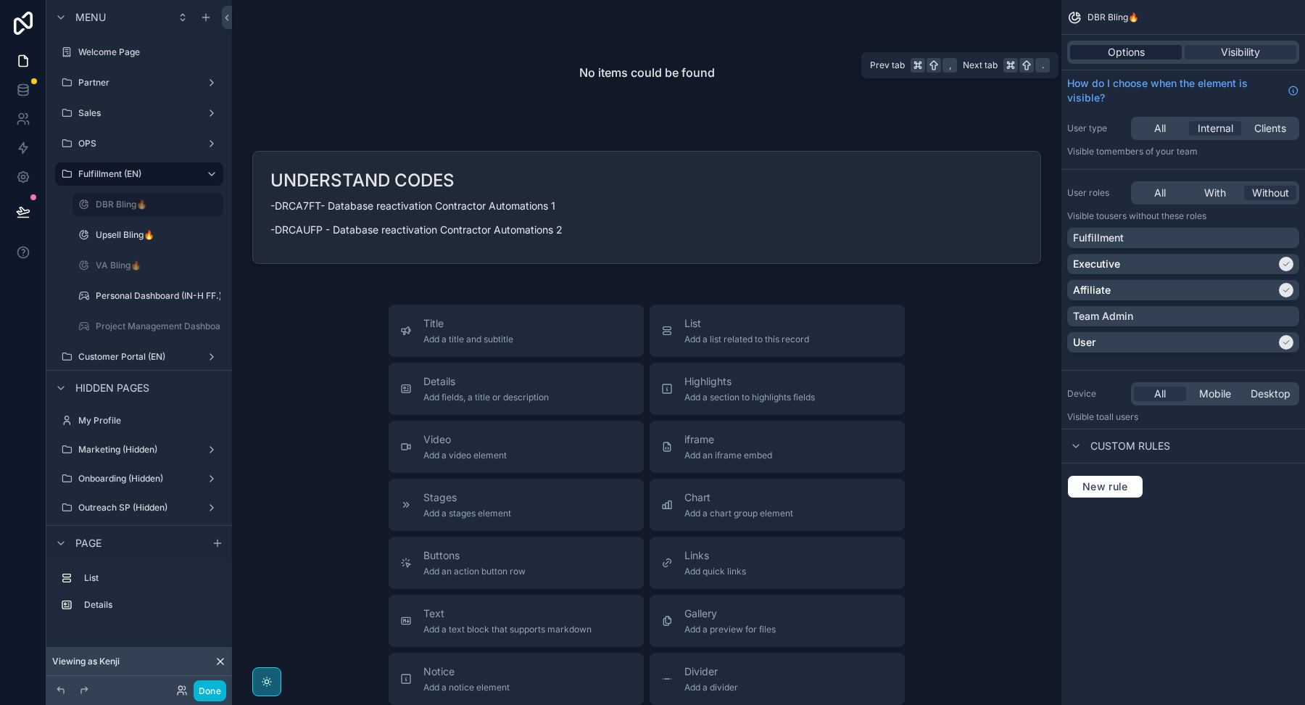
click at [1146, 56] on div "Options" at bounding box center [1126, 52] width 112 height 15
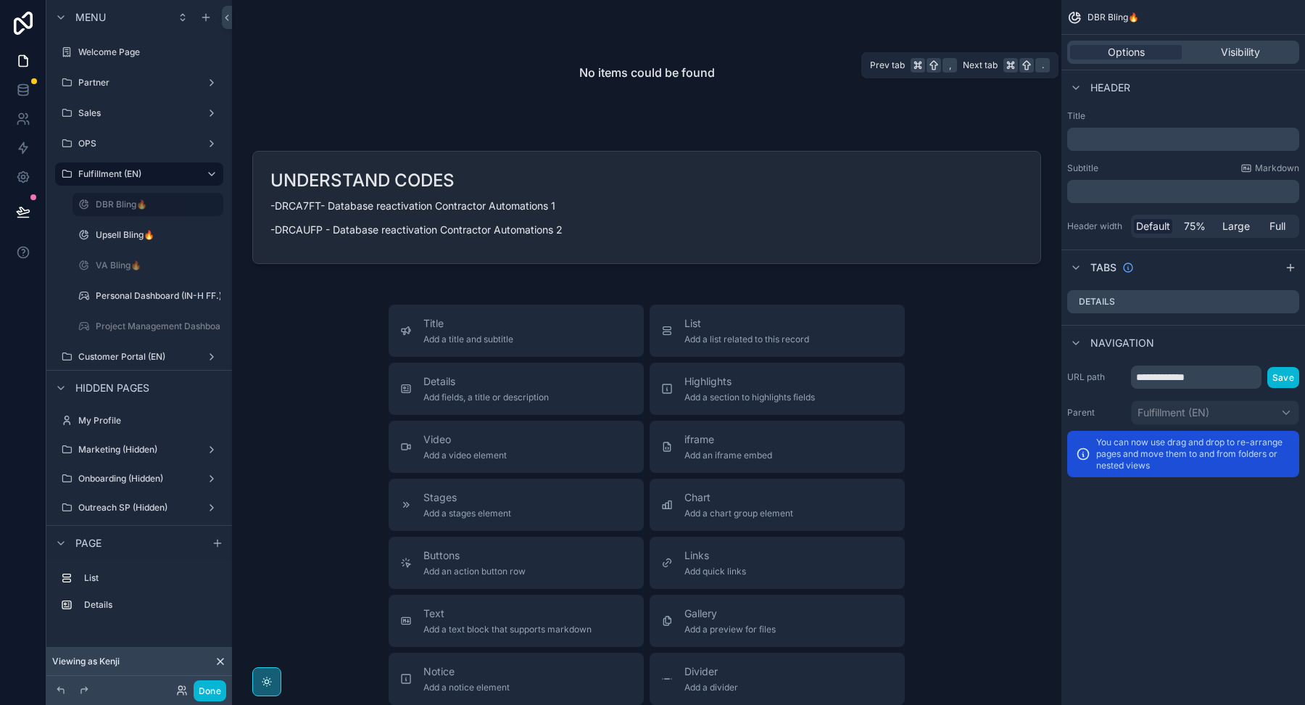
click at [1230, 41] on div "Options Visibility" at bounding box center [1183, 52] width 232 height 23
click at [1230, 47] on span "Visibility" at bounding box center [1240, 52] width 39 height 15
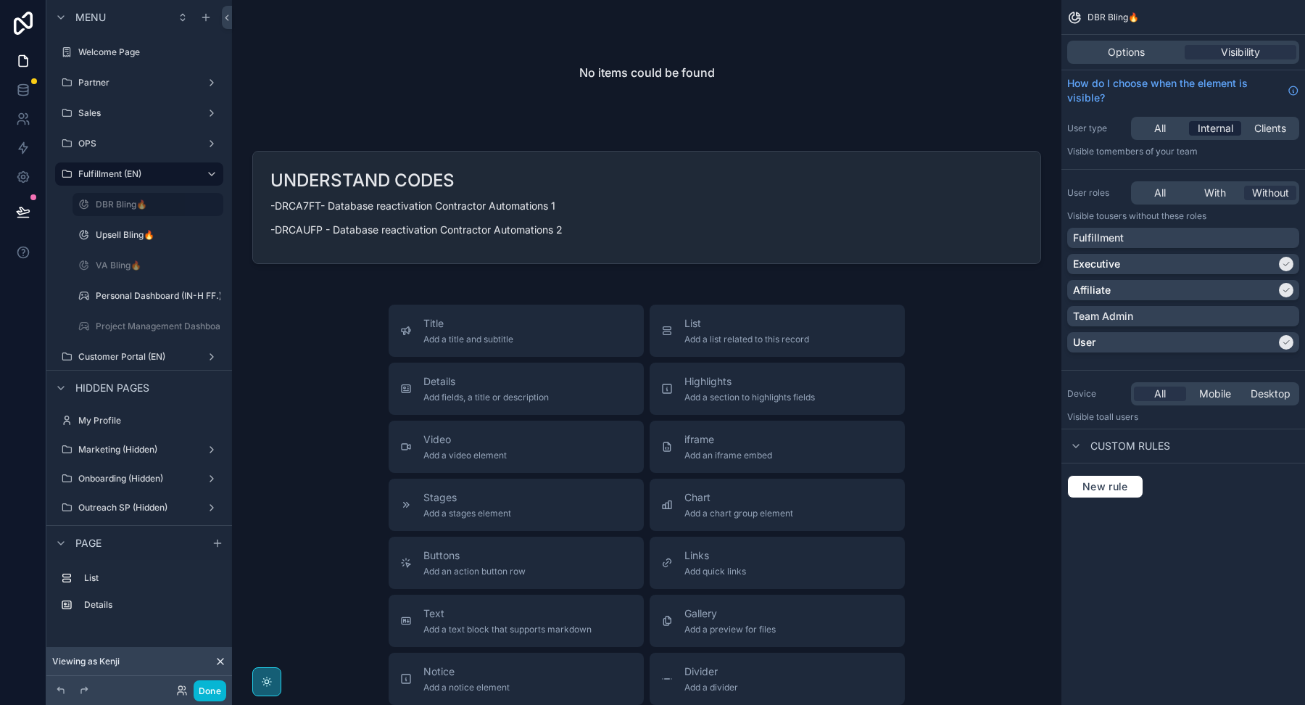
click at [1211, 129] on span "Internal" at bounding box center [1216, 128] width 36 height 15
click at [25, 214] on icon at bounding box center [23, 211] width 15 height 15
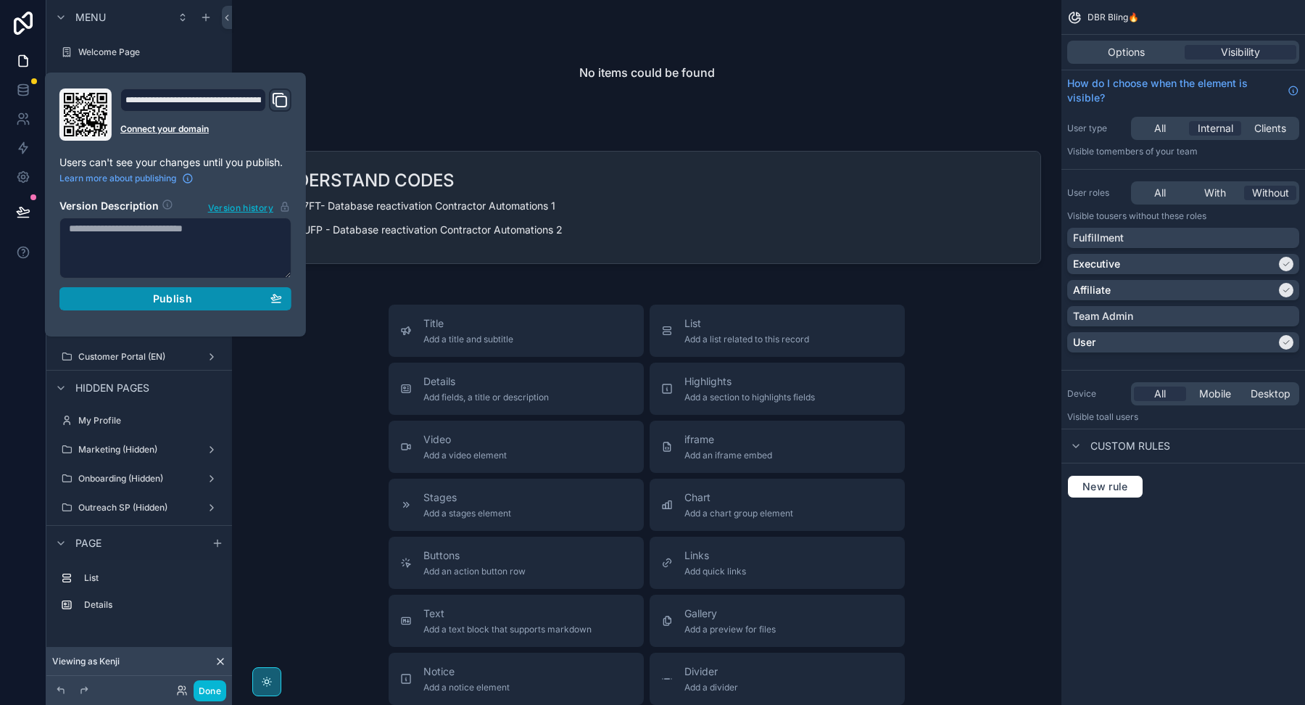
click at [235, 302] on div "Publish" at bounding box center [175, 298] width 213 height 13
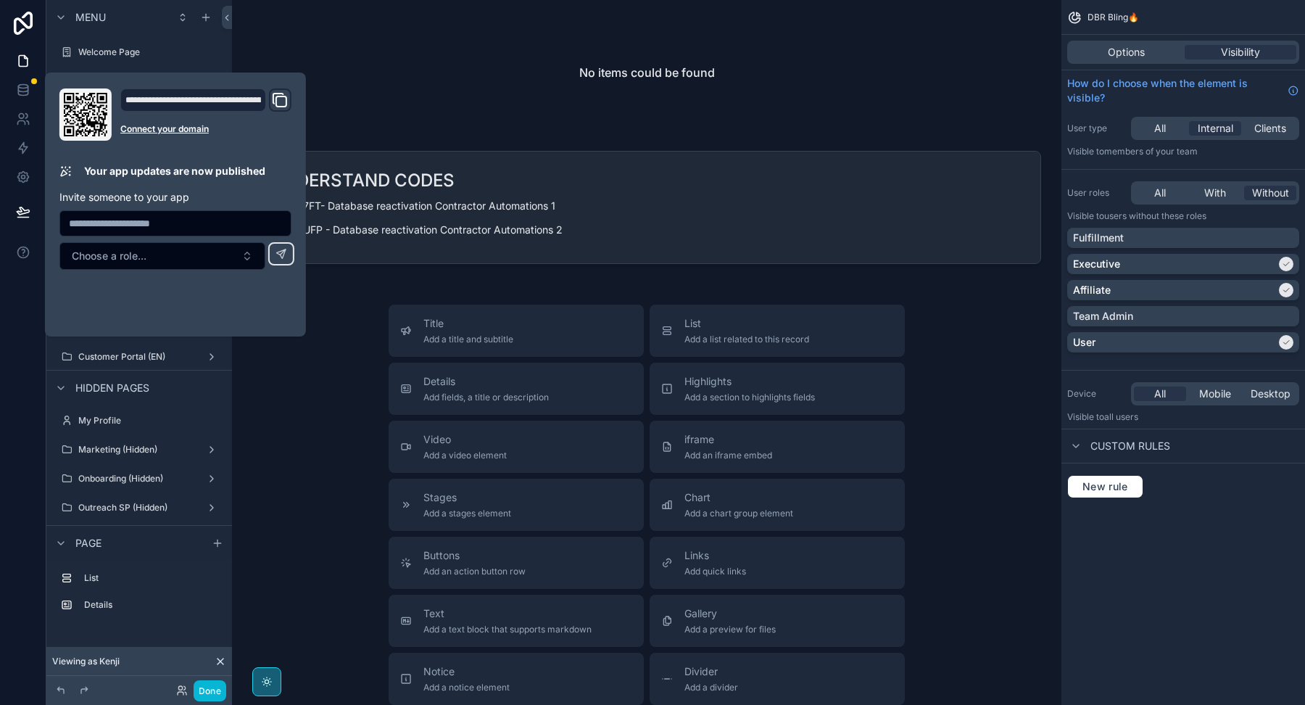
click at [394, 121] on div "scrollable content" at bounding box center [647, 73] width 806 height 122
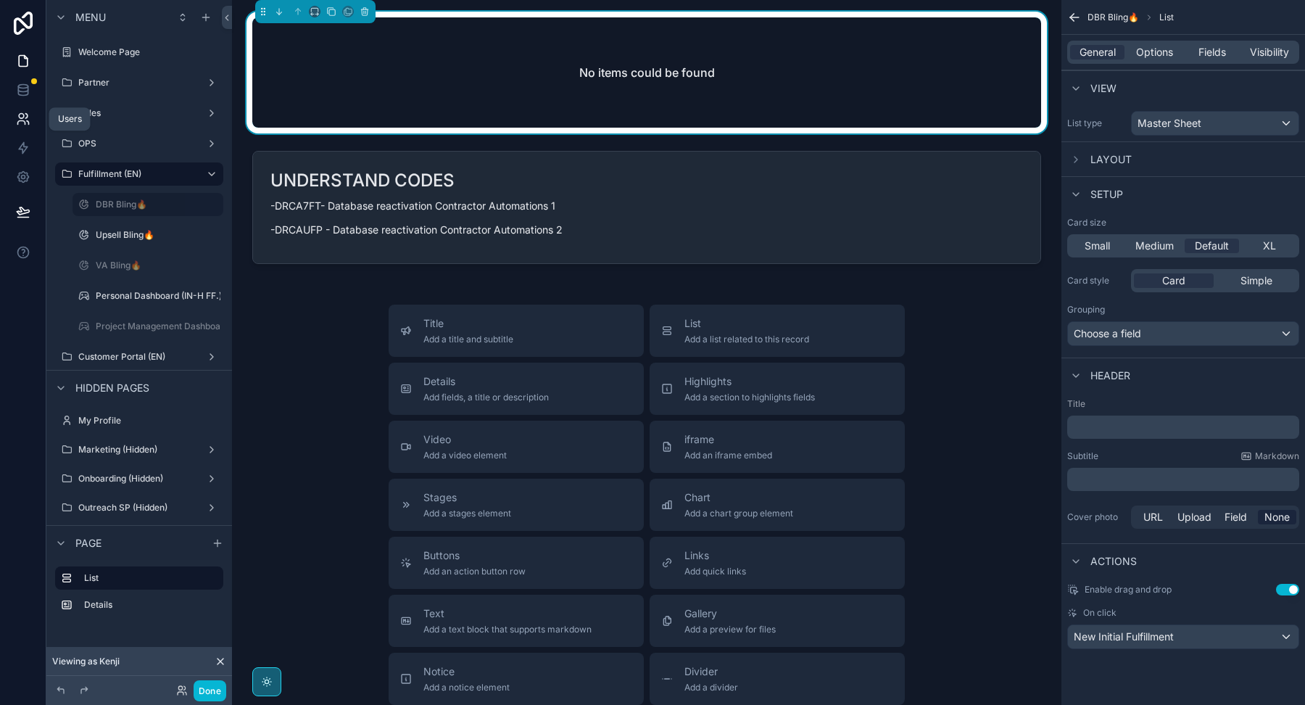
click at [24, 114] on icon at bounding box center [23, 119] width 15 height 15
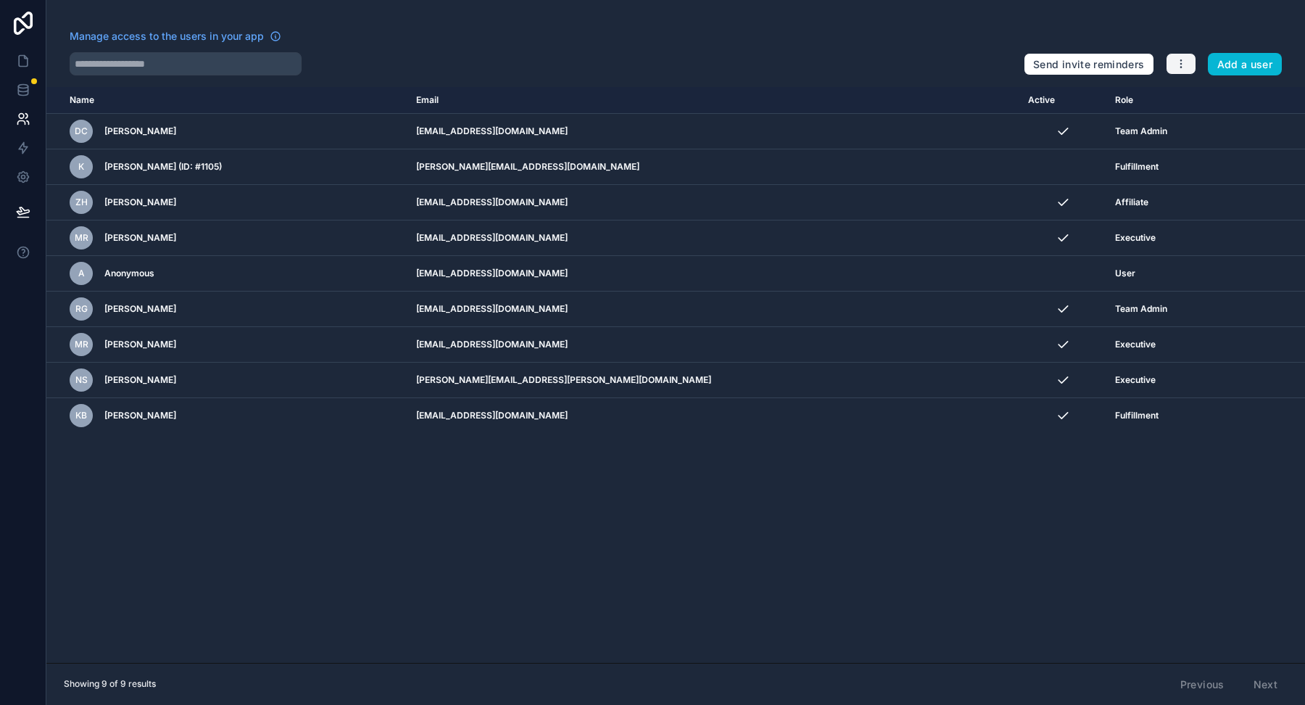
click at [1173, 67] on button "button" at bounding box center [1181, 64] width 30 height 22
click at [1188, 94] on link "Manage roles" at bounding box center [1217, 97] width 102 height 23
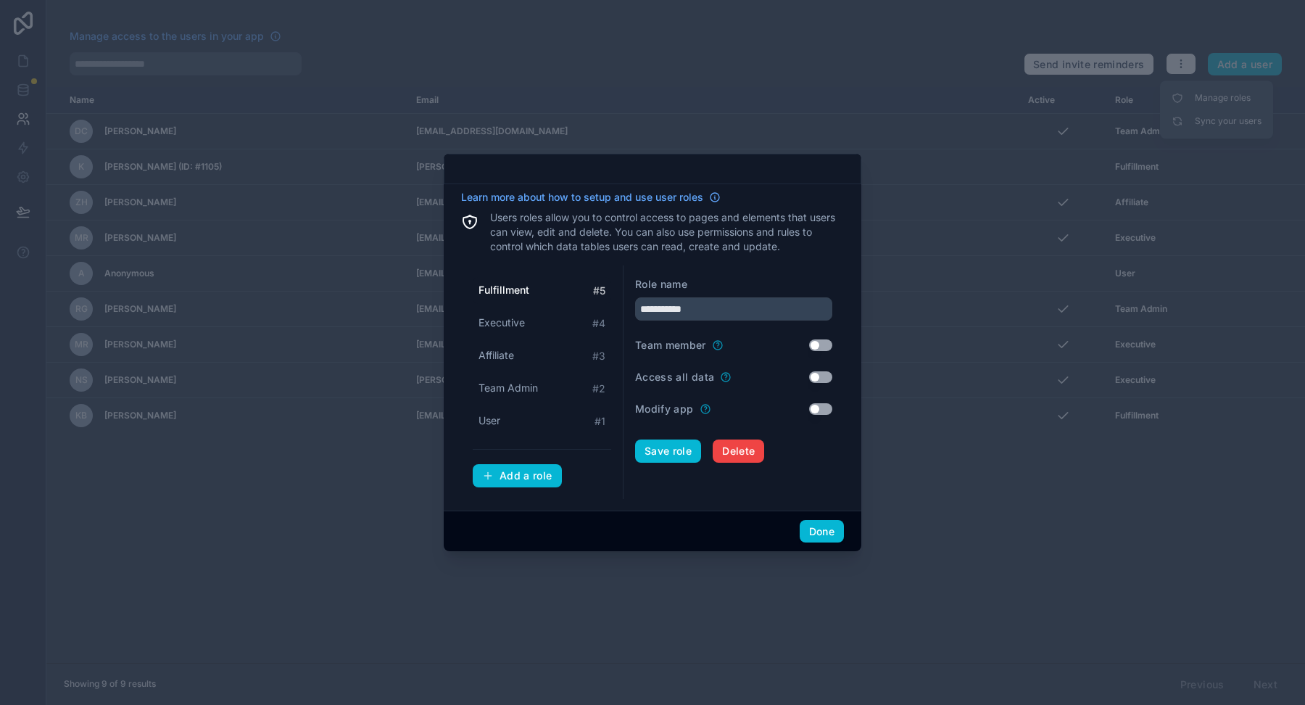
click at [829, 343] on button "Use setting" at bounding box center [820, 345] width 23 height 12
click at [818, 377] on button "Use setting" at bounding box center [820, 377] width 23 height 12
click at [652, 448] on button "Save role" at bounding box center [668, 450] width 66 height 23
click at [825, 532] on button "Done" at bounding box center [822, 531] width 44 height 23
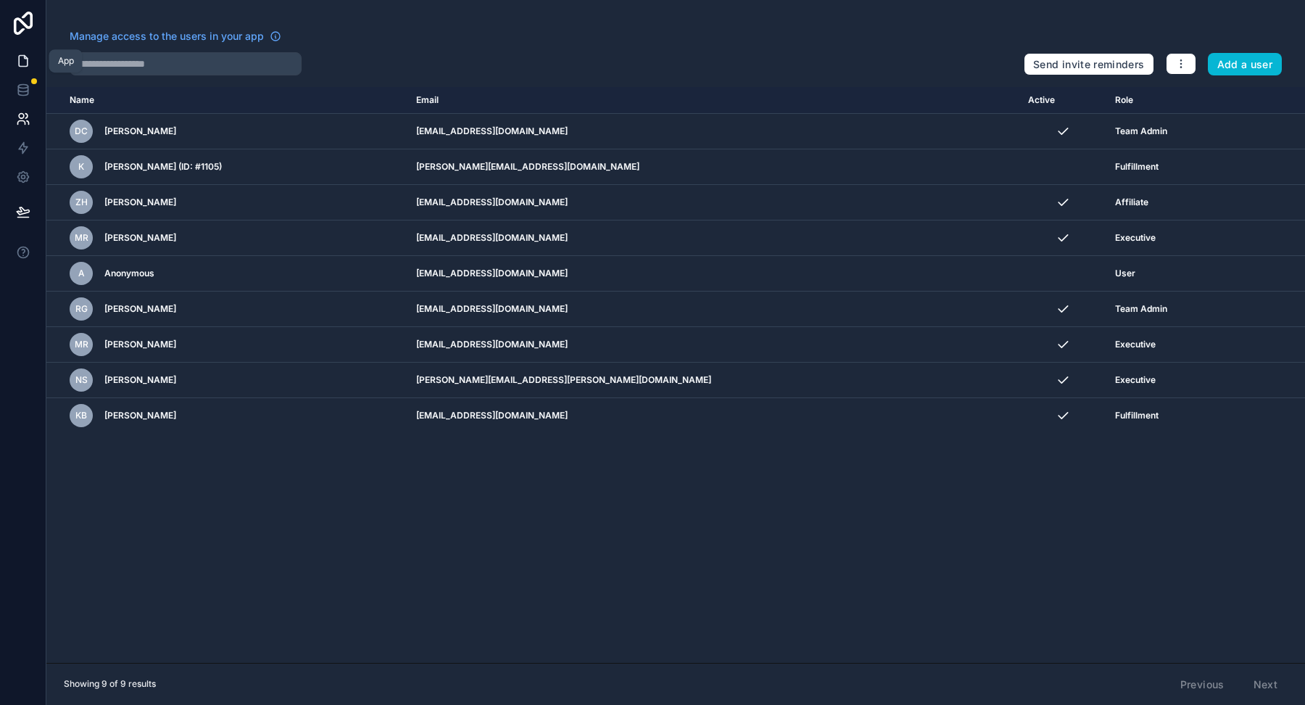
click at [28, 62] on icon at bounding box center [23, 61] width 15 height 15
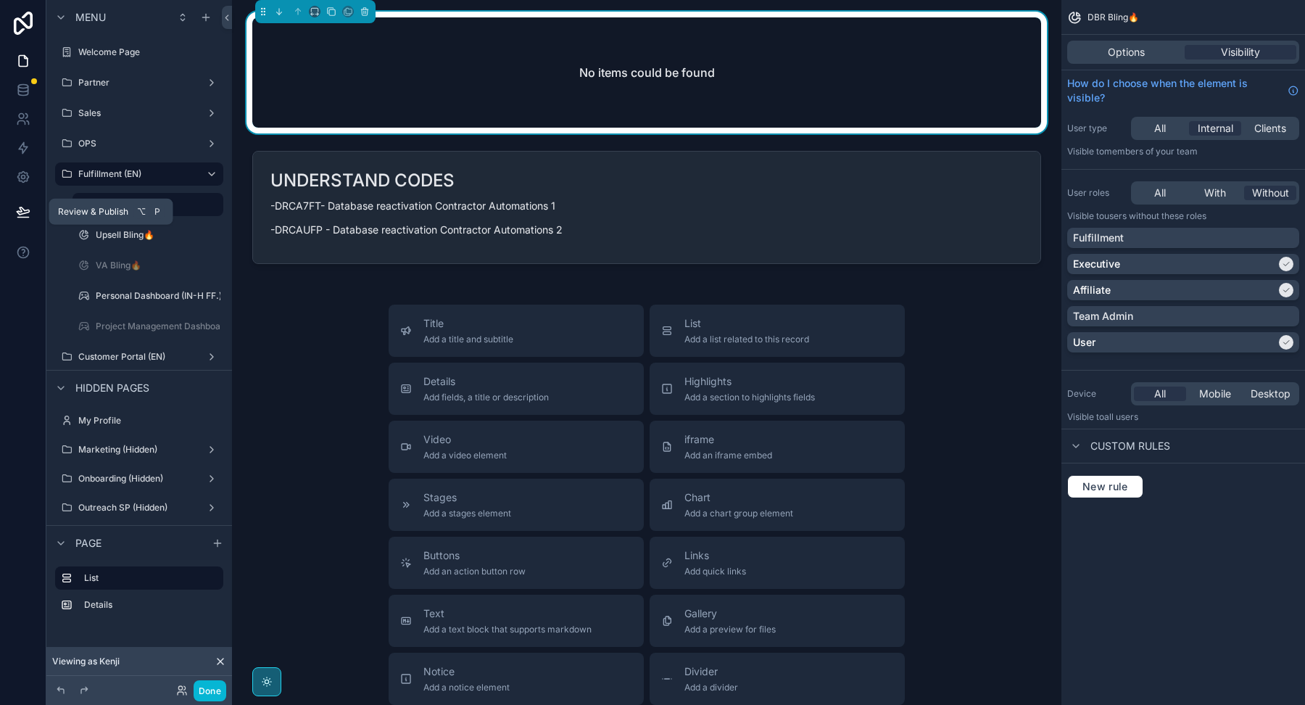
click at [22, 220] on button at bounding box center [23, 211] width 32 height 41
click at [124, 229] on label "Upsell Bling🔥" at bounding box center [145, 235] width 99 height 12
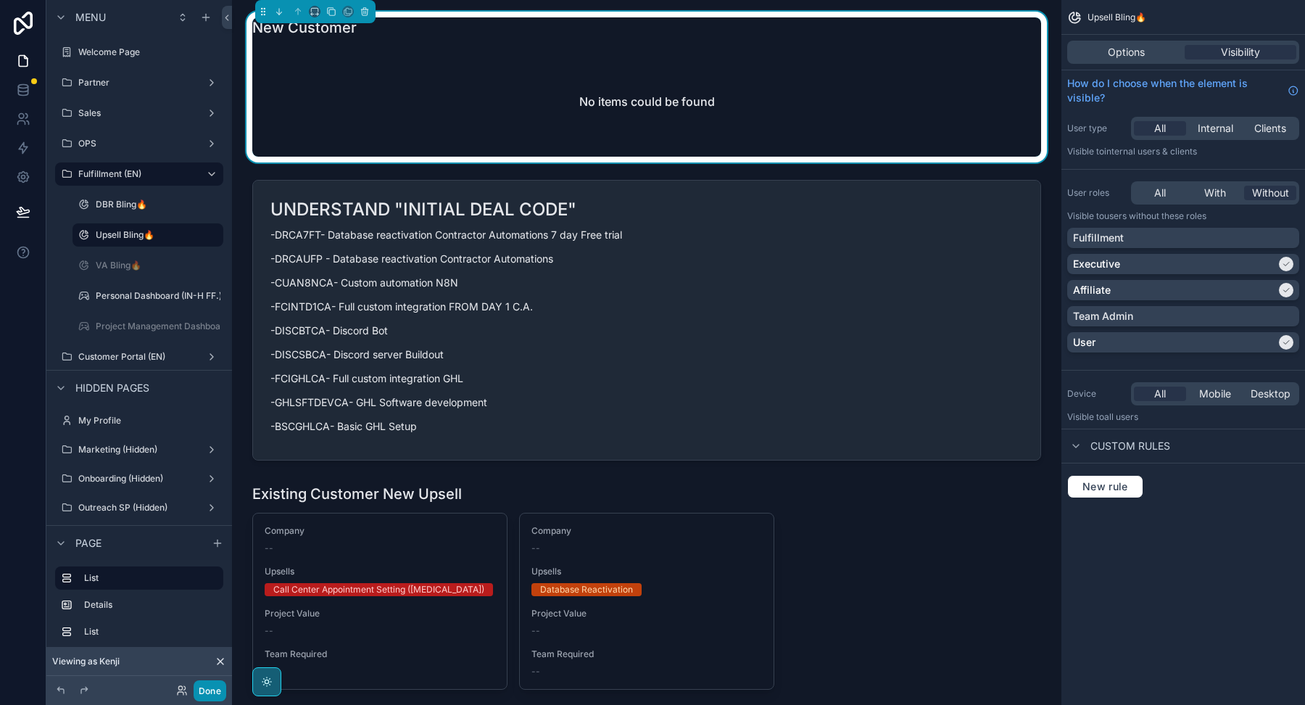
click at [210, 690] on button "Done" at bounding box center [210, 690] width 33 height 21
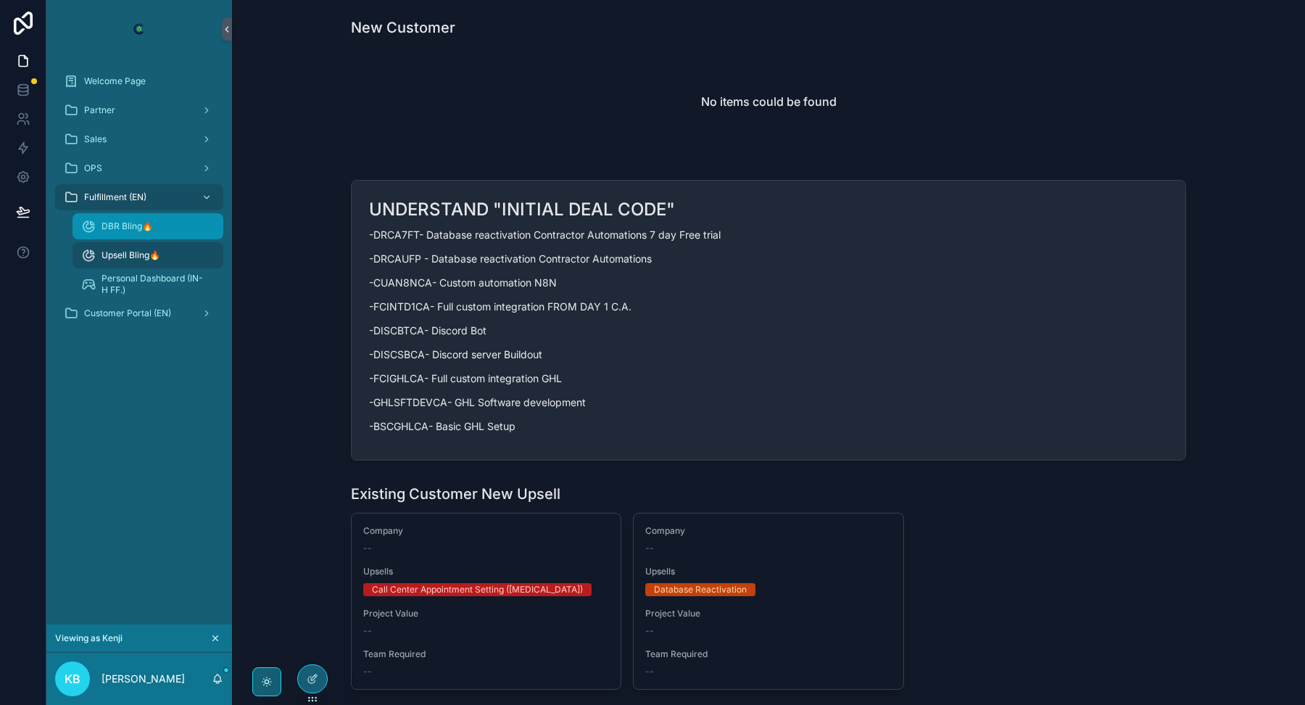
click at [167, 233] on div "DBR Bling🔥" at bounding box center [147, 226] width 133 height 23
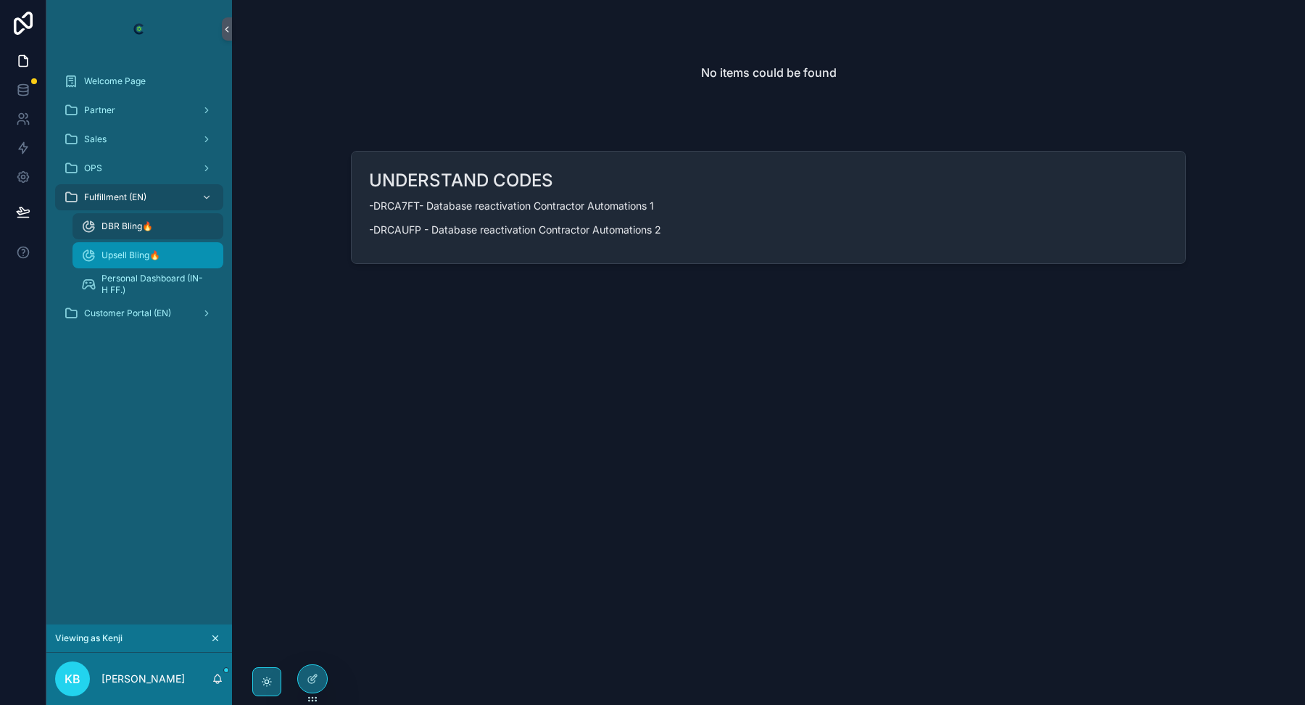
click at [131, 257] on span "Upsell Bling🔥" at bounding box center [131, 255] width 59 height 12
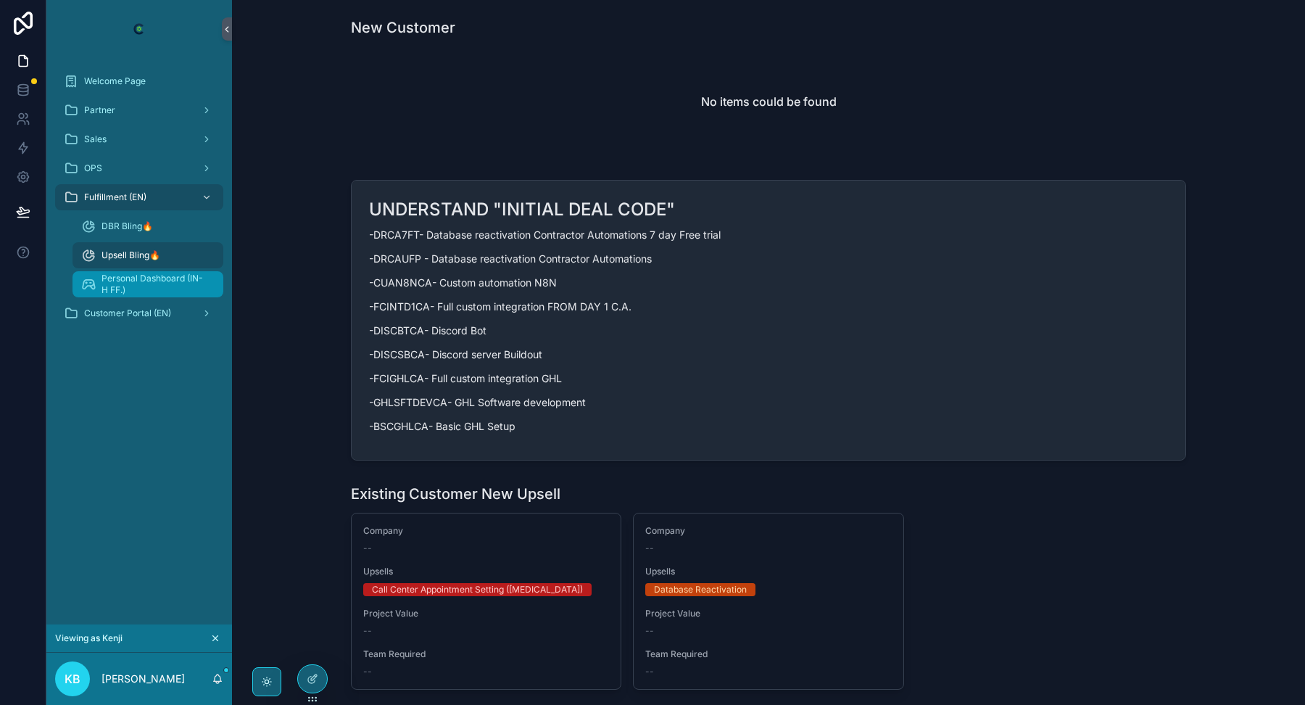
click at [131, 283] on span "Personal Dashboard (IN-H FF.)" at bounding box center [155, 284] width 107 height 23
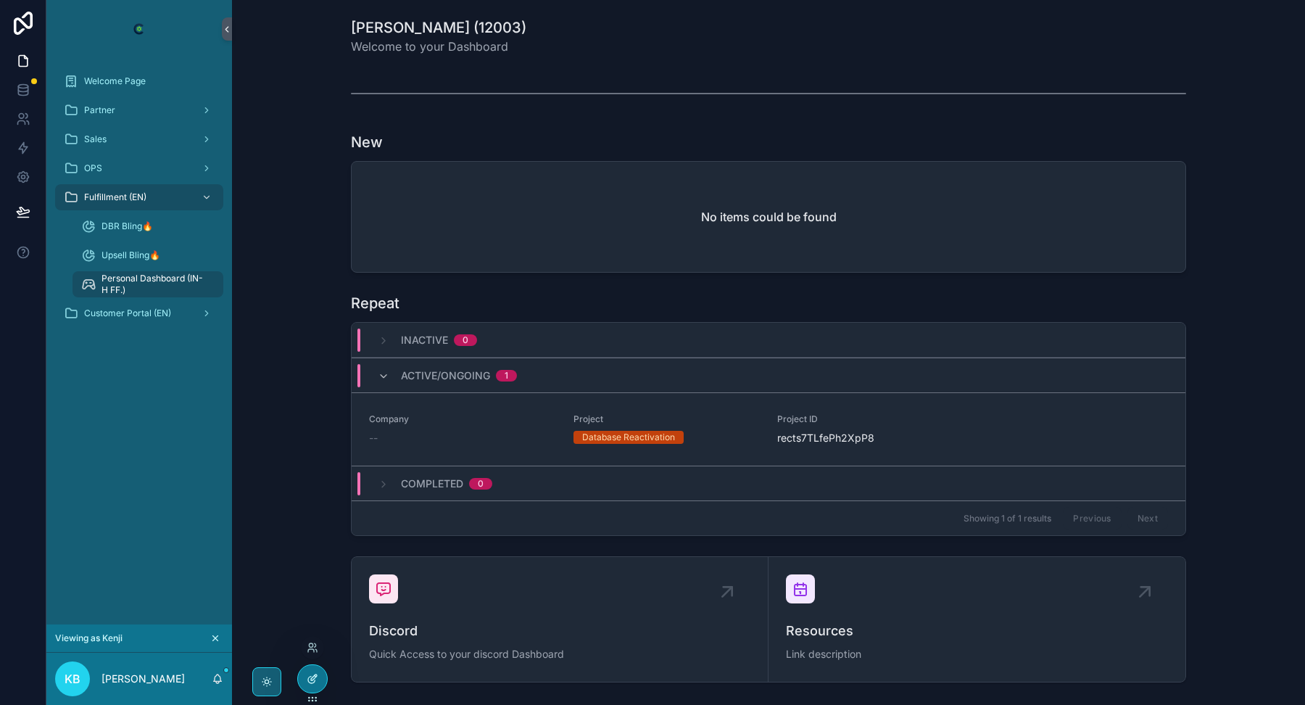
click at [303, 677] on div at bounding box center [312, 679] width 29 height 28
click at [141, 223] on span "DBR Bling🔥" at bounding box center [127, 226] width 51 height 12
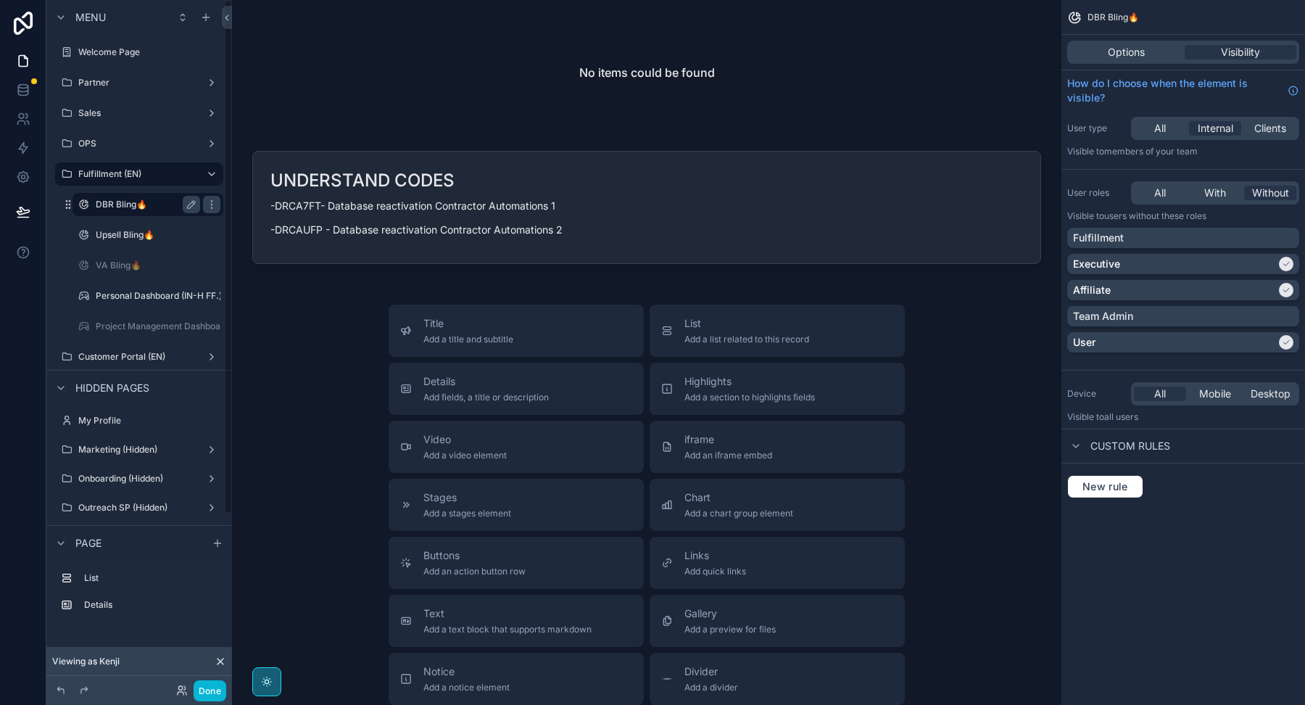
click at [123, 238] on label "Upsell Bling🔥" at bounding box center [158, 235] width 125 height 12
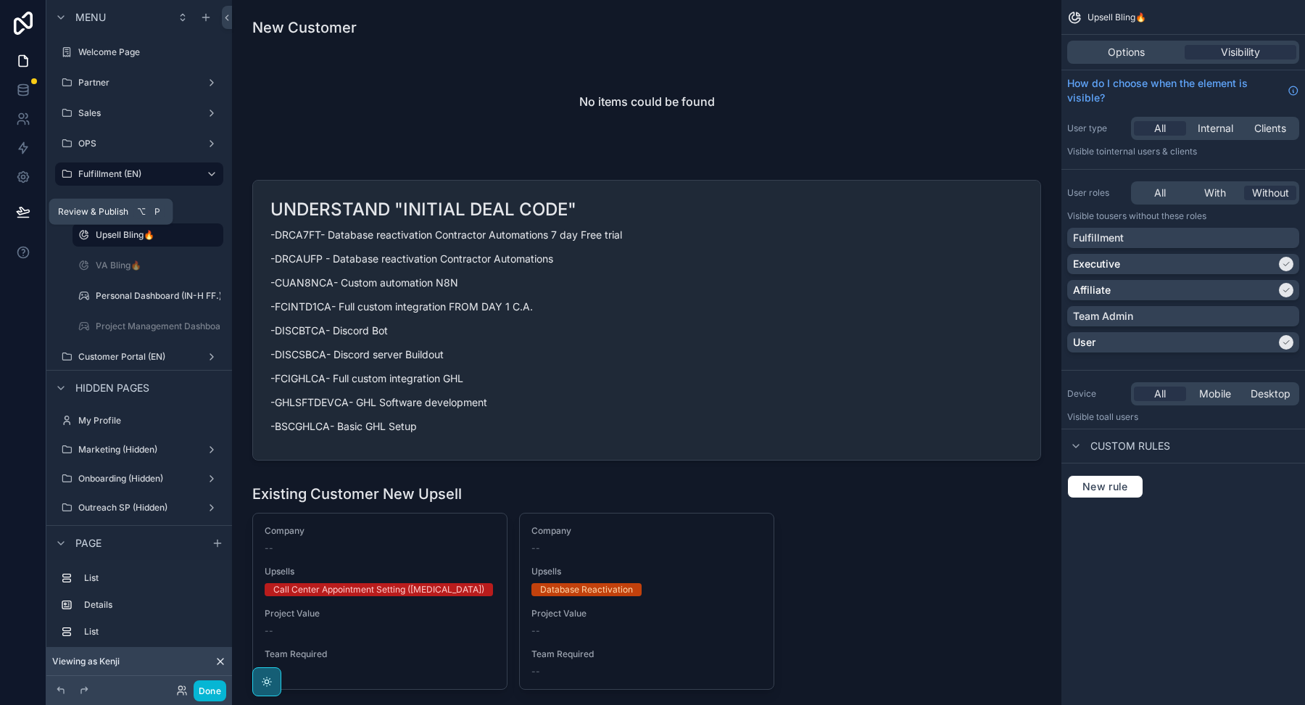
click at [22, 213] on icon at bounding box center [23, 210] width 12 height 7
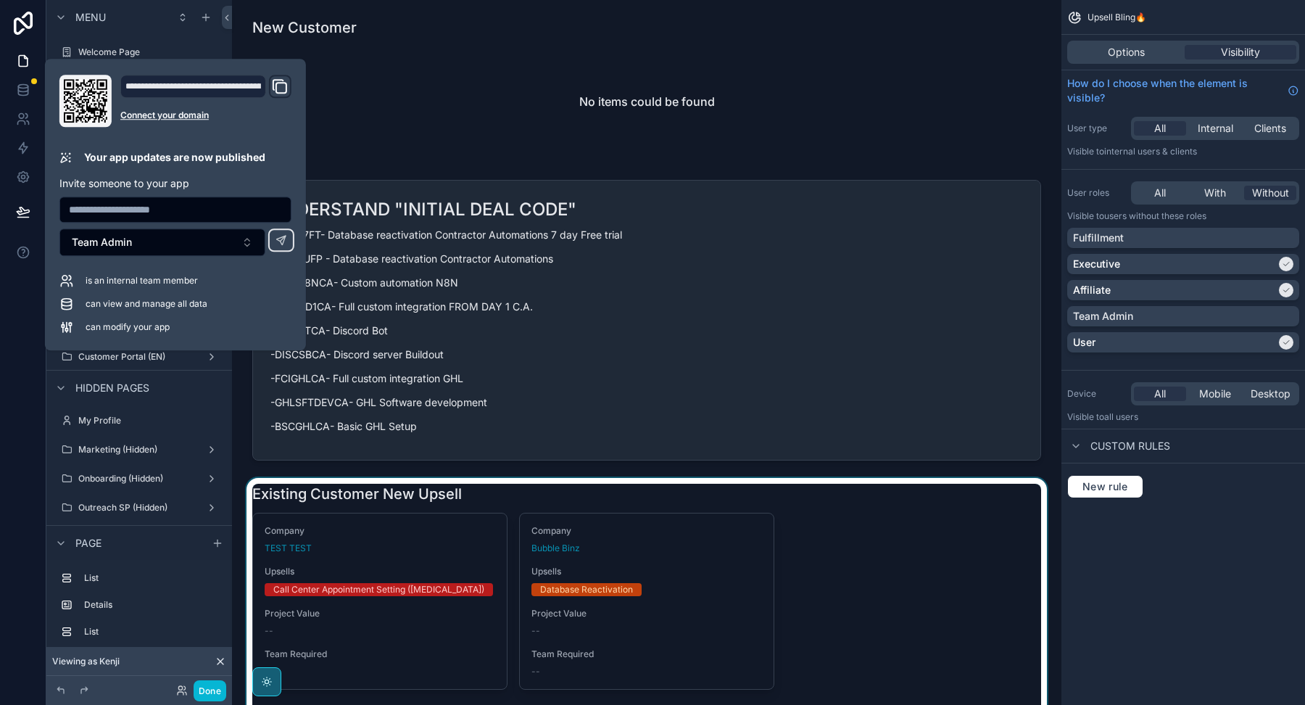
click at [682, 492] on div "scrollable content" at bounding box center [647, 609] width 806 height 263
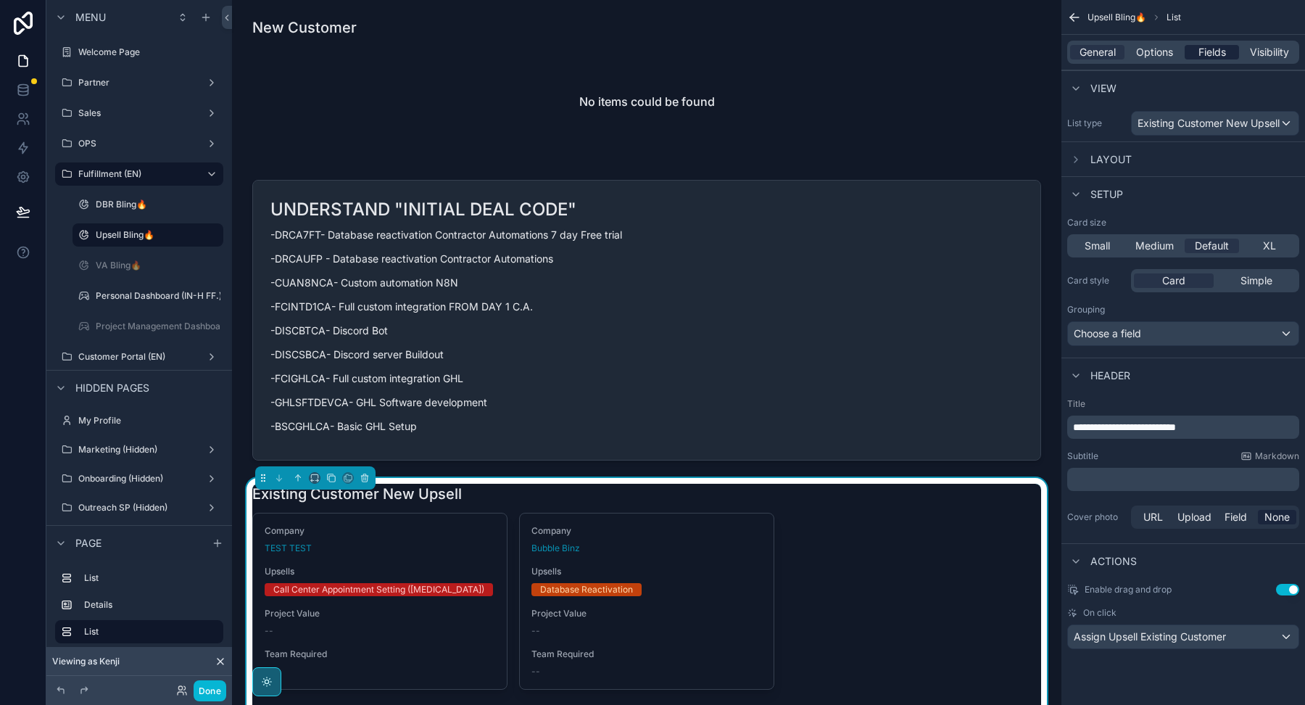
click at [1198, 51] on span "Fields" at bounding box center [1212, 52] width 28 height 15
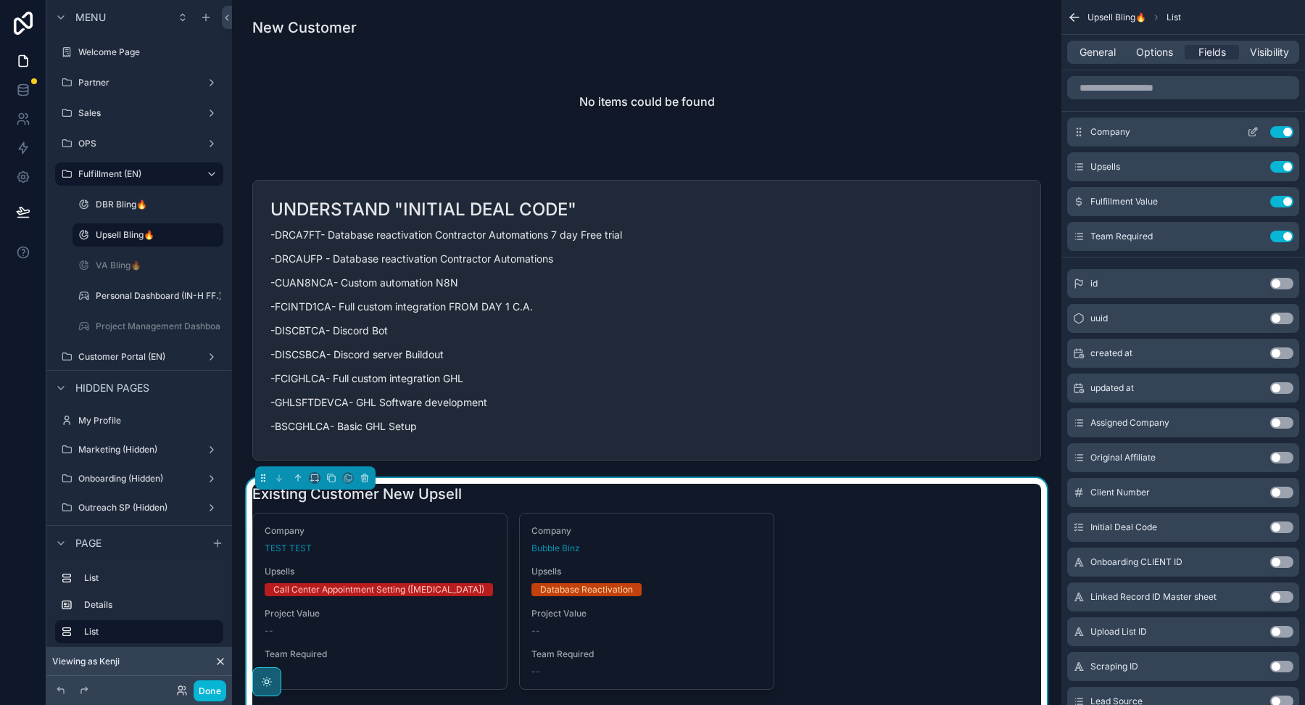
click at [1252, 133] on icon "scrollable content" at bounding box center [1253, 132] width 12 height 12
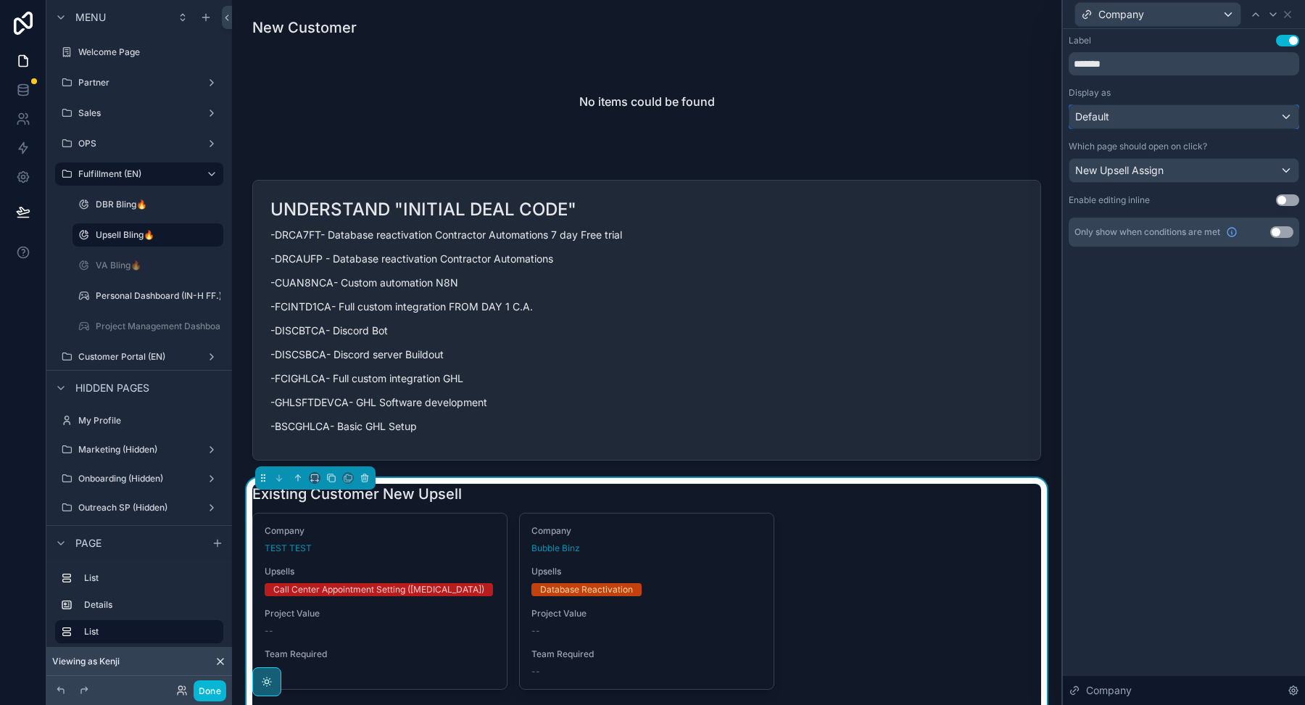
click at [1249, 123] on div "Default" at bounding box center [1183, 116] width 229 height 23
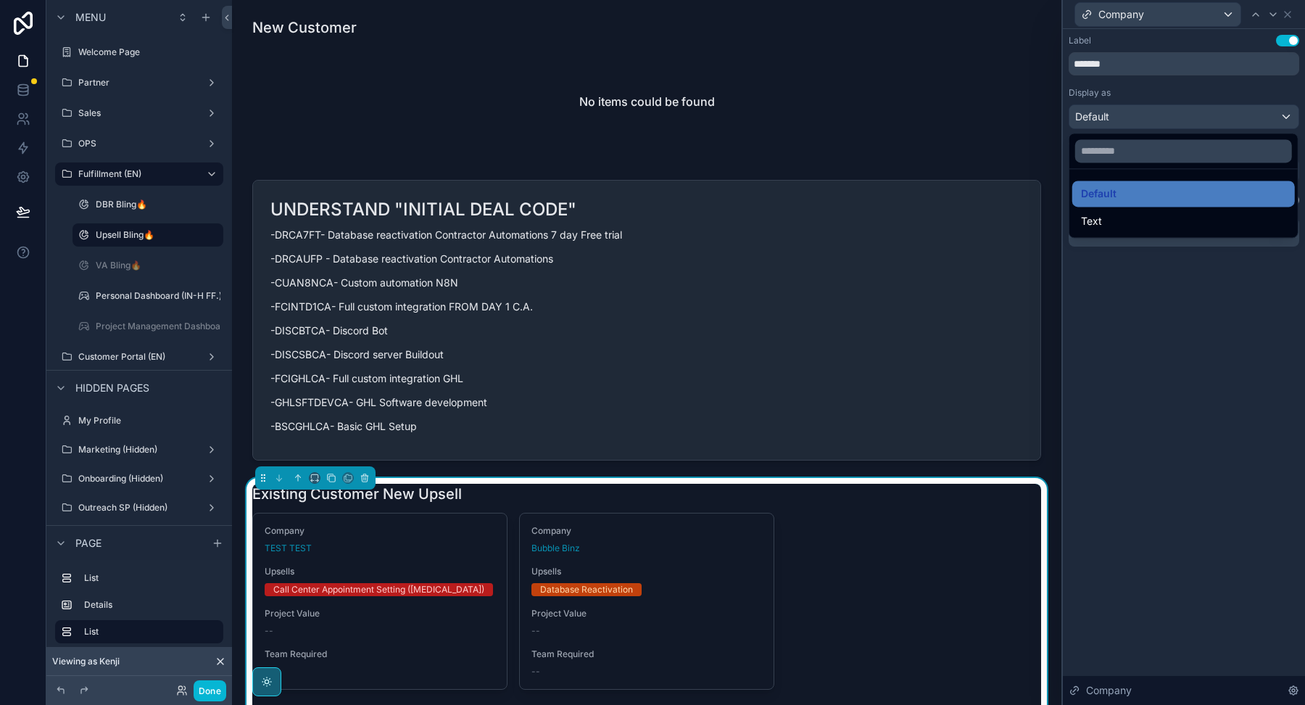
click at [1209, 210] on div "Text" at bounding box center [1183, 221] width 223 height 26
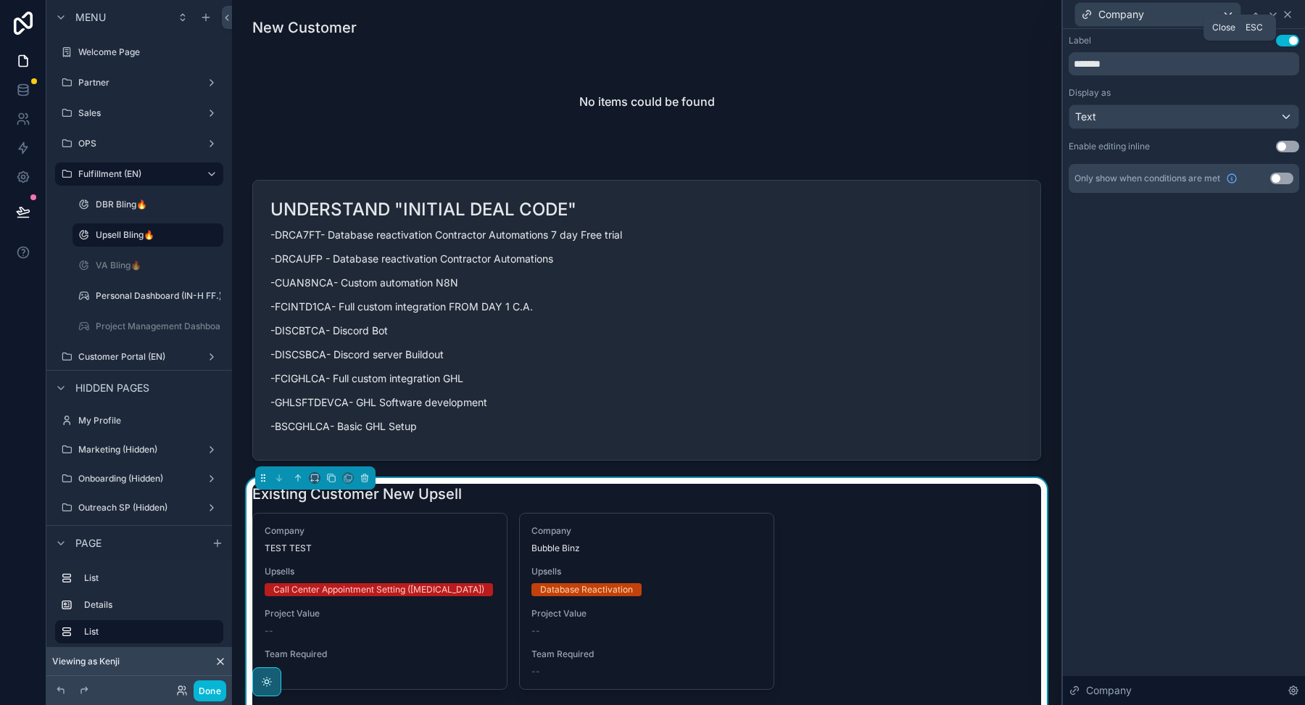
click at [1291, 19] on icon at bounding box center [1288, 15] width 12 height 12
